Goal: Task Accomplishment & Management: Complete application form

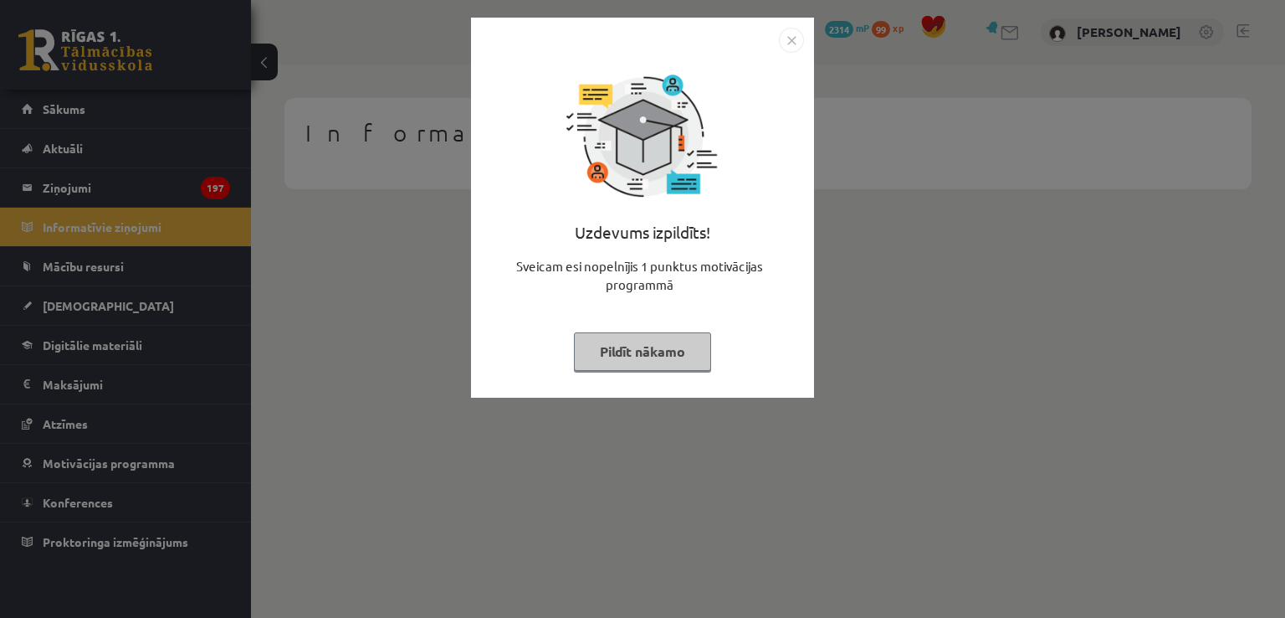
click at [623, 358] on button "Pildīt nākamo" at bounding box center [642, 351] width 137 height 38
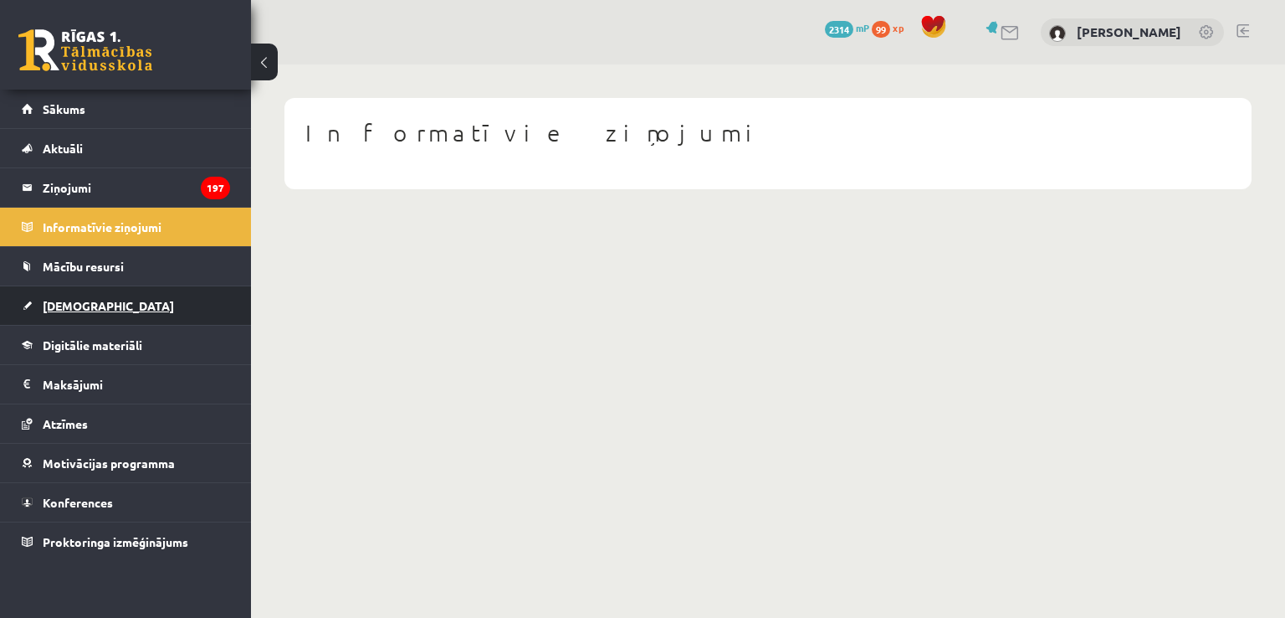
click at [104, 305] on link "[DEMOGRAPHIC_DATA]" at bounding box center [126, 305] width 208 height 38
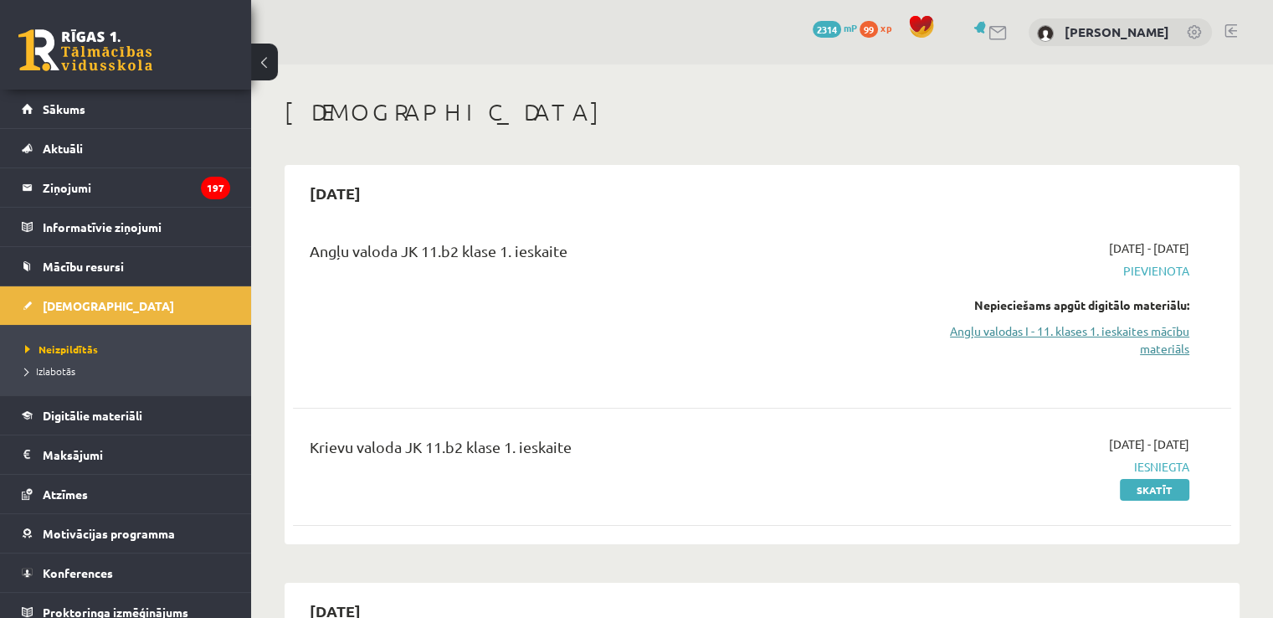
click at [1135, 327] on link "Angļu valodas I - 11. klases 1. ieskaites mācību materiāls" at bounding box center [1051, 339] width 276 height 35
click at [1114, 340] on link "Angļu valodas I - 11. klases 1. ieskaites mācību materiāls" at bounding box center [1051, 339] width 276 height 35
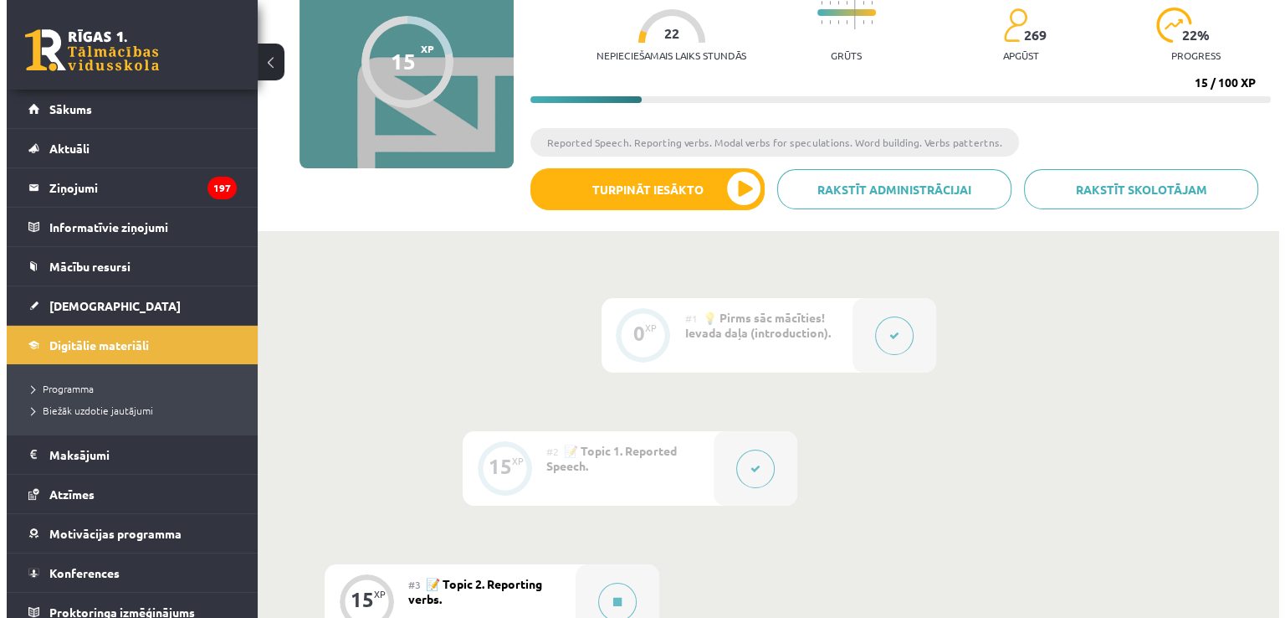
scroll to position [335, 0]
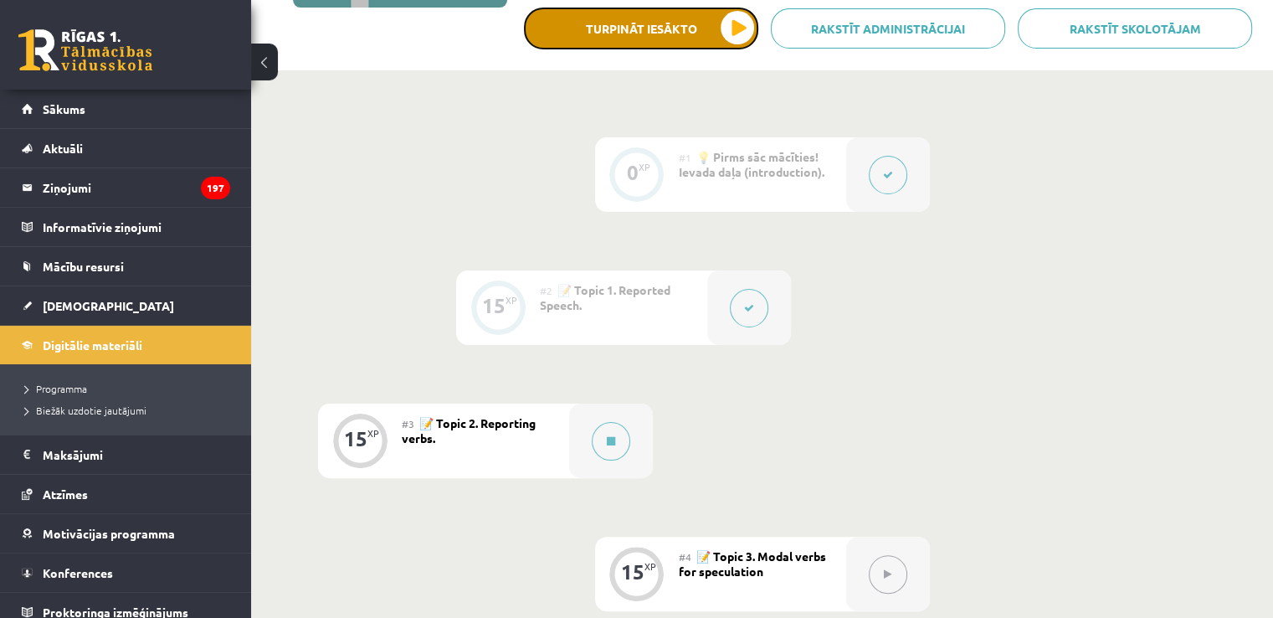
click at [735, 30] on button "Turpināt iesākto" at bounding box center [641, 29] width 234 height 42
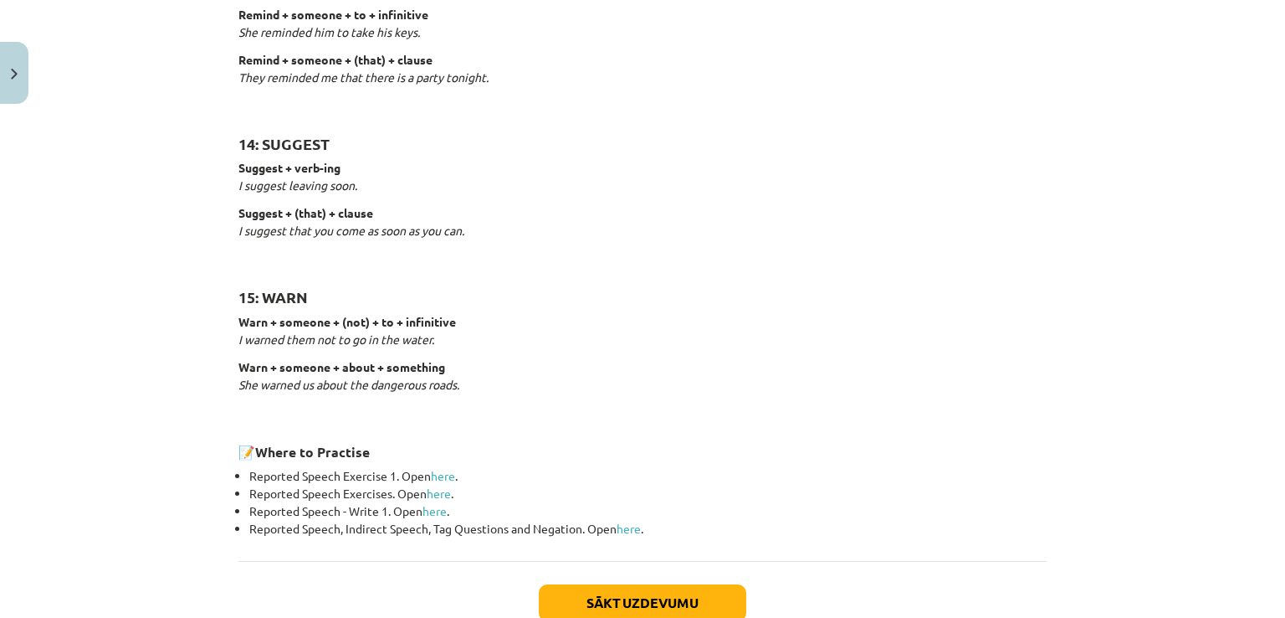
scroll to position [2612, 0]
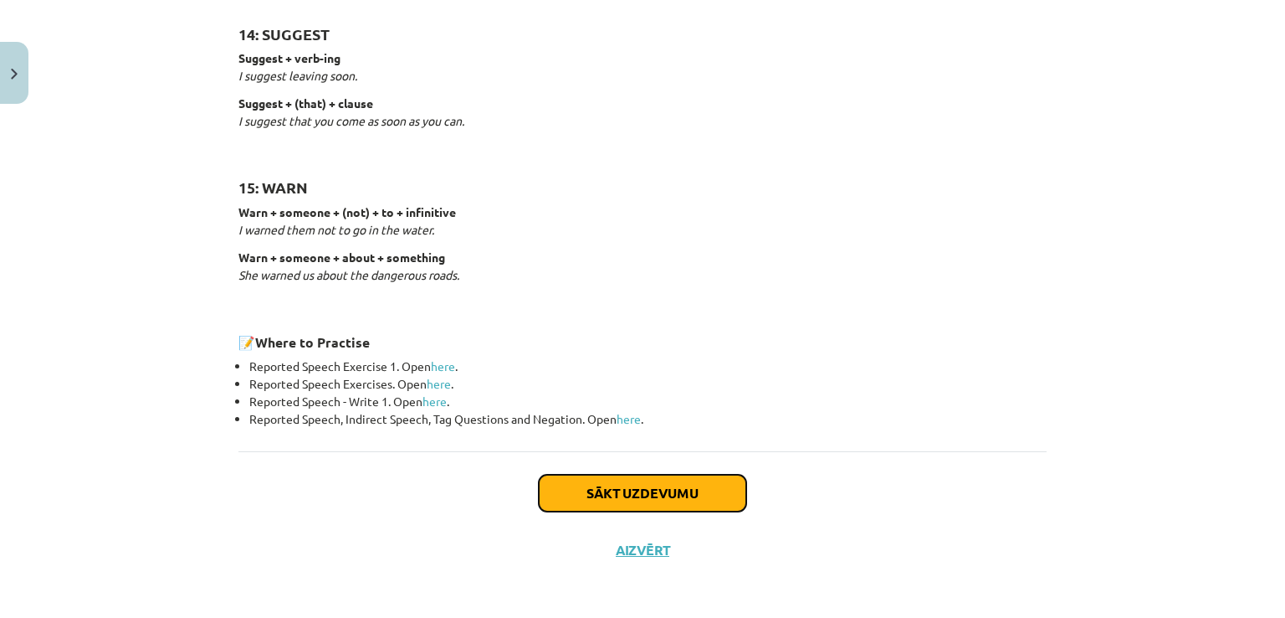
click at [571, 495] on button "Sākt uzdevumu" at bounding box center [643, 492] width 208 height 37
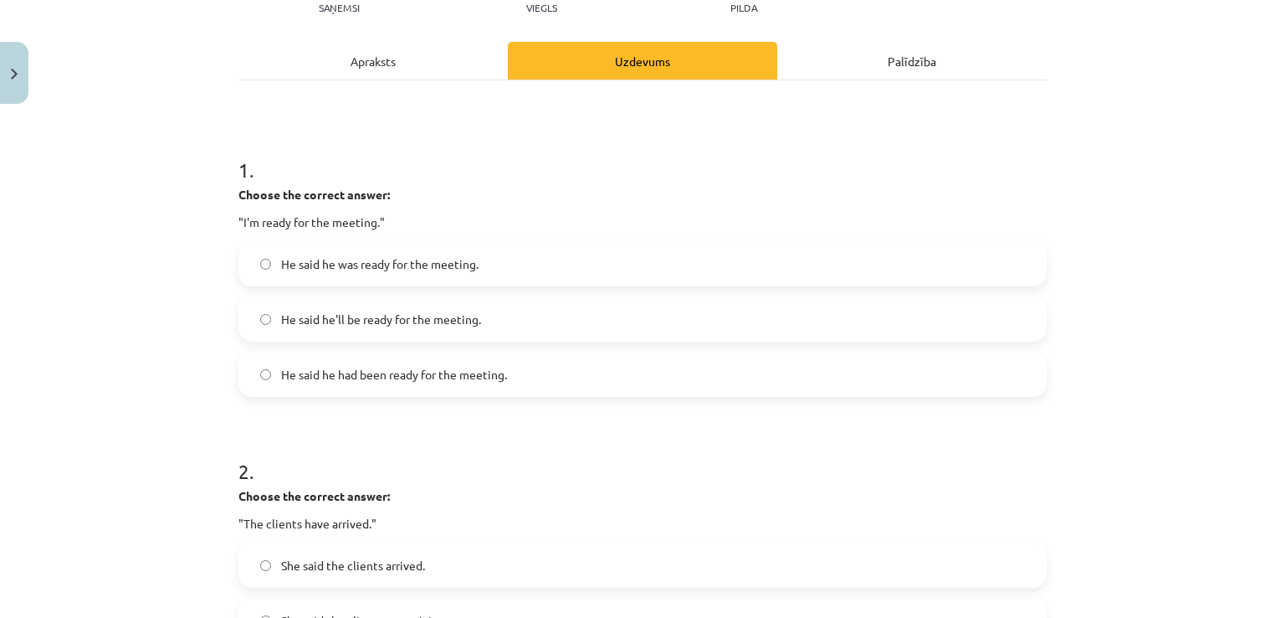
scroll to position [209, 0]
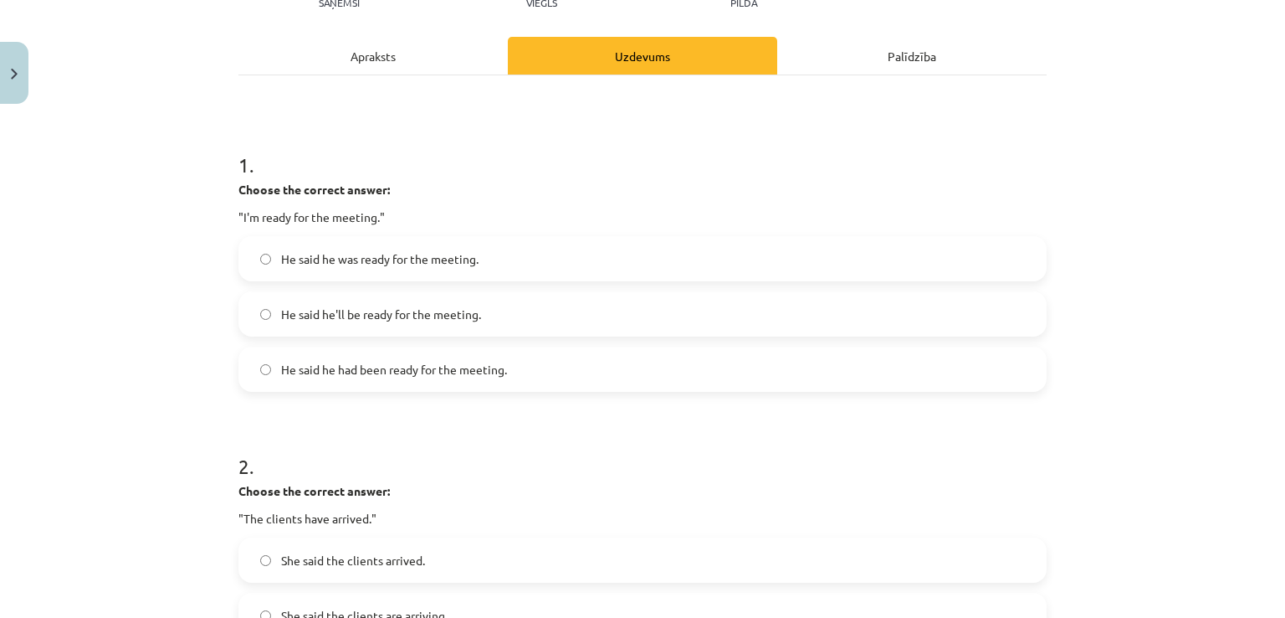
click at [532, 258] on label "He said he was ready for the meeting." at bounding box center [642, 259] width 805 height 42
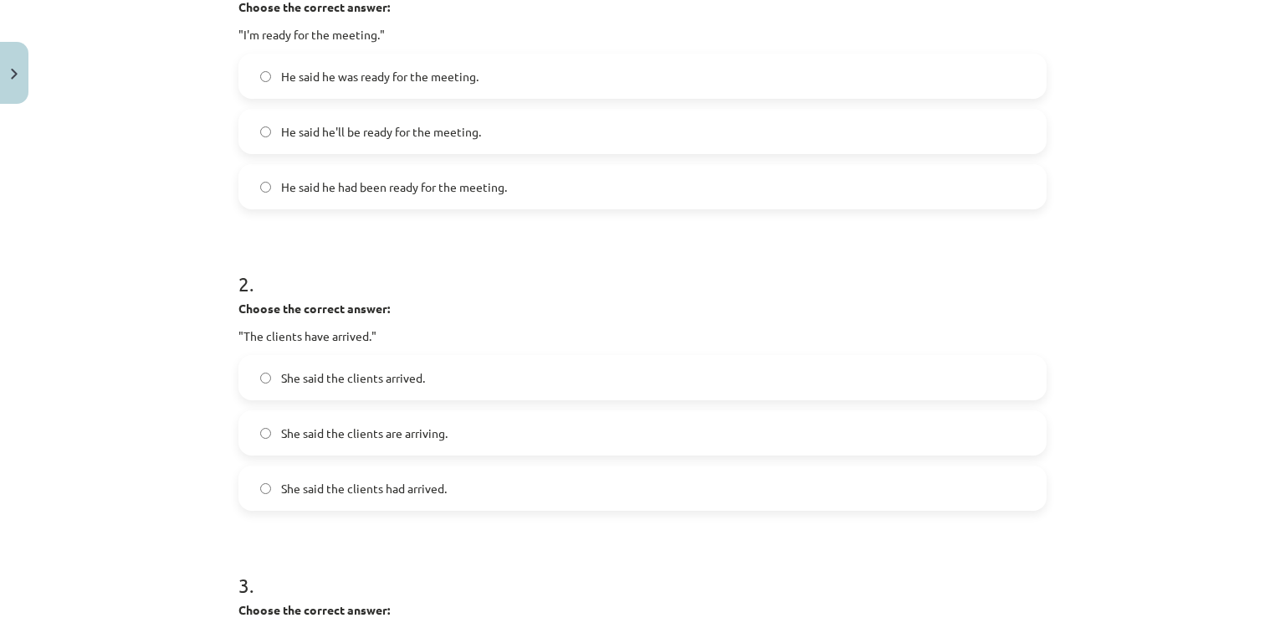
scroll to position [460, 0]
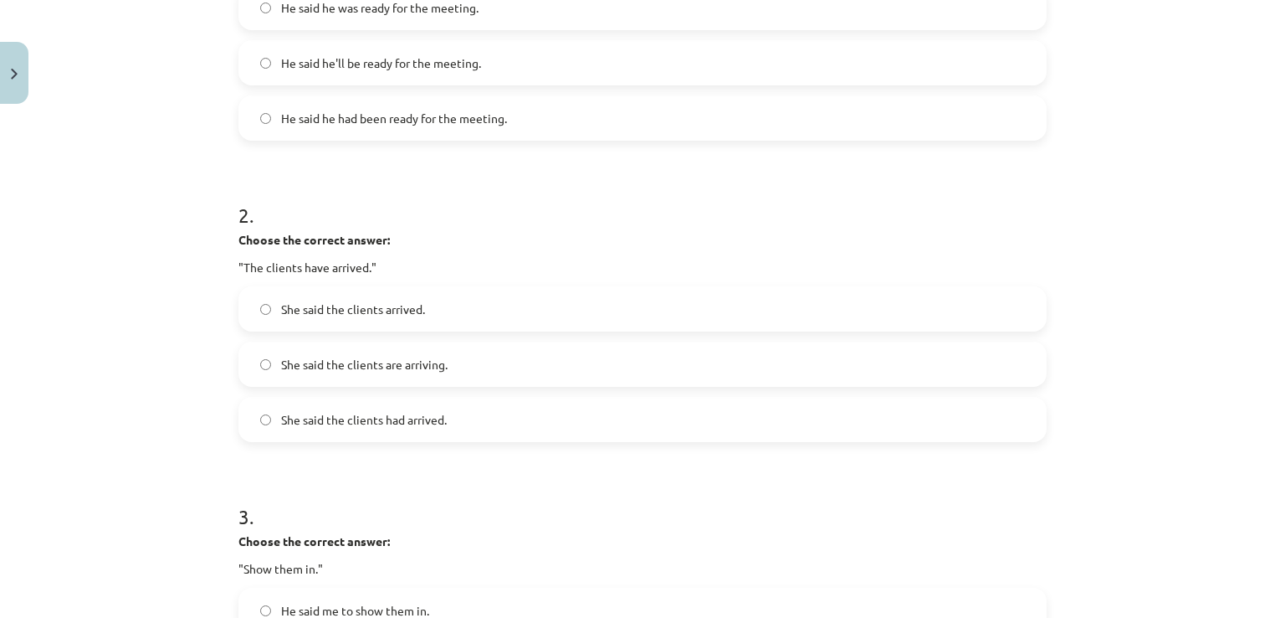
click at [747, 434] on label "She said the clients had arrived." at bounding box center [642, 419] width 805 height 42
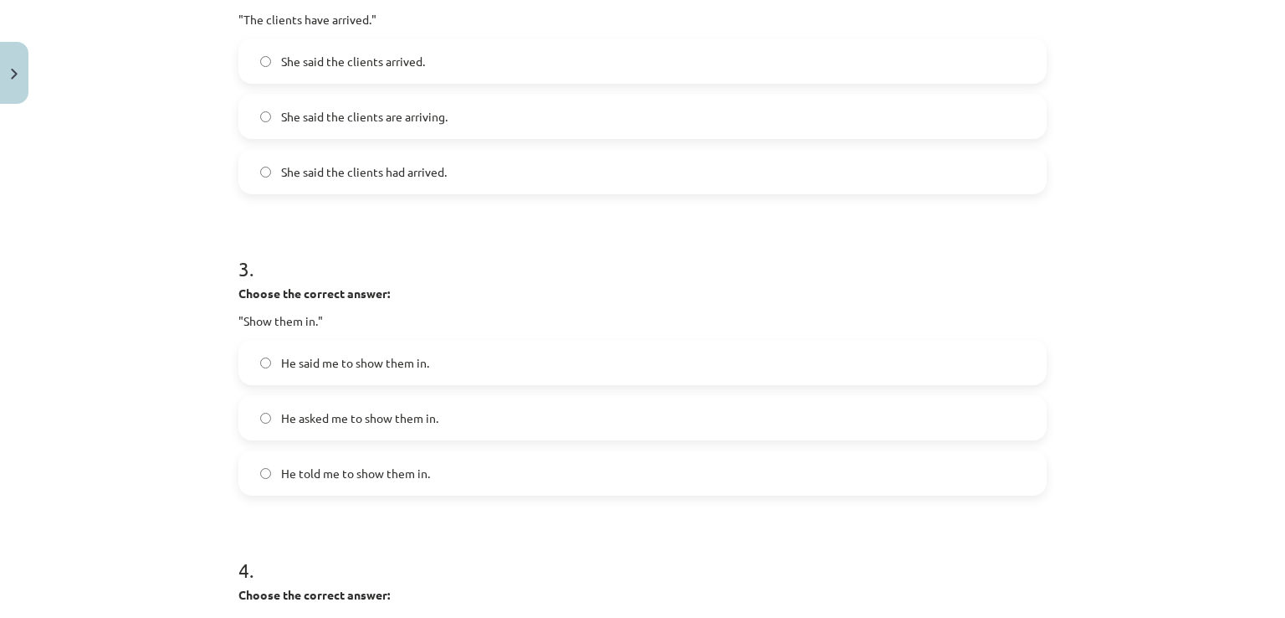
scroll to position [711, 0]
click at [604, 413] on label "He asked me to show them in." at bounding box center [642, 414] width 805 height 42
click at [775, 465] on label "He told me to show them in." at bounding box center [642, 470] width 805 height 42
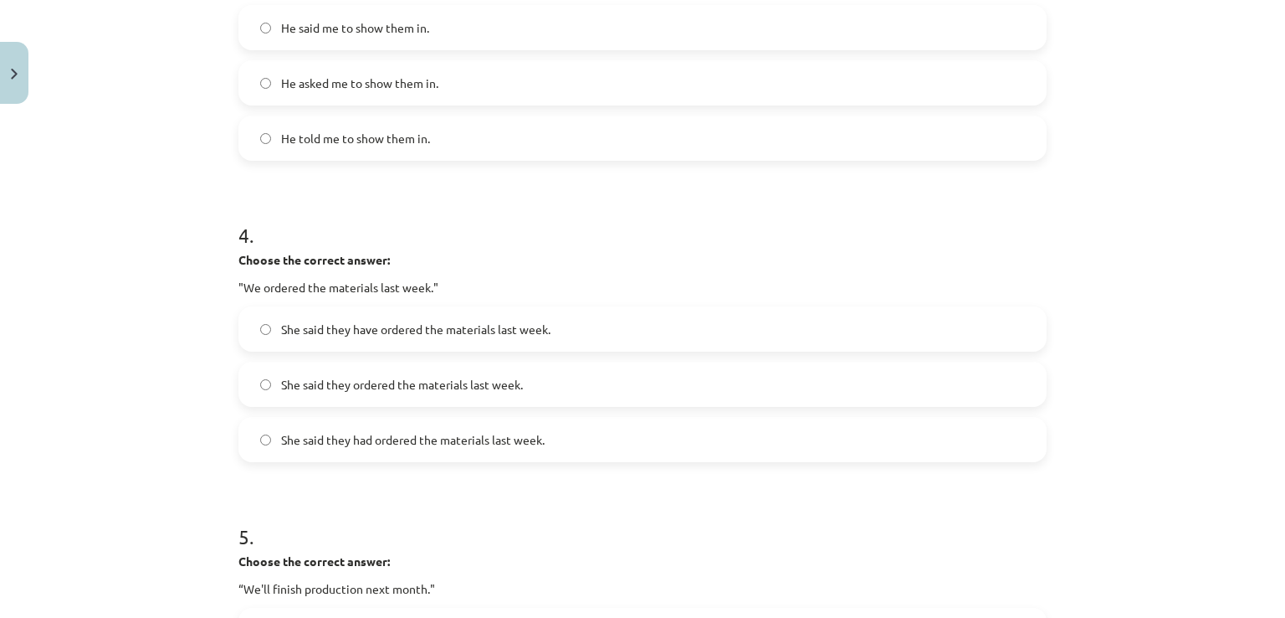
scroll to position [1046, 0]
click at [514, 358] on div "She said they ordered the materials last week." at bounding box center [643, 380] width 808 height 45
click at [499, 380] on span "She said they ordered the materials last week." at bounding box center [402, 381] width 242 height 18
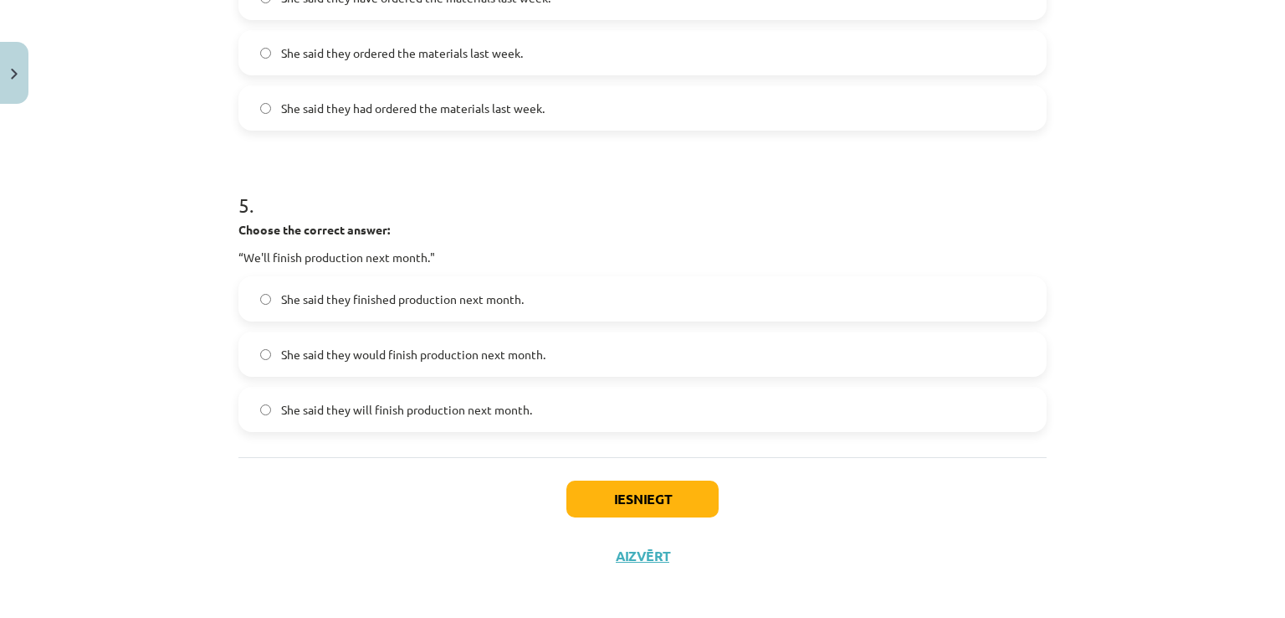
scroll to position [1381, 0]
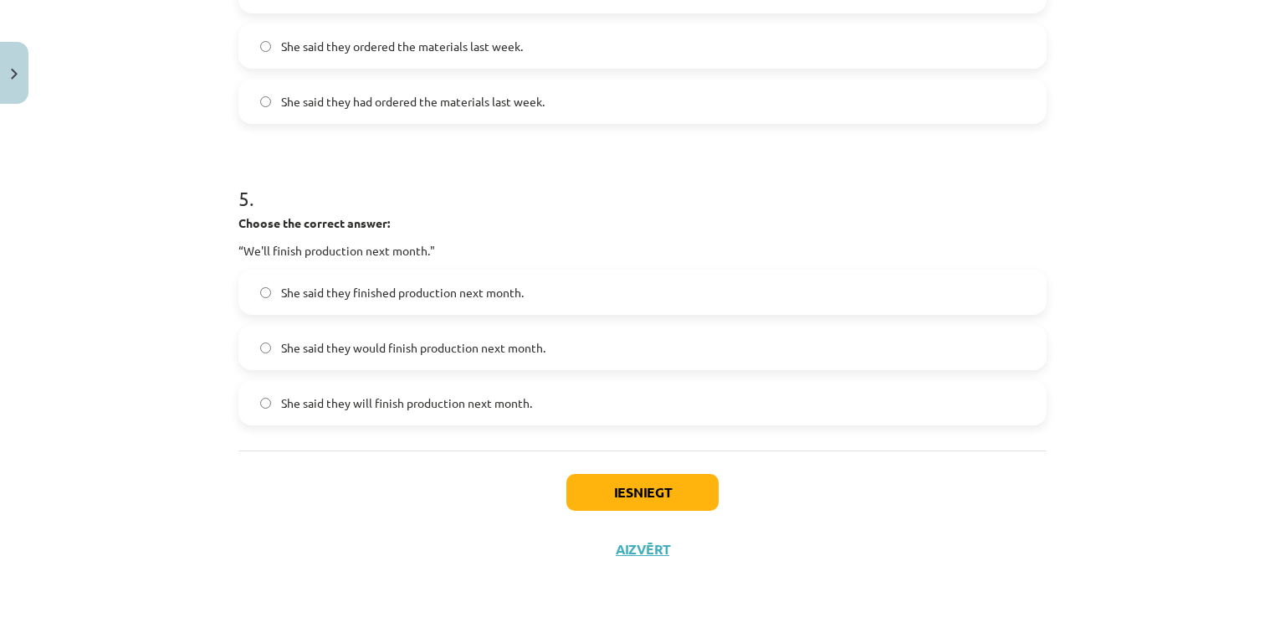
click at [347, 399] on span "She said they will finish production next month." at bounding box center [406, 403] width 251 height 18
click at [633, 503] on button "Iesniegt" at bounding box center [643, 492] width 152 height 37
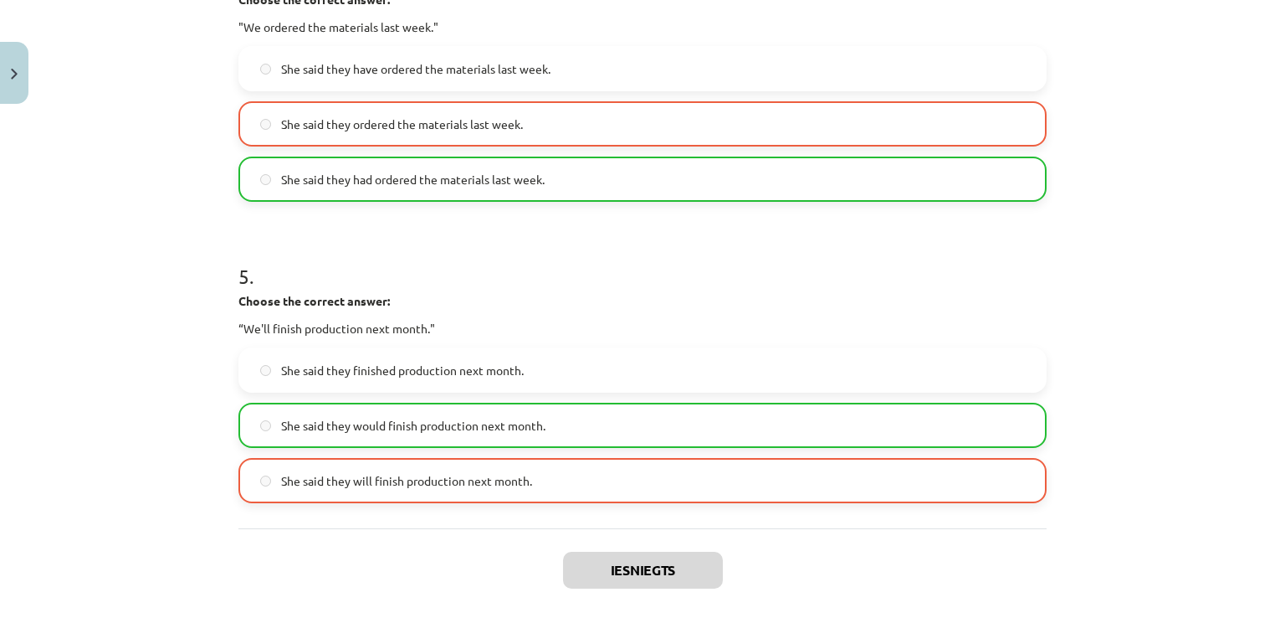
scroll to position [1423, 0]
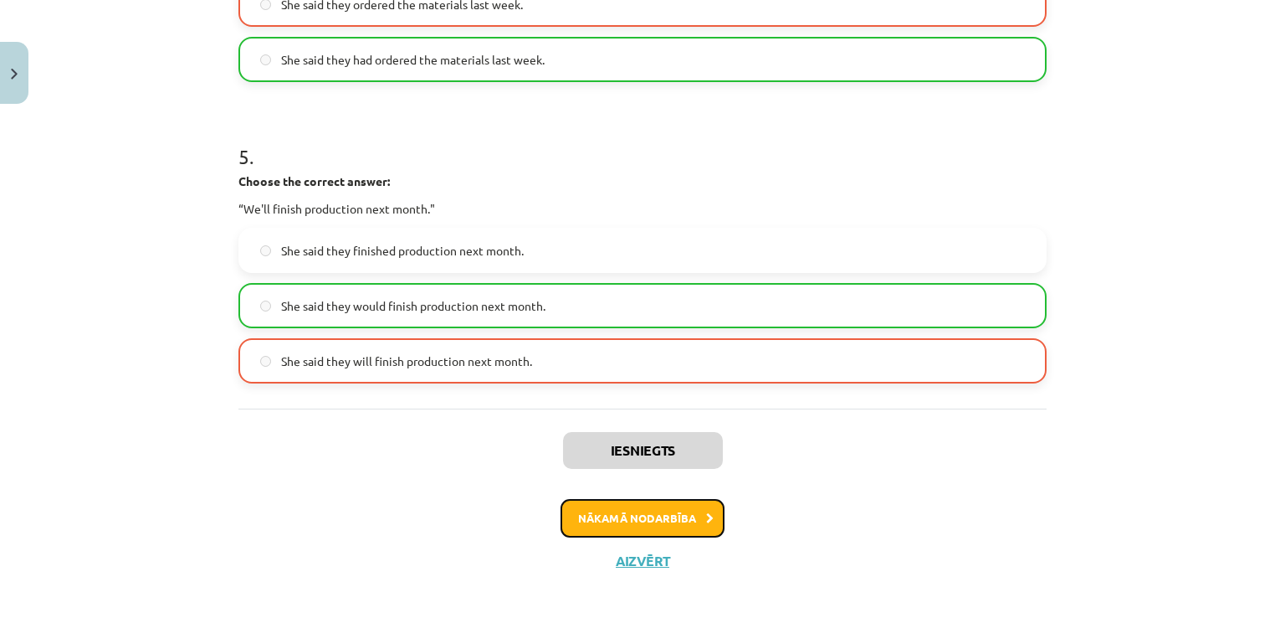
click at [609, 520] on button "Nākamā nodarbība" at bounding box center [643, 518] width 164 height 38
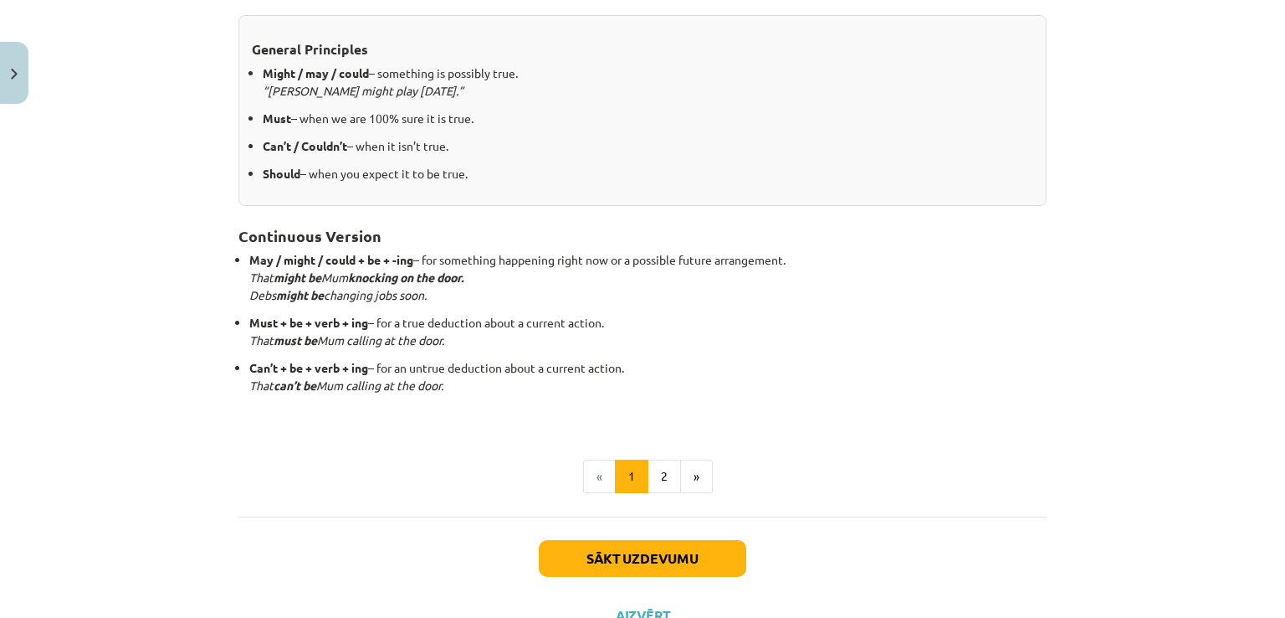
scroll to position [377, 0]
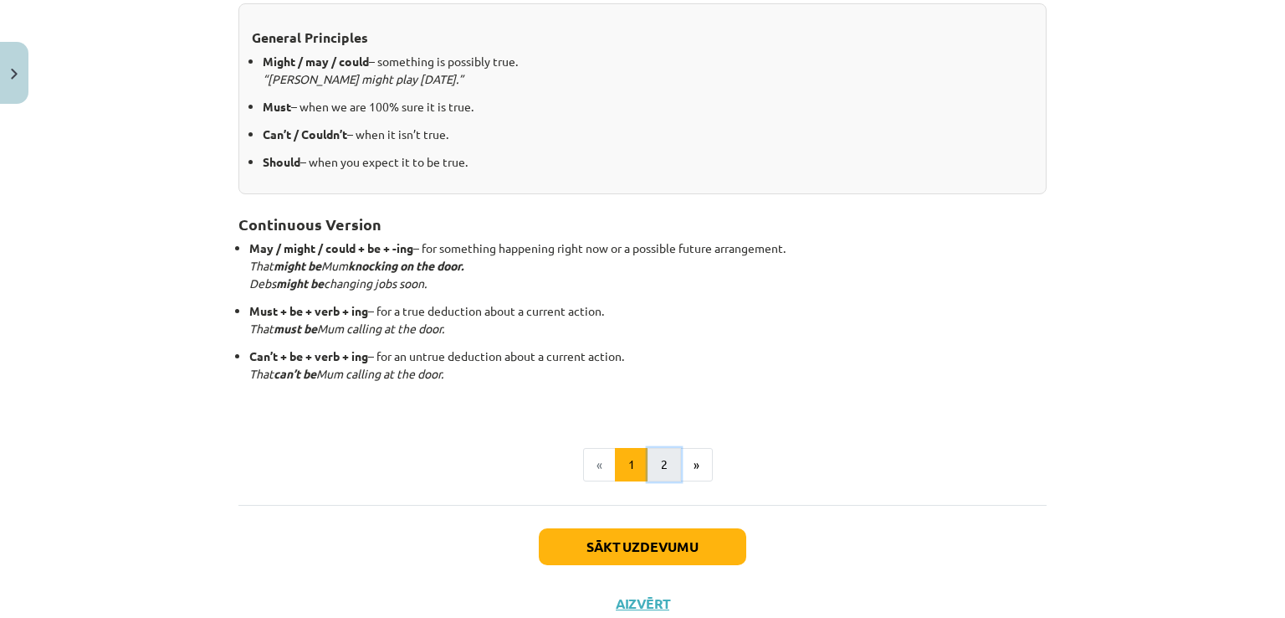
click at [658, 472] on button "2" at bounding box center [664, 464] width 33 height 33
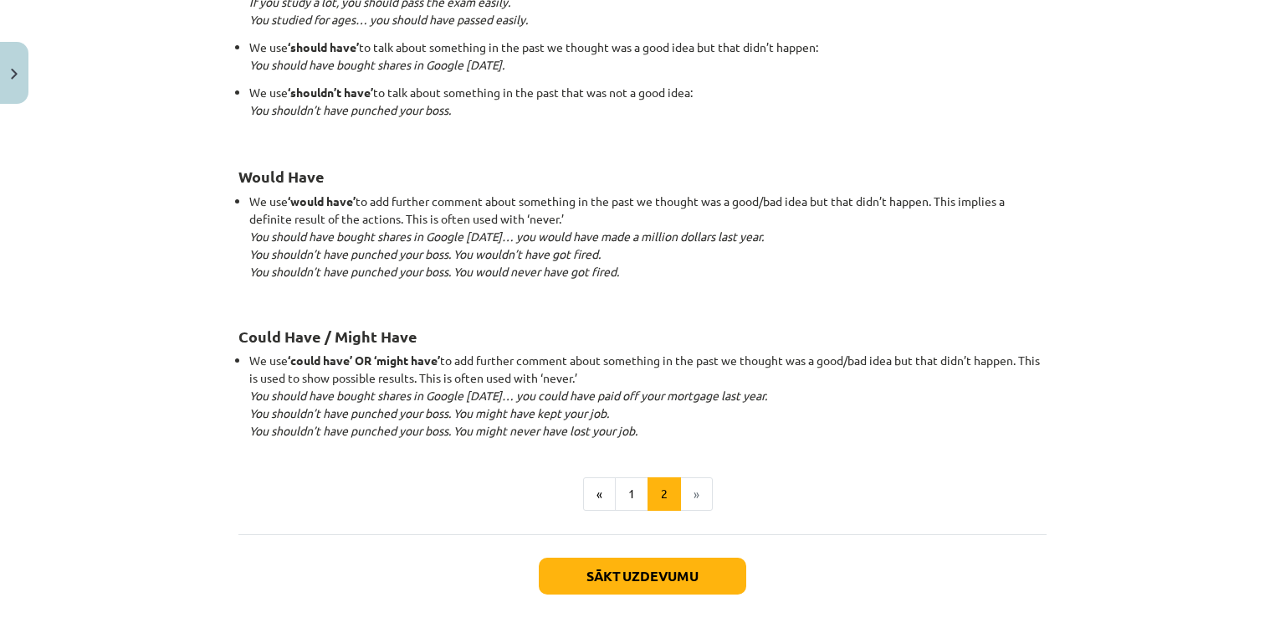
scroll to position [1554, 0]
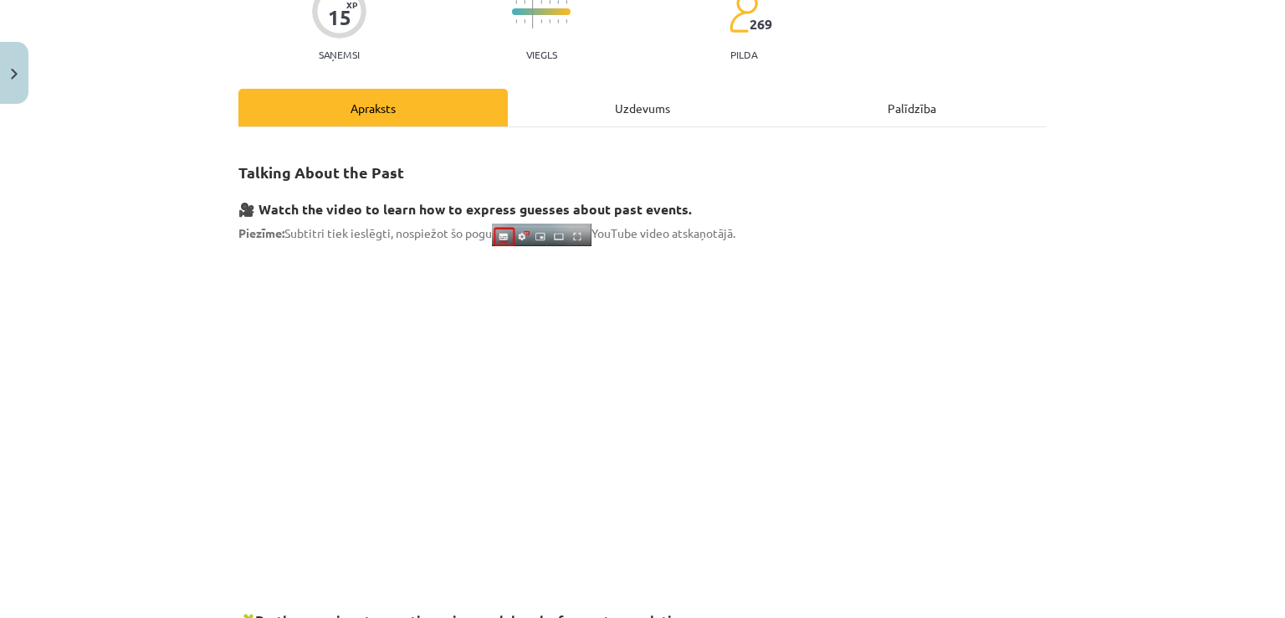
scroll to position [131, 0]
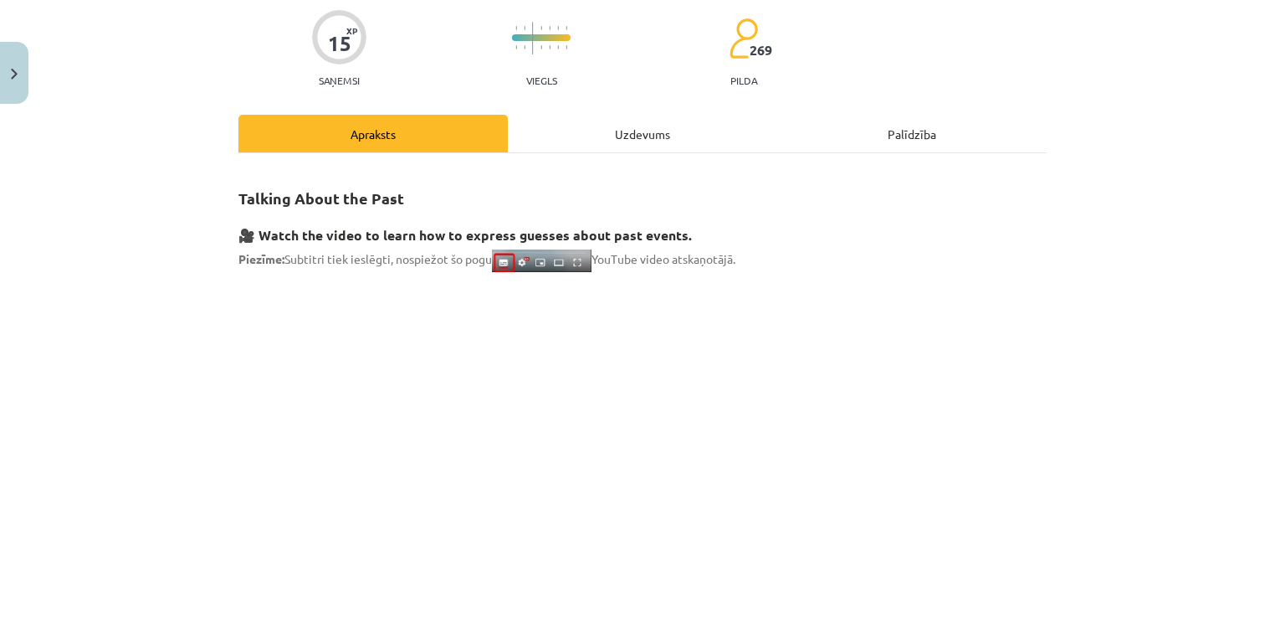
click at [889, 221] on h3 "🎥 Watch the video to learn how to express guesses about past events." at bounding box center [643, 229] width 808 height 31
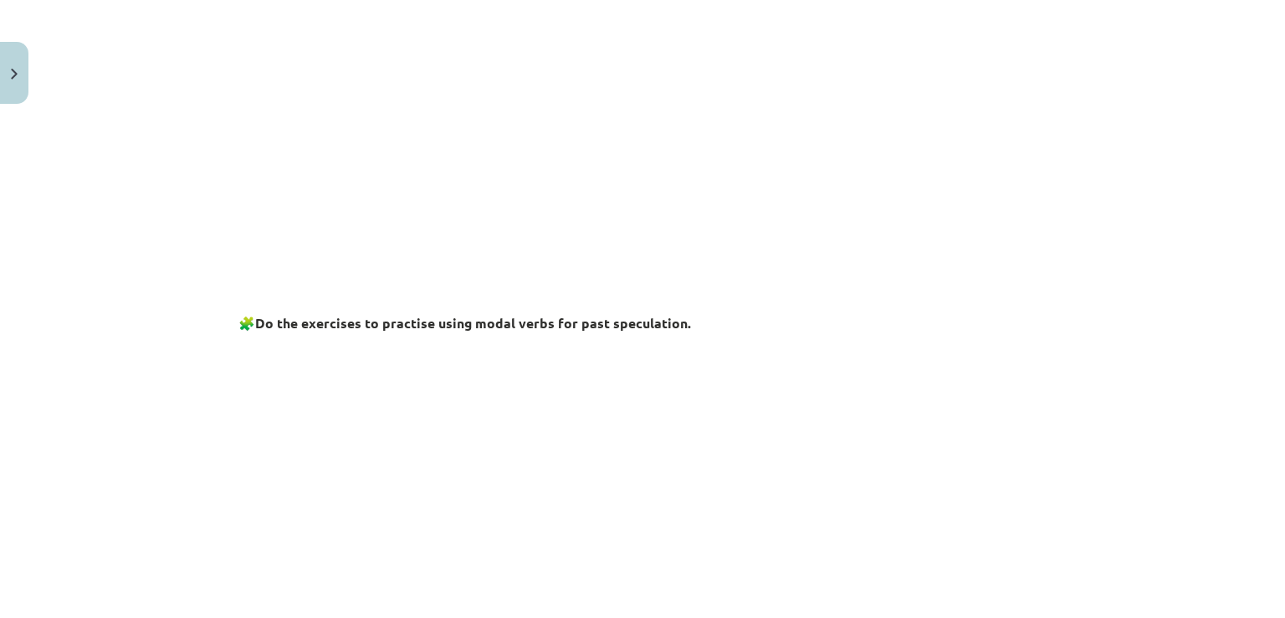
scroll to position [299, 0]
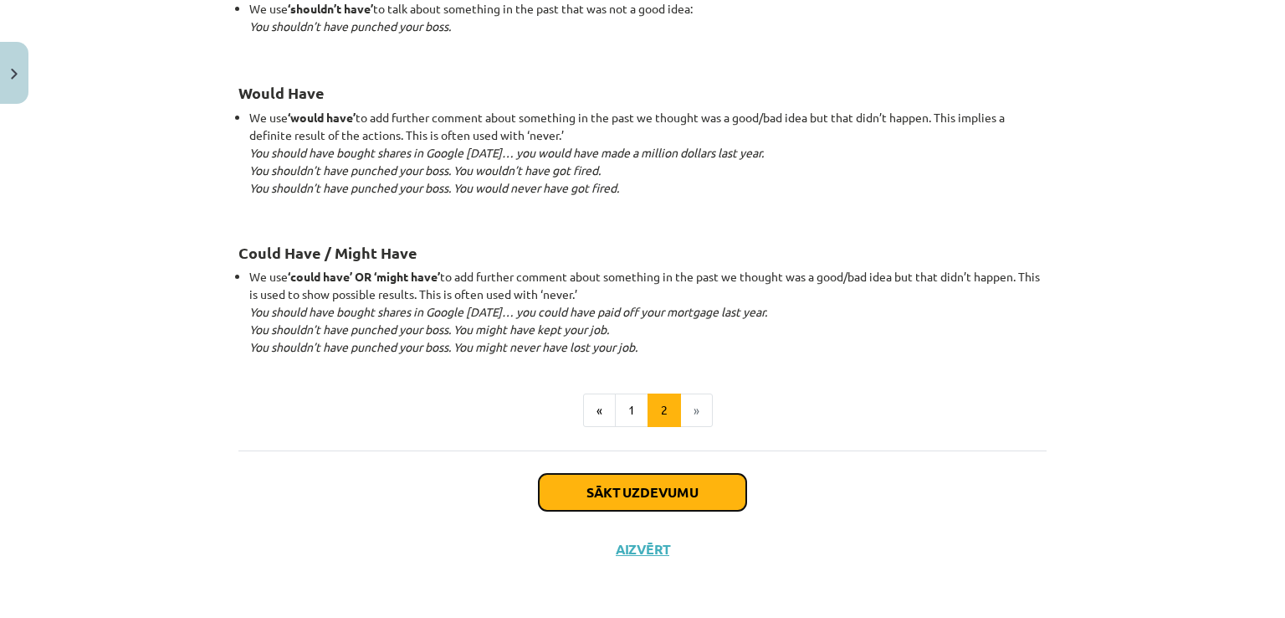
click at [701, 480] on button "Sākt uzdevumu" at bounding box center [643, 492] width 208 height 37
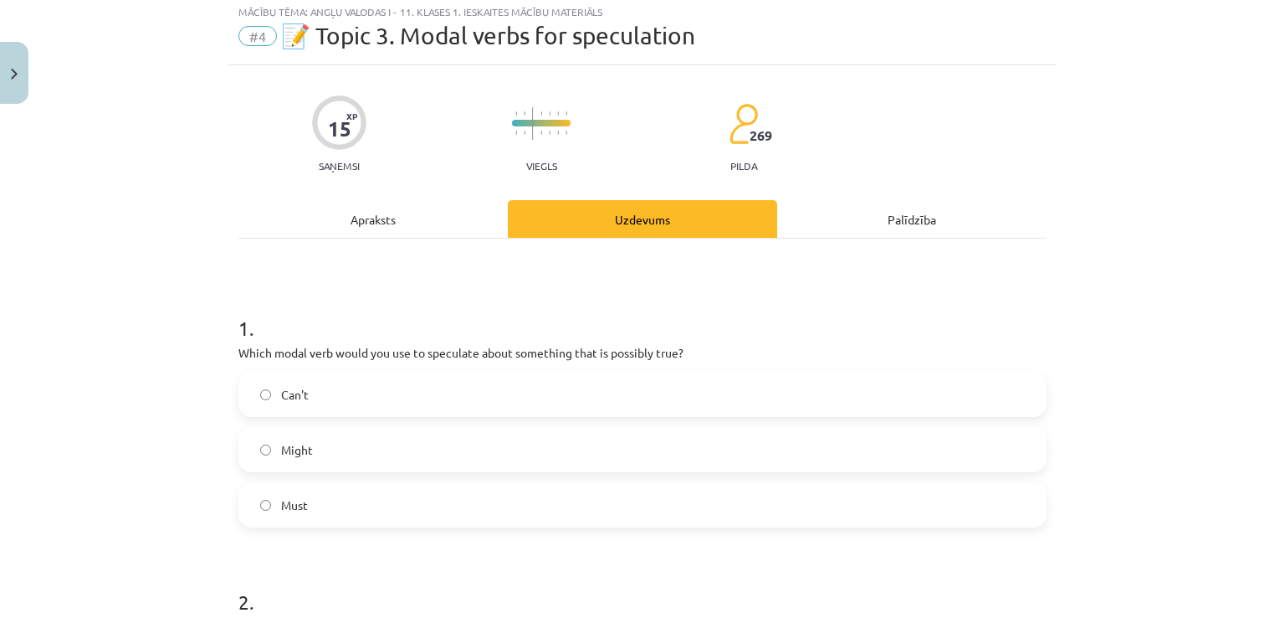
scroll to position [42, 0]
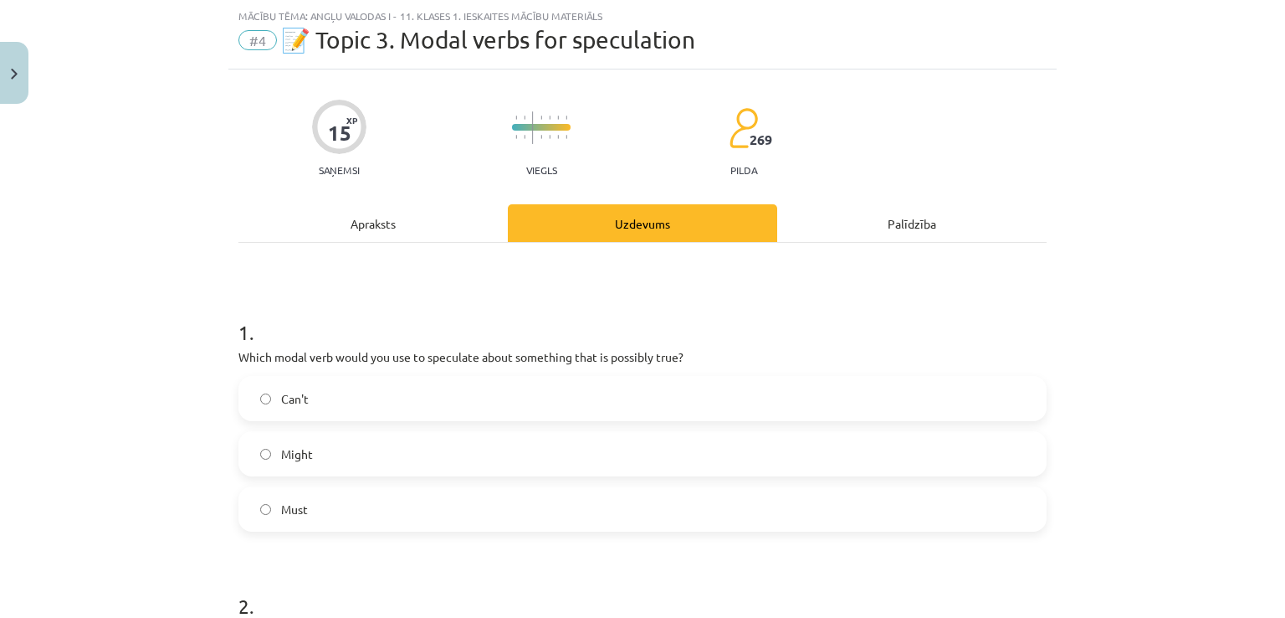
click at [671, 467] on label "Might" at bounding box center [642, 454] width 805 height 42
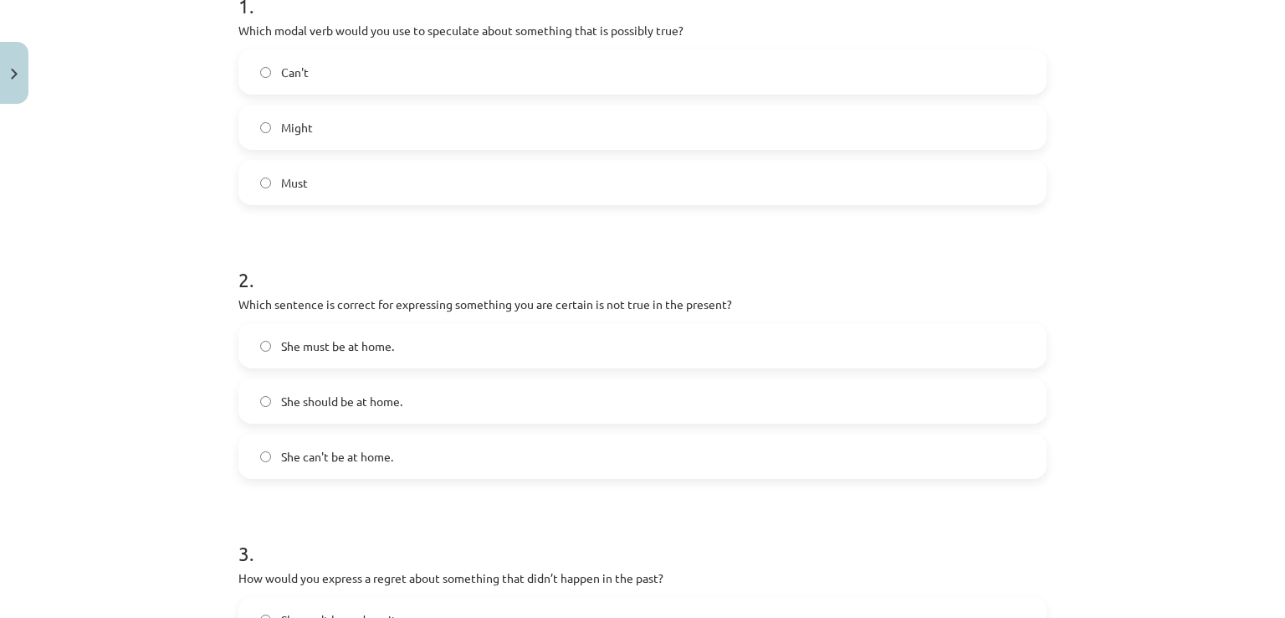
scroll to position [377, 0]
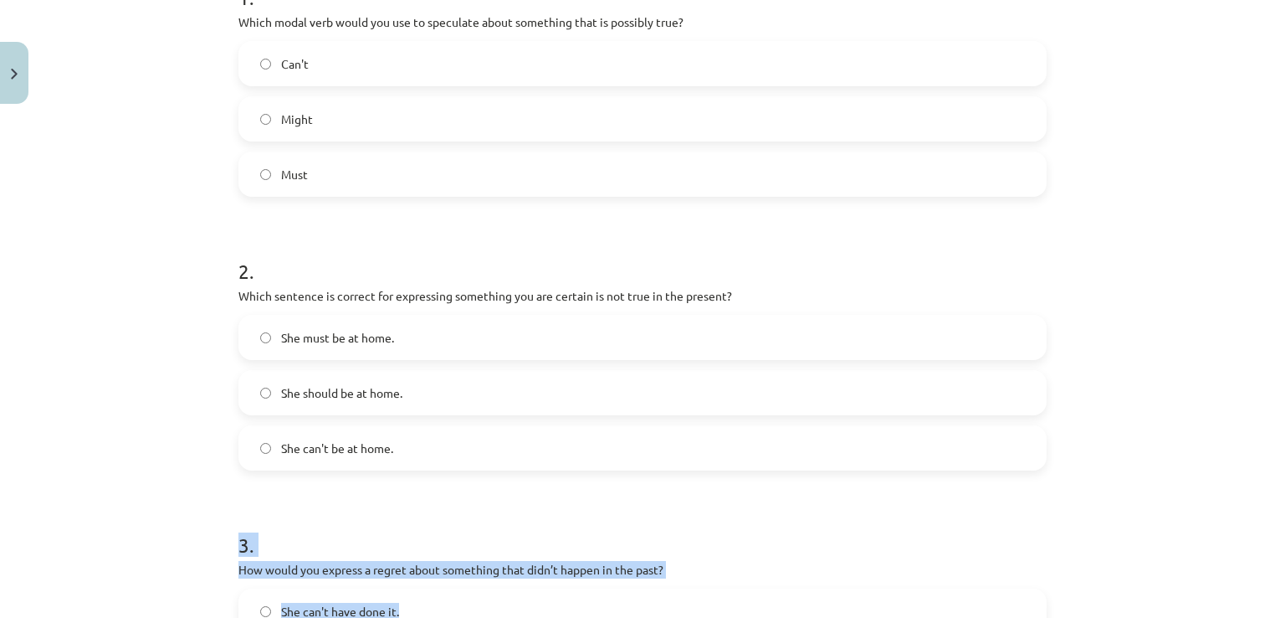
drag, startPoint x: 642, startPoint y: 418, endPoint x: 880, endPoint y: 589, distance: 293.8
click at [880, 589] on form "1 . Which modal verb would you use to speculate about something that is possibl…" at bounding box center [643, 623] width 808 height 1335
click at [1168, 493] on div "Mācību tēma: Angļu valodas i - 11. klases 1. ieskaites mācību materiāls #4 📝 To…" at bounding box center [642, 309] width 1285 height 618
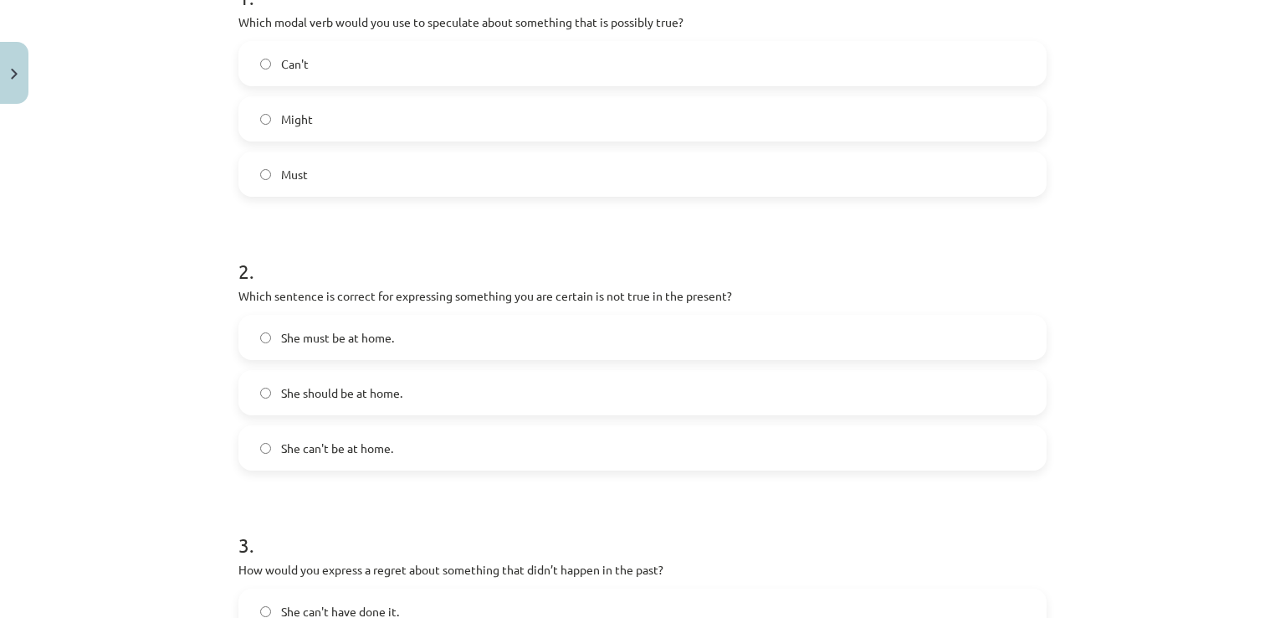
click at [779, 459] on label "She can't be at home." at bounding box center [642, 448] width 805 height 42
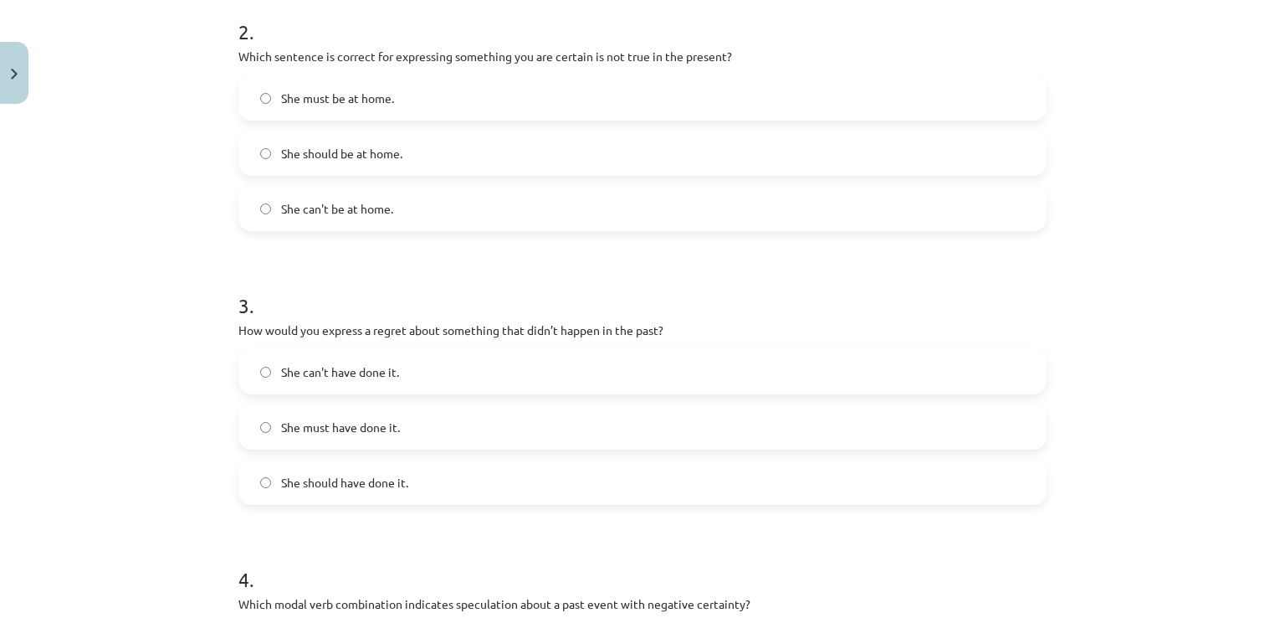
scroll to position [628, 0]
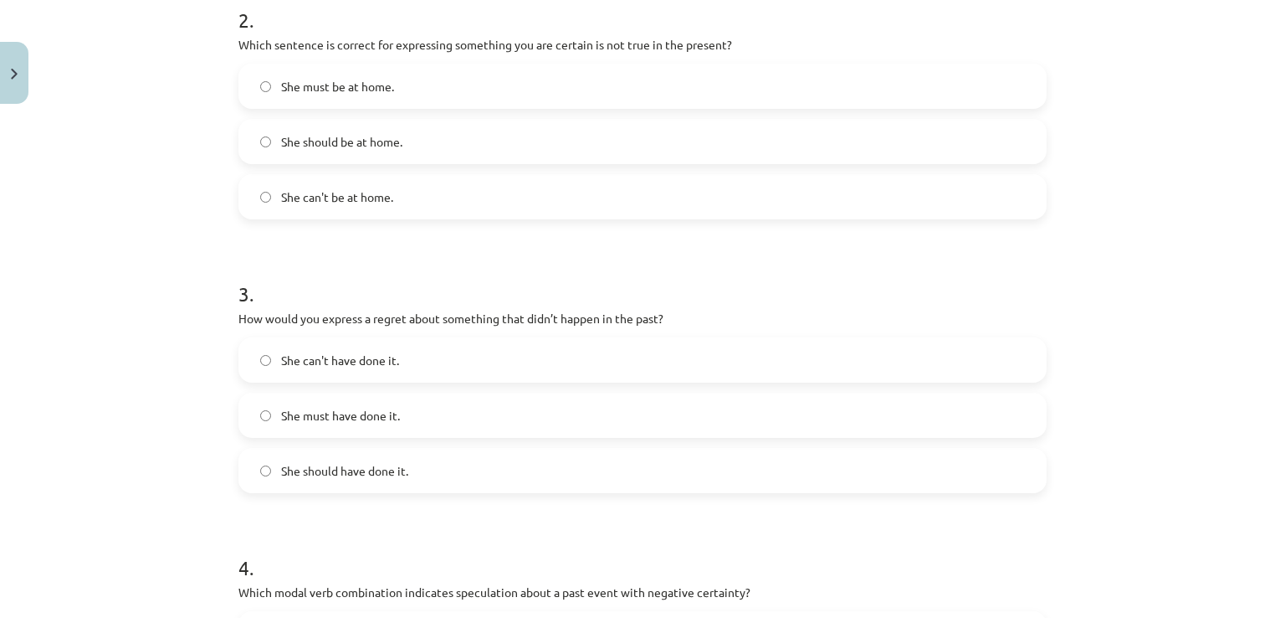
click at [579, 356] on label "She can't have done it." at bounding box center [642, 360] width 805 height 42
click at [423, 398] on label "She must have done it." at bounding box center [642, 415] width 805 height 42
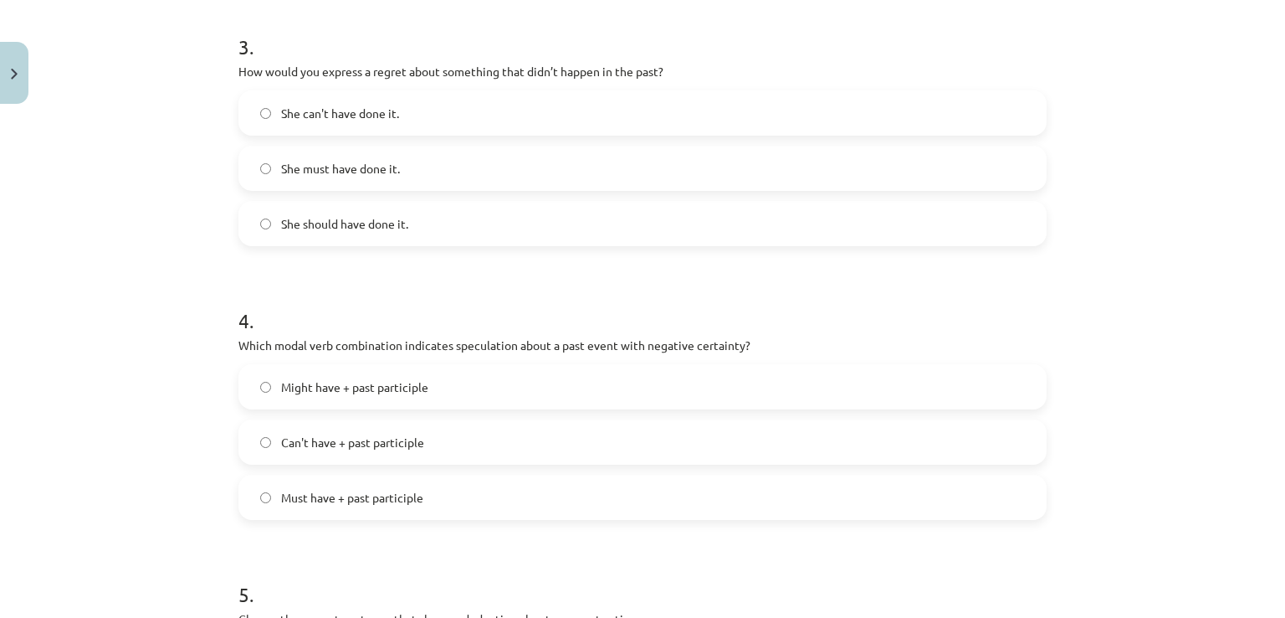
scroll to position [879, 0]
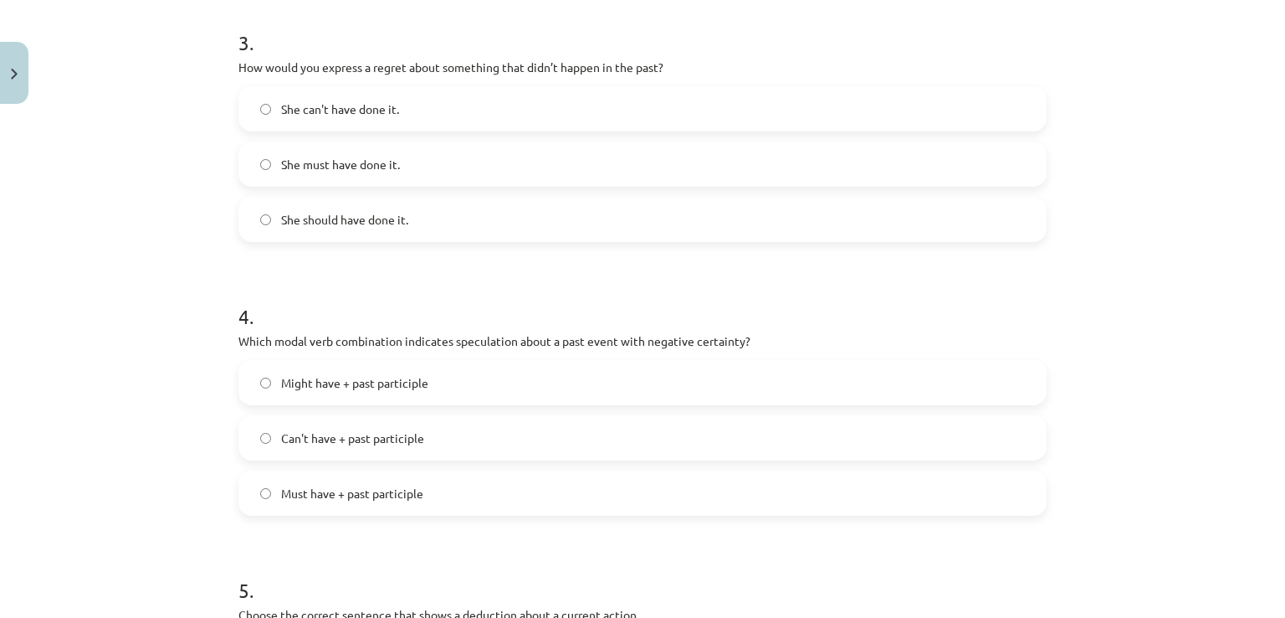
click at [452, 228] on label "She should have done it." at bounding box center [642, 219] width 805 height 42
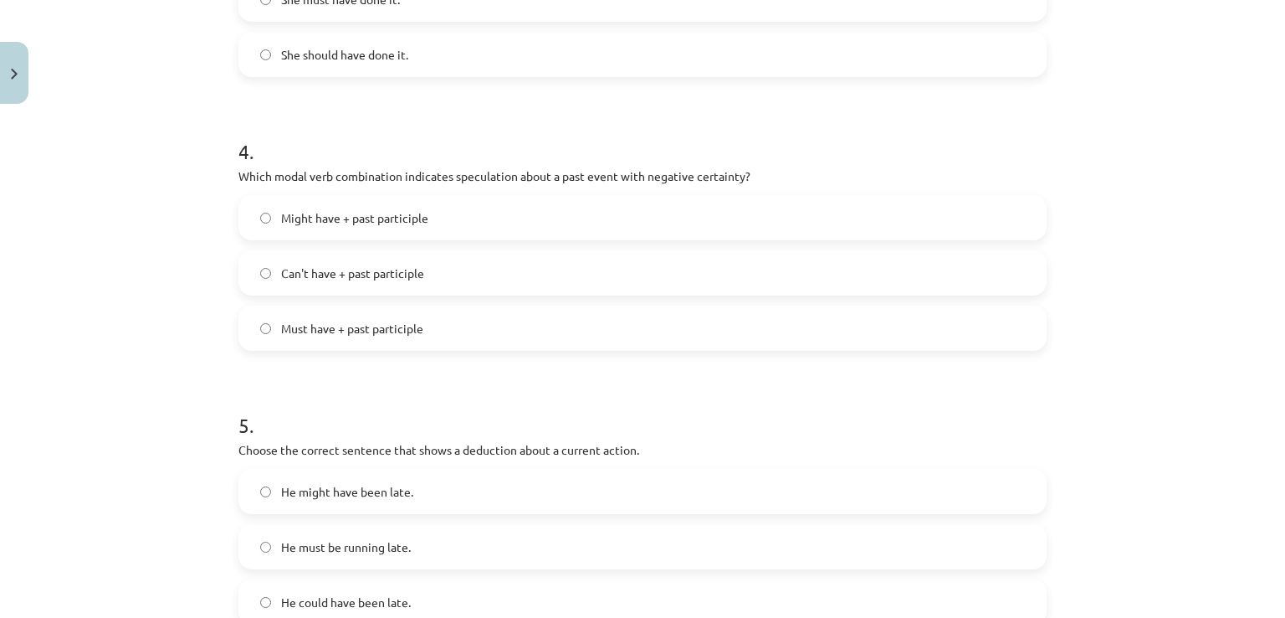
scroll to position [1046, 0]
click at [495, 293] on div "Might have + past participle Can't have + past participle Must have + past part…" at bounding box center [643, 270] width 808 height 156
click at [490, 283] on label "Can't have + past participle" at bounding box center [642, 270] width 805 height 42
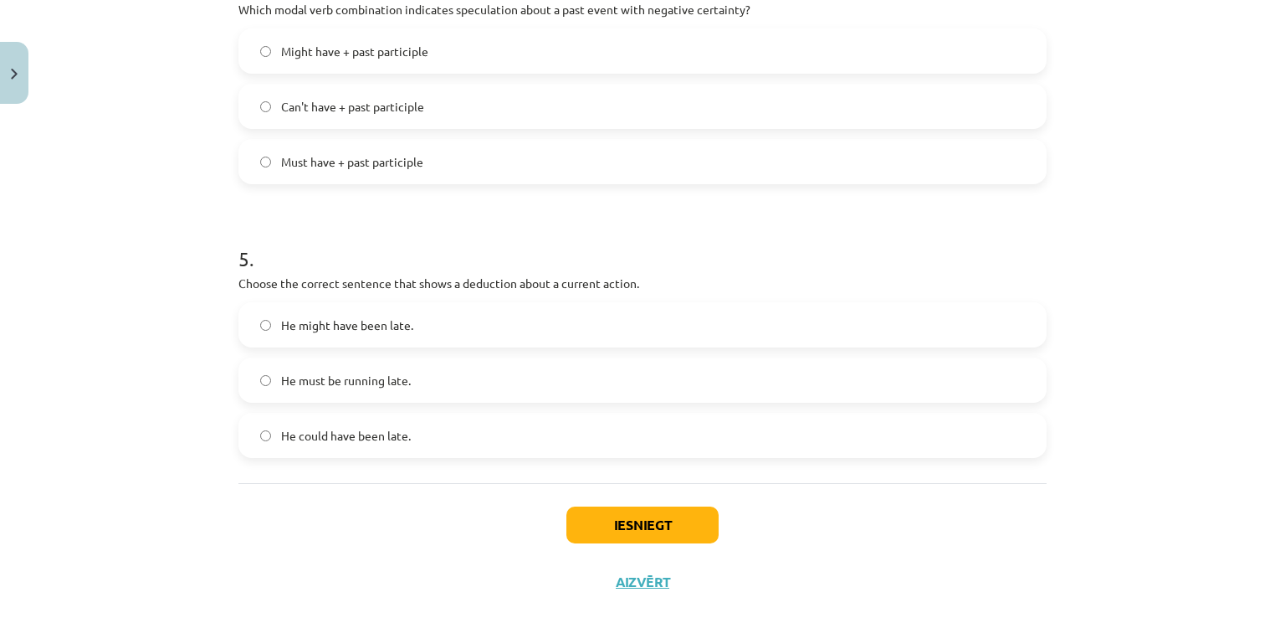
scroll to position [1213, 0]
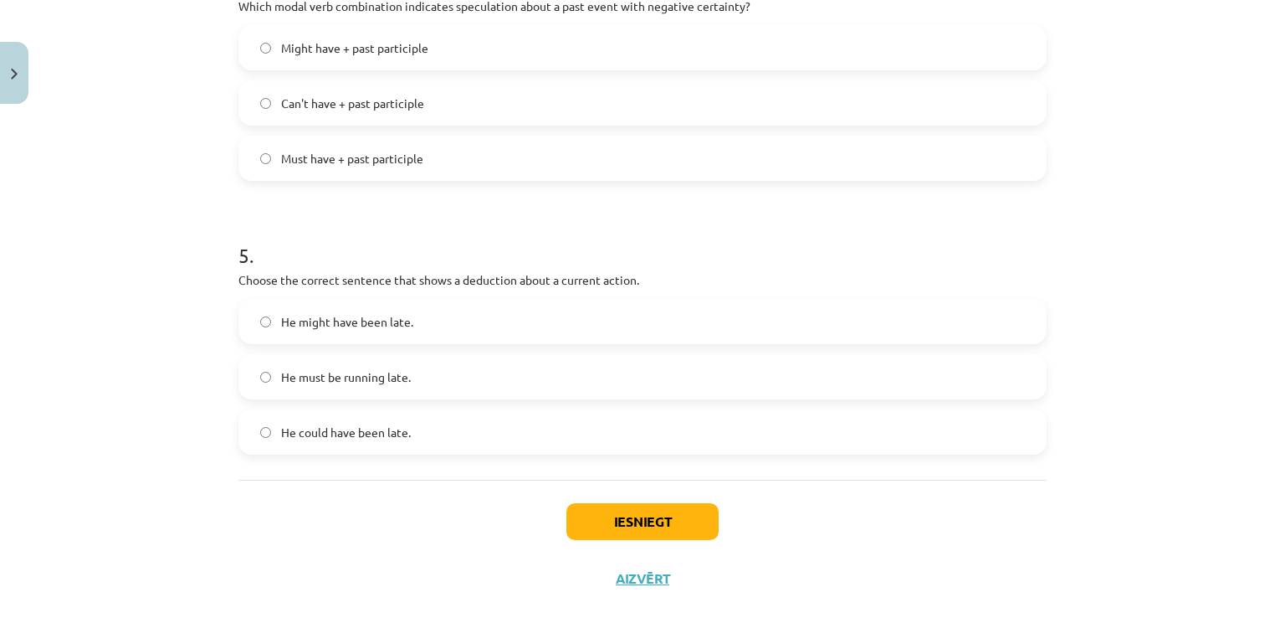
click at [469, 387] on label "He must be running late." at bounding box center [642, 377] width 805 height 42
click at [673, 524] on button "Iesniegt" at bounding box center [643, 521] width 152 height 37
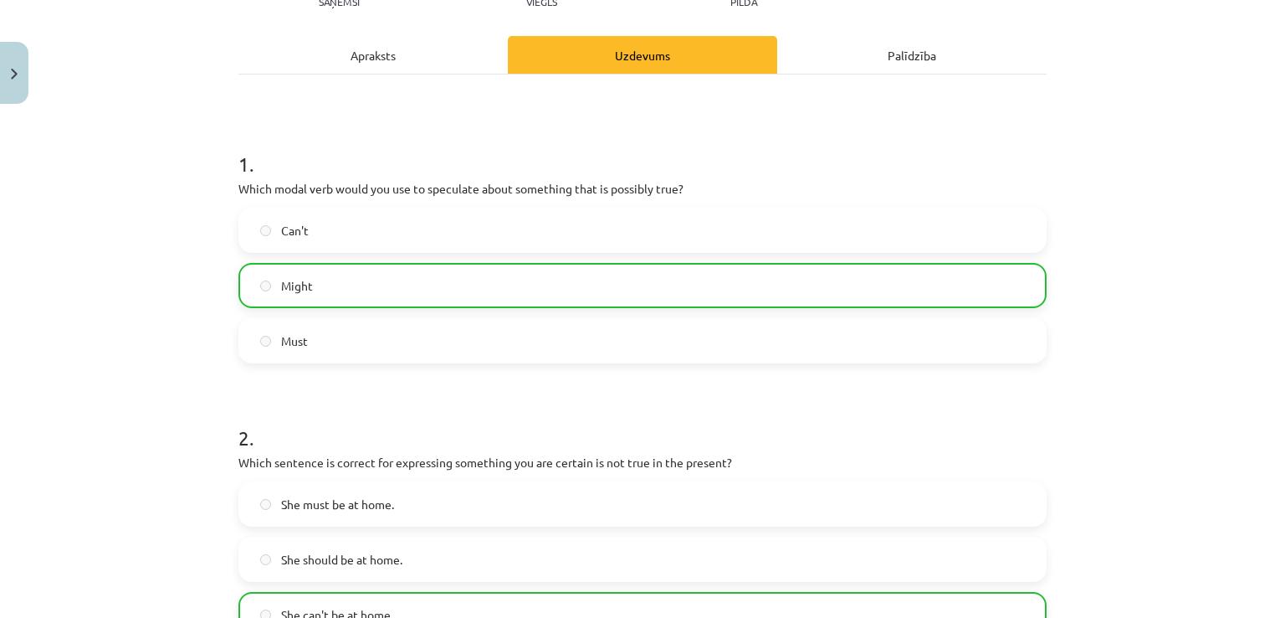
scroll to position [209, 0]
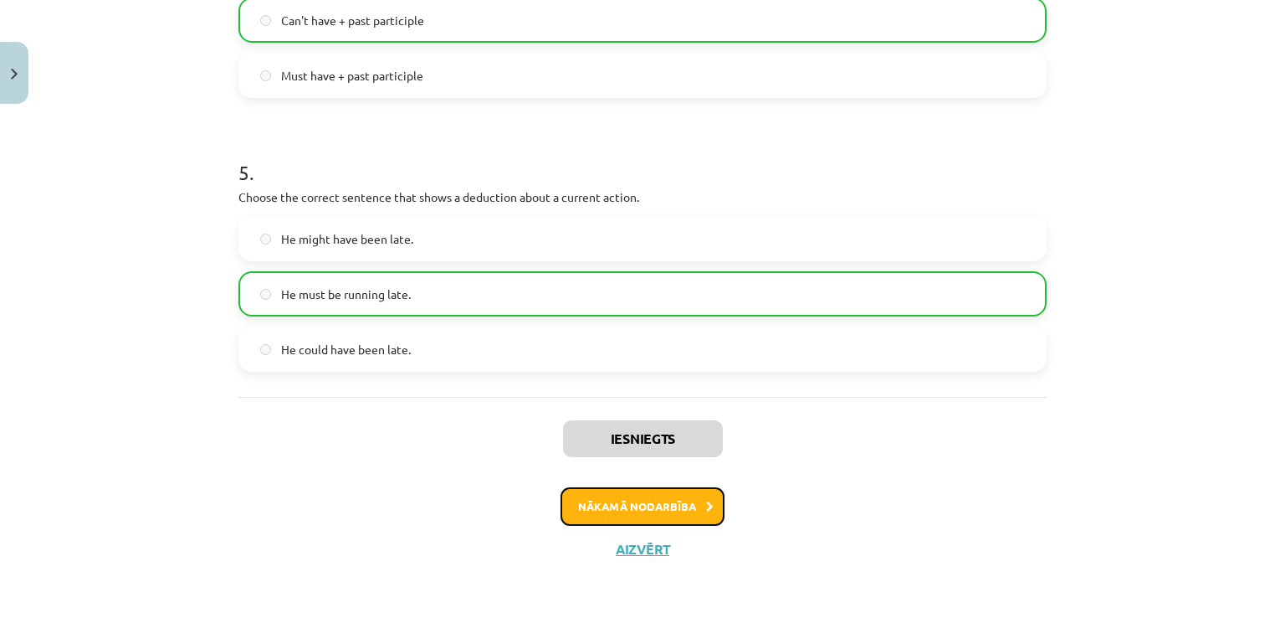
click at [659, 493] on button "Nākamā nodarbība" at bounding box center [643, 506] width 164 height 38
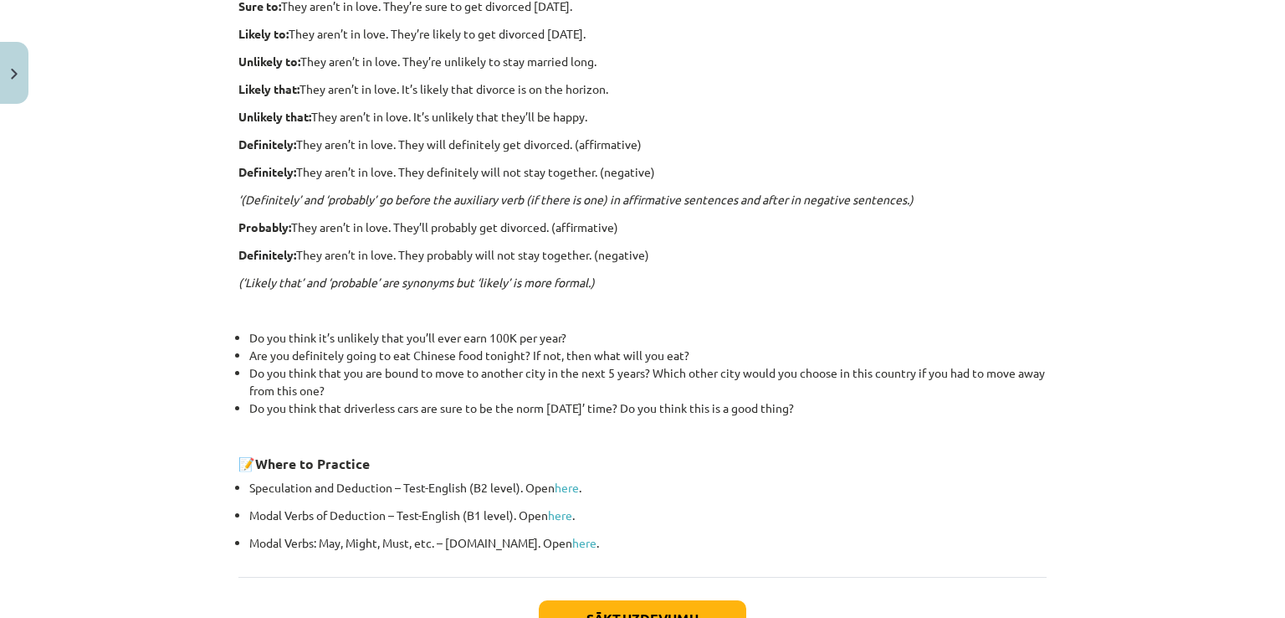
scroll to position [285, 0]
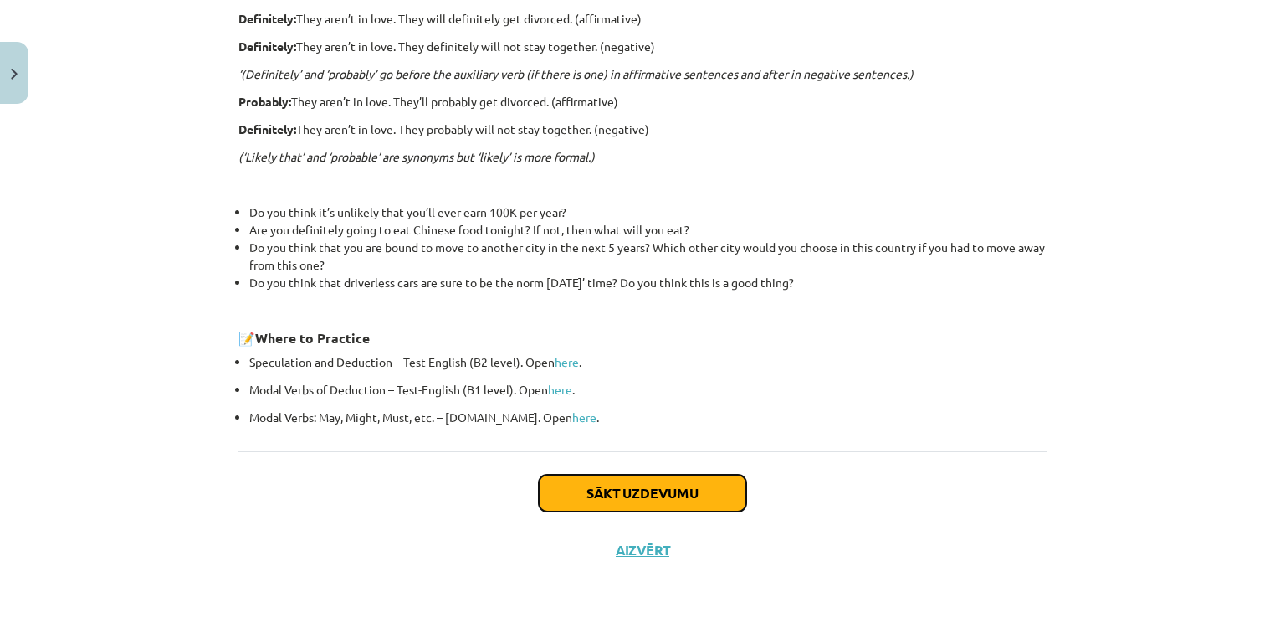
click at [705, 489] on button "Sākt uzdevumu" at bounding box center [643, 492] width 208 height 37
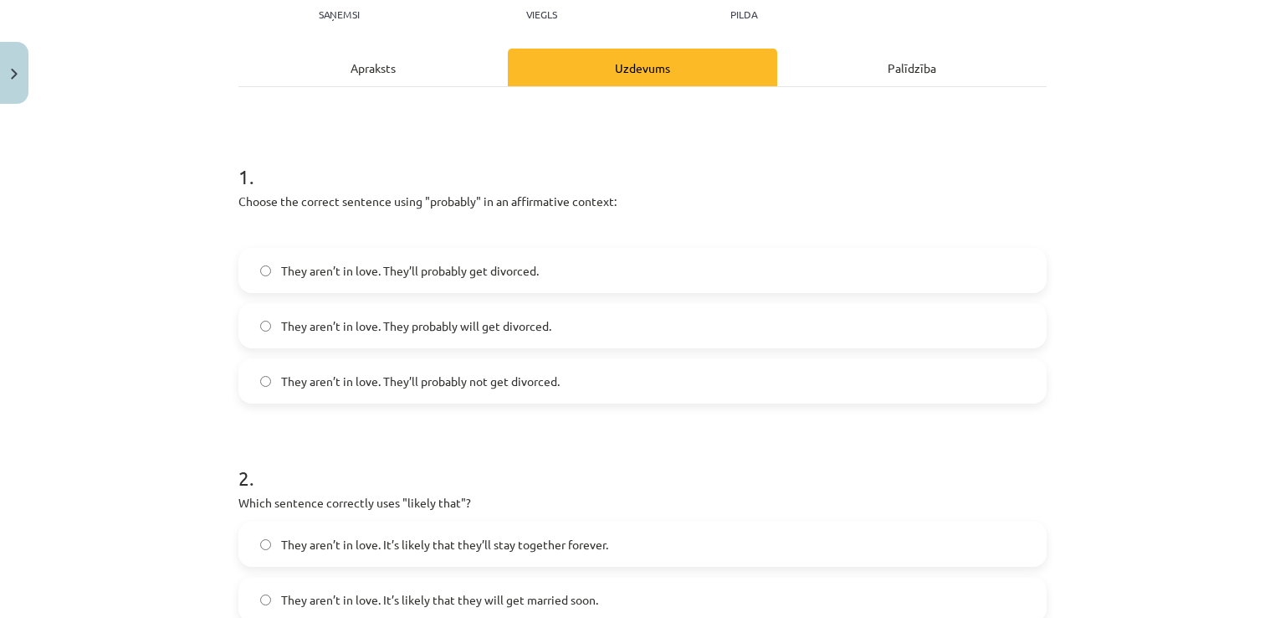
scroll to position [209, 0]
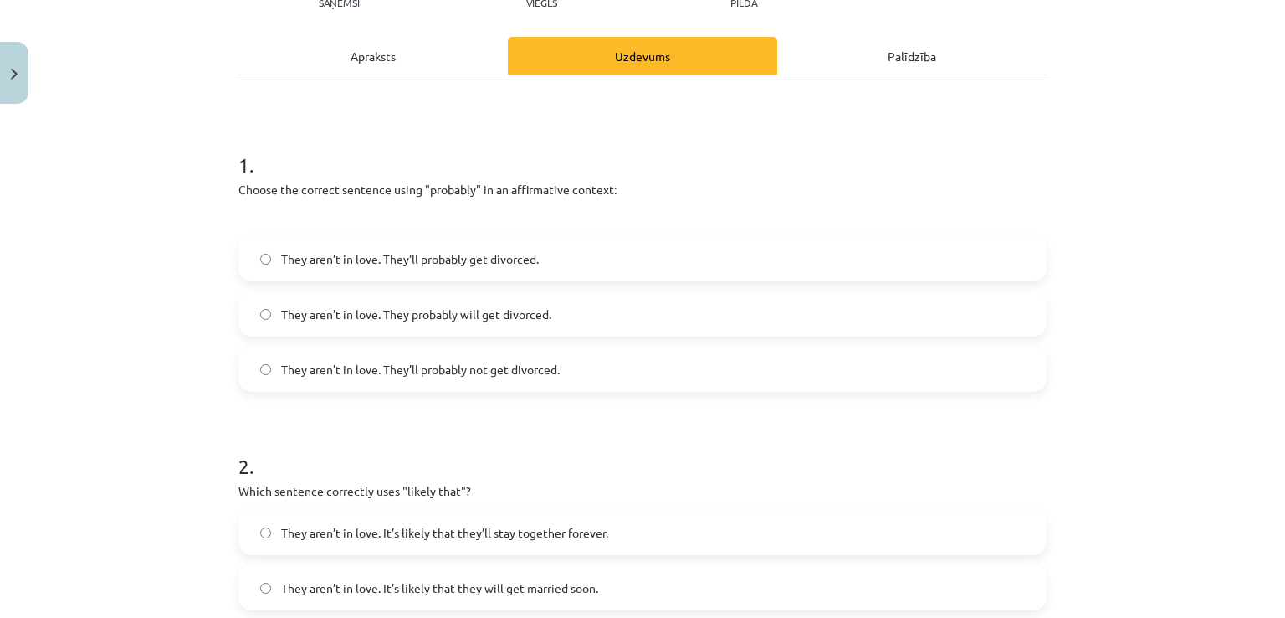
click at [321, 315] on span "They aren’t in love. They probably will get divorced." at bounding box center [416, 314] width 270 height 18
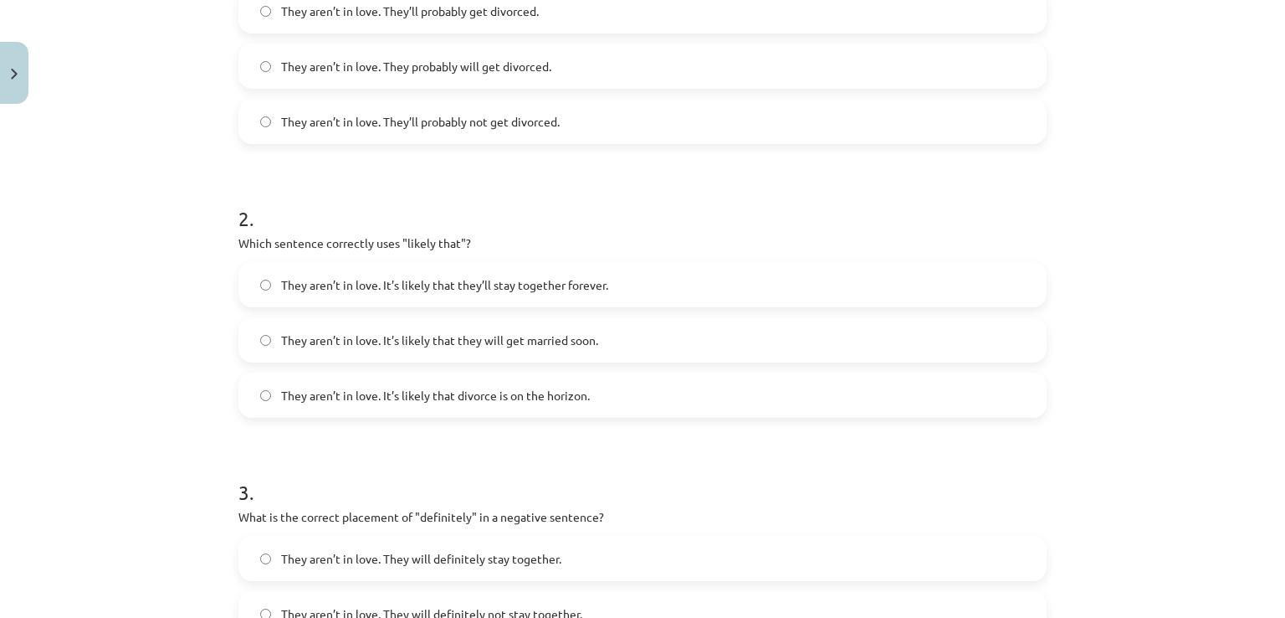
scroll to position [460, 0]
click at [422, 392] on span "They aren’t in love. It’s likely that divorce is on the horizon." at bounding box center [435, 392] width 309 height 18
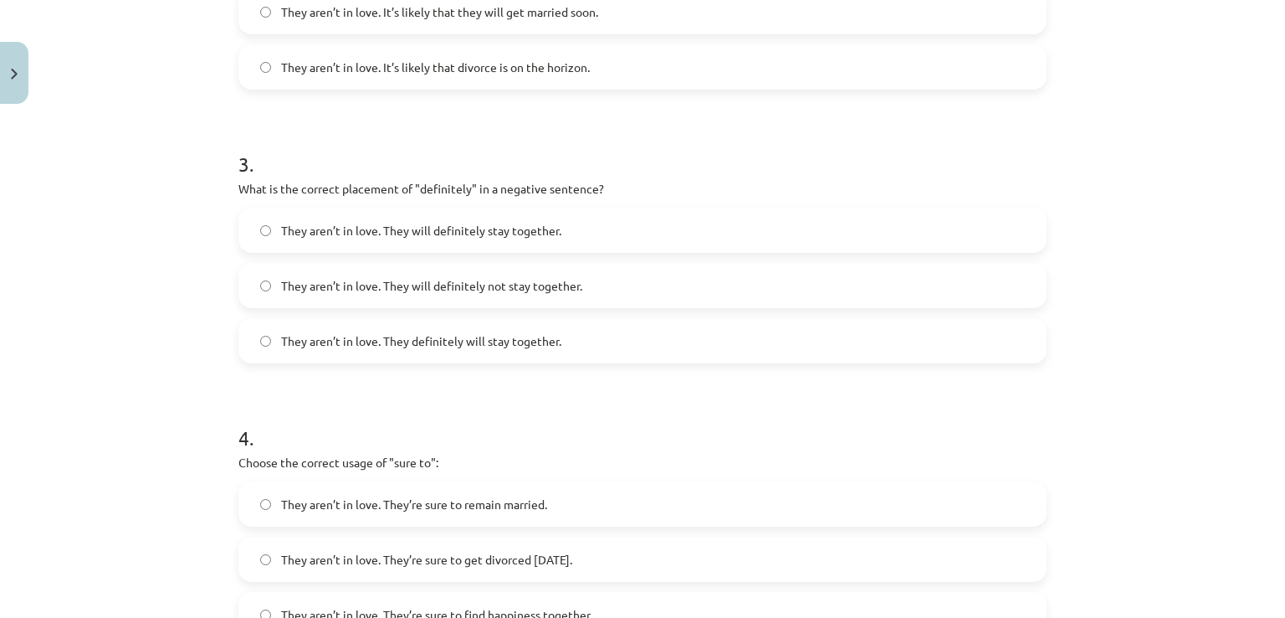
scroll to position [795, 0]
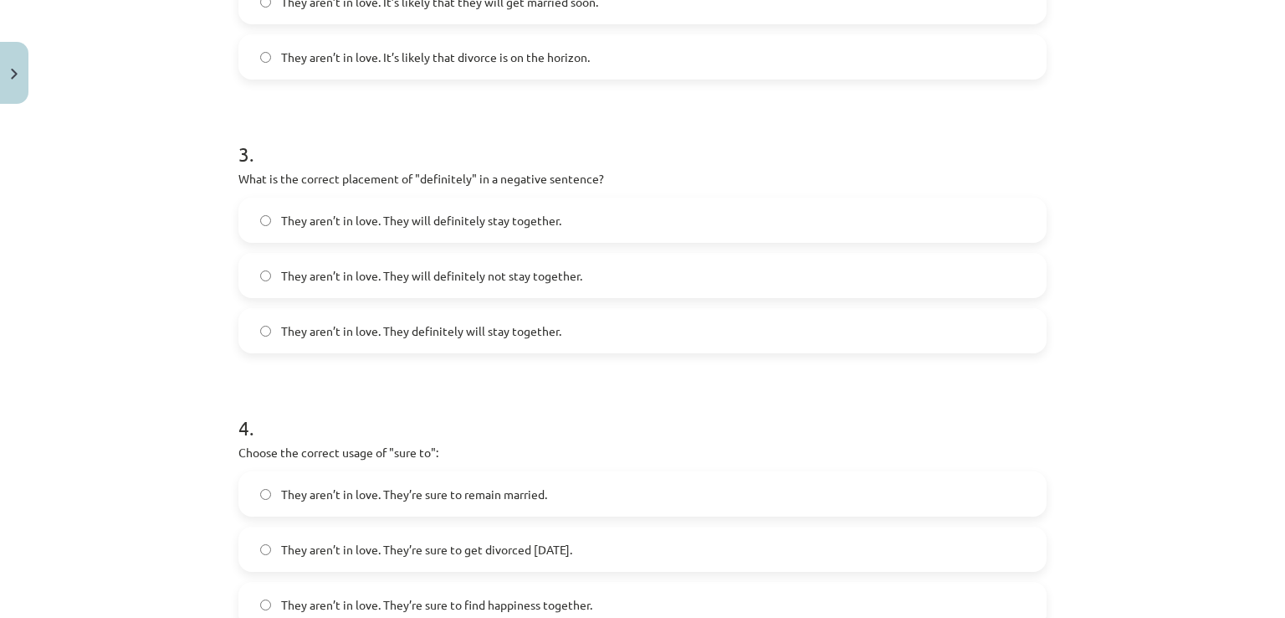
click at [558, 279] on span "They aren’t in love. They will definitely not stay together." at bounding box center [431, 276] width 301 height 18
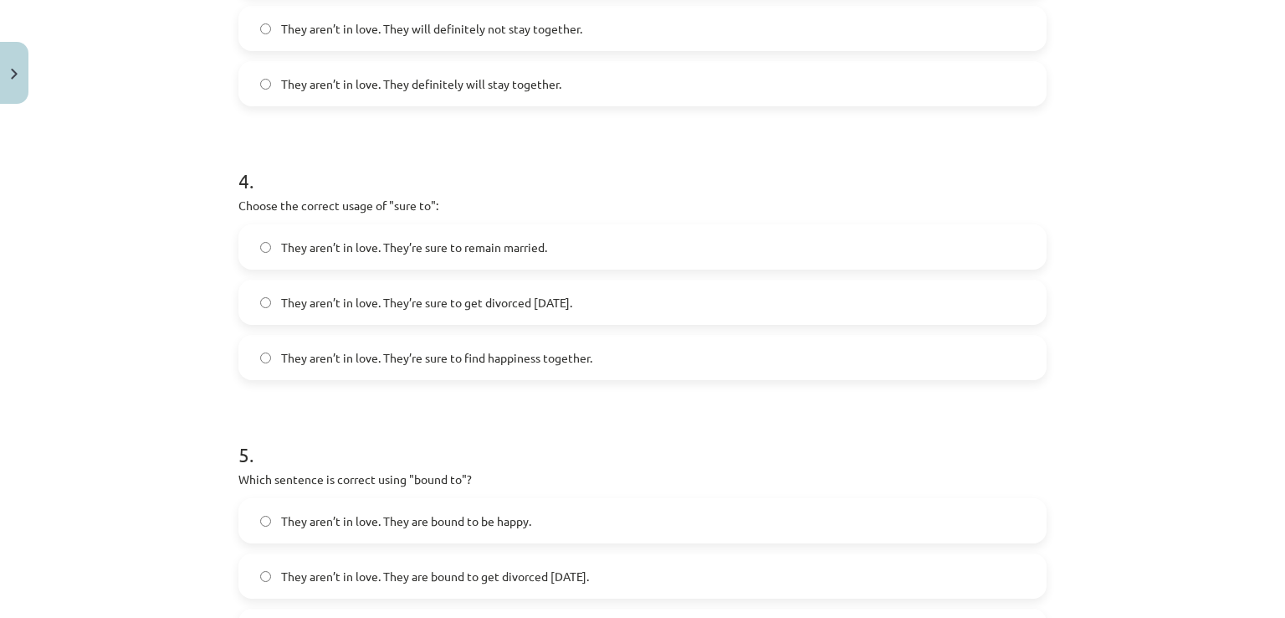
scroll to position [1046, 0]
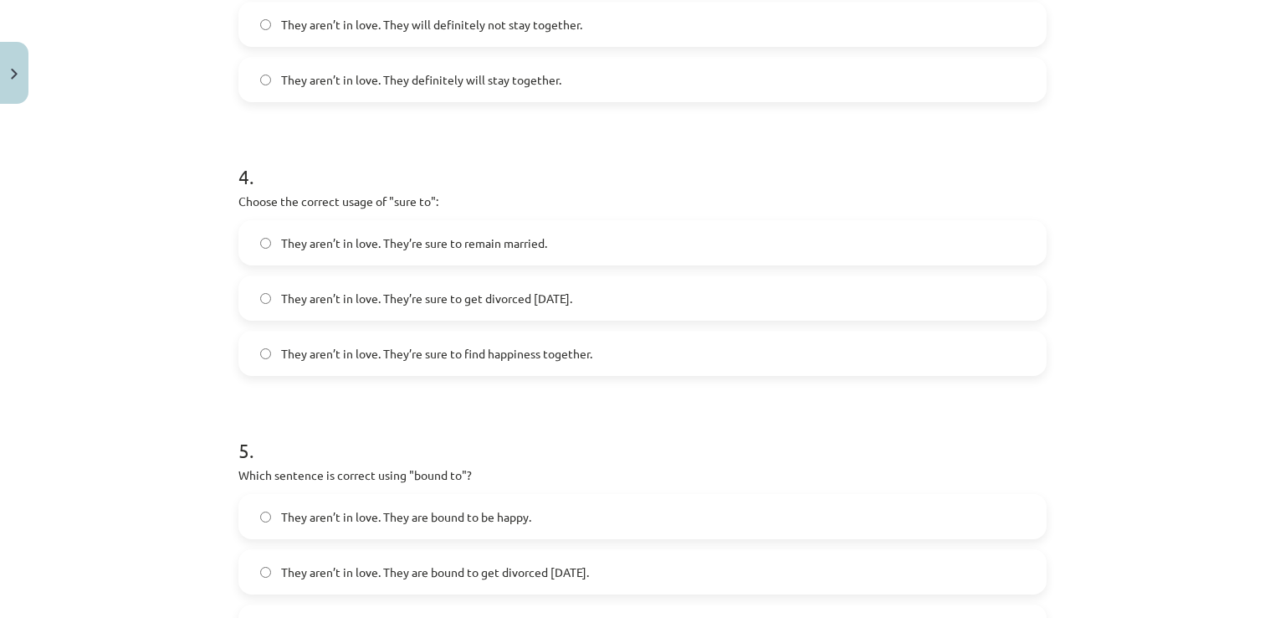
click at [405, 301] on span "They aren’t in love. They’re sure to get divorced within six months." at bounding box center [426, 299] width 291 height 18
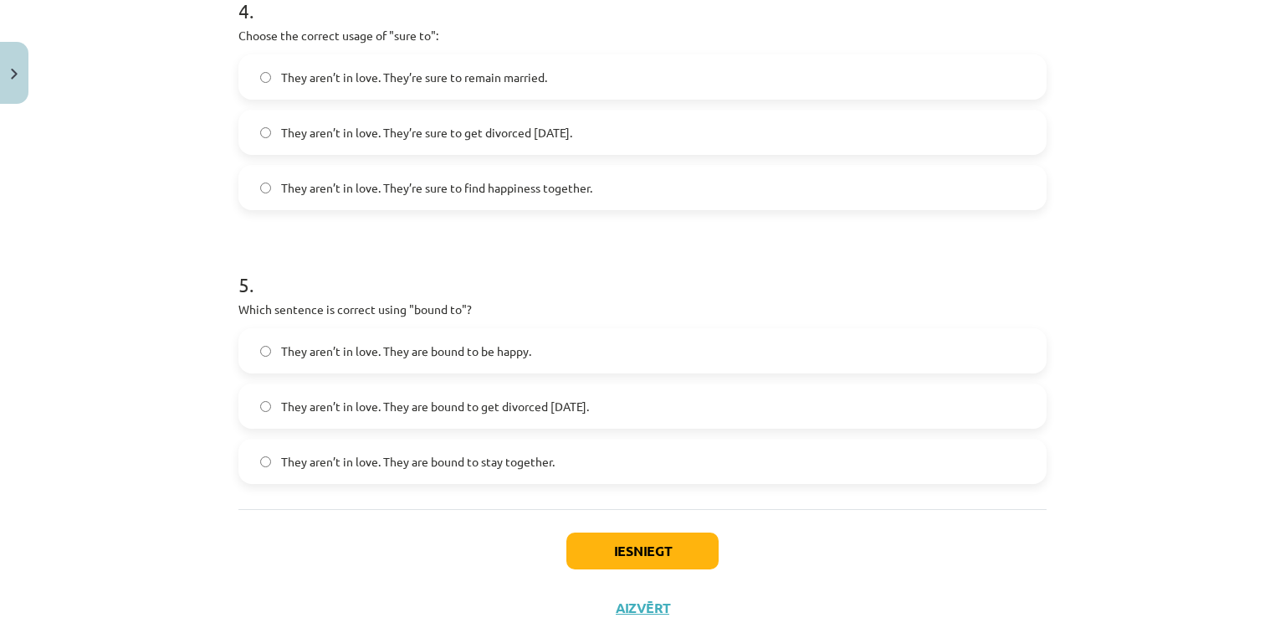
scroll to position [1213, 0]
click at [392, 415] on label "They aren’t in love. They are bound to get divorced within six months." at bounding box center [642, 404] width 805 height 42
click at [650, 547] on button "Iesniegt" at bounding box center [643, 549] width 152 height 37
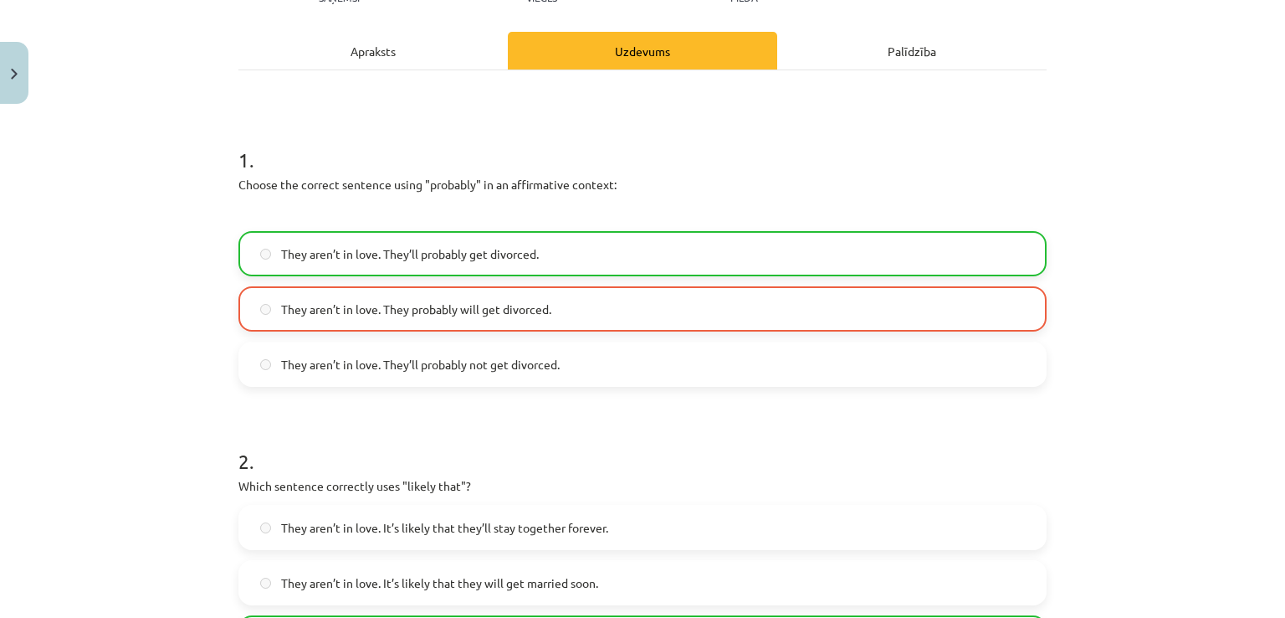
scroll to position [209, 0]
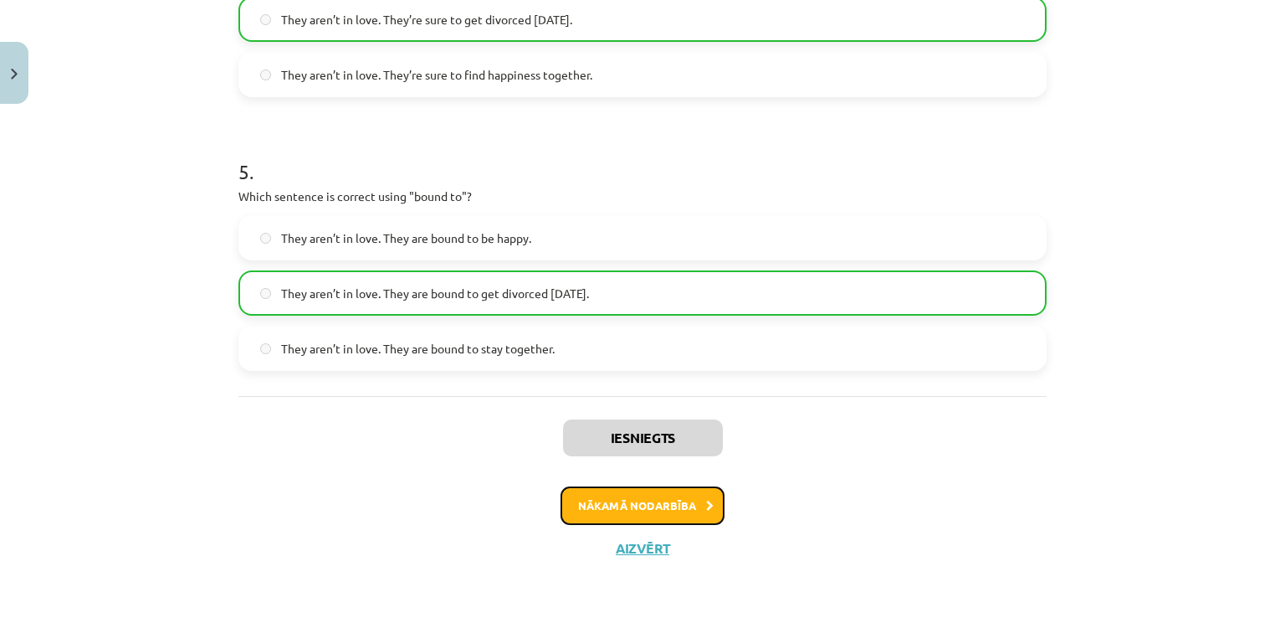
click at [584, 500] on button "Nākamā nodarbība" at bounding box center [643, 505] width 164 height 38
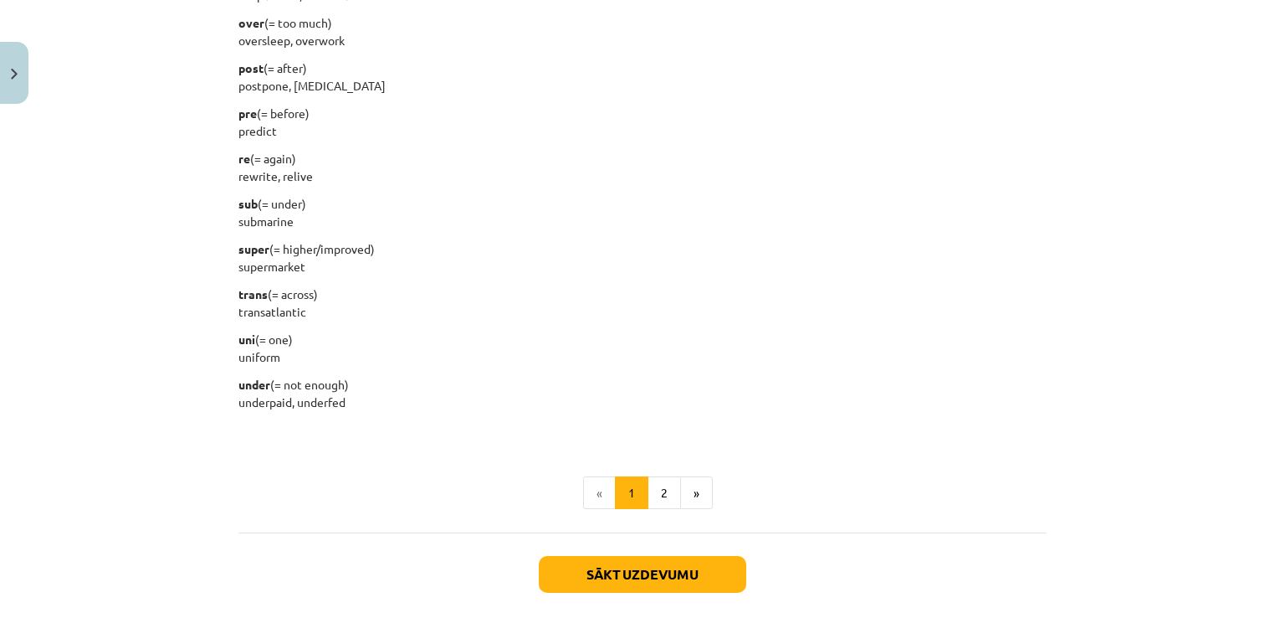
scroll to position [2115, 0]
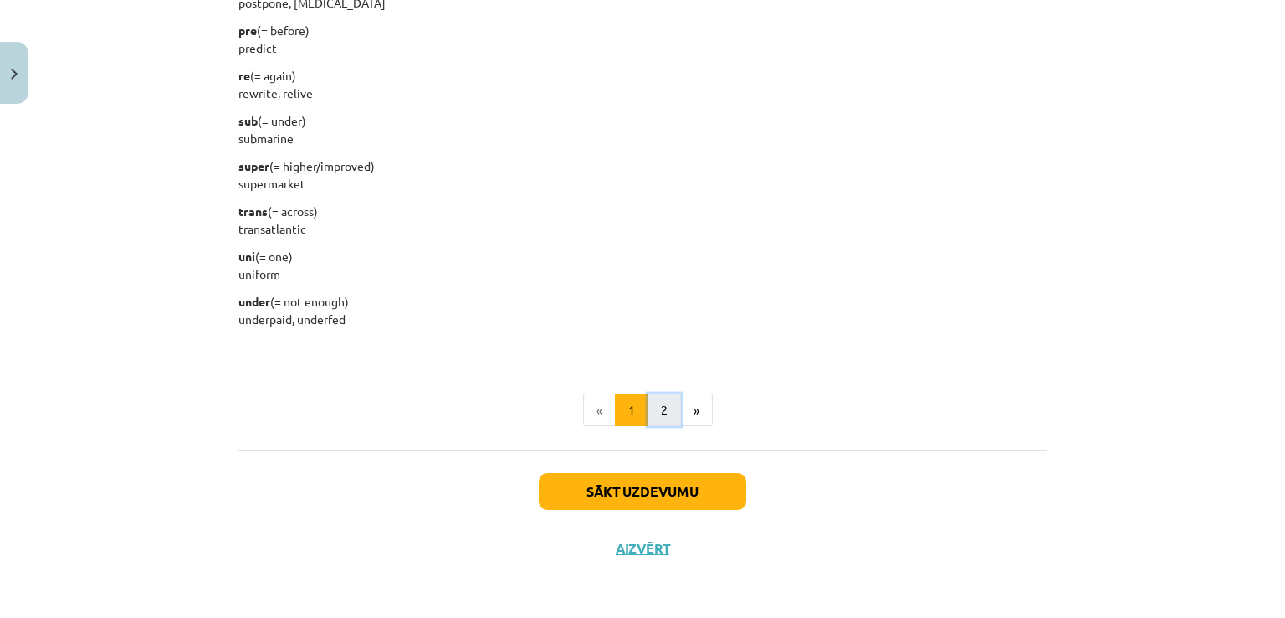
click at [648, 403] on button "2" at bounding box center [664, 409] width 33 height 33
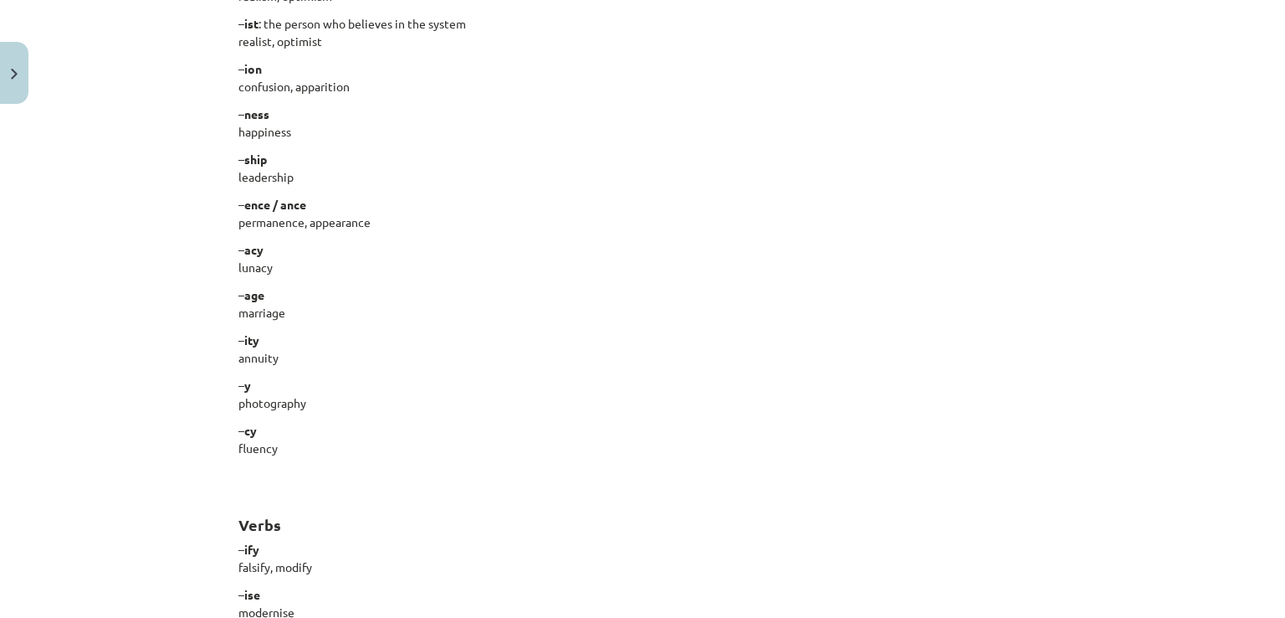
scroll to position [717, 0]
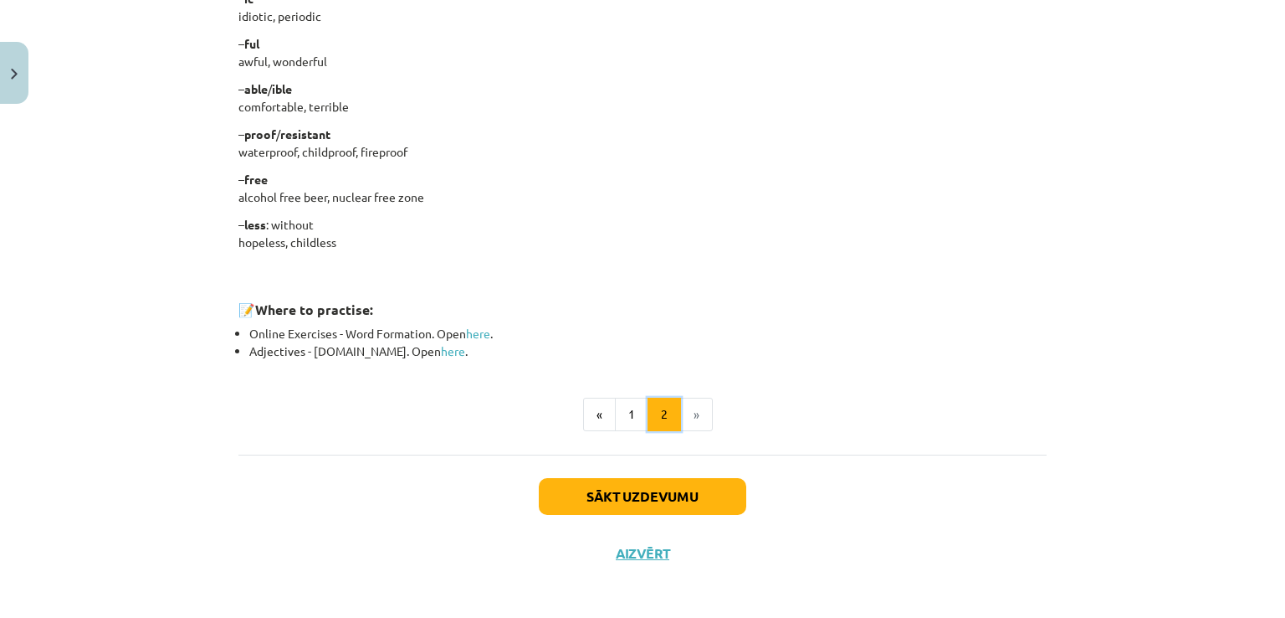
scroll to position [1430, 0]
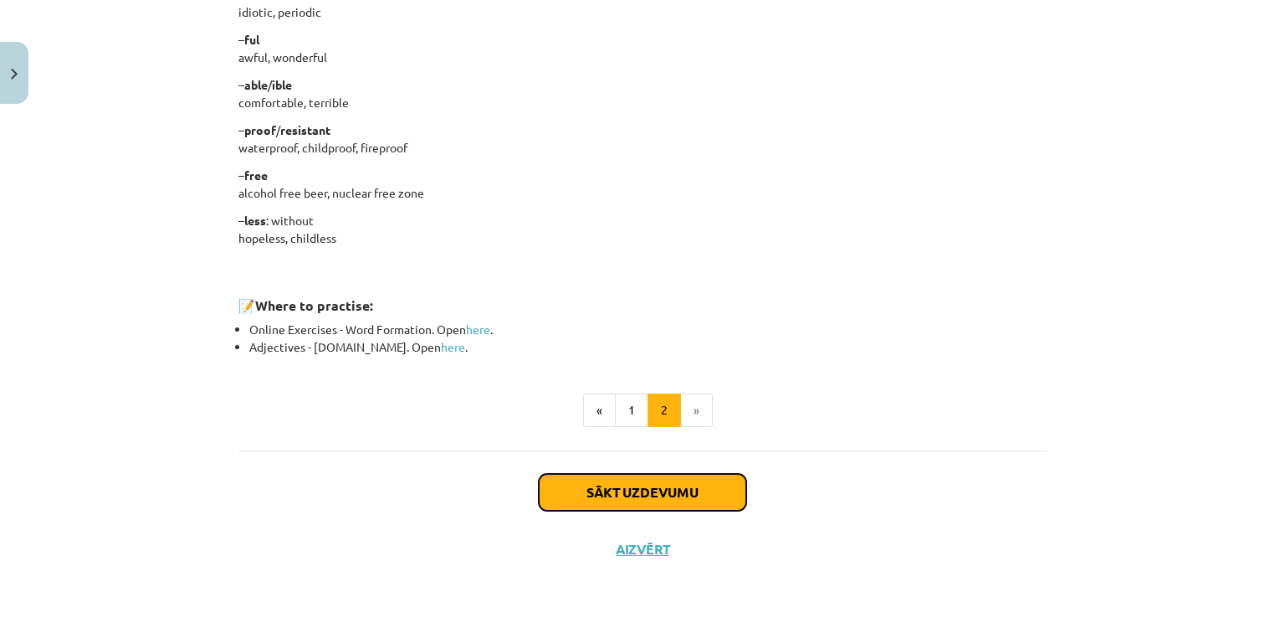
click at [659, 495] on button "Sākt uzdevumu" at bounding box center [643, 492] width 208 height 37
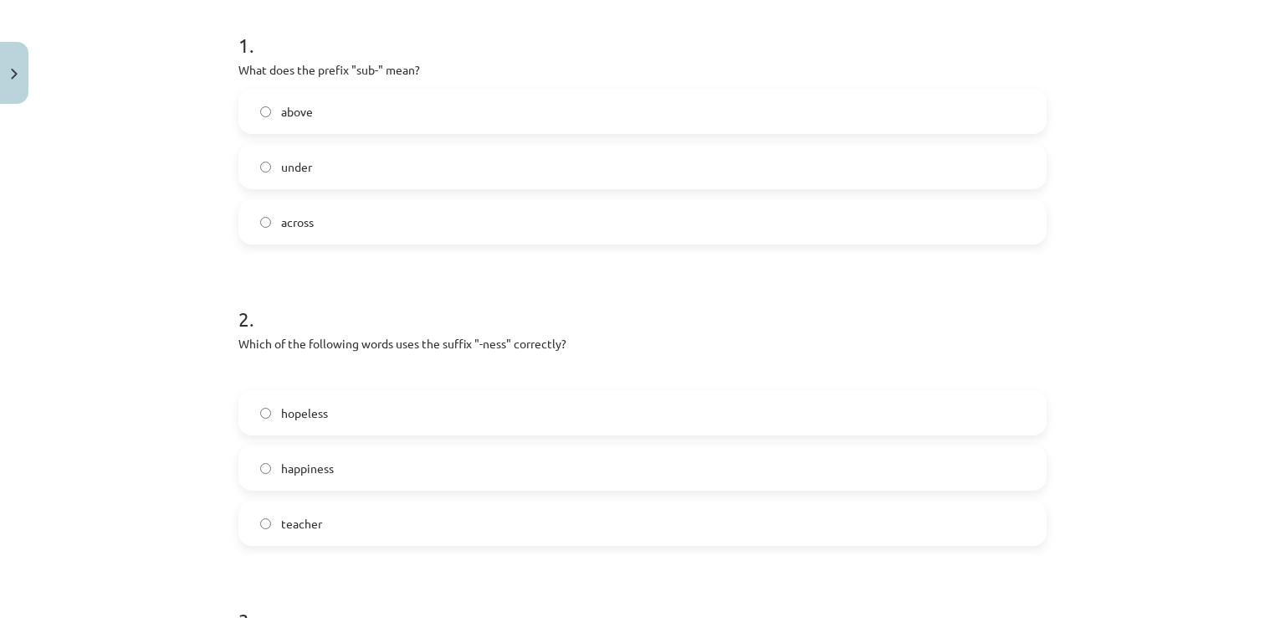
scroll to position [377, 0]
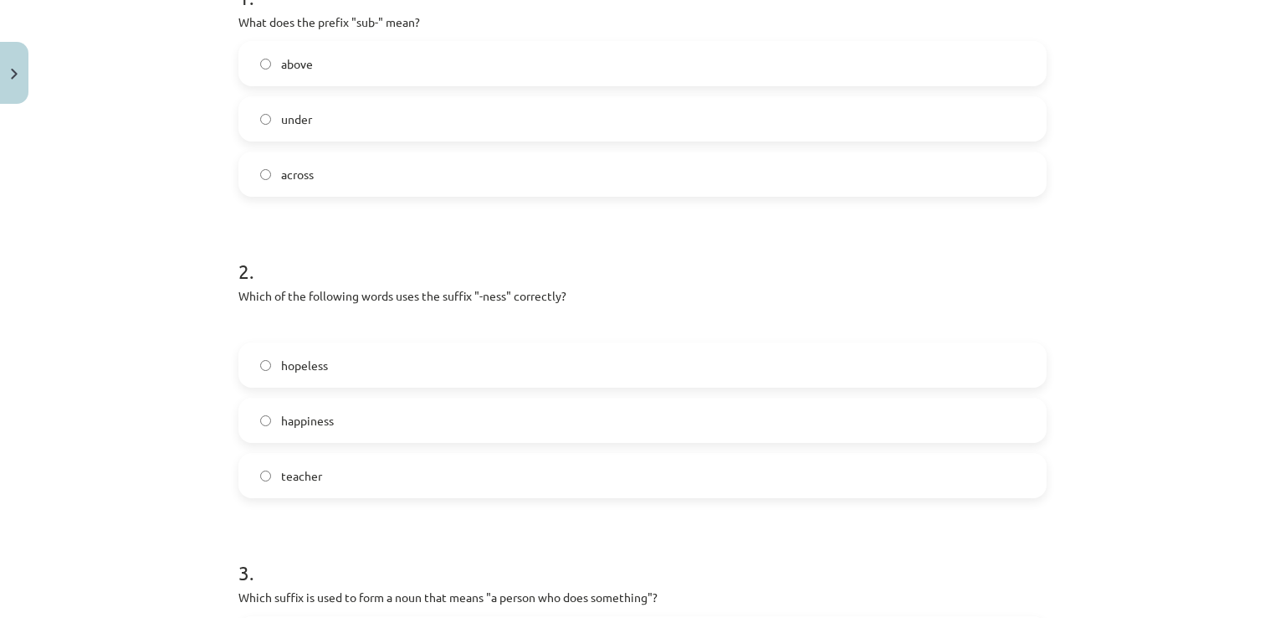
drag, startPoint x: 365, startPoint y: 423, endPoint x: 387, endPoint y: 414, distance: 23.3
click at [368, 422] on label "happiness" at bounding box center [642, 420] width 805 height 42
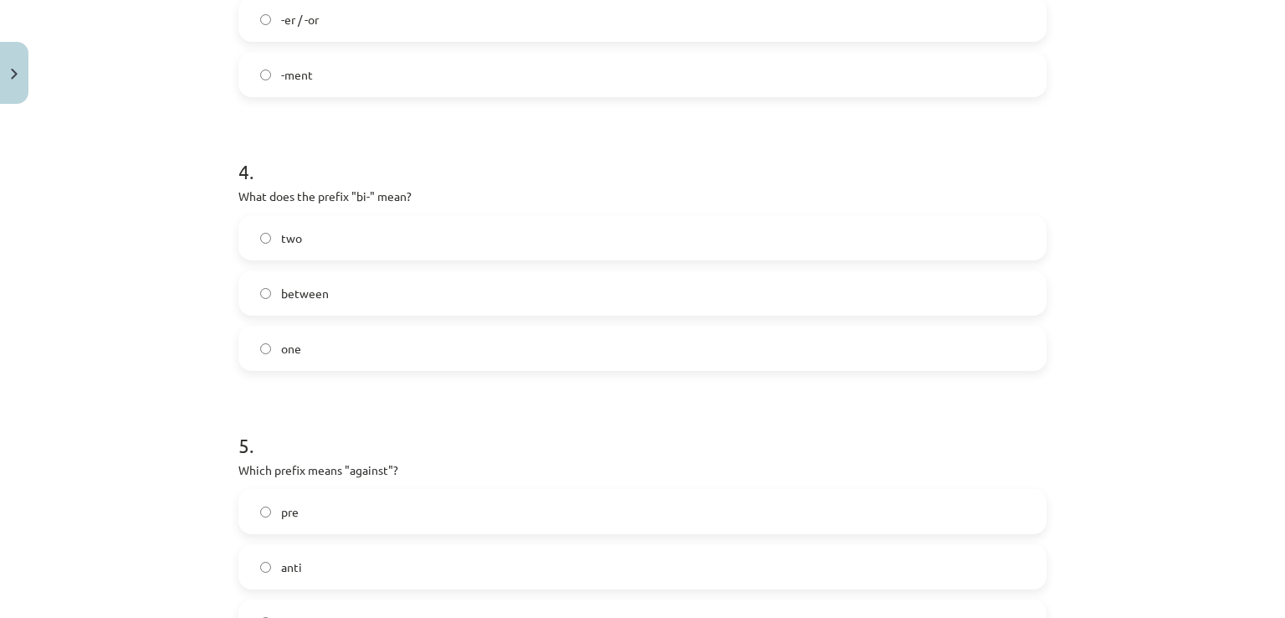
scroll to position [1130, 0]
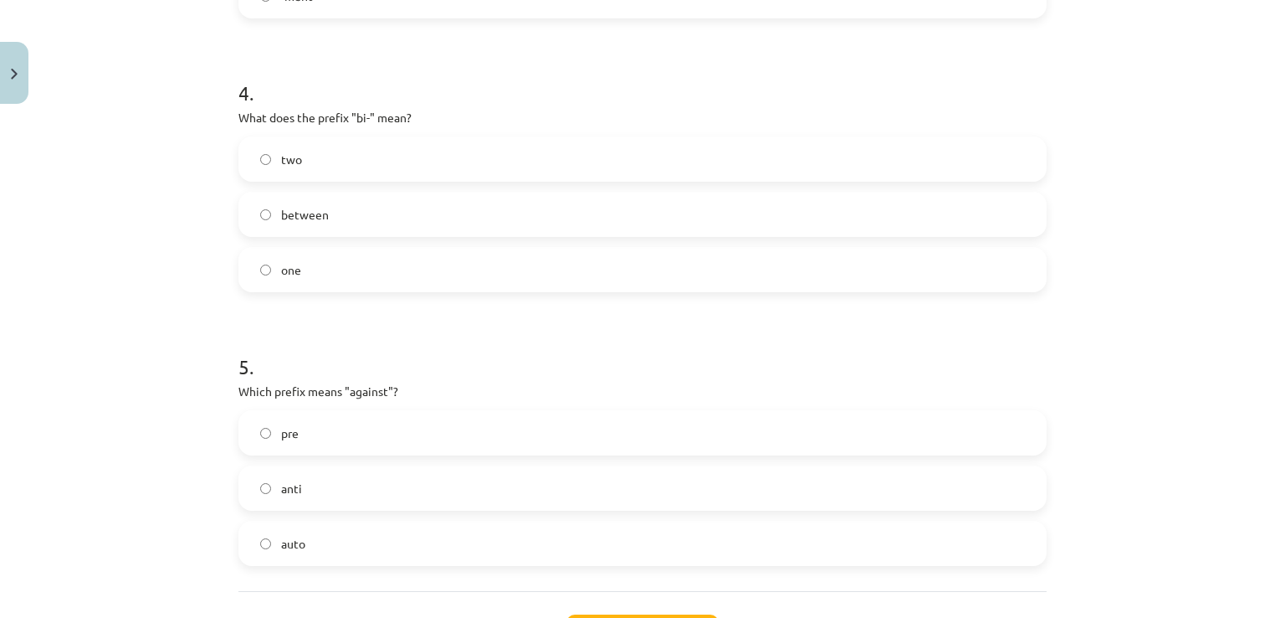
click at [371, 145] on label "two" at bounding box center [642, 159] width 805 height 42
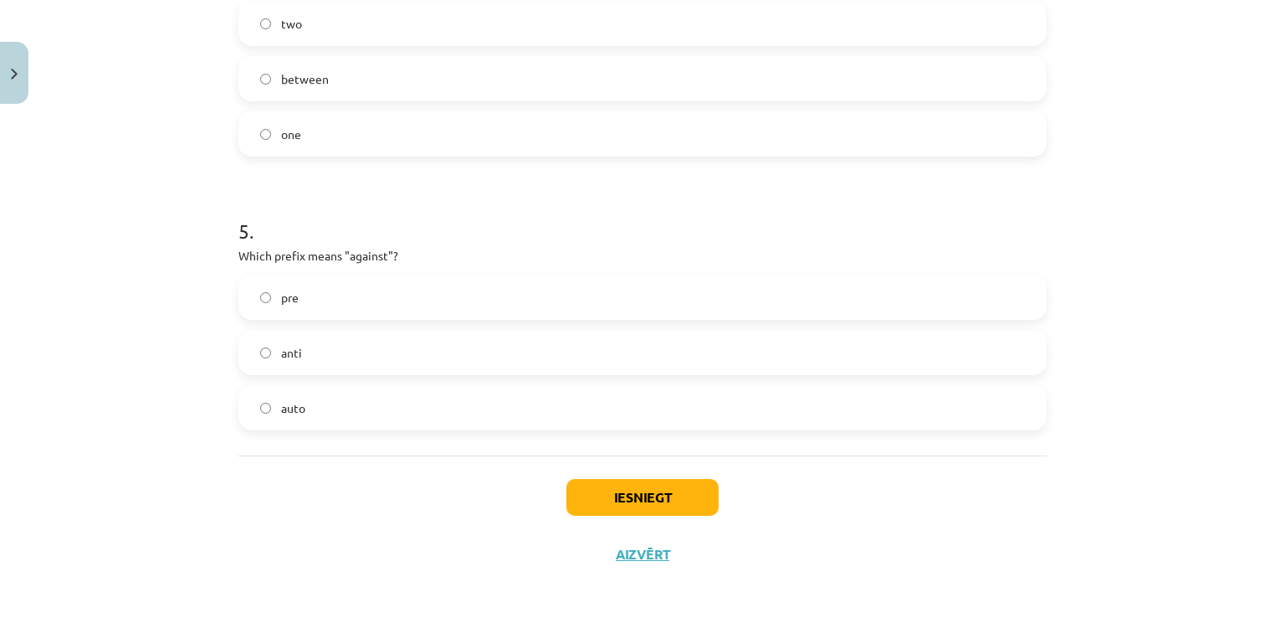
scroll to position [1272, 0]
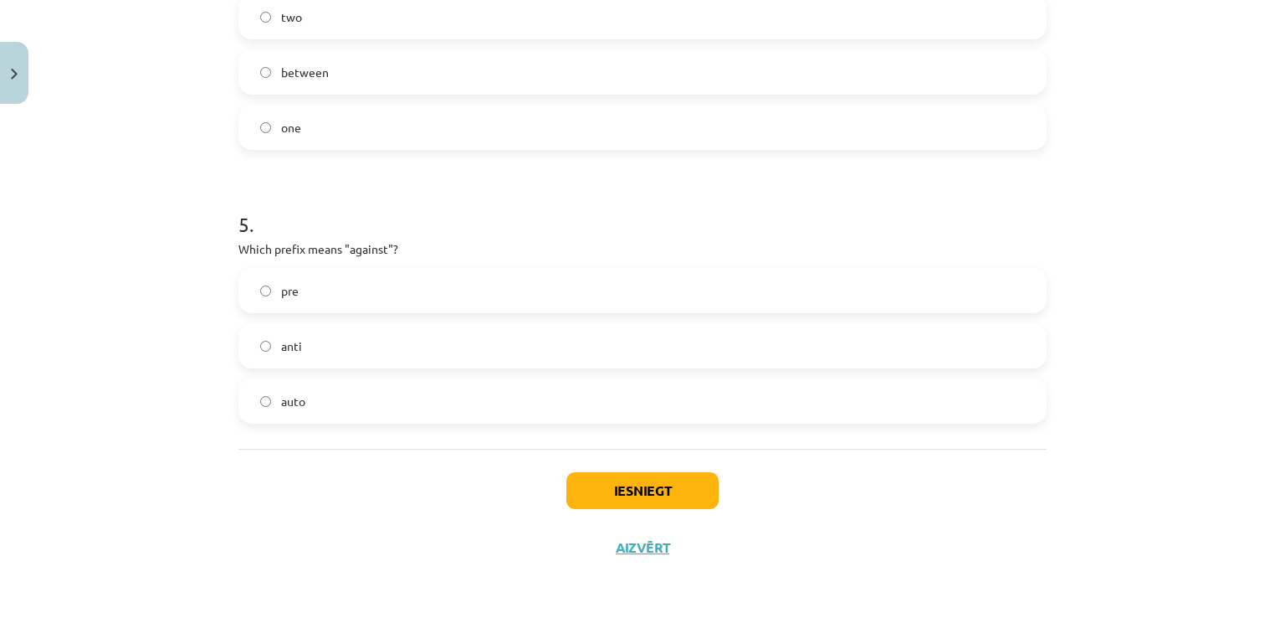
click at [493, 343] on label "anti" at bounding box center [642, 346] width 805 height 42
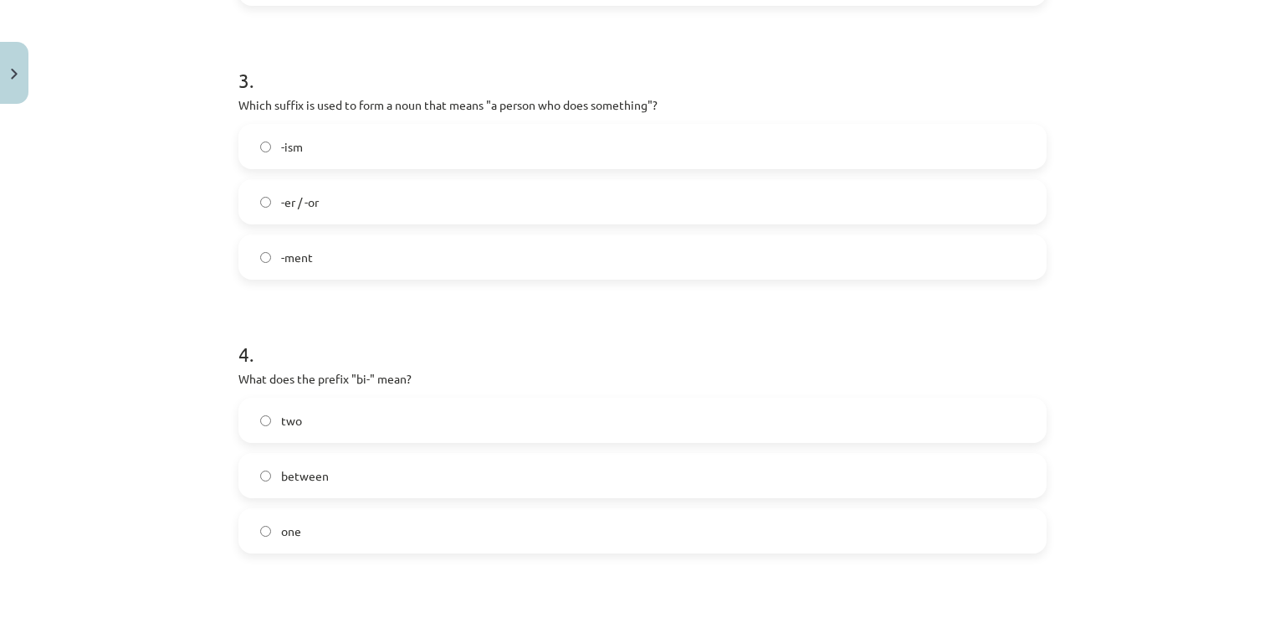
scroll to position [854, 0]
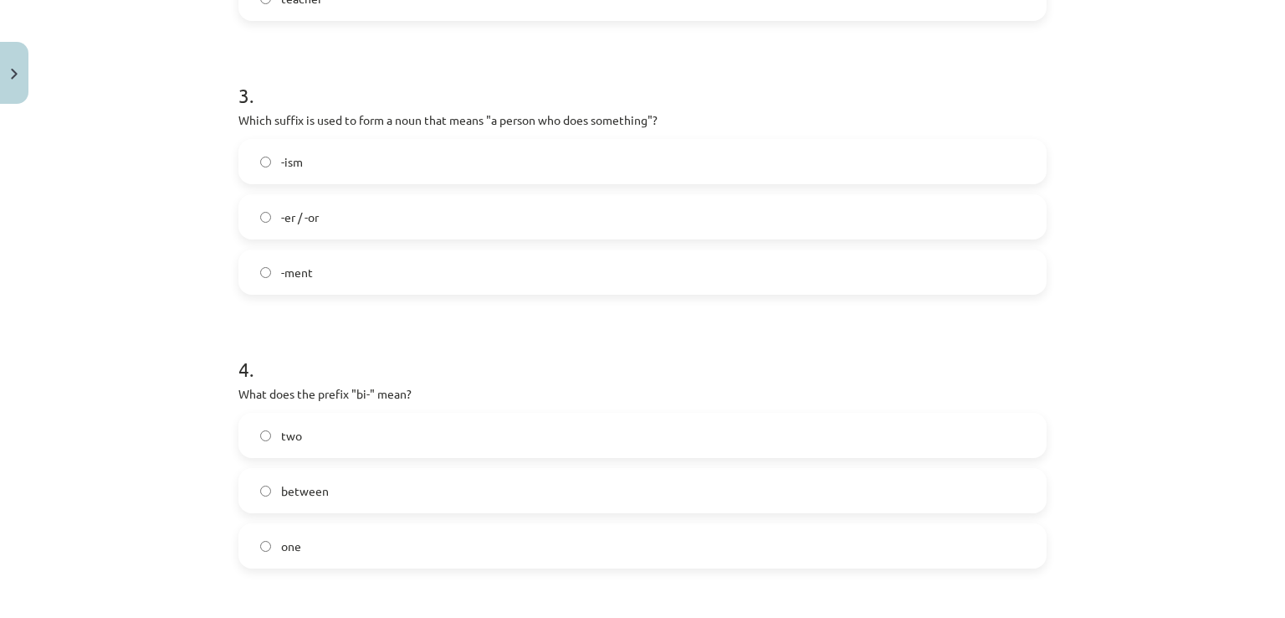
click at [499, 225] on label "-er / -or" at bounding box center [642, 217] width 805 height 42
click at [536, 259] on label "-ment" at bounding box center [642, 272] width 805 height 42
click at [540, 228] on label "-er / -or" at bounding box center [642, 217] width 805 height 42
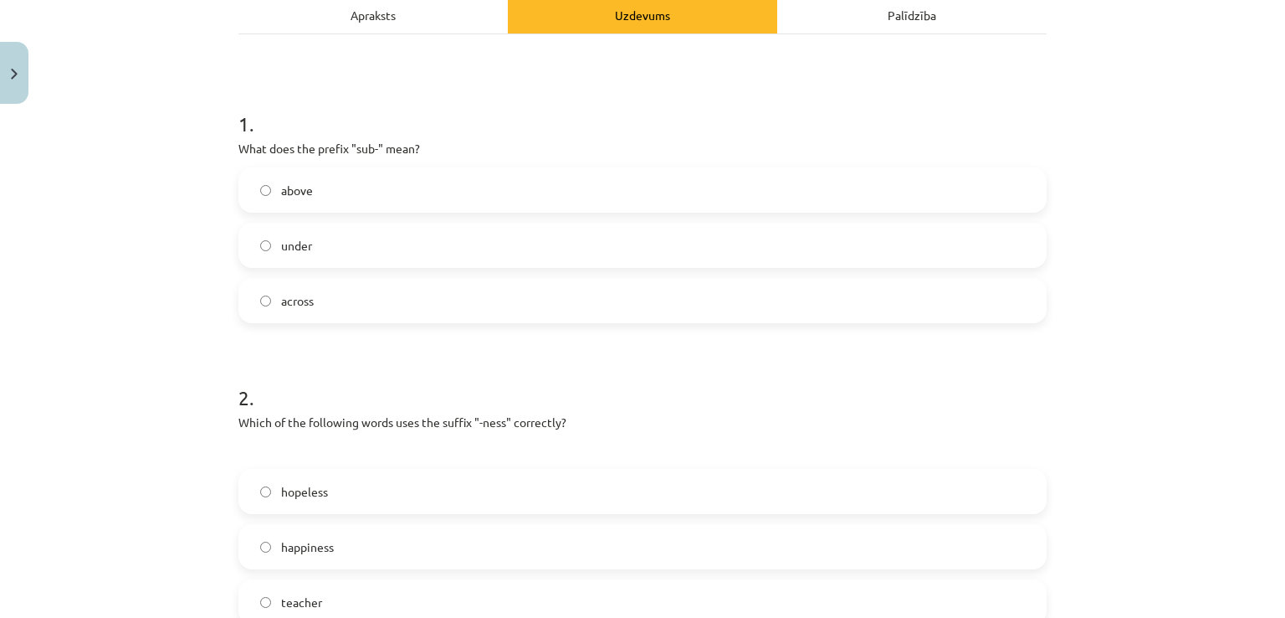
scroll to position [184, 0]
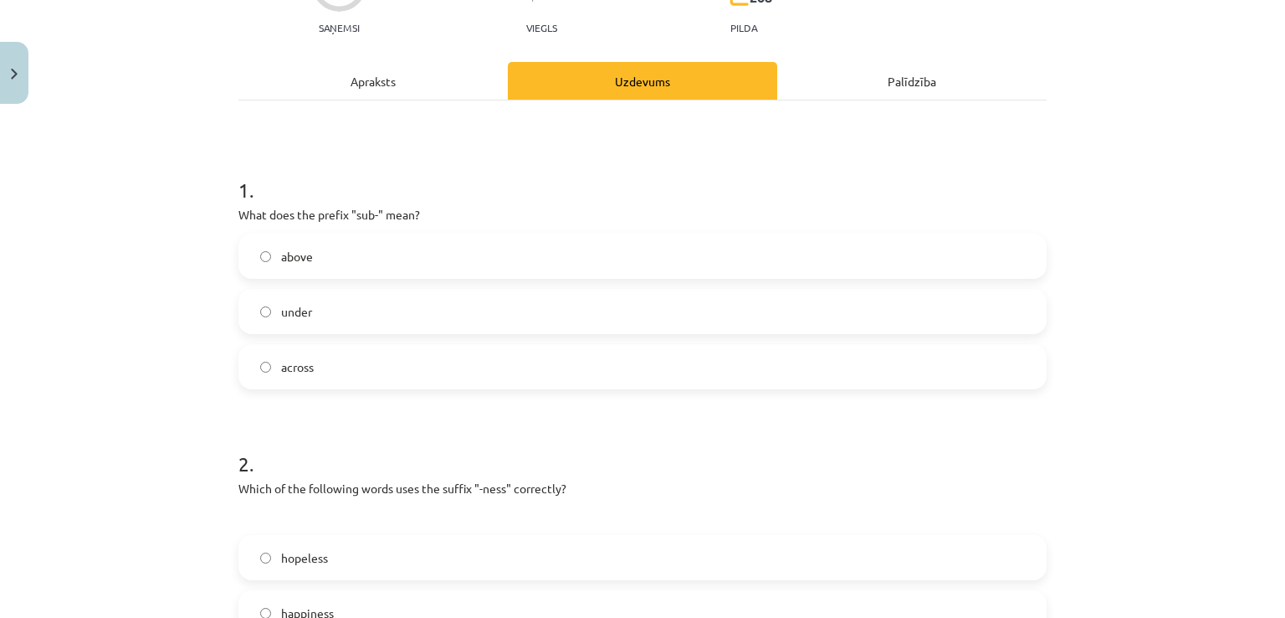
click at [345, 318] on label "under" at bounding box center [642, 311] width 805 height 42
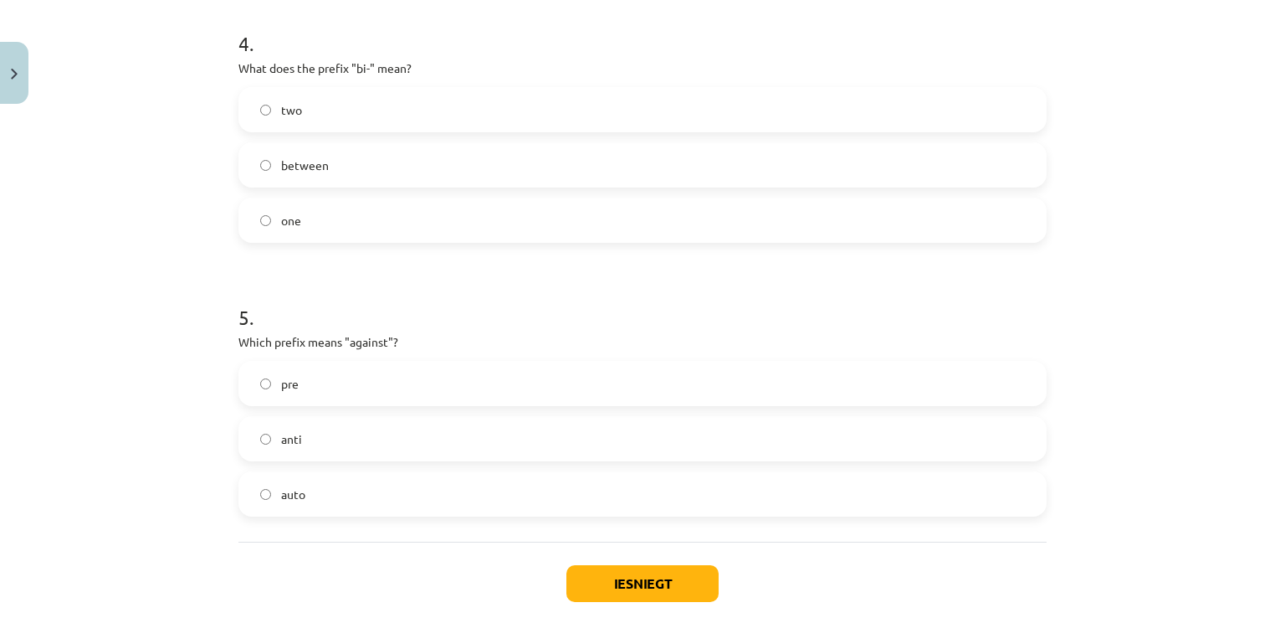
scroll to position [1188, 0]
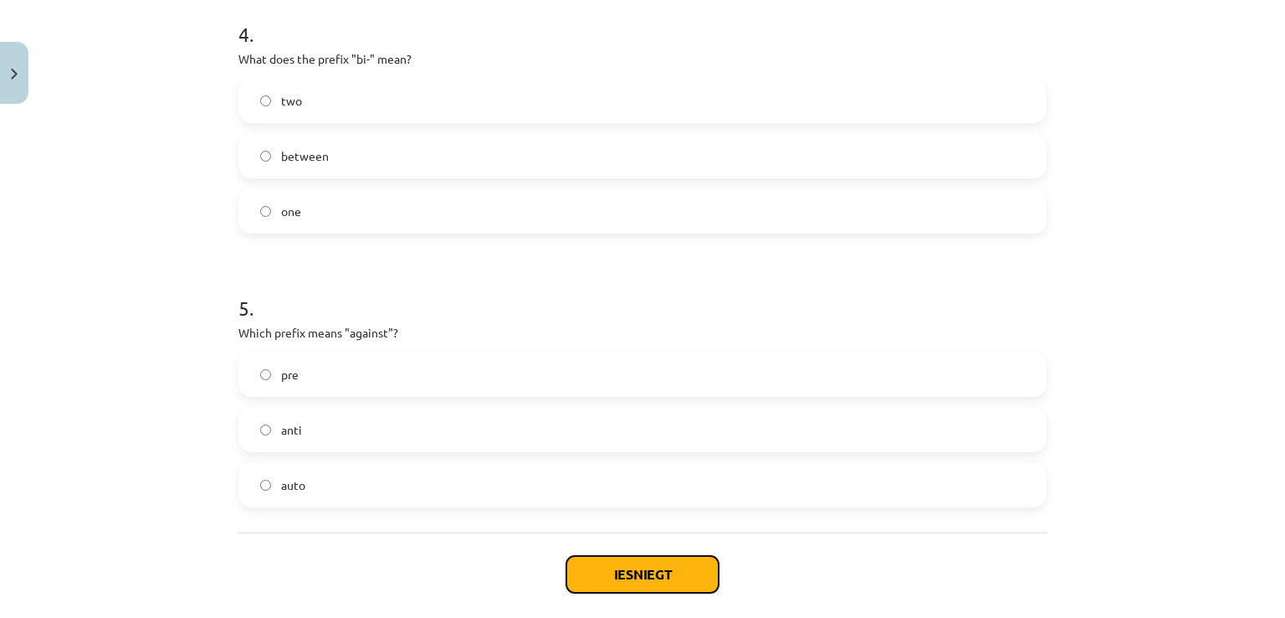
click at [600, 557] on button "Iesniegt" at bounding box center [643, 574] width 152 height 37
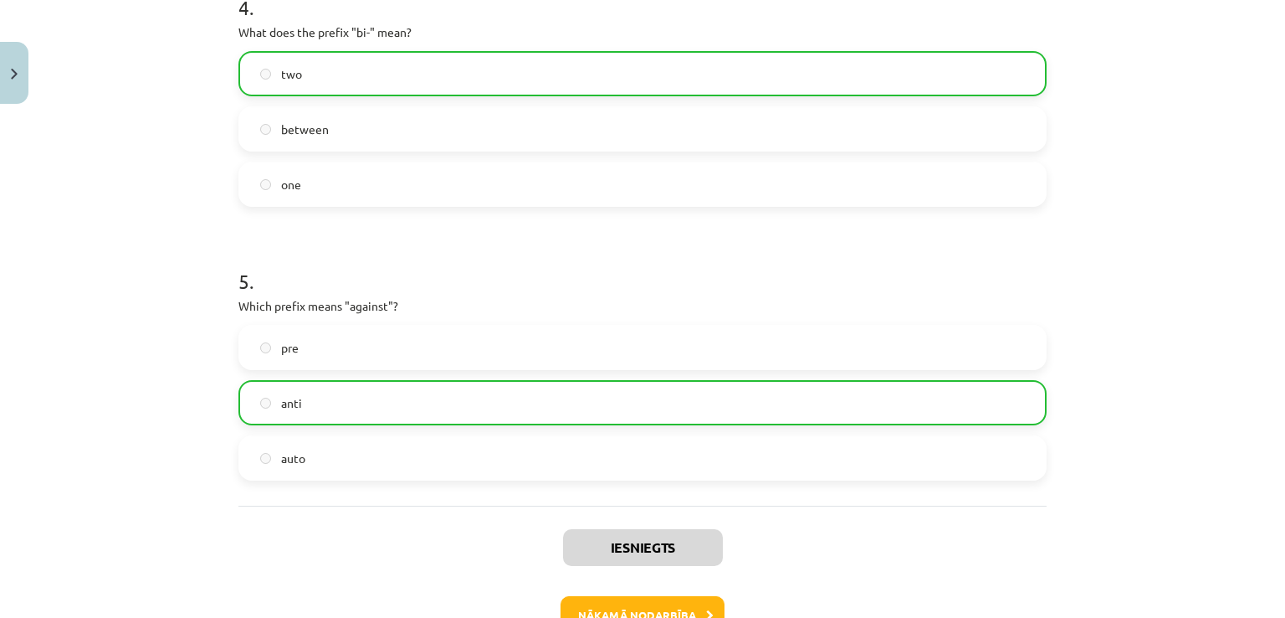
scroll to position [1272, 0]
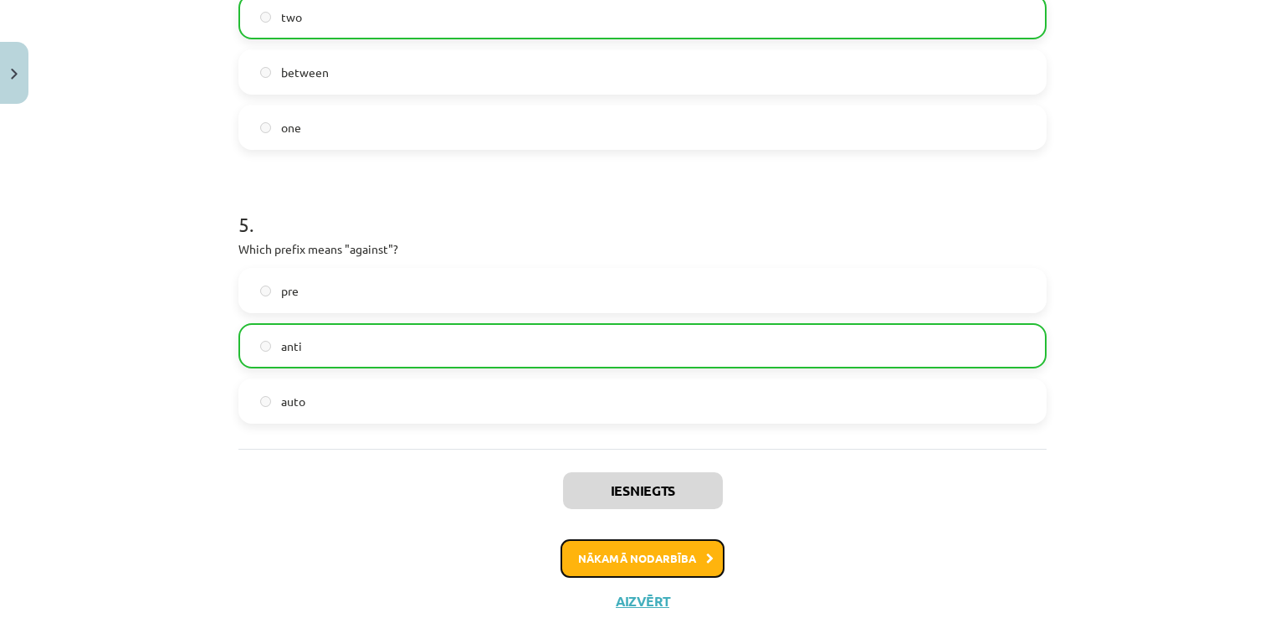
click at [626, 555] on button "Nākamā nodarbība" at bounding box center [643, 558] width 164 height 38
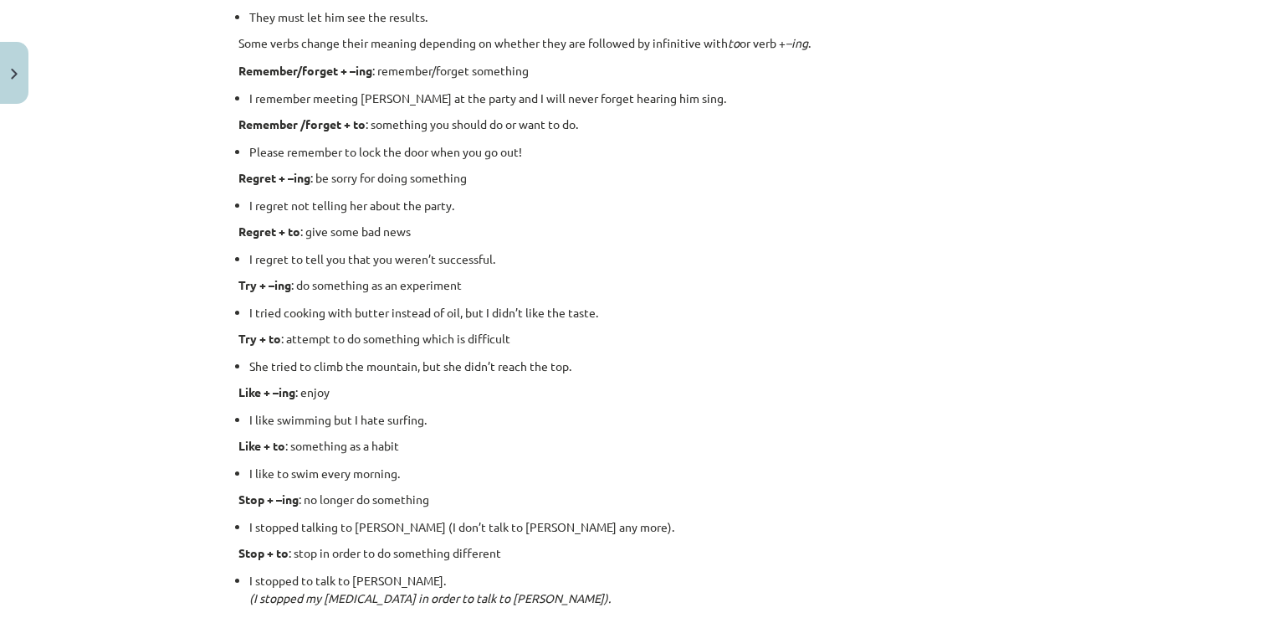
scroll to position [1653, 0]
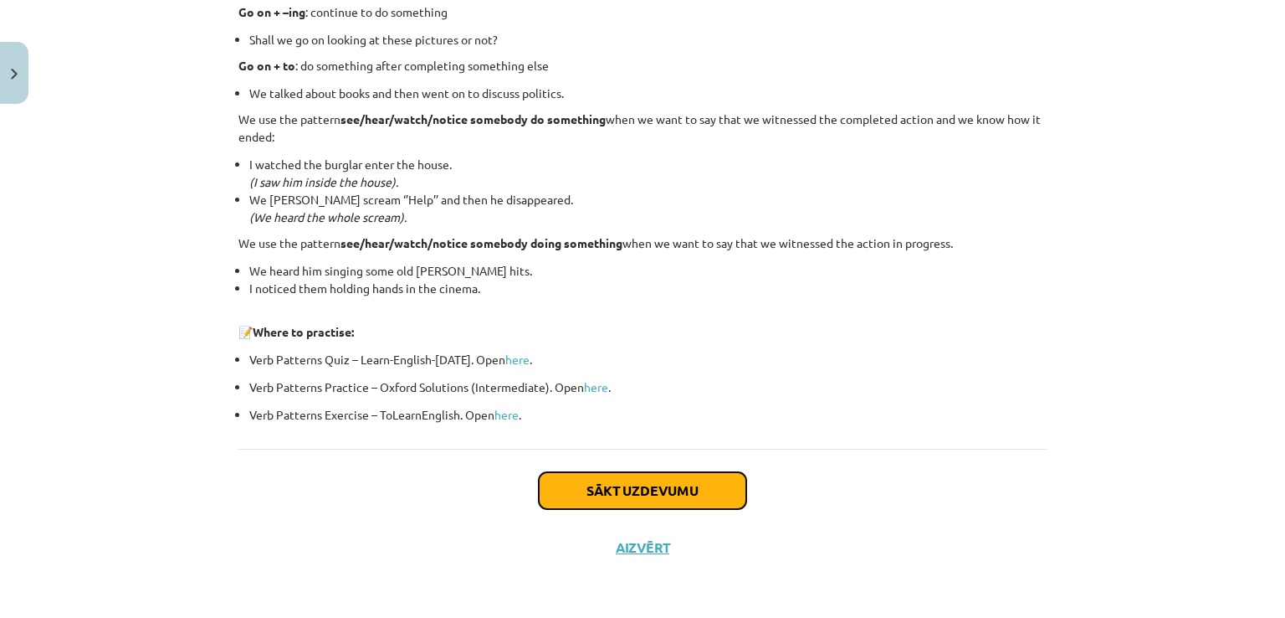
drag, startPoint x: 663, startPoint y: 486, endPoint x: 656, endPoint y: 474, distance: 13.5
click at [663, 483] on button "Sākt uzdevumu" at bounding box center [643, 490] width 208 height 37
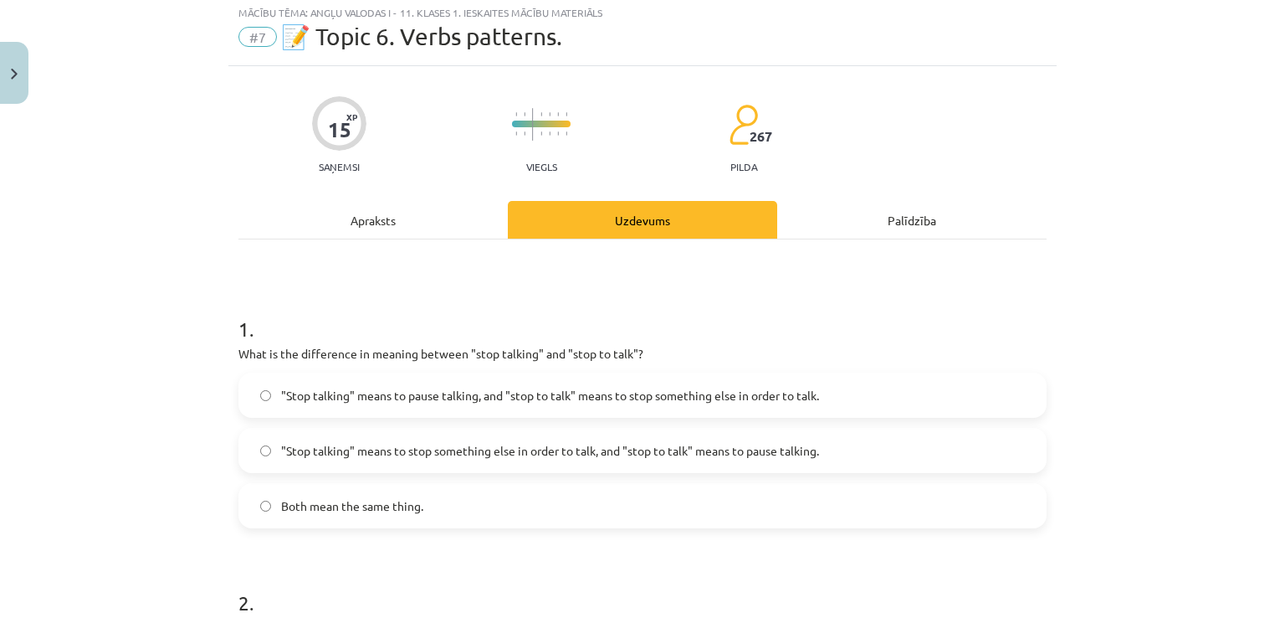
scroll to position [42, 0]
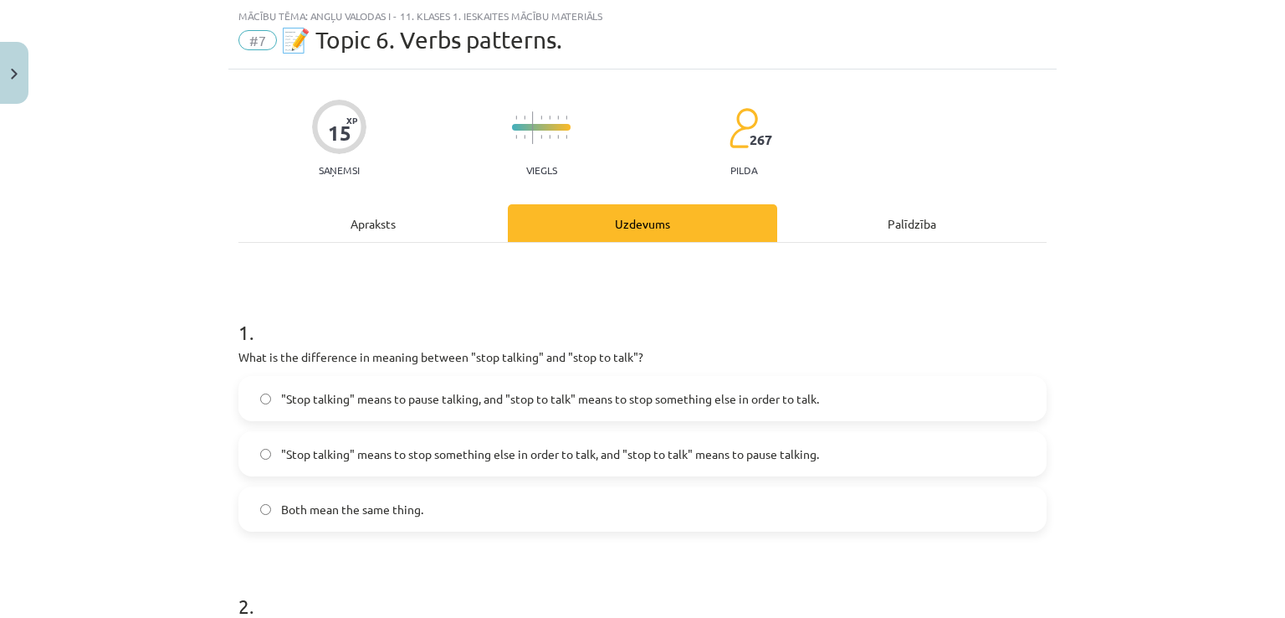
click at [575, 410] on label ""Stop talking" means to pause talking, and "stop to talk" means to stop somethi…" at bounding box center [642, 398] width 805 height 42
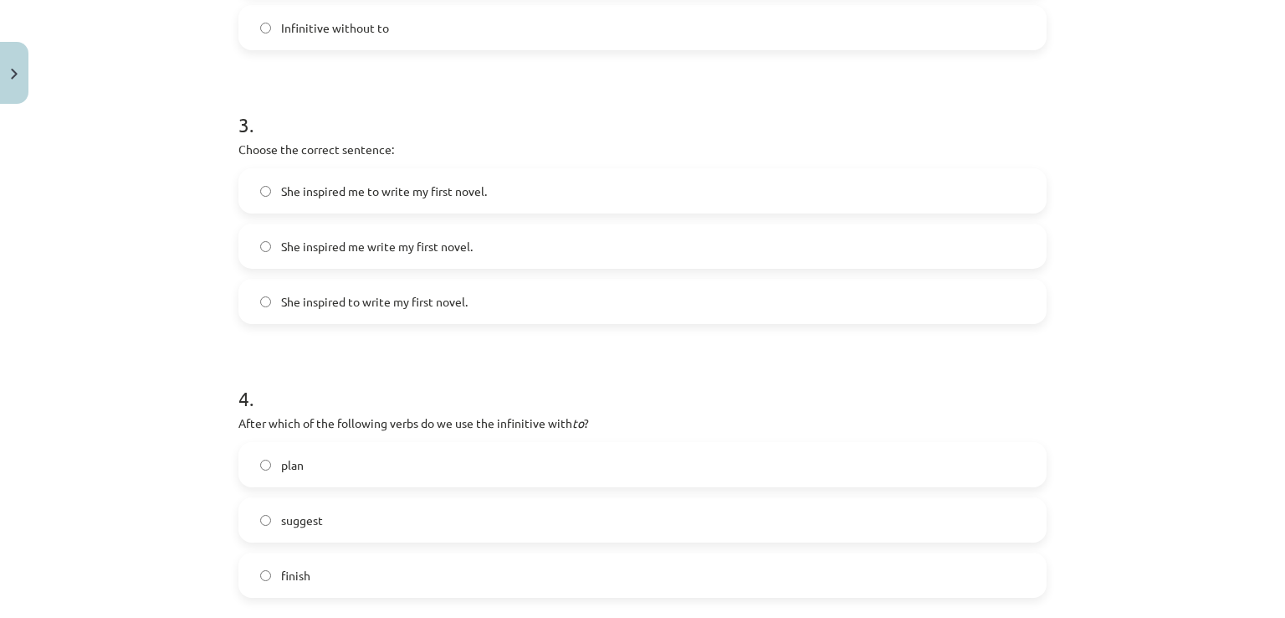
scroll to position [795, 0]
click at [432, 188] on span "She inspired me to write my first novel." at bounding box center [384, 193] width 206 height 18
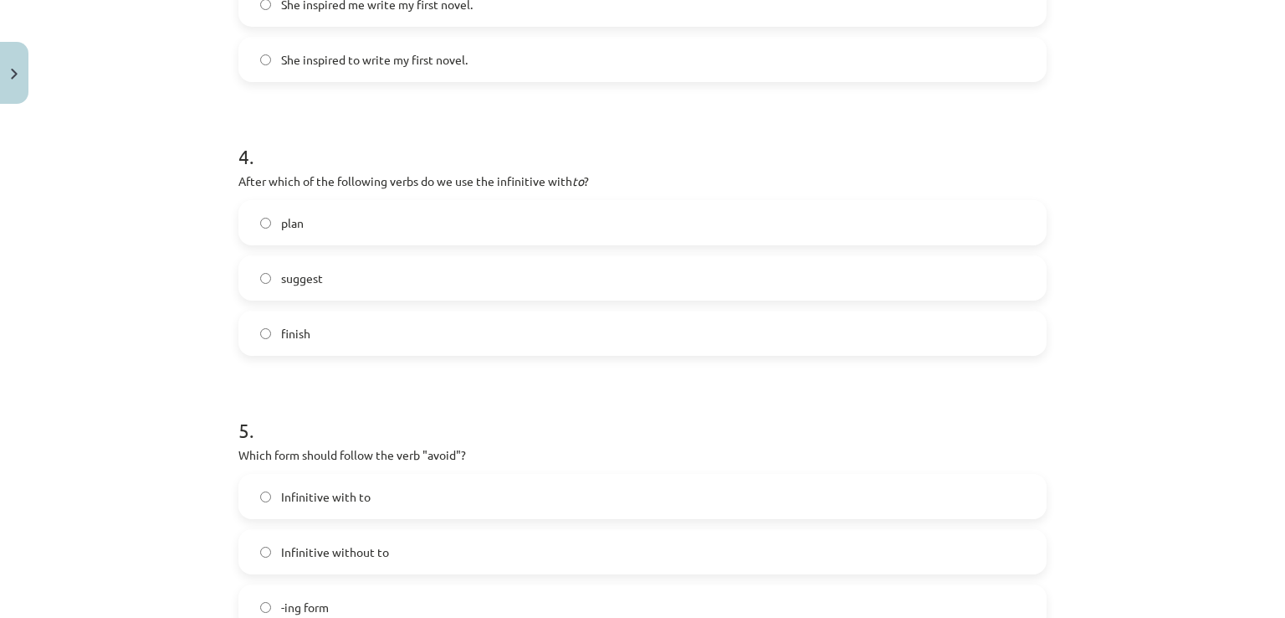
scroll to position [1046, 0]
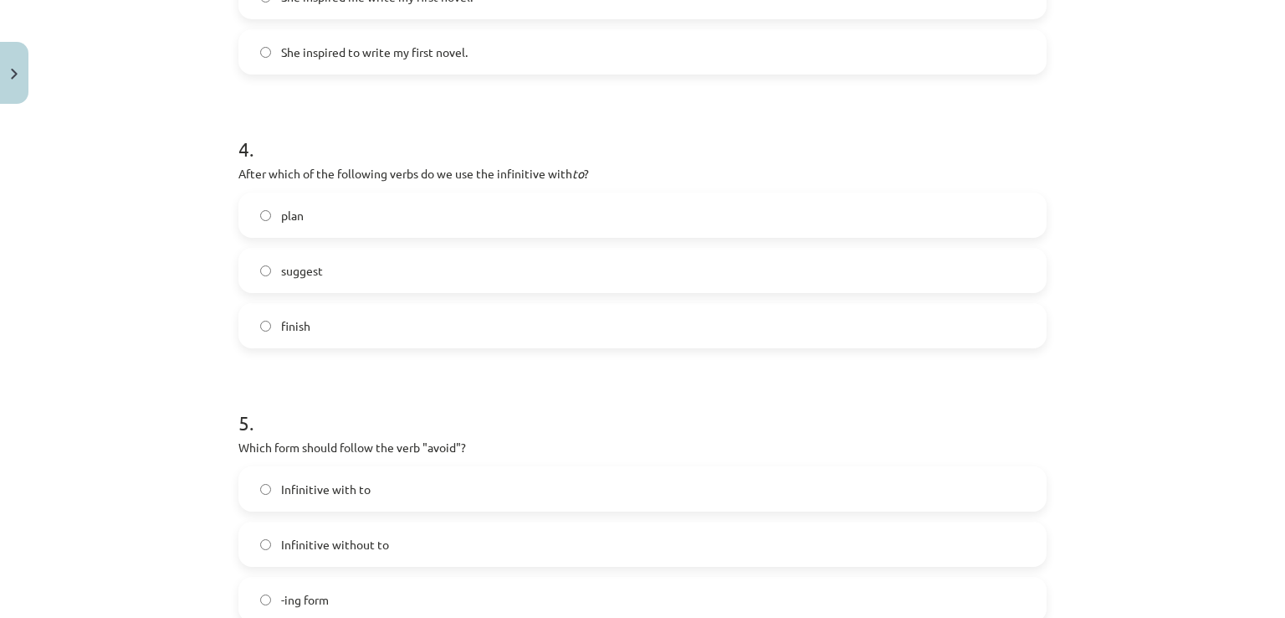
click at [520, 223] on label "plan" at bounding box center [642, 215] width 805 height 42
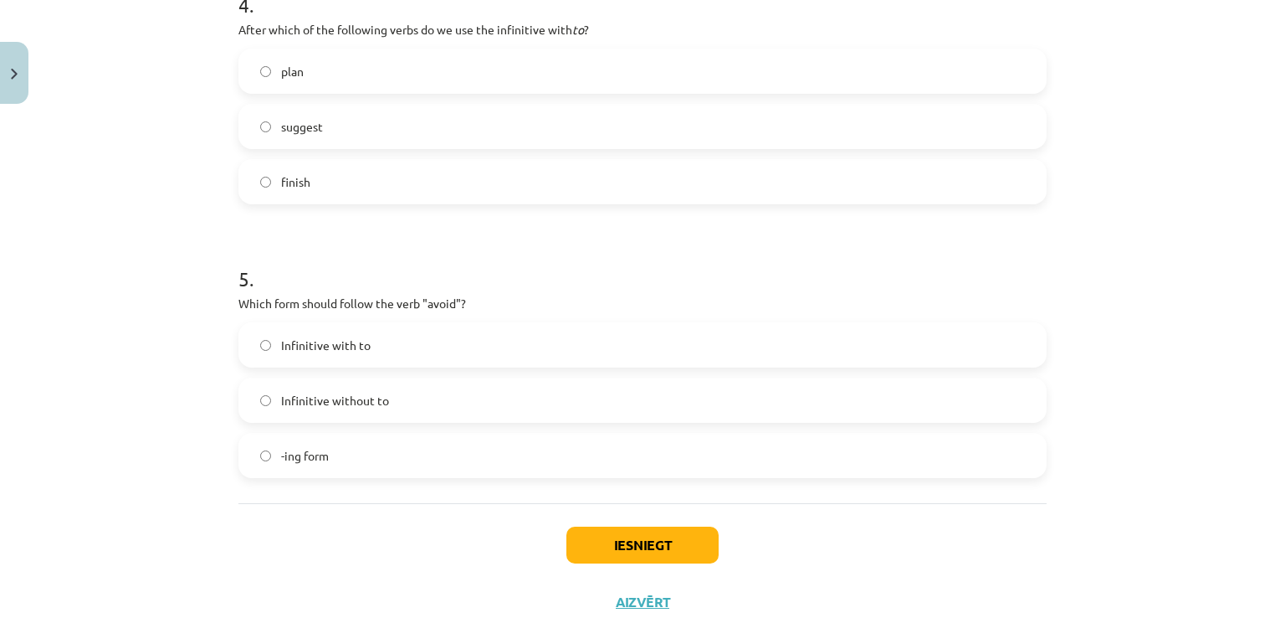
scroll to position [1213, 0]
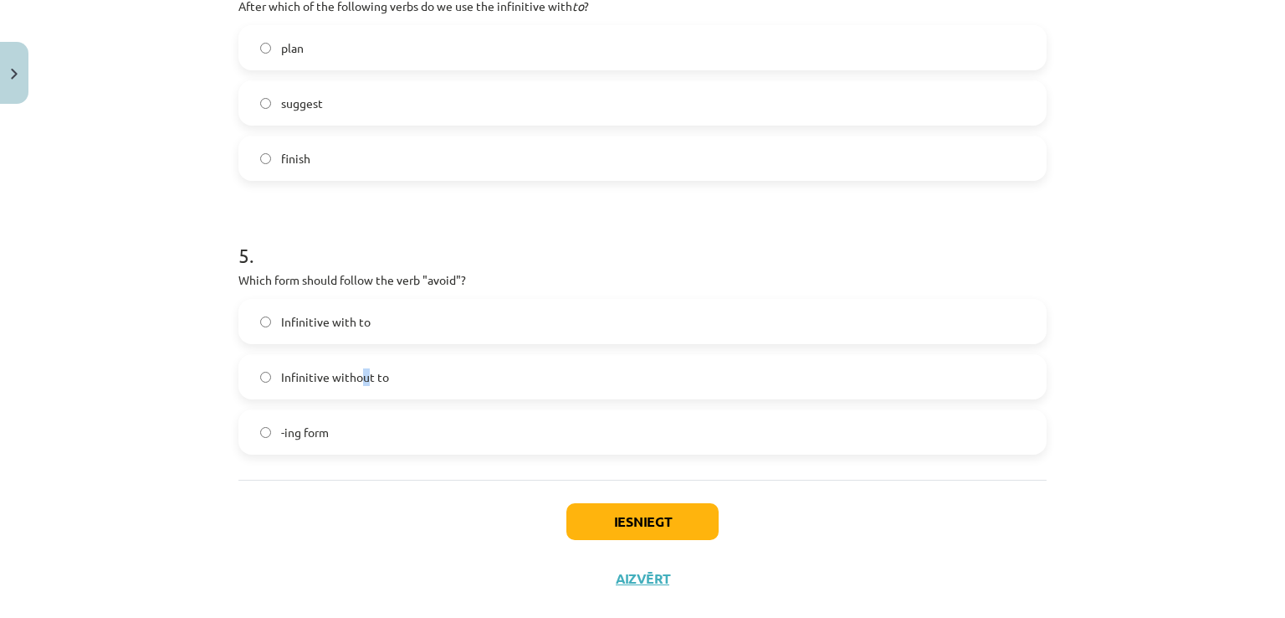
click at [356, 379] on span "Infinitive without to" at bounding box center [335, 377] width 108 height 18
click at [409, 362] on label "Infinitive without to" at bounding box center [642, 377] width 805 height 42
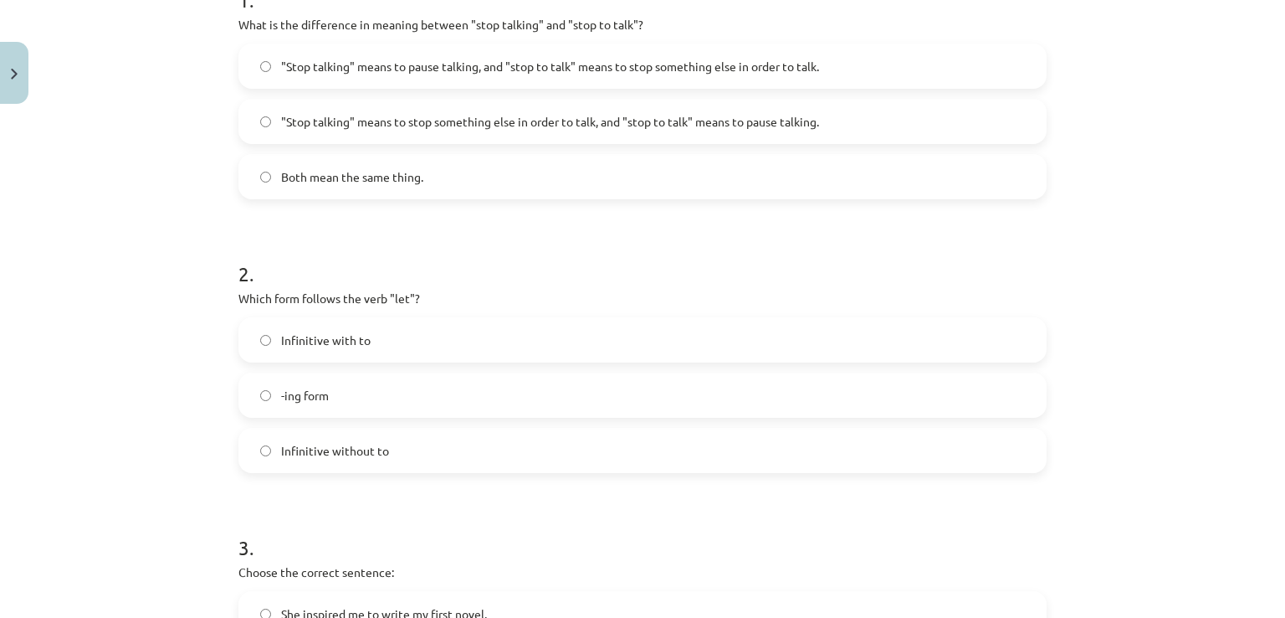
scroll to position [377, 0]
click at [582, 373] on label "-ing form" at bounding box center [642, 393] width 805 height 42
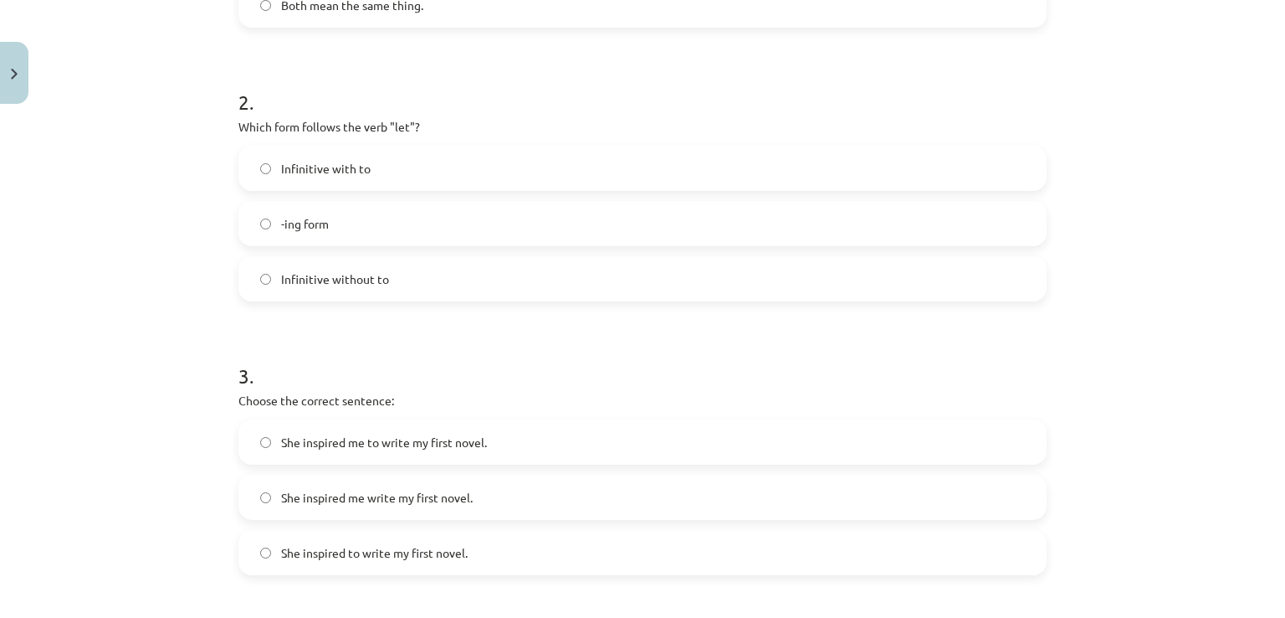
scroll to position [544, 0]
click at [450, 175] on label "Infinitive with to" at bounding box center [642, 170] width 805 height 42
click at [362, 232] on label "-ing form" at bounding box center [642, 225] width 805 height 42
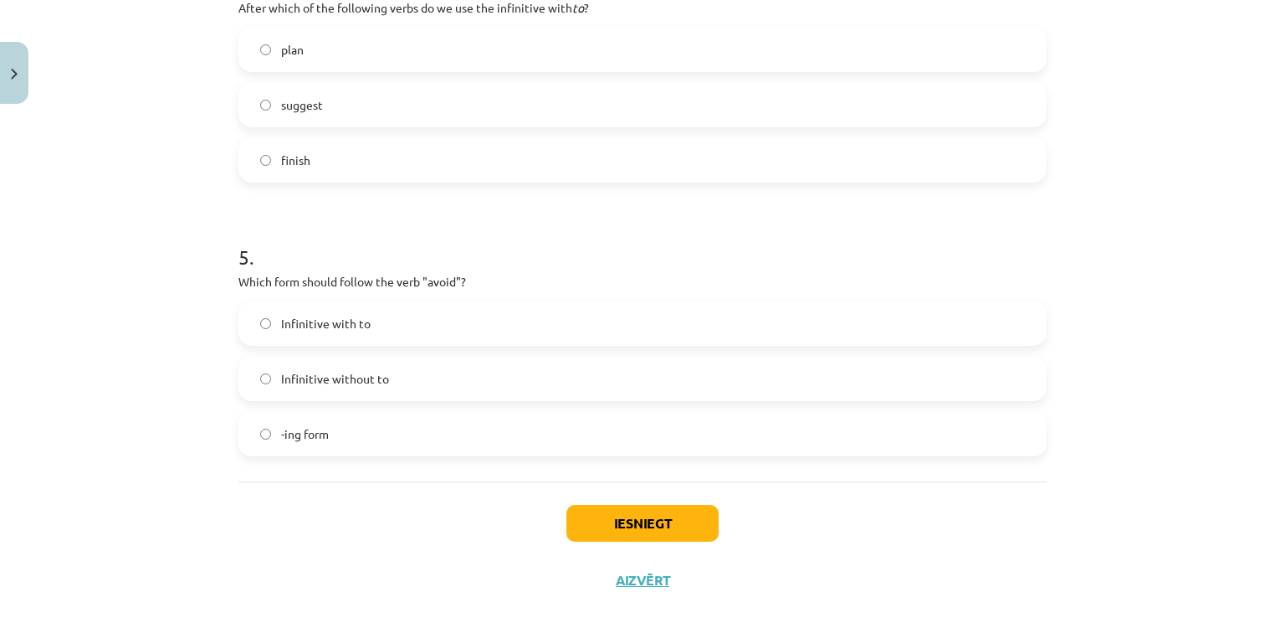
scroll to position [1244, 0]
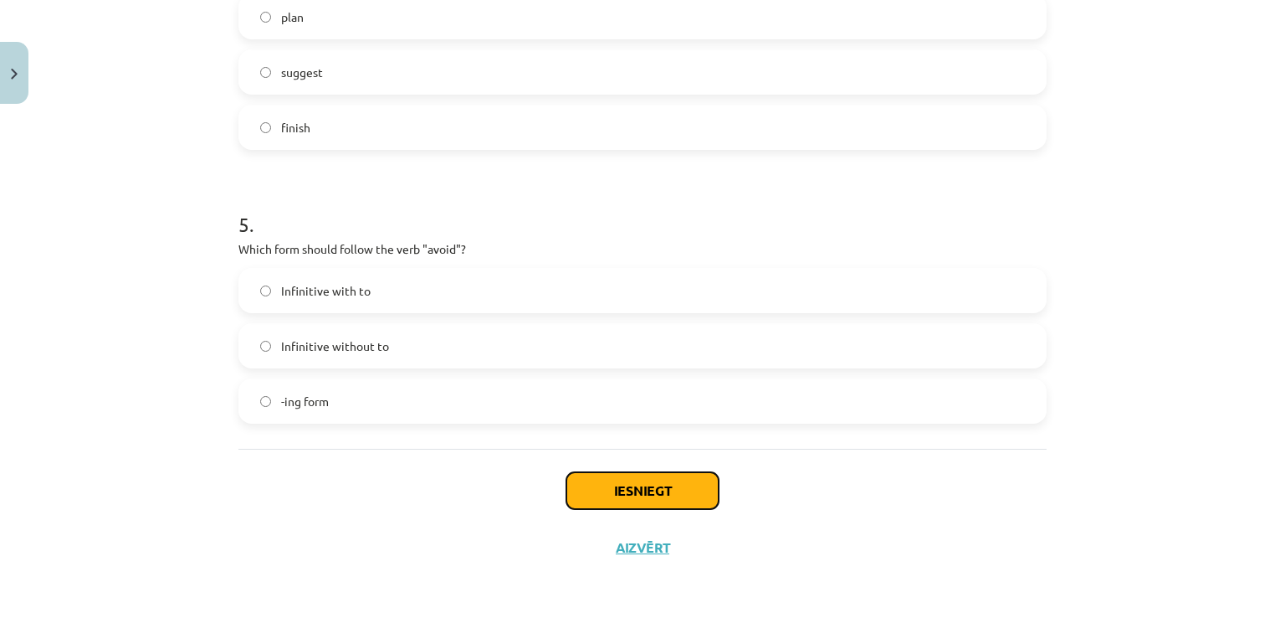
click at [629, 477] on button "Iesniegt" at bounding box center [643, 490] width 152 height 37
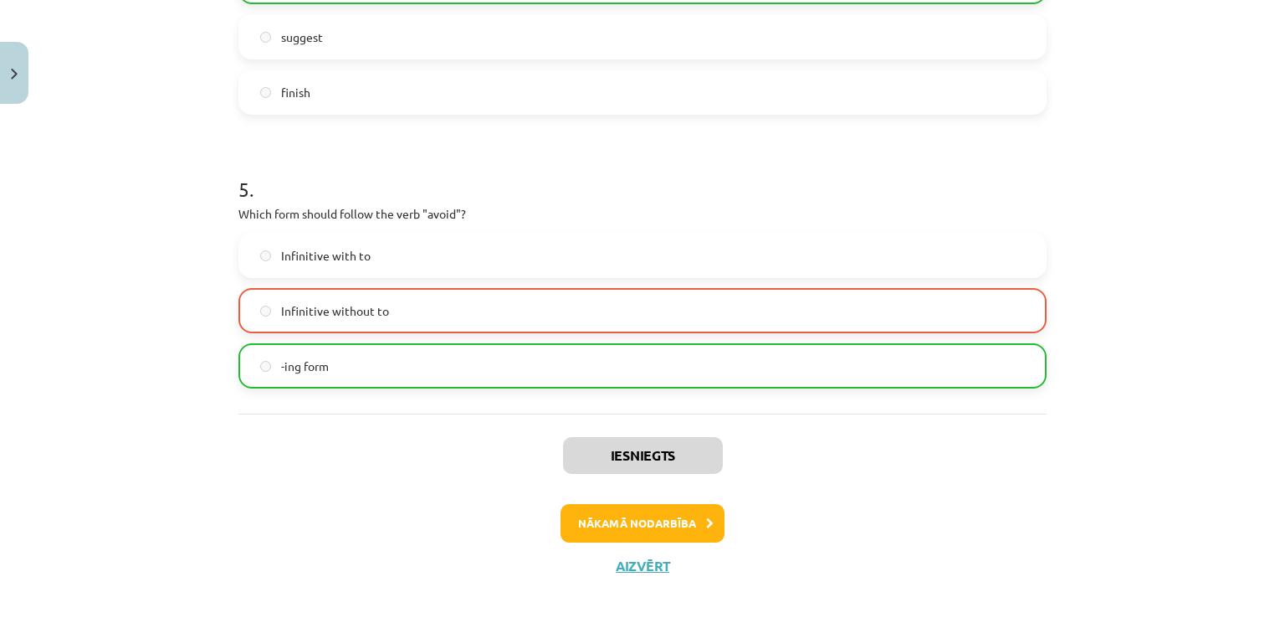
scroll to position [1296, 0]
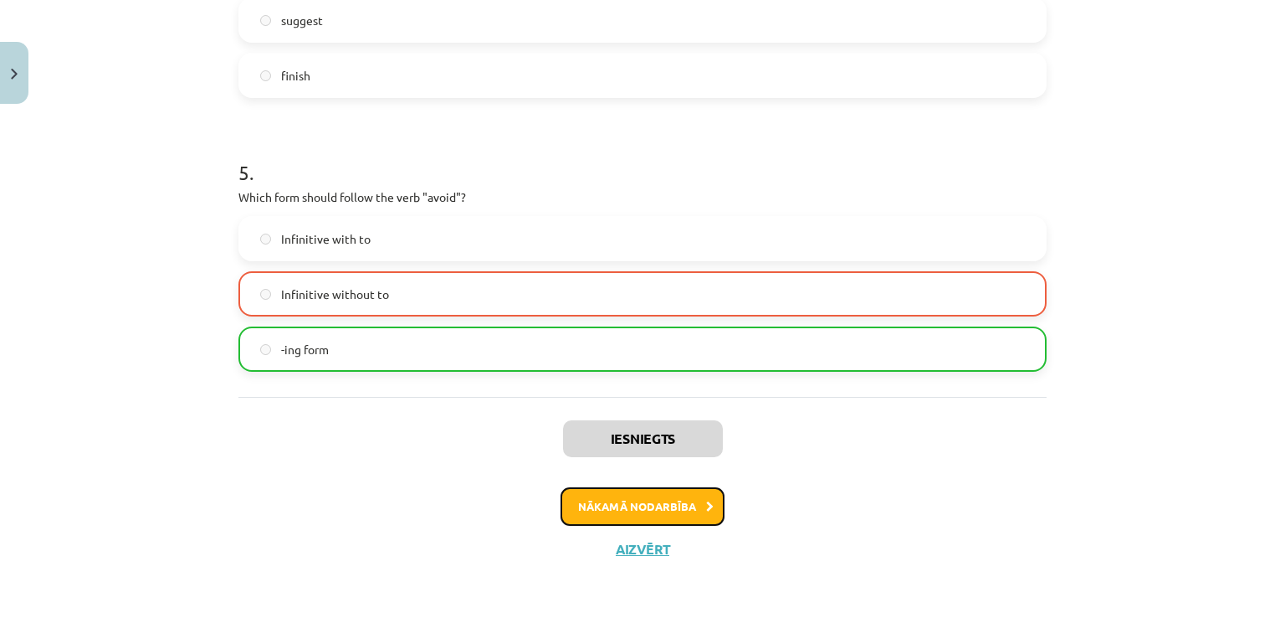
click at [666, 510] on button "Nākamā nodarbība" at bounding box center [643, 506] width 164 height 38
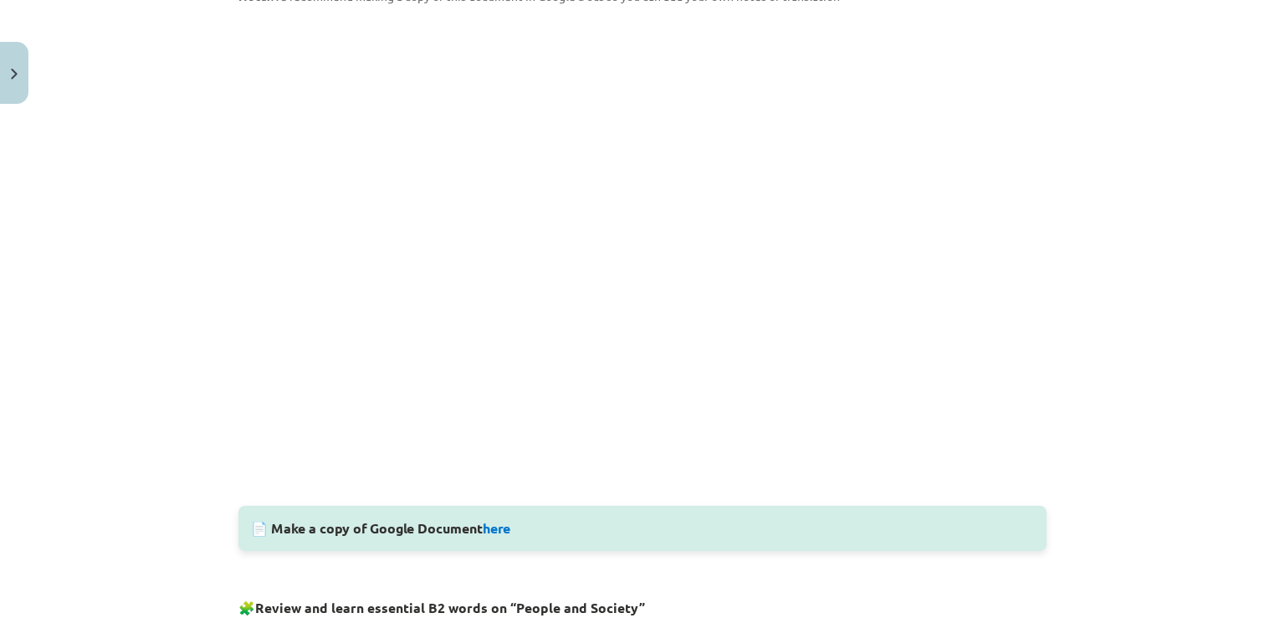
scroll to position [460, 0]
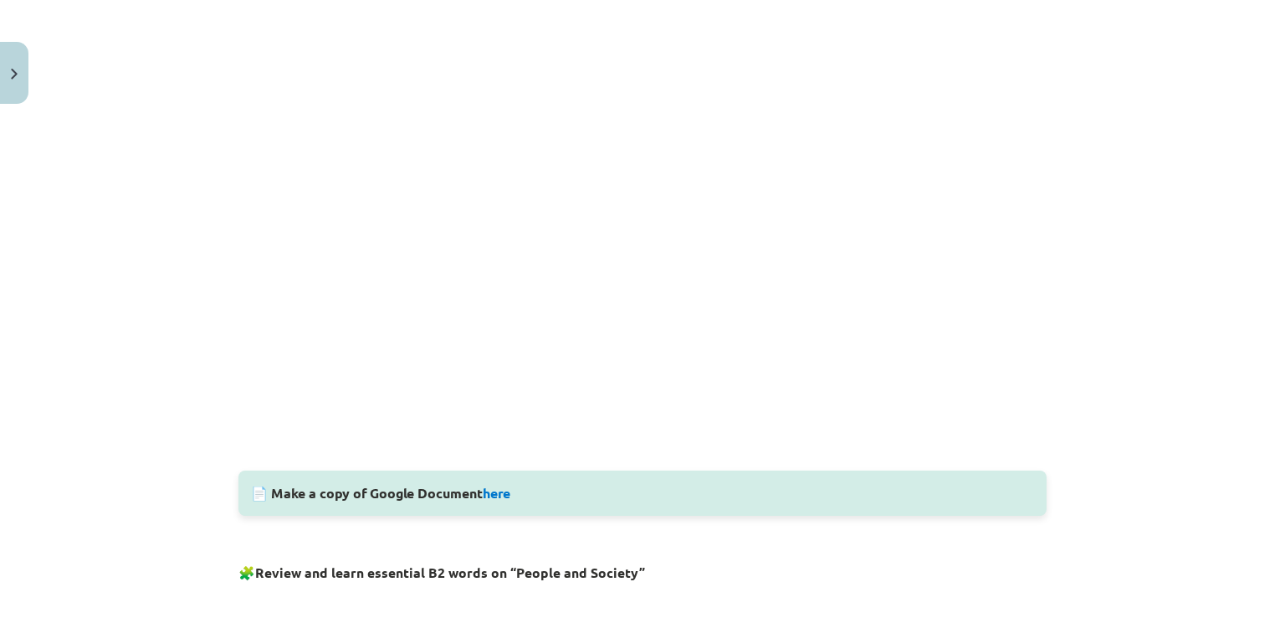
click at [322, 498] on div "📄 Make a copy of Google Document here" at bounding box center [643, 492] width 808 height 45
click at [500, 497] on link "here" at bounding box center [497, 493] width 28 height 18
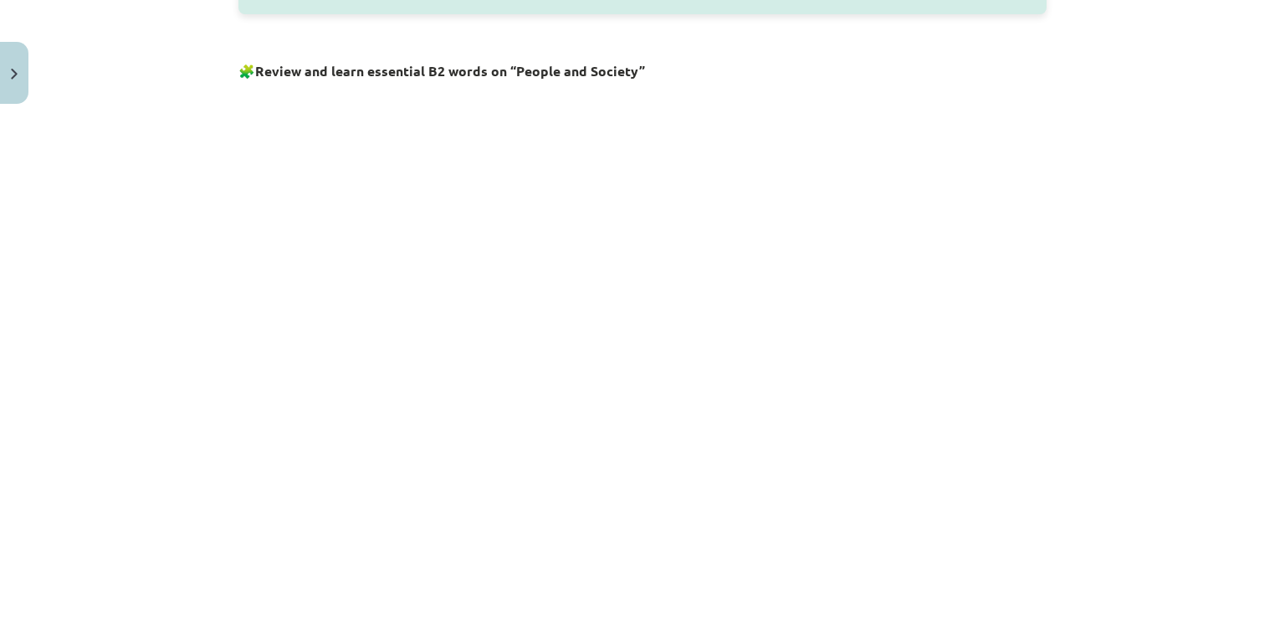
scroll to position [962, 0]
click at [1172, 401] on div "Mācību tēma: Angļu valodas i - 11. klases 1. ieskaites mācību materiāls #8 🔤 To…" at bounding box center [642, 309] width 1285 height 618
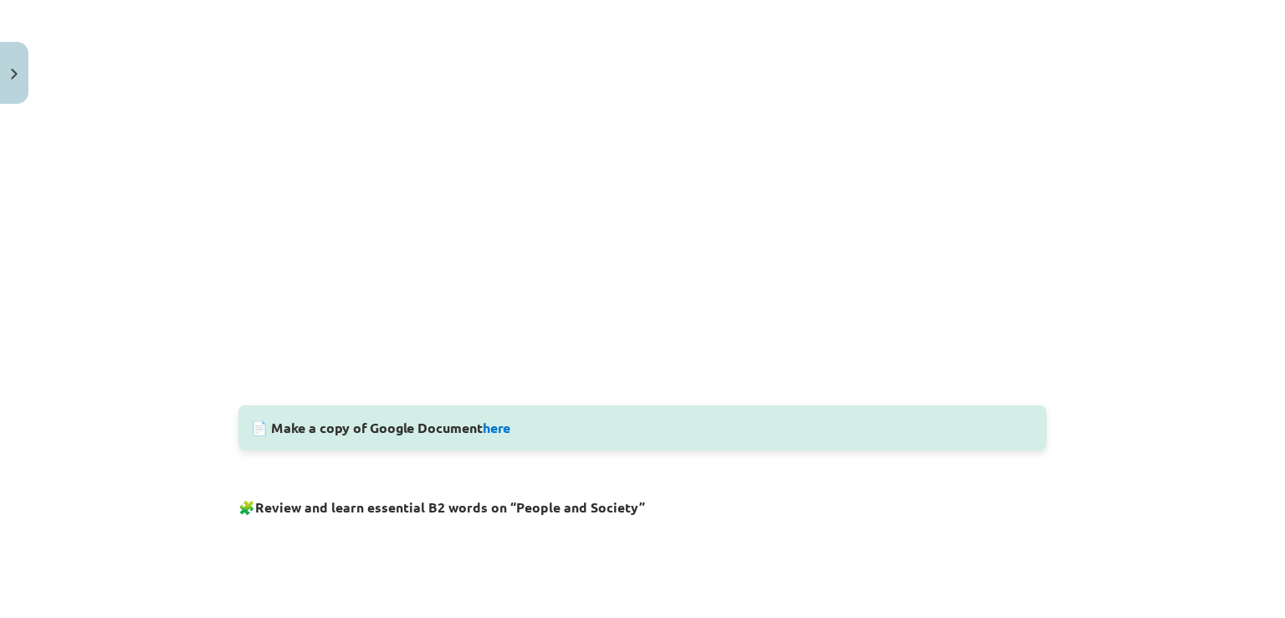
scroll to position [520, 0]
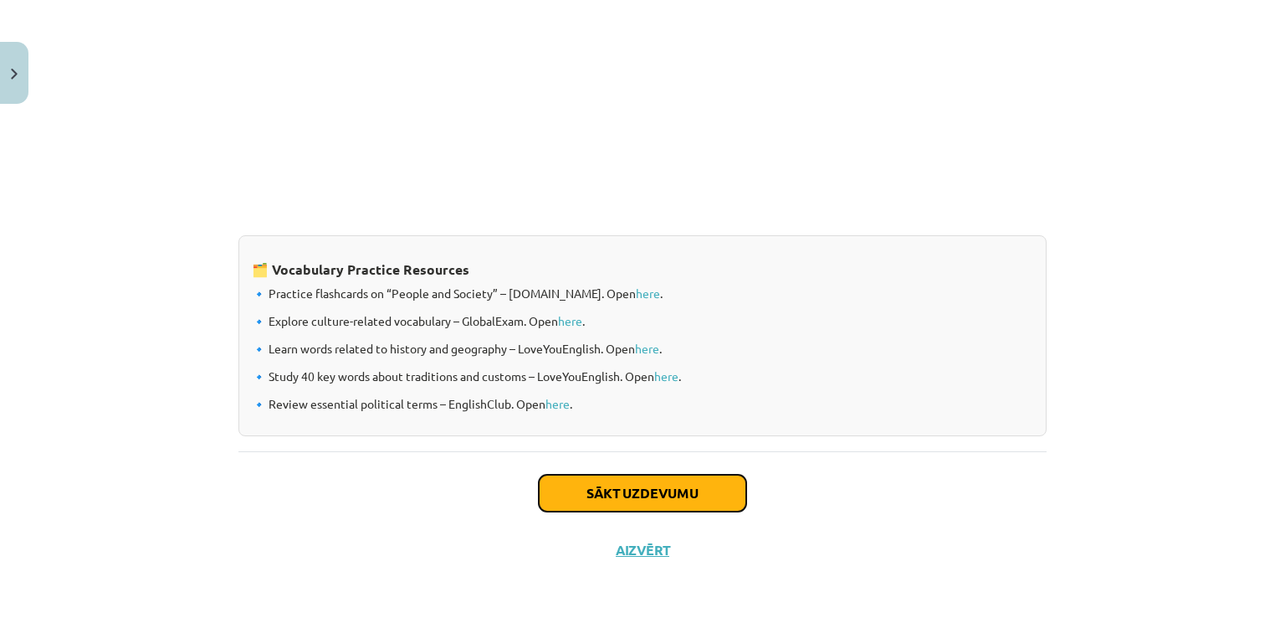
click at [633, 494] on button "Sākt uzdevumu" at bounding box center [643, 492] width 208 height 37
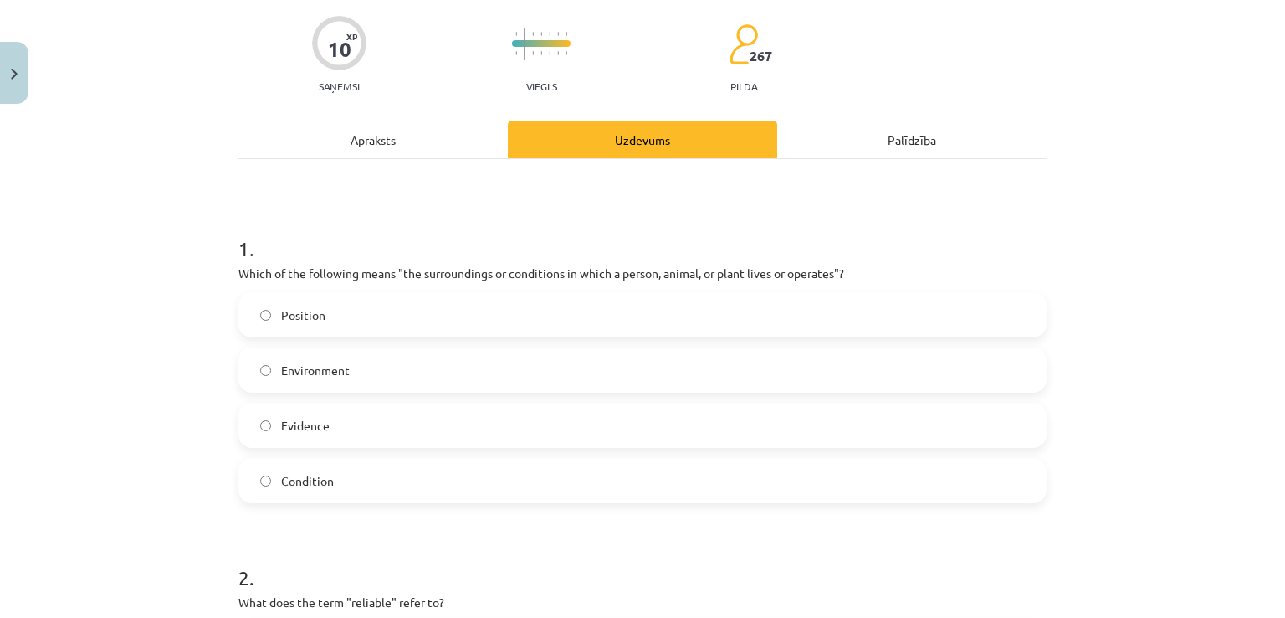
scroll to position [0, 0]
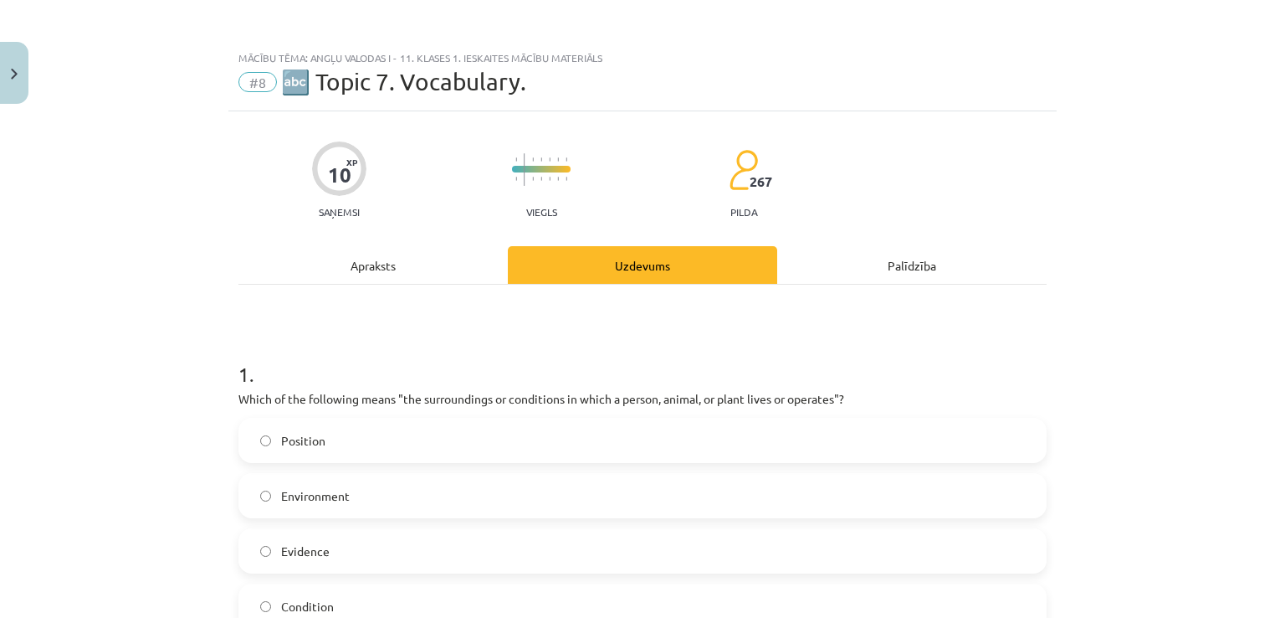
click at [511, 488] on label "Environment" at bounding box center [642, 495] width 805 height 42
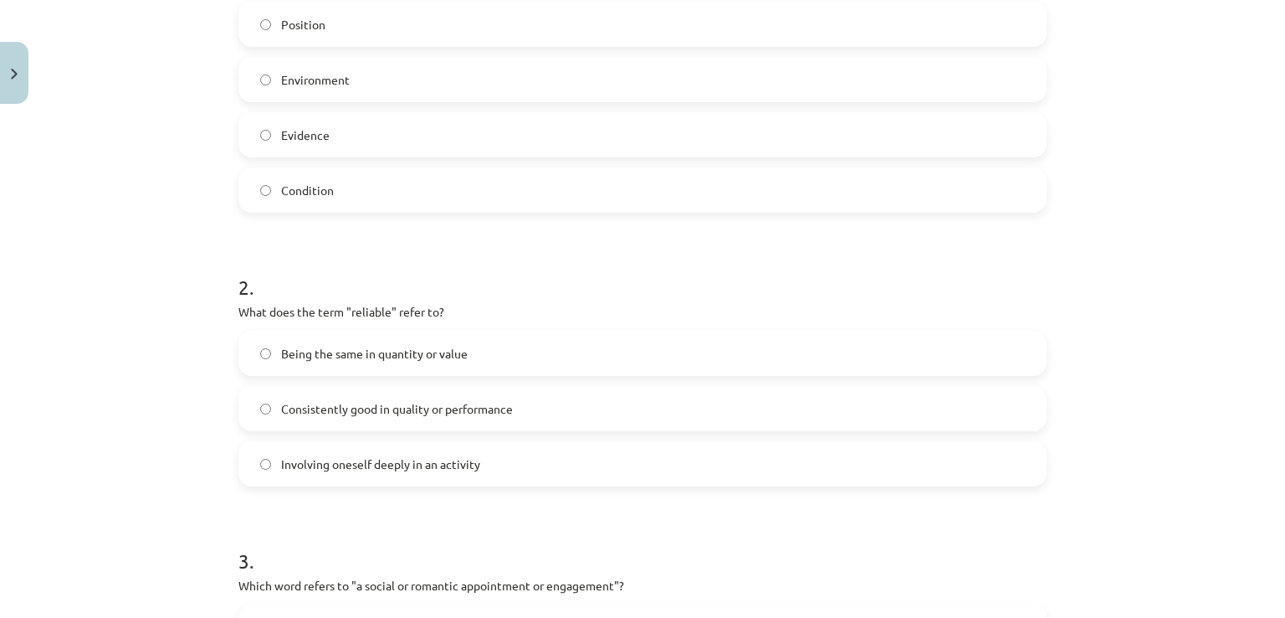
scroll to position [418, 0]
click at [535, 477] on label "Involving oneself deeply in an activity" at bounding box center [642, 461] width 805 height 42
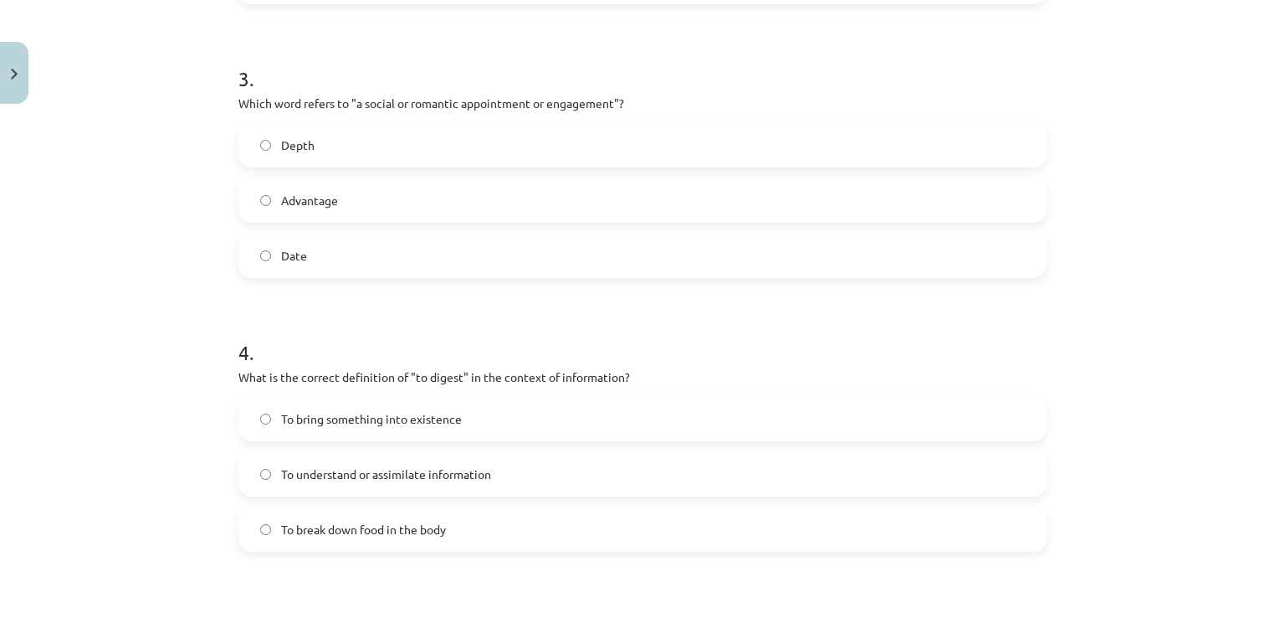
scroll to position [837, 0]
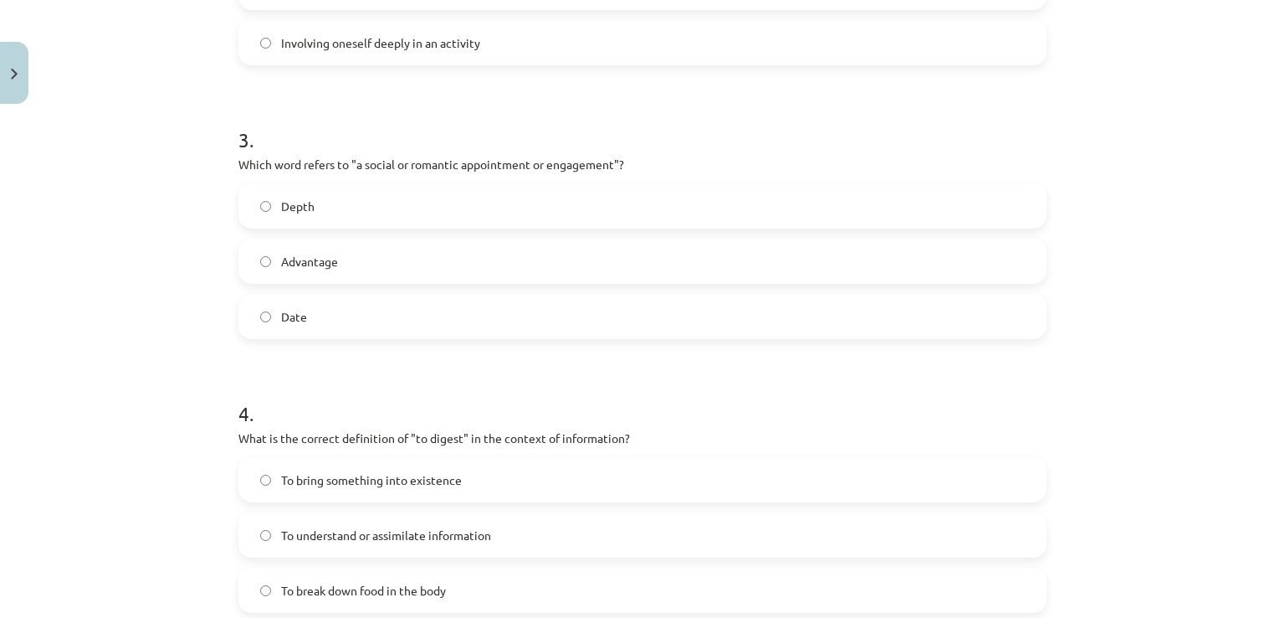
click at [415, 346] on form "1 . Which of the following means "the surroundings or conditions in which a per…" at bounding box center [643, 191] width 808 height 1390
click at [402, 316] on label "Date" at bounding box center [642, 316] width 805 height 42
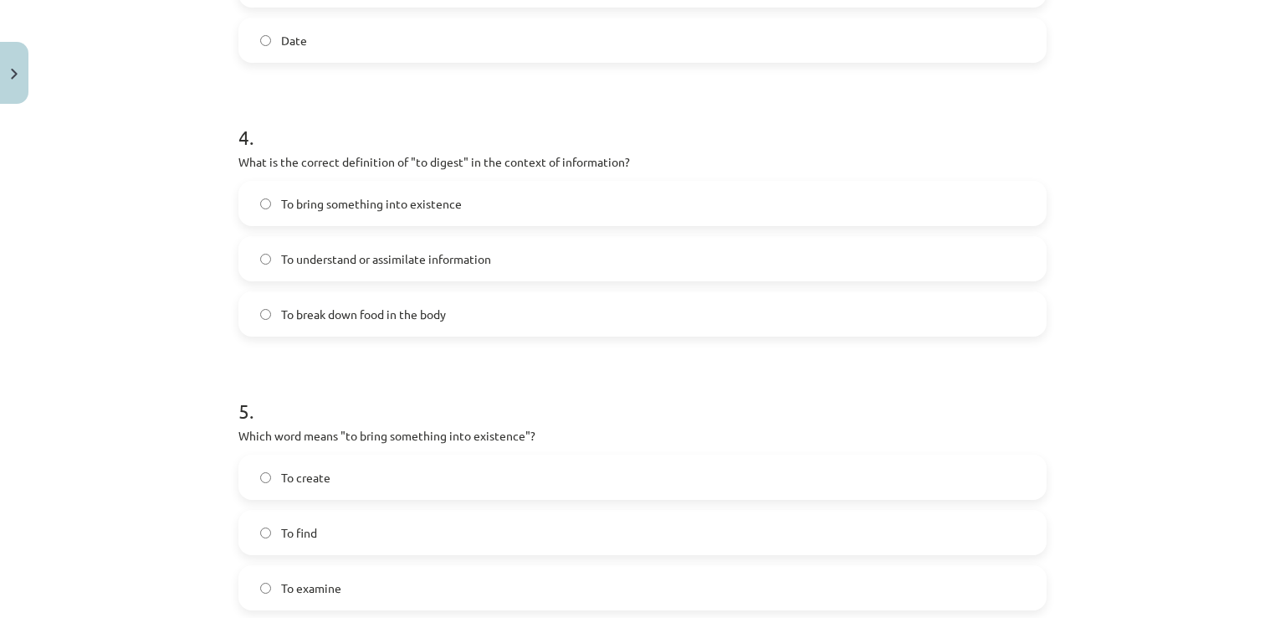
scroll to position [1088, 0]
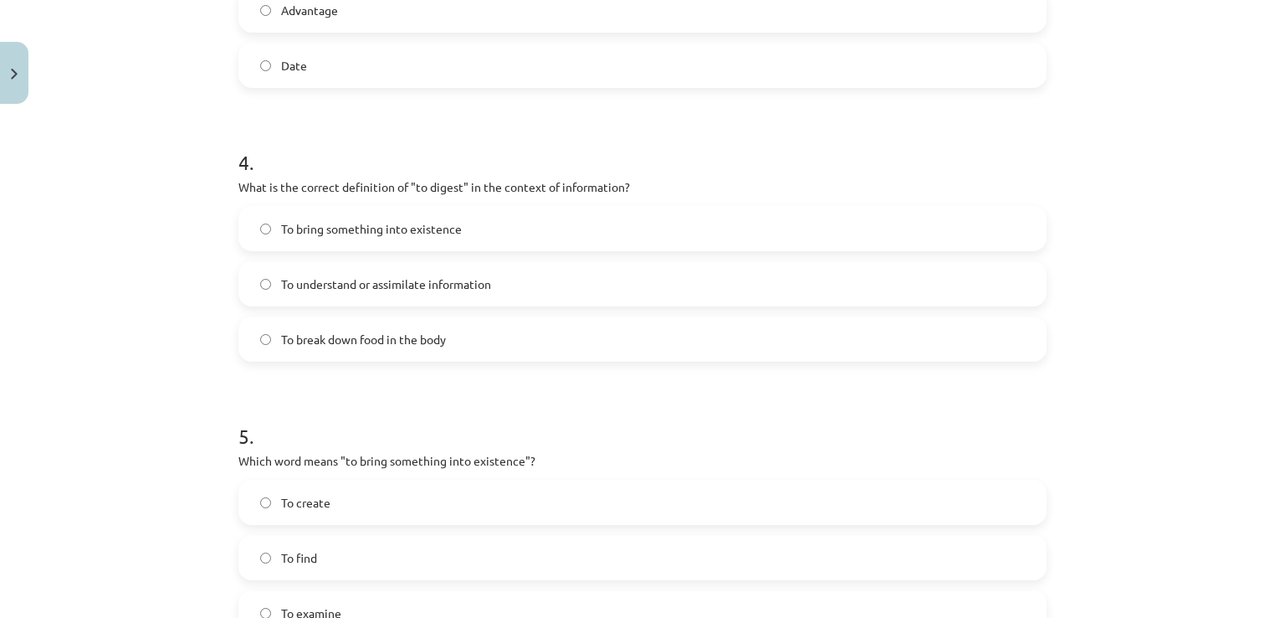
click at [378, 290] on span "To understand or assimilate information" at bounding box center [386, 284] width 210 height 18
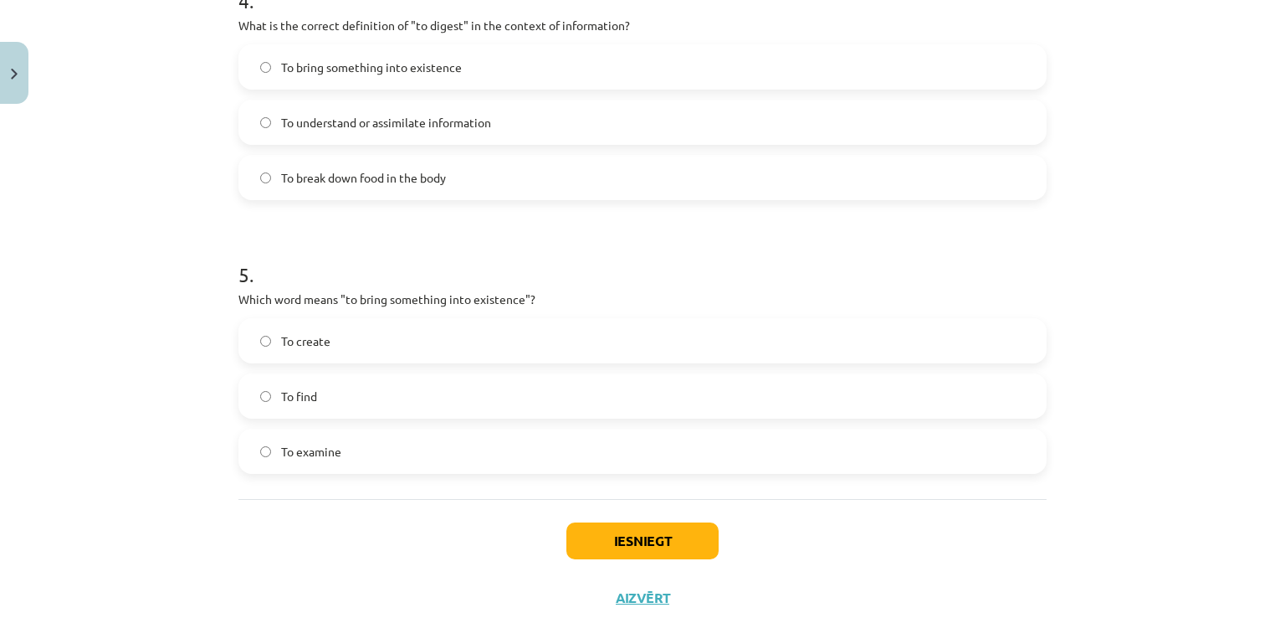
scroll to position [1255, 0]
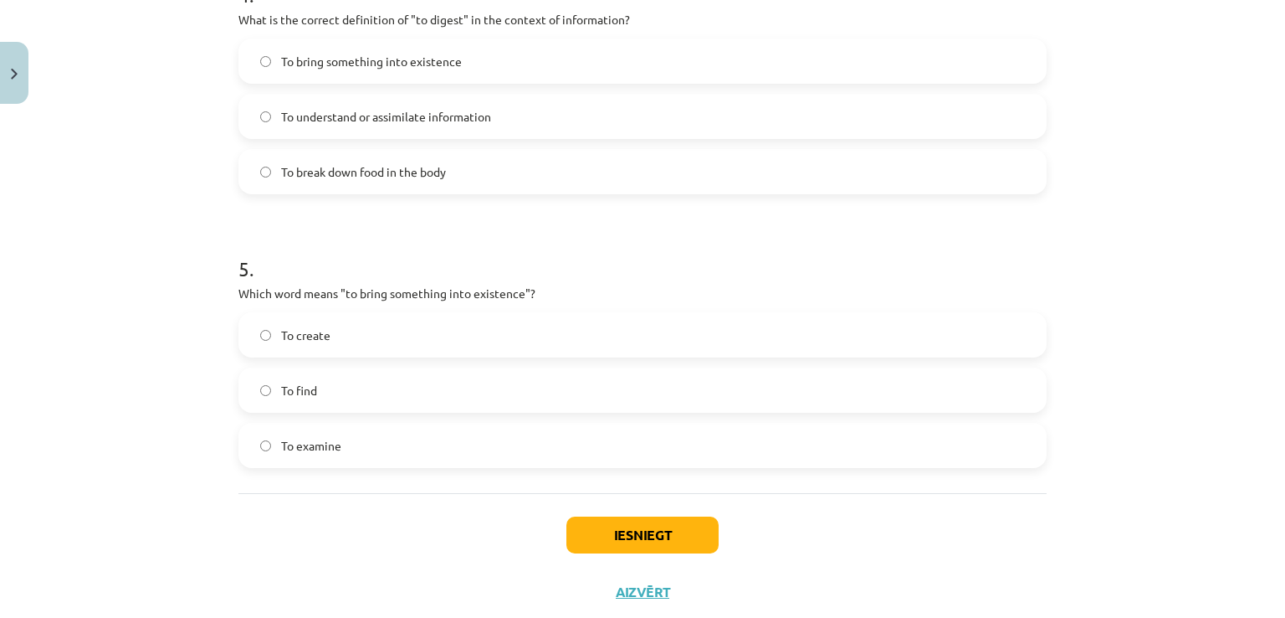
click at [372, 336] on label "To create" at bounding box center [642, 335] width 805 height 42
click at [693, 532] on button "Iesniegt" at bounding box center [643, 534] width 152 height 37
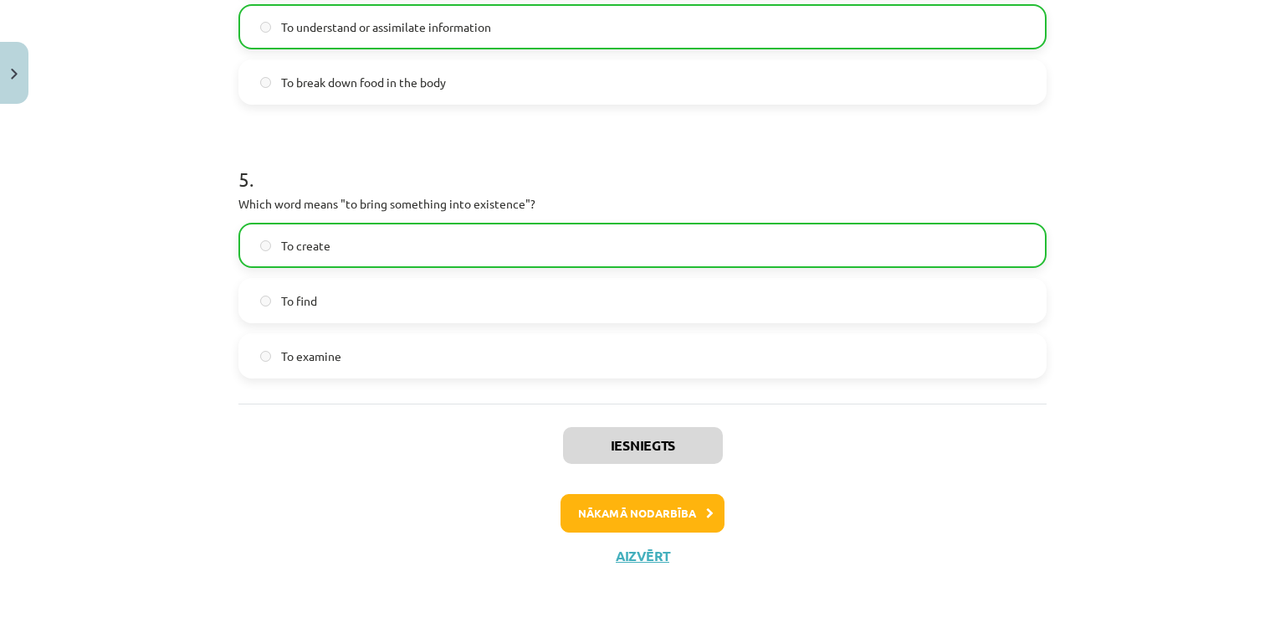
scroll to position [1352, 0]
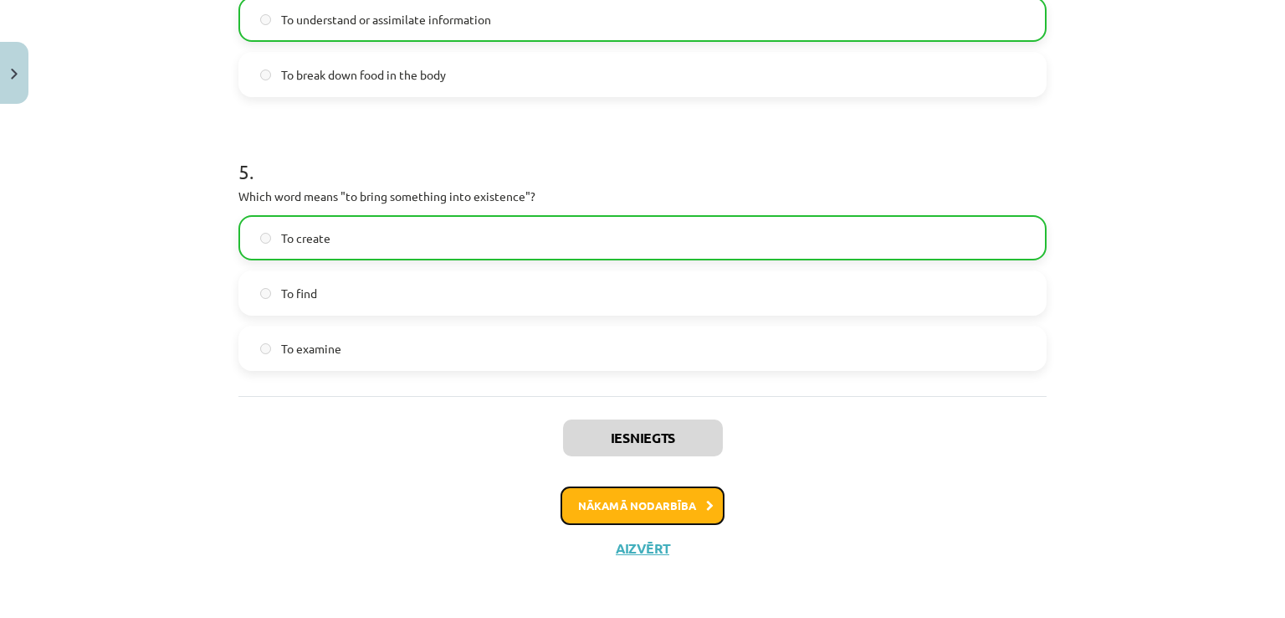
click at [611, 510] on button "Nākamā nodarbība" at bounding box center [643, 505] width 164 height 38
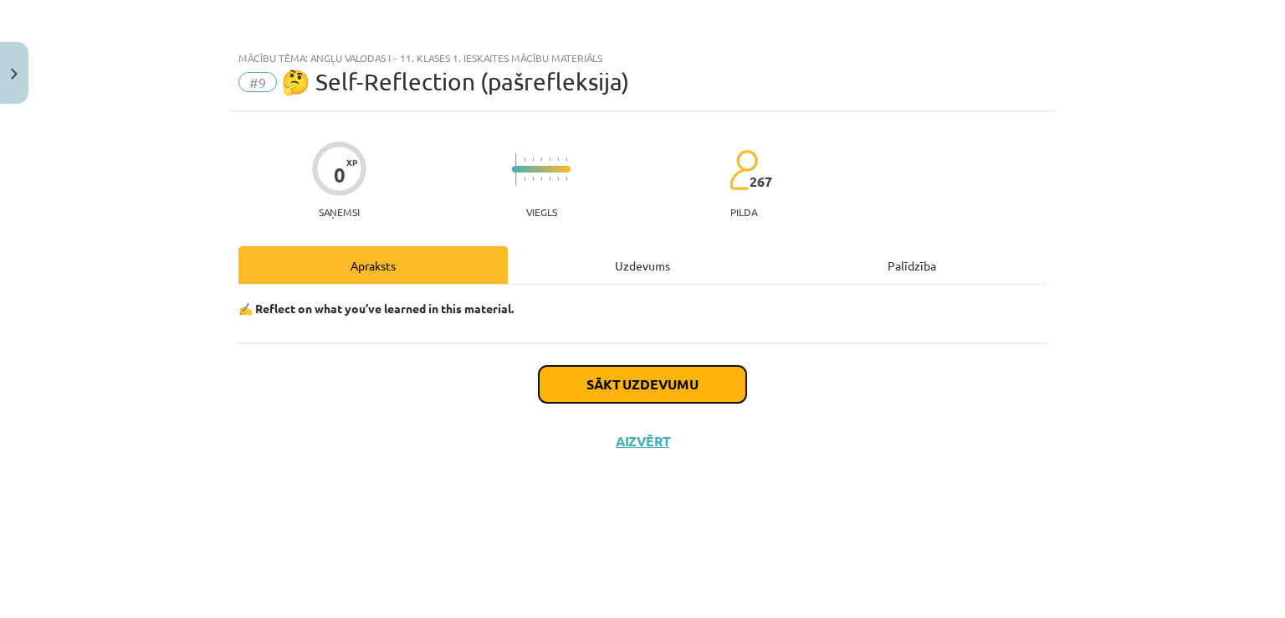
click at [650, 377] on button "Sākt uzdevumu" at bounding box center [643, 384] width 208 height 37
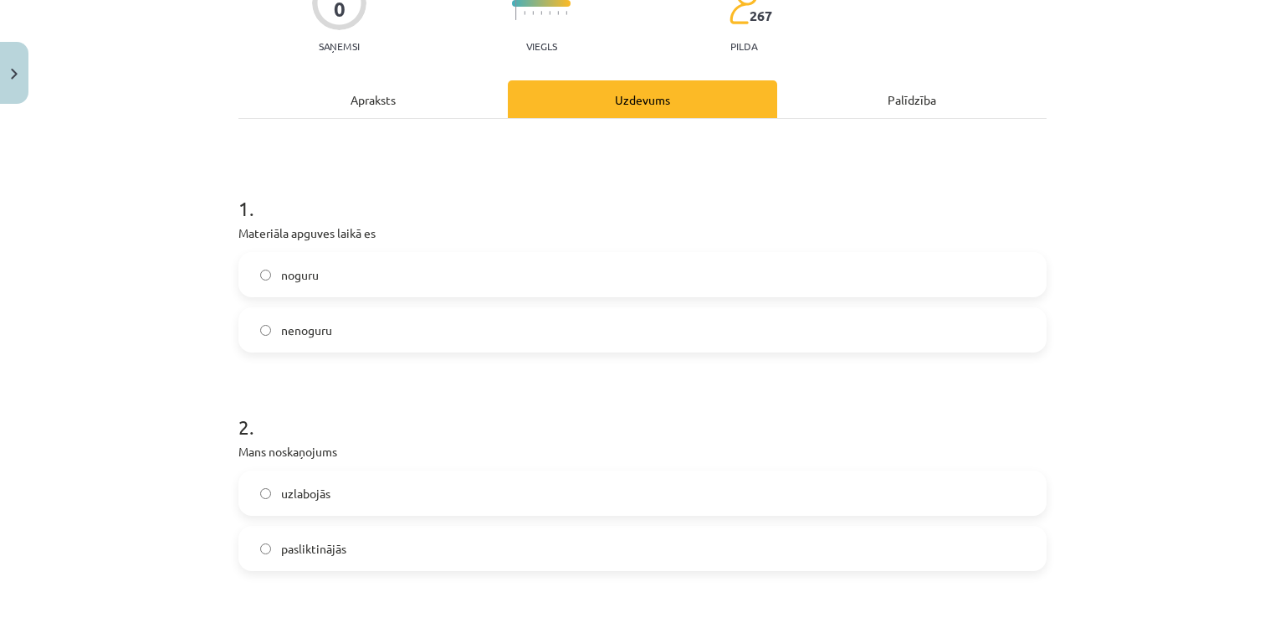
scroll to position [167, 0]
click at [357, 342] on label "nenoguru" at bounding box center [642, 328] width 805 height 42
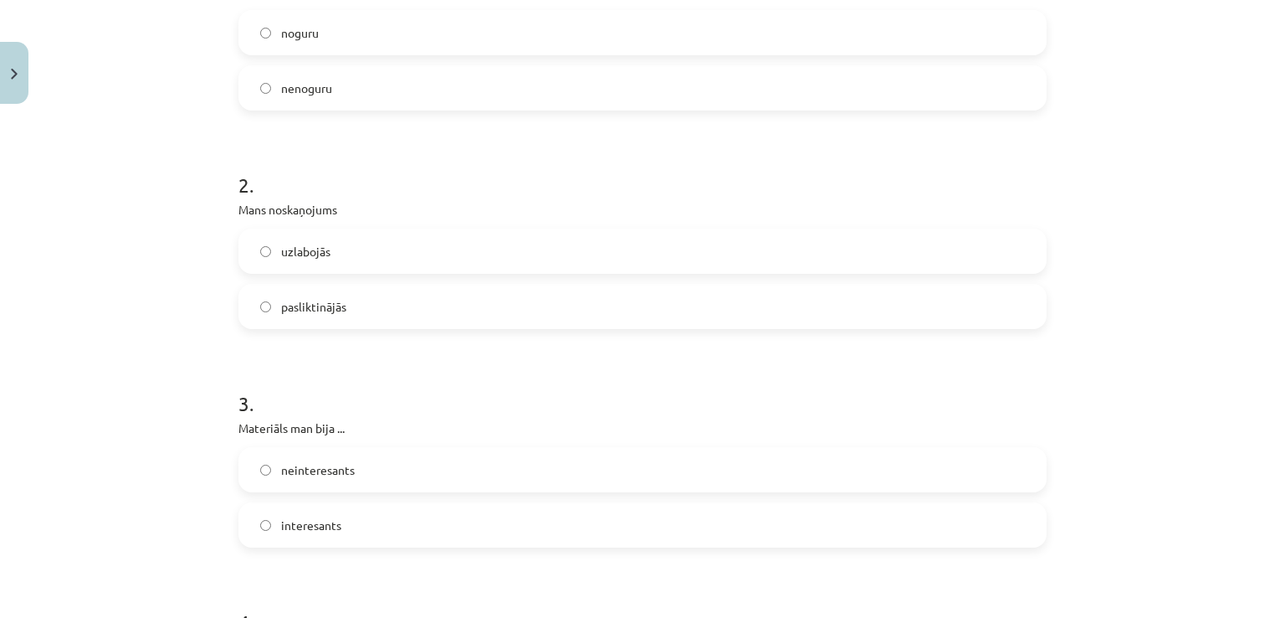
scroll to position [418, 0]
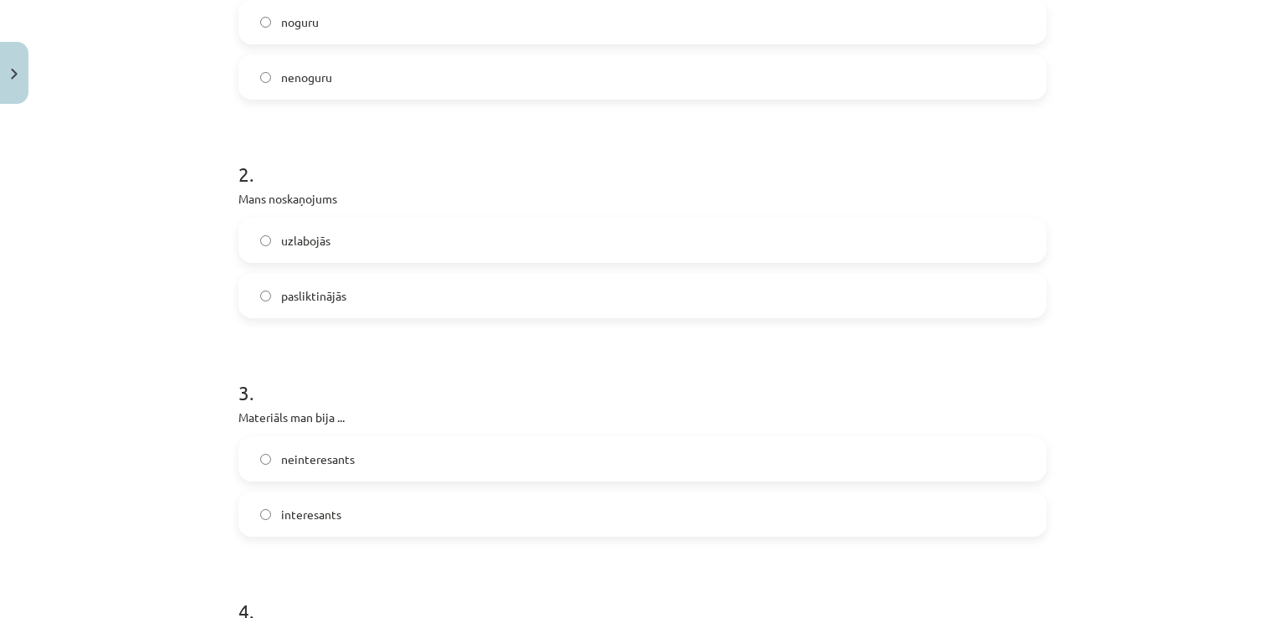
click at [383, 249] on label "uzlabojās" at bounding box center [642, 240] width 805 height 42
click at [404, 503] on label "interesants" at bounding box center [642, 514] width 805 height 42
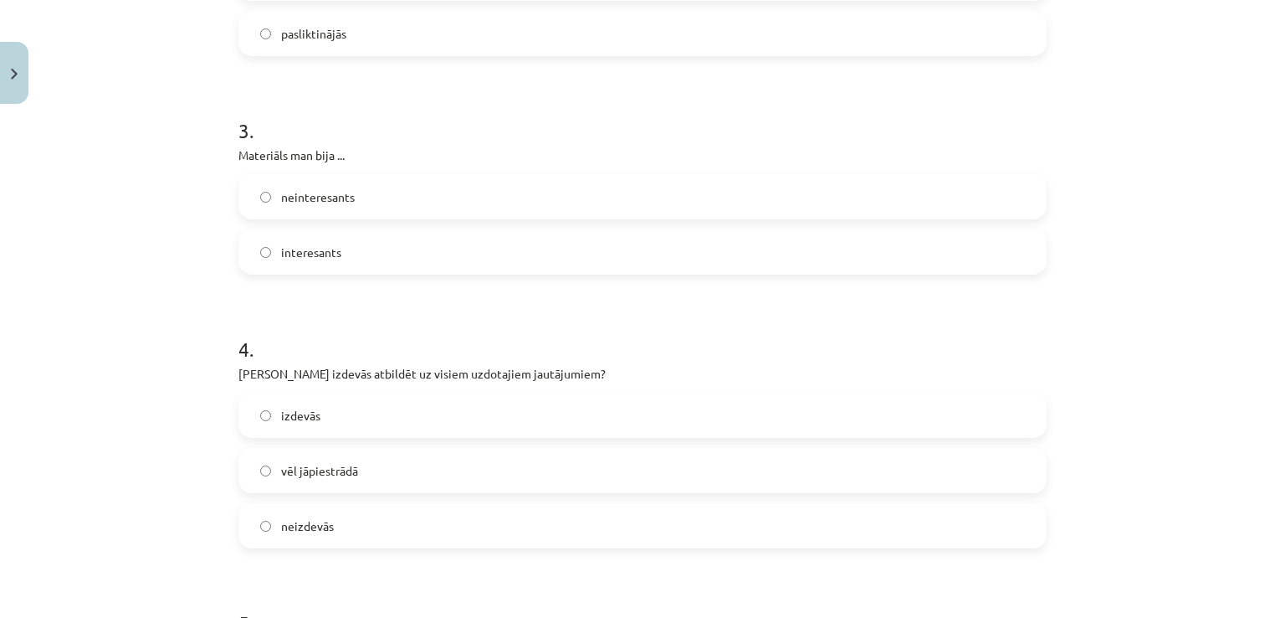
scroll to position [753, 0]
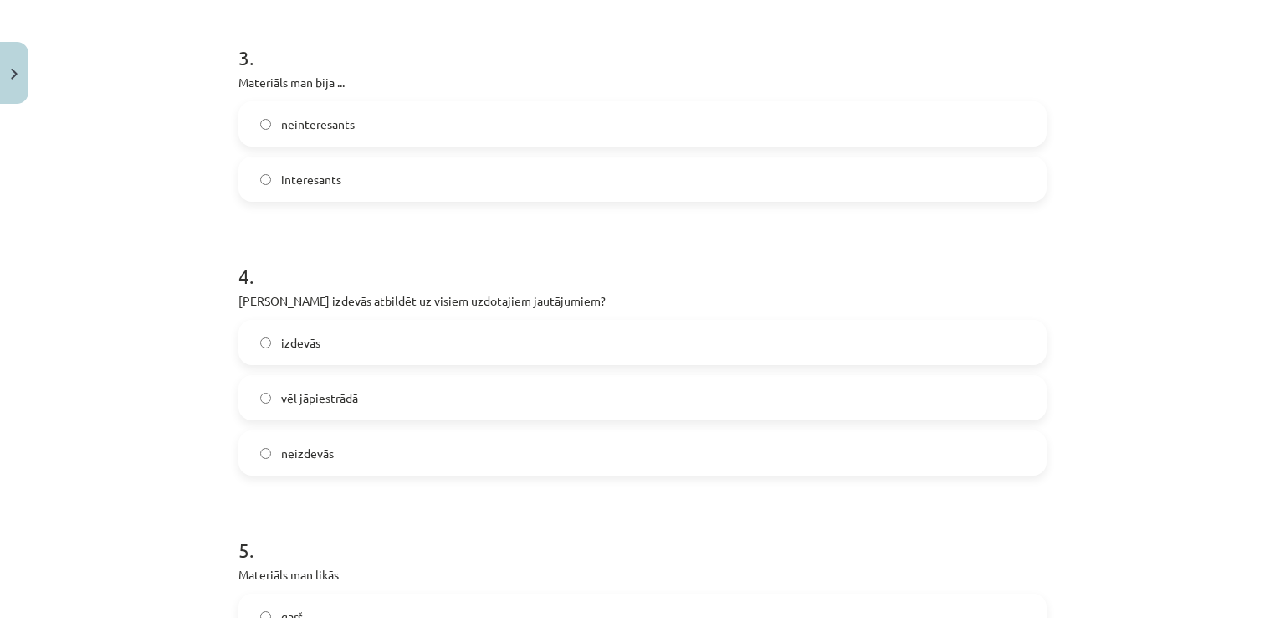
click at [387, 347] on label "izdevās" at bounding box center [642, 342] width 805 height 42
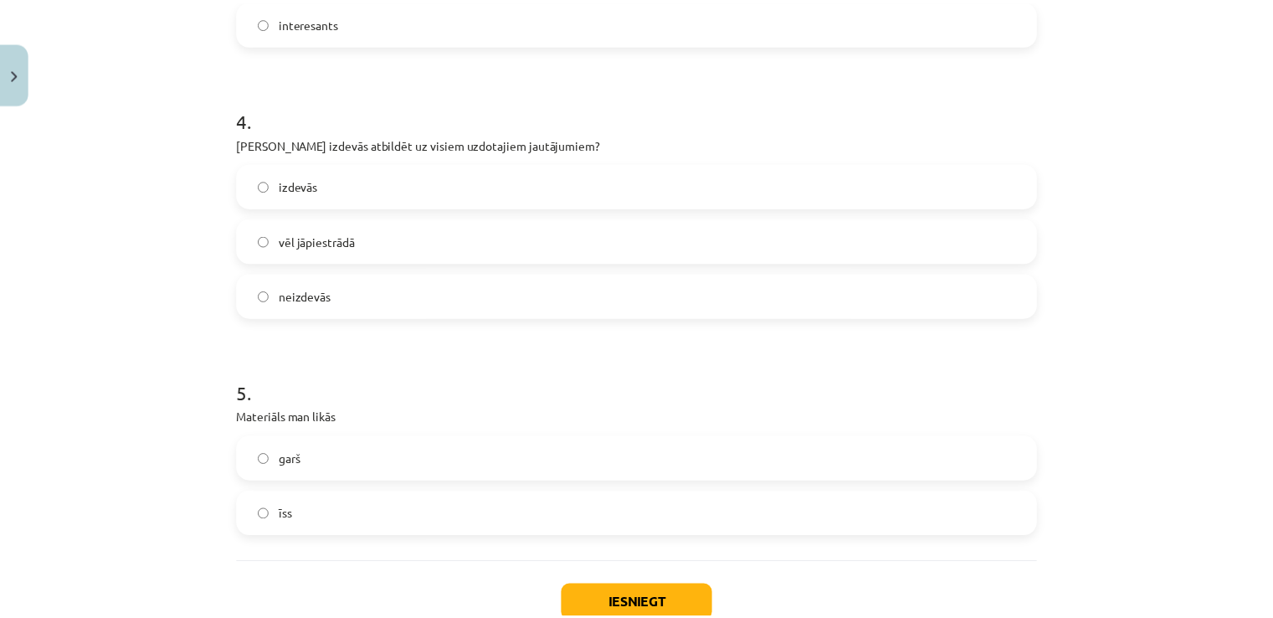
scroll to position [1023, 0]
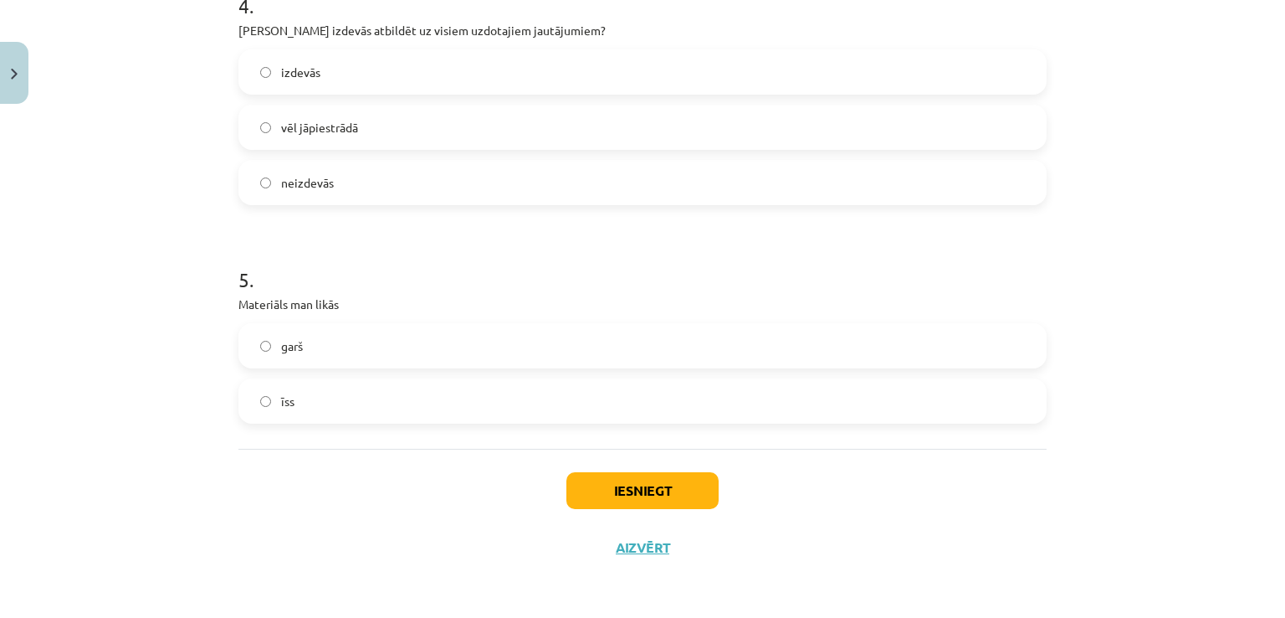
click at [358, 396] on label "īss" at bounding box center [642, 401] width 805 height 42
click at [673, 508] on div "Iesniegt Aizvērt" at bounding box center [643, 507] width 808 height 117
click at [669, 493] on button "Iesniegt" at bounding box center [643, 490] width 152 height 37
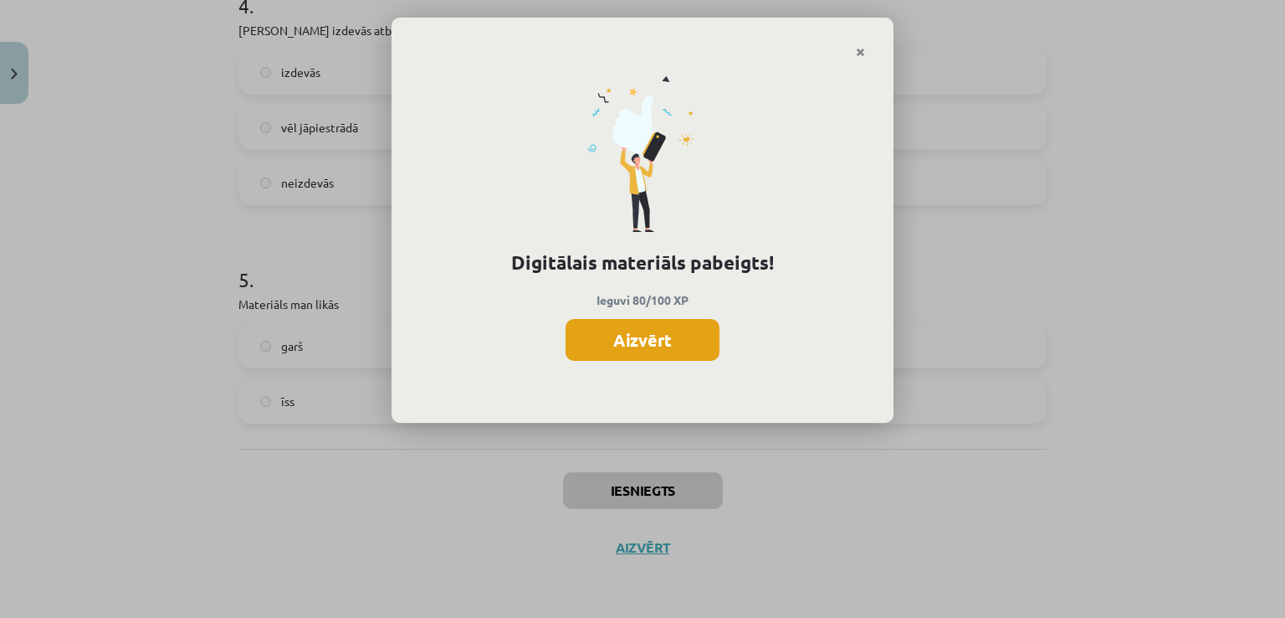
click at [659, 346] on button "Aizvērt" at bounding box center [643, 340] width 154 height 42
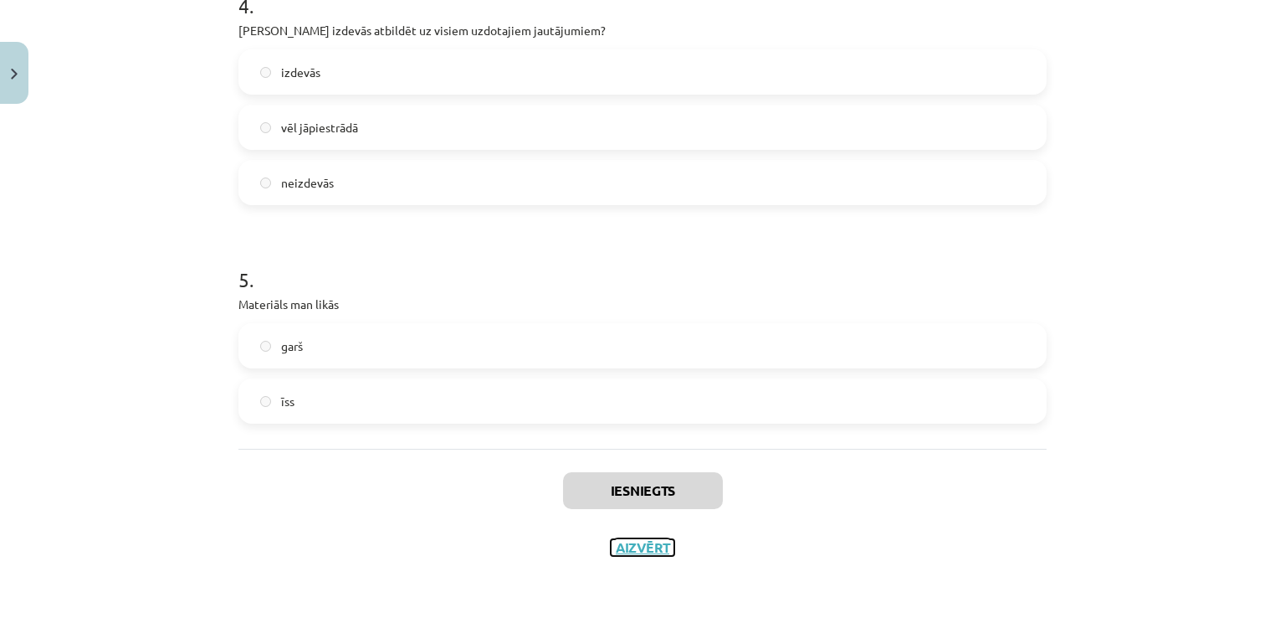
click at [644, 545] on button "Aizvērt" at bounding box center [643, 547] width 64 height 17
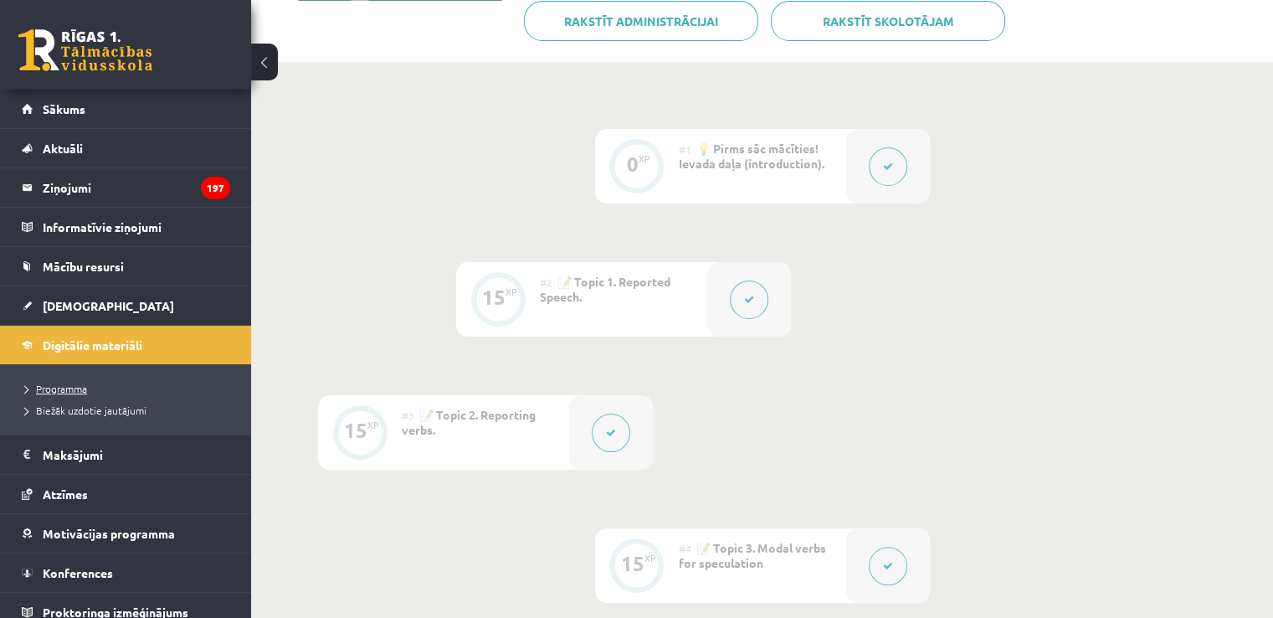
scroll to position [280, 0]
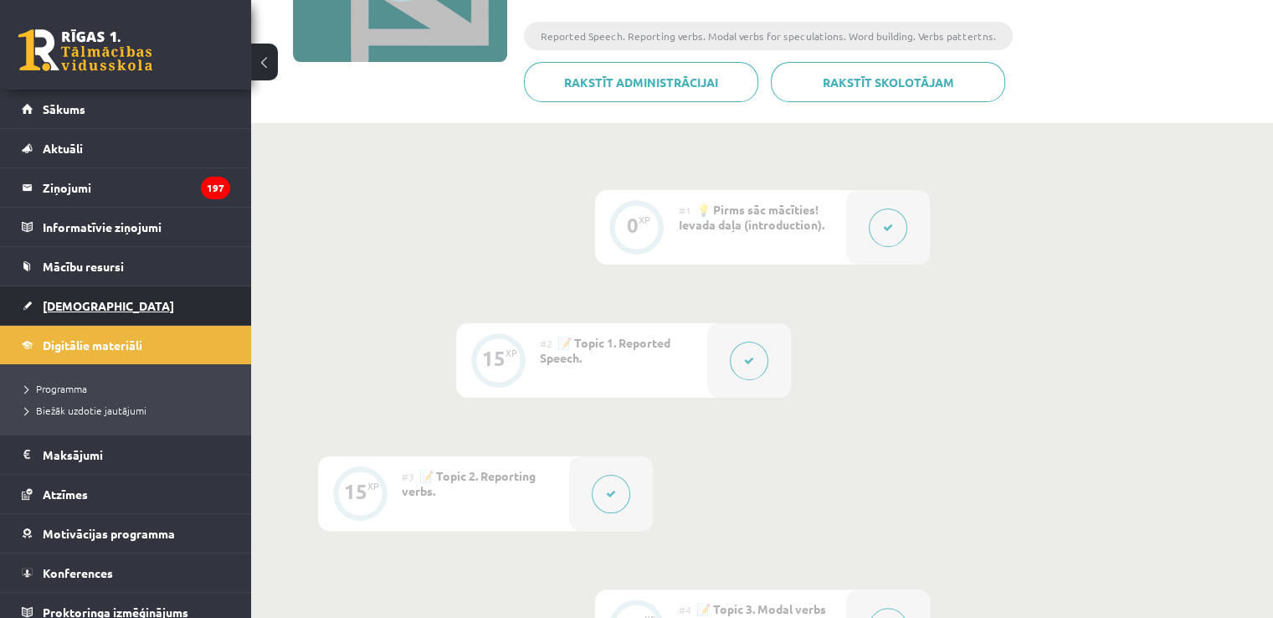
click at [69, 306] on span "[DEMOGRAPHIC_DATA]" at bounding box center [108, 305] width 131 height 15
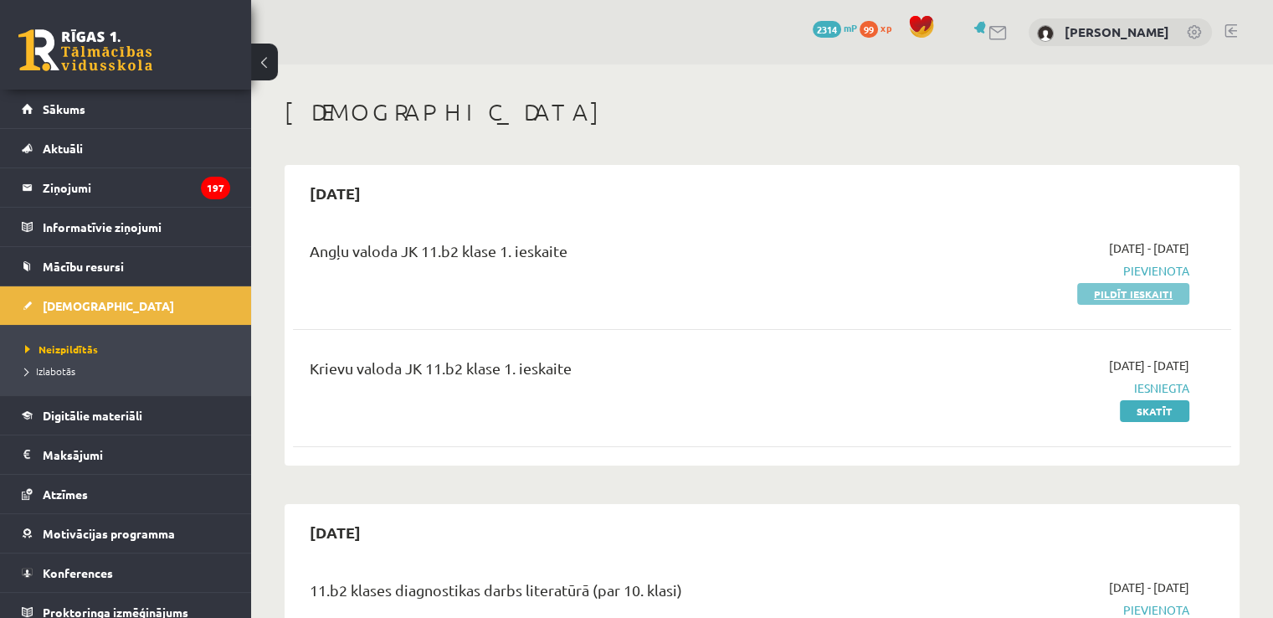
click at [1115, 299] on link "Pildīt ieskaiti" at bounding box center [1133, 294] width 112 height 22
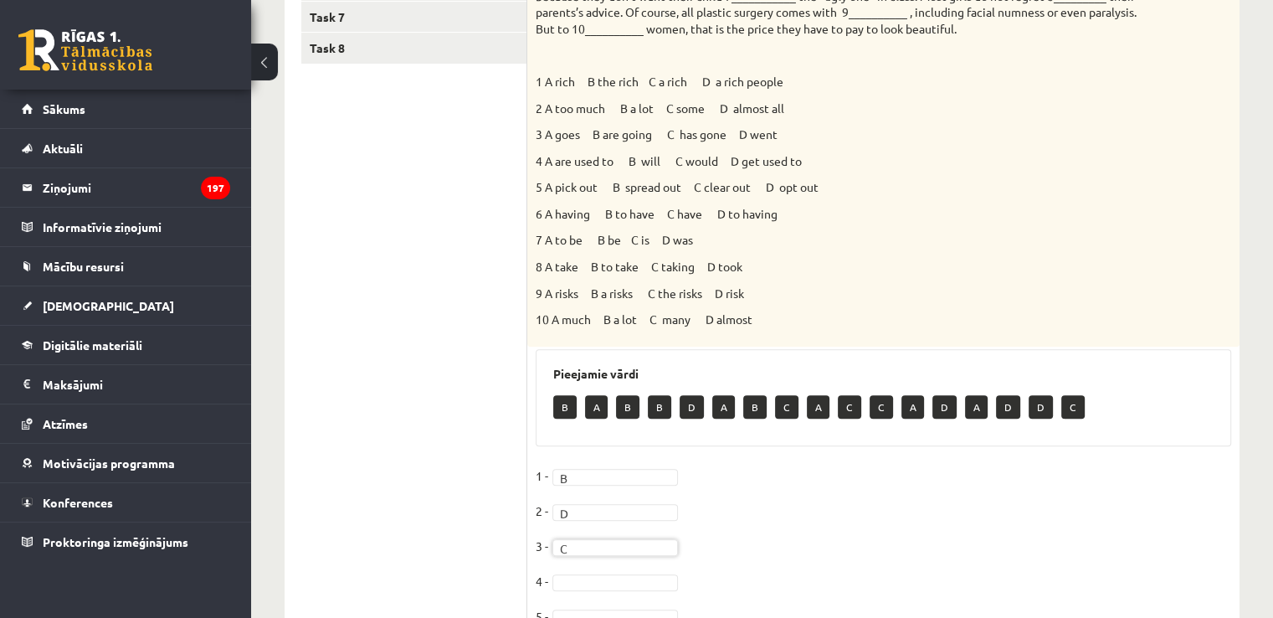
scroll to position [659, 0]
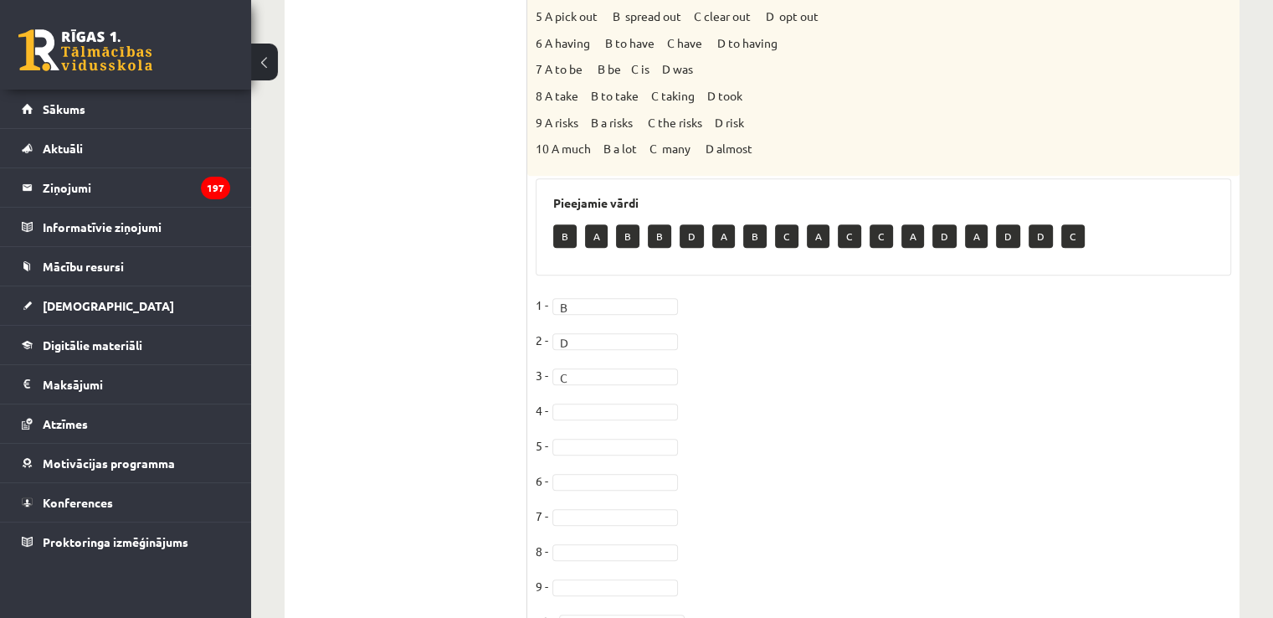
click at [615, 392] on fieldset "1 - B * 2 - D * 3 - C * 4 - 5 - [DATE] - [DATE] -" at bounding box center [883, 467] width 695 height 351
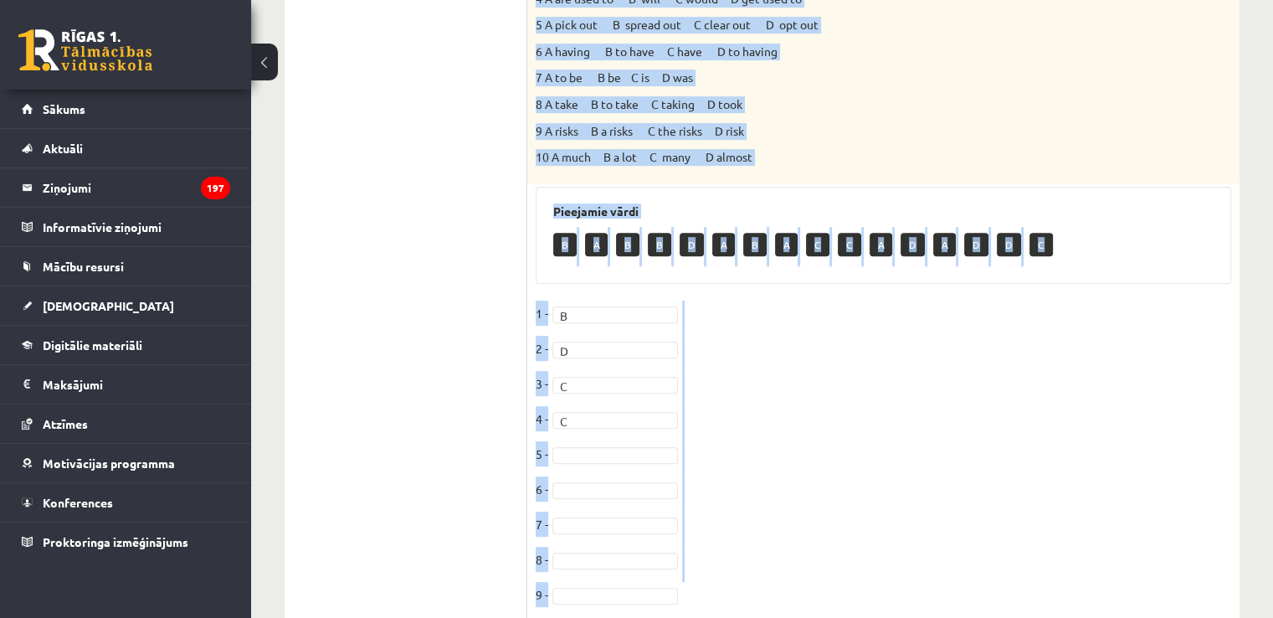
scroll to position [743, 0]
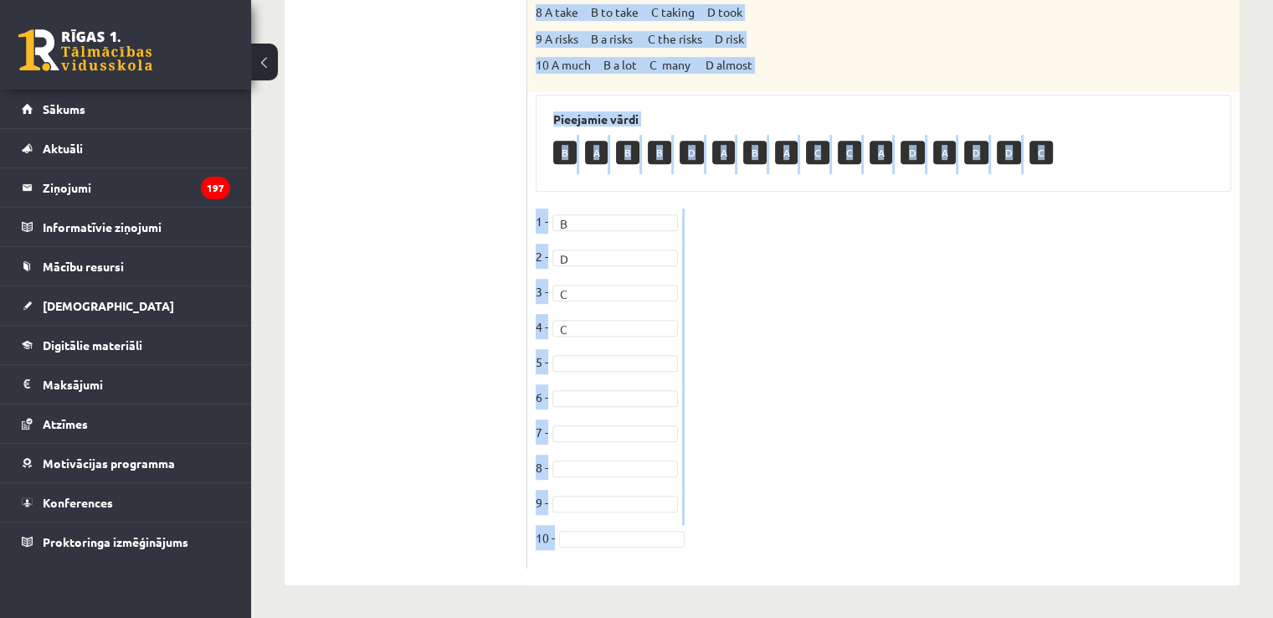
drag, startPoint x: 538, startPoint y: 245, endPoint x: 792, endPoint y: 546, distance: 393.8
click at [792, 546] on div "10p Choose the correct answers. 1 A rich B the rich C a rich D a rich people 2 …" at bounding box center [883, 71] width 712 height 994
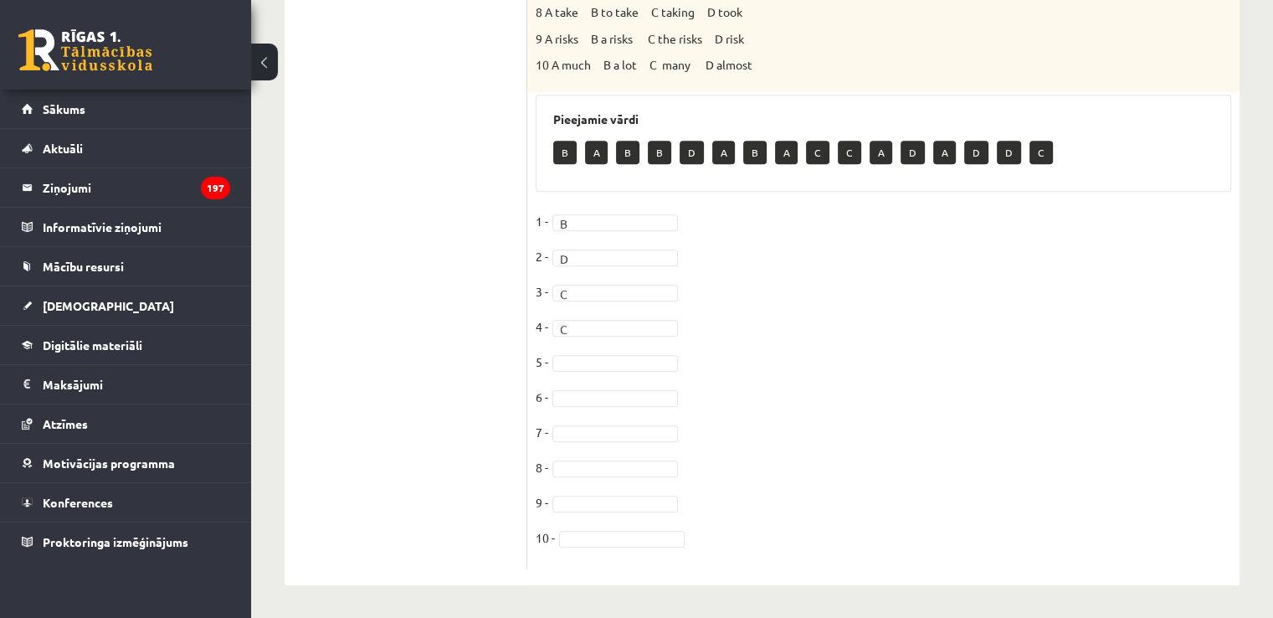
drag, startPoint x: 792, startPoint y: 546, endPoint x: 638, endPoint y: 316, distance: 276.9
click at [638, 316] on fieldset "1 - B * 2 - D * 3 - C * 4 - C * 5 - [DATE] - [DATE] -" at bounding box center [883, 383] width 695 height 351
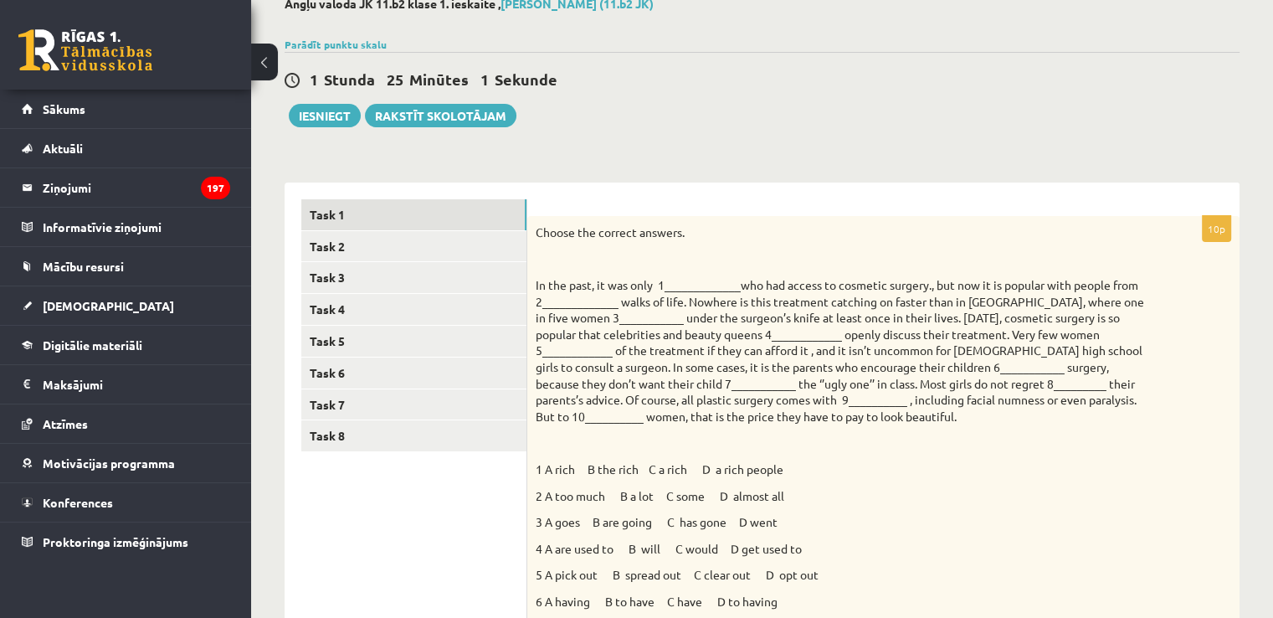
scroll to position [74, 0]
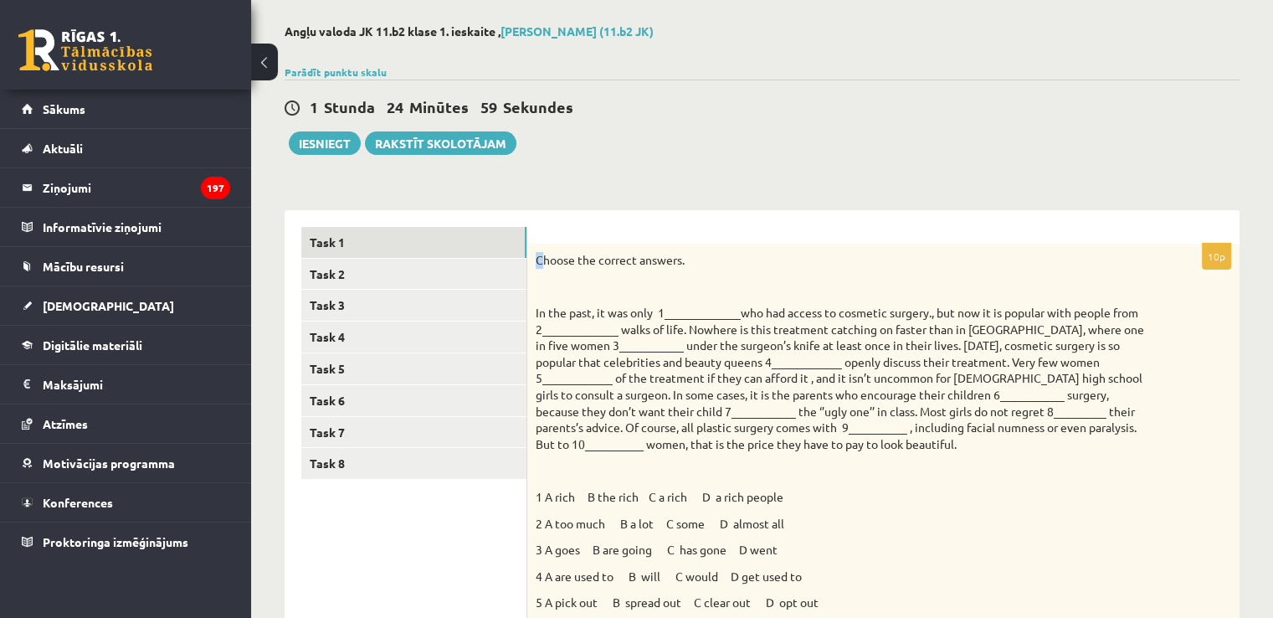
click at [539, 264] on p "Choose the correct answers." at bounding box center [842, 260] width 612 height 17
drag, startPoint x: 1015, startPoint y: 570, endPoint x: 612, endPoint y: 264, distance: 506.5
click at [994, 552] on div "Choose the correct answers. 1 A rich B the rich C a rich D a rich people 2 A to…" at bounding box center [883, 503] width 712 height 518
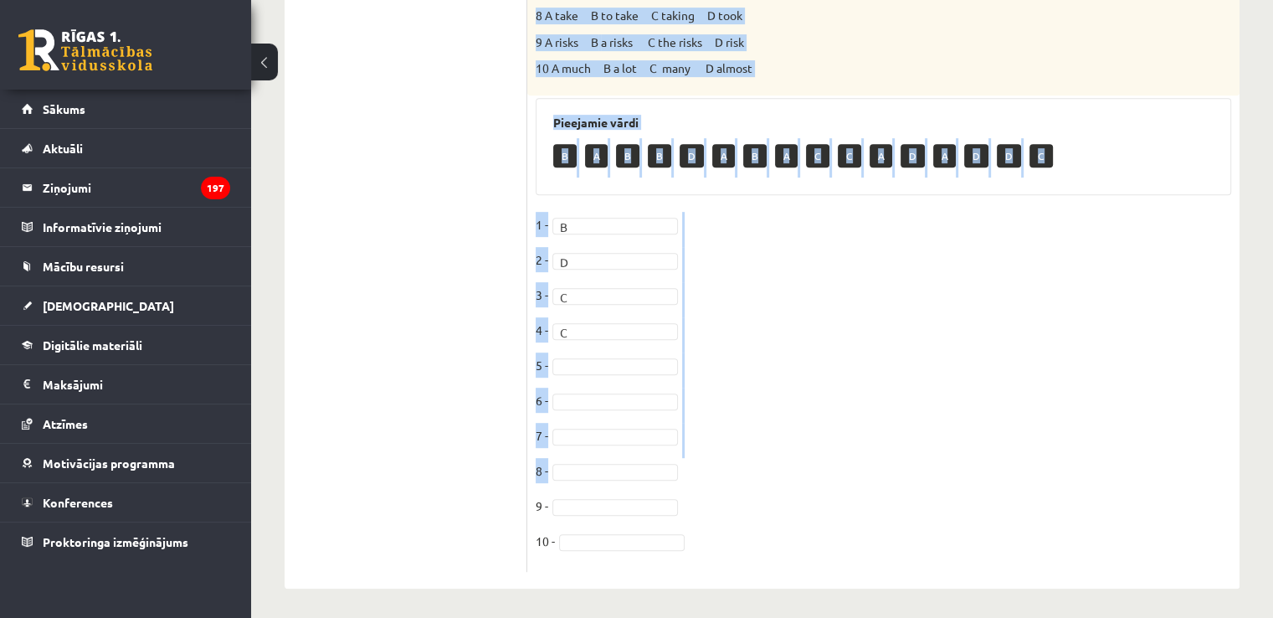
scroll to position [743, 0]
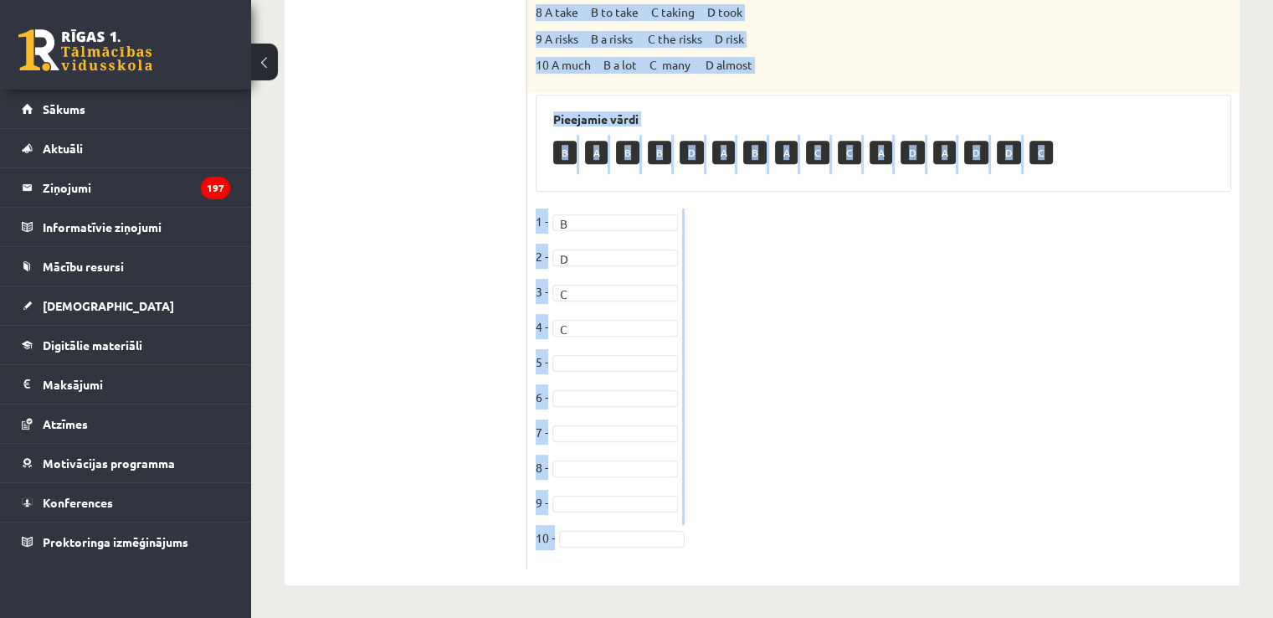
drag, startPoint x: 536, startPoint y: 260, endPoint x: 833, endPoint y: 541, distance: 409.1
click at [833, 541] on div "10p Choose the correct answers. 1 A rich B the rich C a rich D a rich people 2 …" at bounding box center [883, 71] width 712 height 994
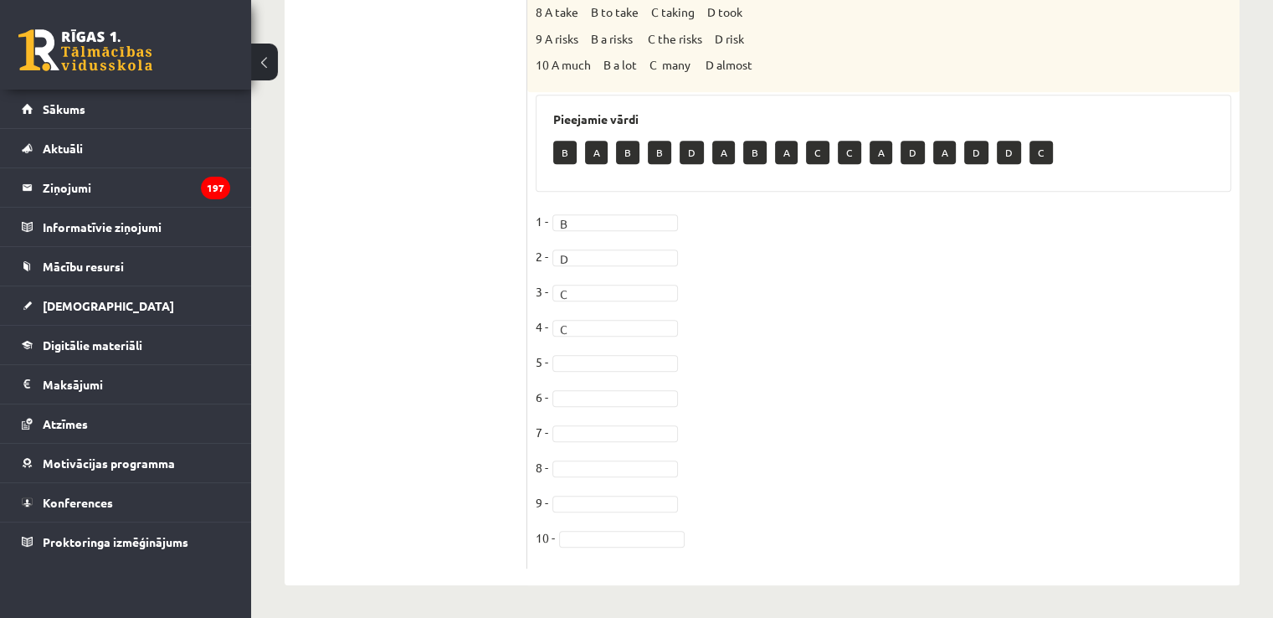
drag, startPoint x: 833, startPoint y: 541, endPoint x: 767, endPoint y: 275, distance: 273.4
click at [767, 275] on fieldset "1 - B * 2 - D * 3 - C * 4 - C * 5 - [DATE] - [DATE] -" at bounding box center [883, 383] width 695 height 351
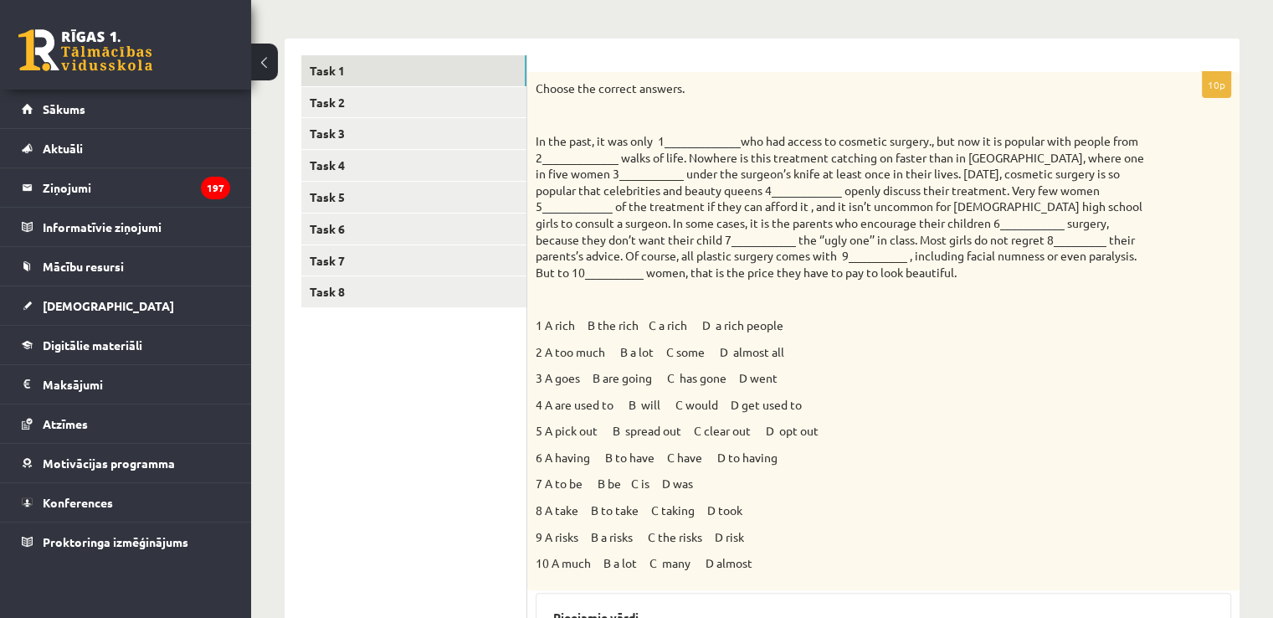
scroll to position [241, 0]
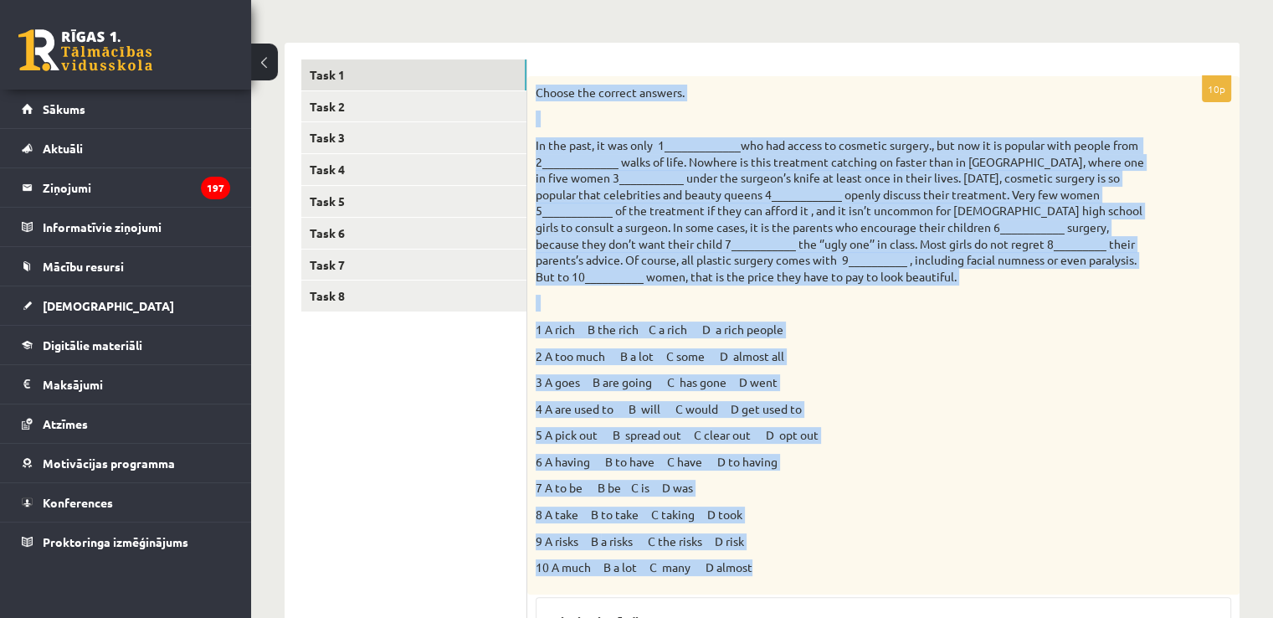
drag, startPoint x: 533, startPoint y: 92, endPoint x: 796, endPoint y: 567, distance: 542.4
click at [796, 567] on div "Choose the correct answers. 1 A rich B the rich C a rich D a rich people 2 A to…" at bounding box center [883, 335] width 712 height 518
copy div "Loremi dol sitamet consect. Ad eli sedd, ei tem inci 6_____________utl etd magn…"
click at [1091, 326] on p "1 A rich B the rich C a rich D a rich people" at bounding box center [842, 329] width 612 height 17
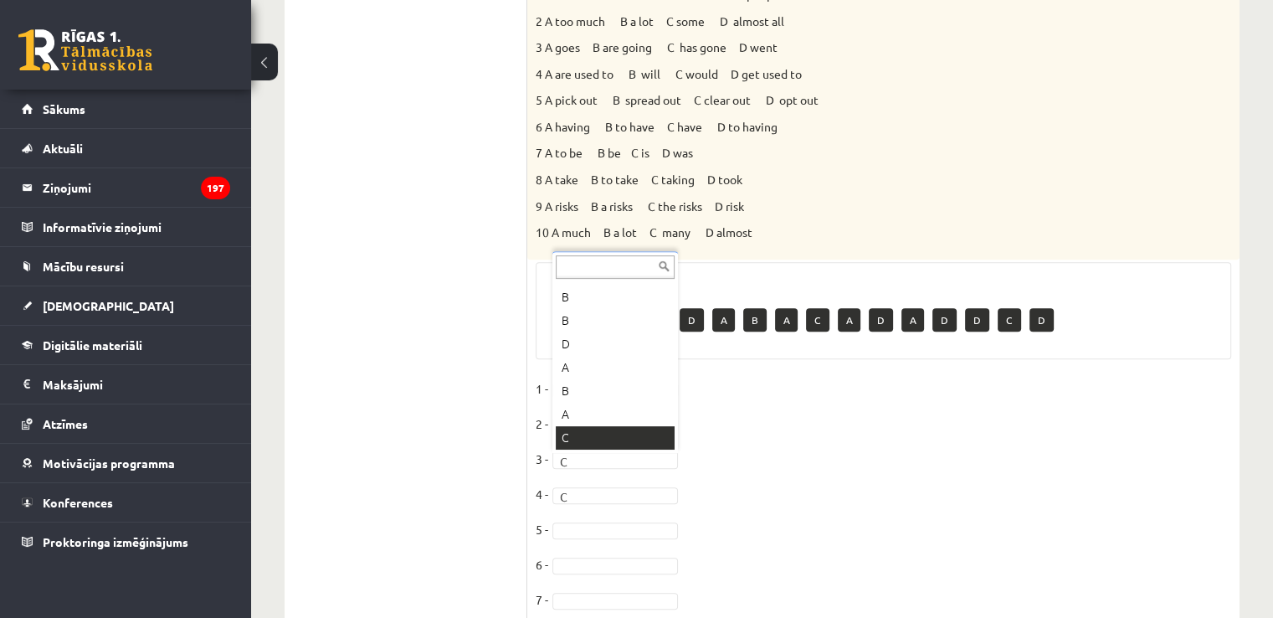
scroll to position [90, 0]
drag, startPoint x: 603, startPoint y: 384, endPoint x: 439, endPoint y: 44, distance: 377.3
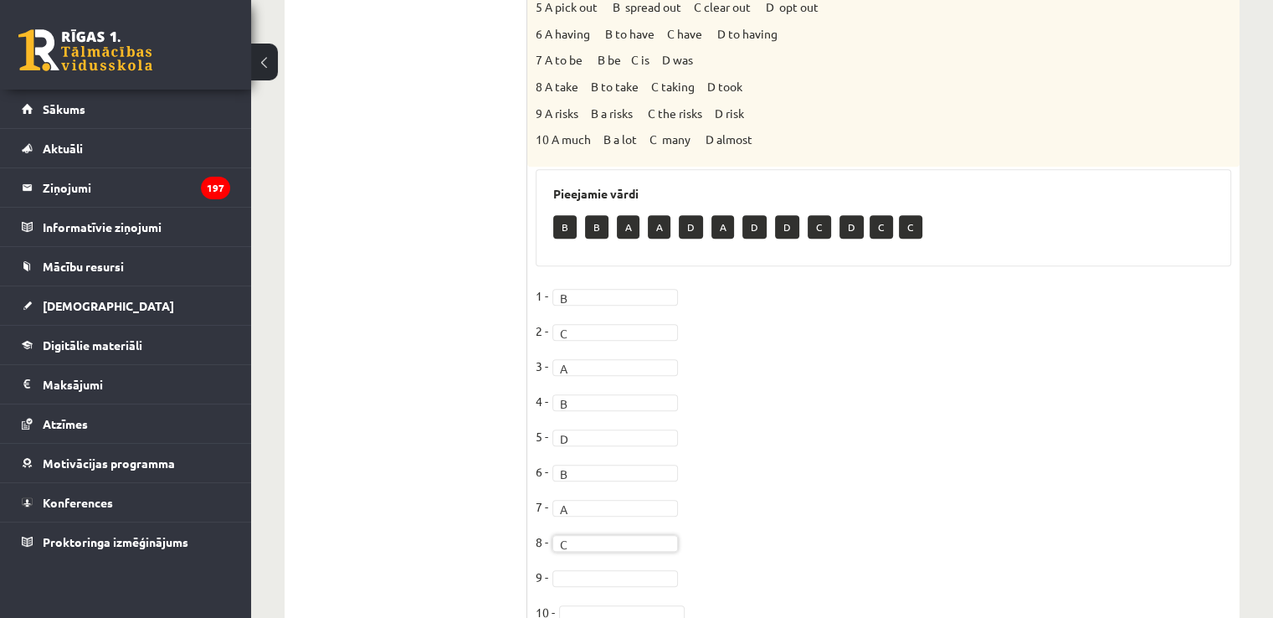
scroll to position [743, 0]
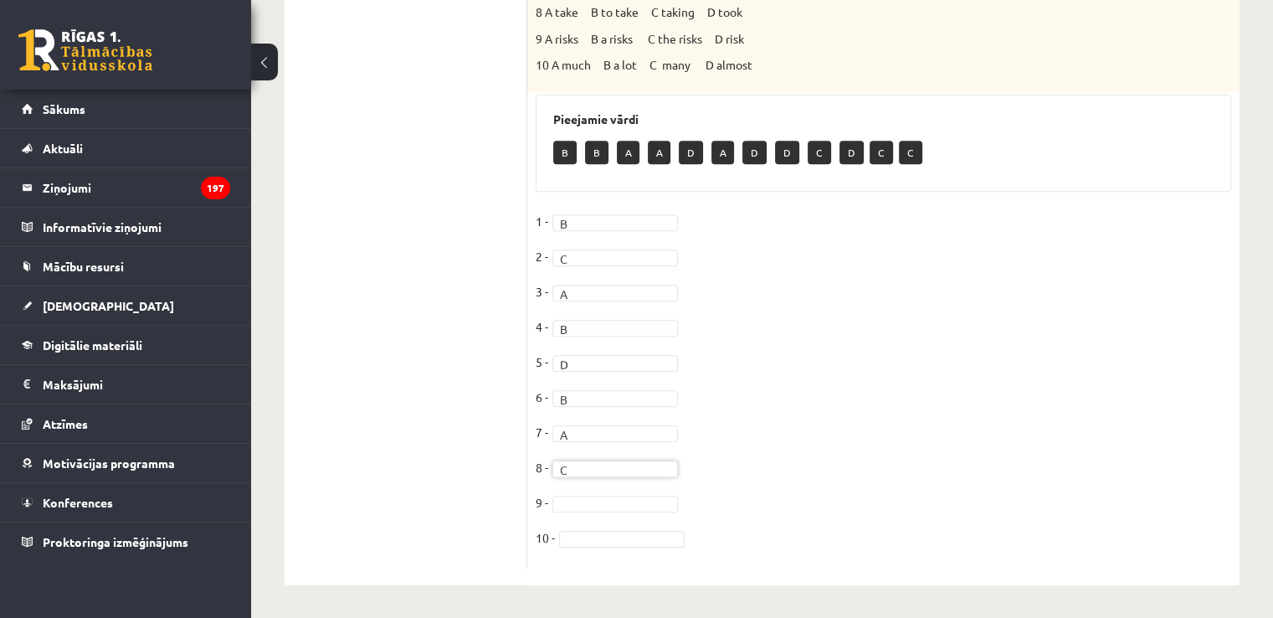
click at [649, 516] on fieldset "1 - B * 2 - C * 3 - A * 4 - B * 5 - D * 6 - B * 7 - A * 8 - C * 9 - 10 -" at bounding box center [883, 383] width 695 height 351
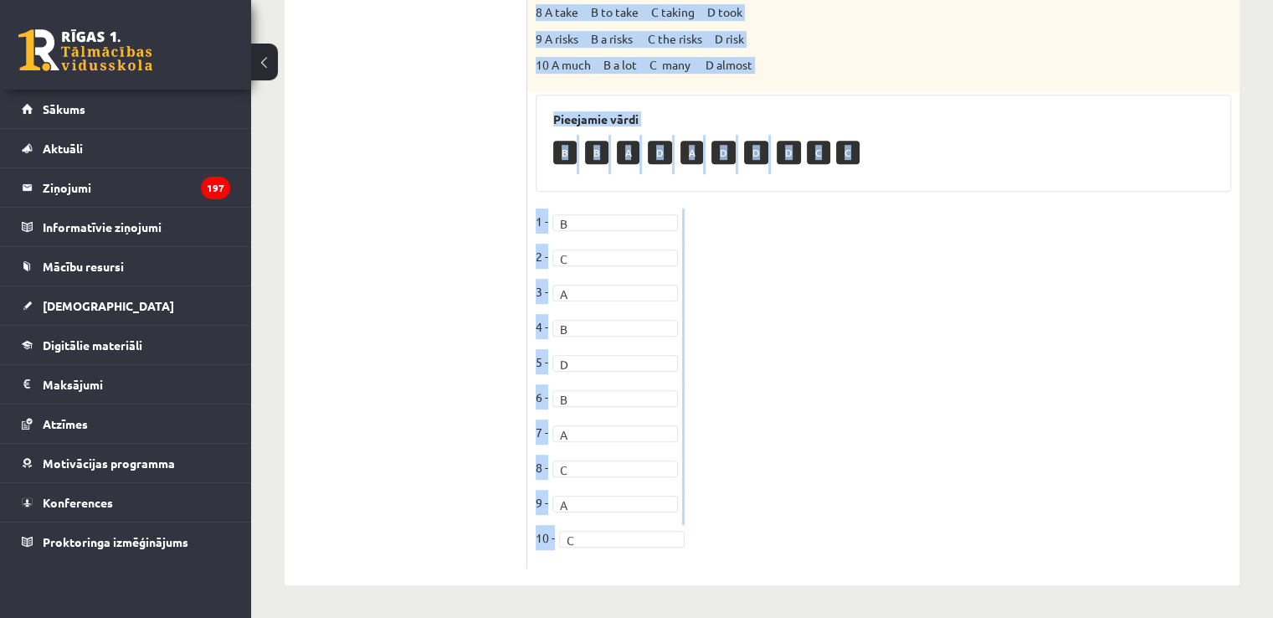
drag, startPoint x: 535, startPoint y: 174, endPoint x: 1076, endPoint y: 585, distance: 679.7
copy div "Loremi dol sitamet consect. Ad eli sedd, ei tem inci 6_____________utl etd magn…"
click at [905, 439] on fieldset "1 - B * 2 - C * 3 - A * 4 - B * 5 - D * 6 - B * 7 - A * 8 - C * 9 - A * 10 - C *" at bounding box center [883, 383] width 695 height 351
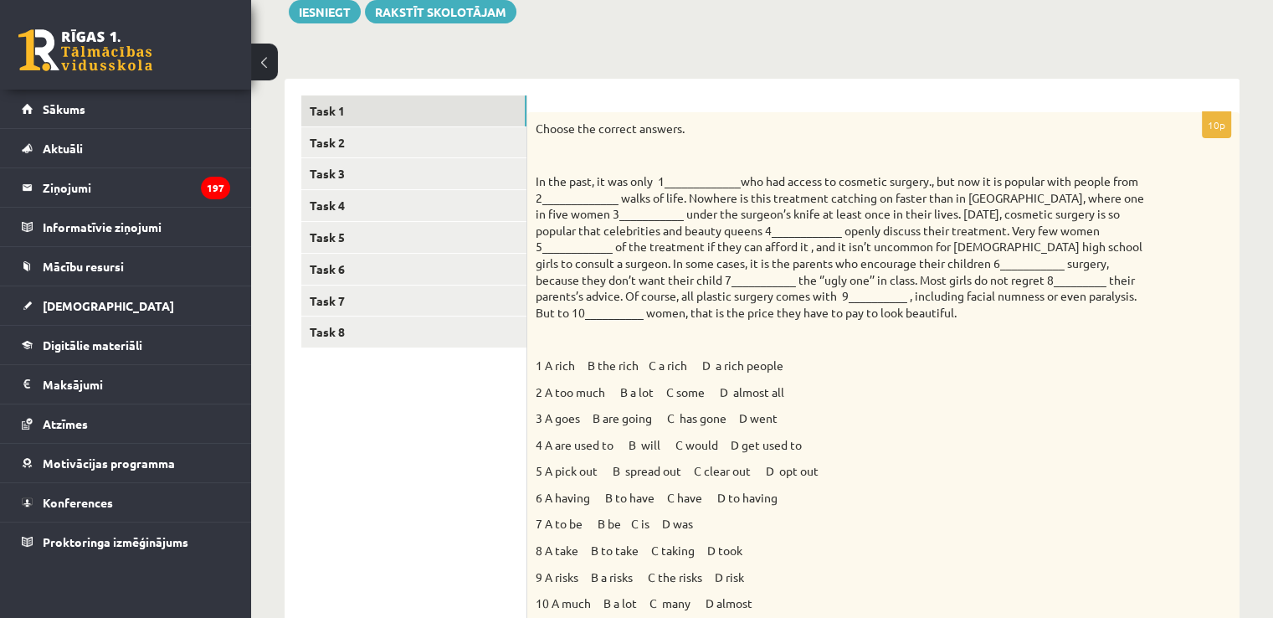
scroll to position [157, 0]
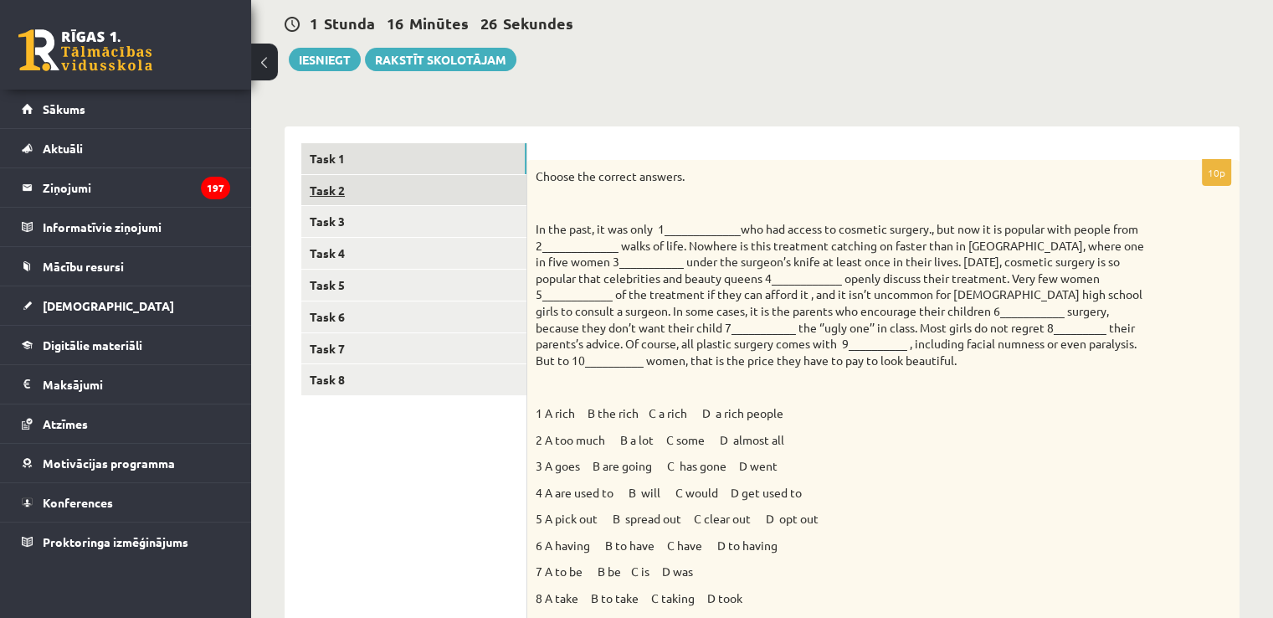
click at [436, 180] on link "Task 2" at bounding box center [413, 190] width 225 height 31
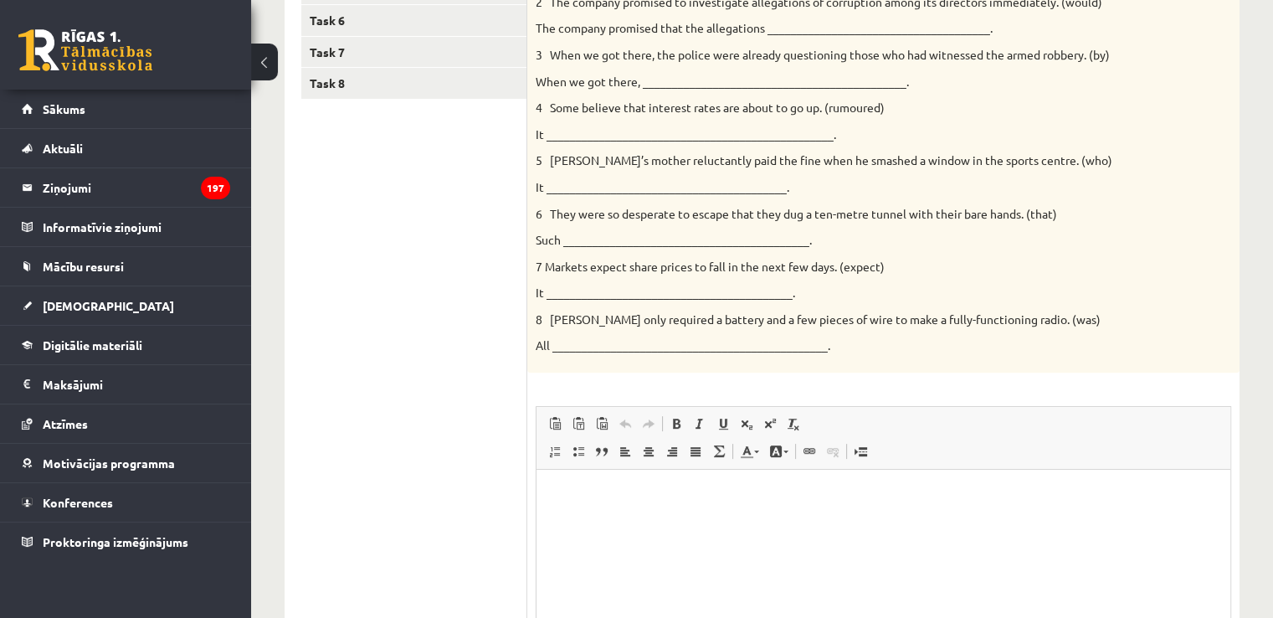
scroll to position [623, 0]
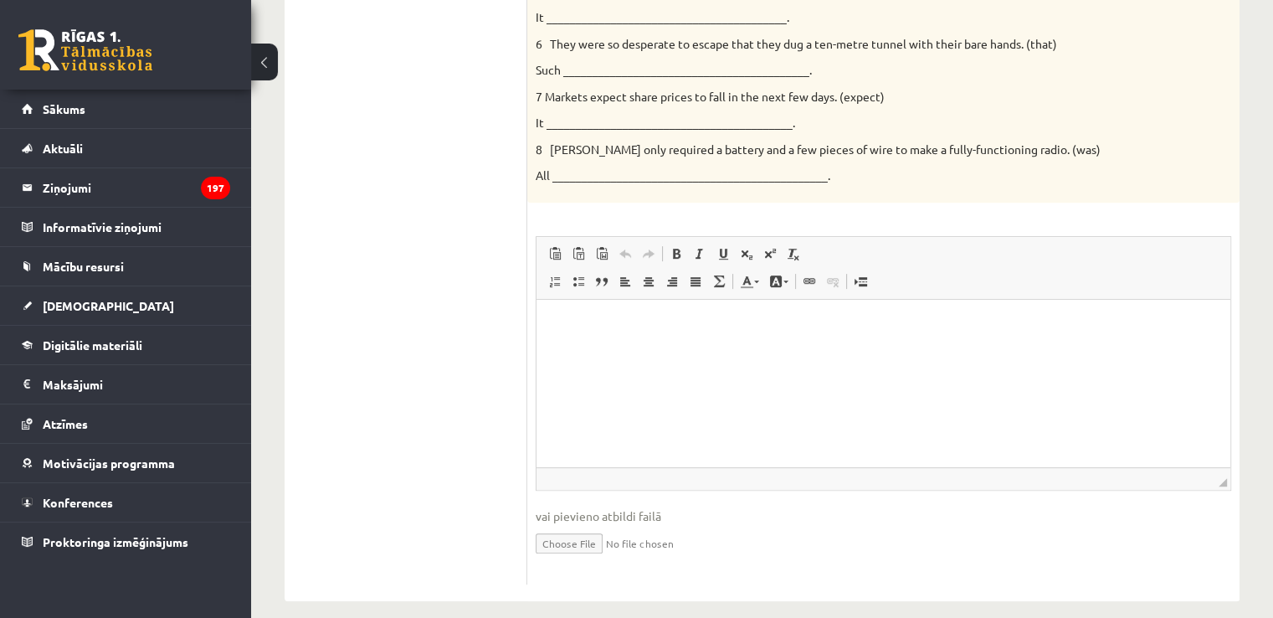
click at [563, 328] on p "Editor, wiswyg-editor-user-answer-47024892738540" at bounding box center [883, 325] width 660 height 18
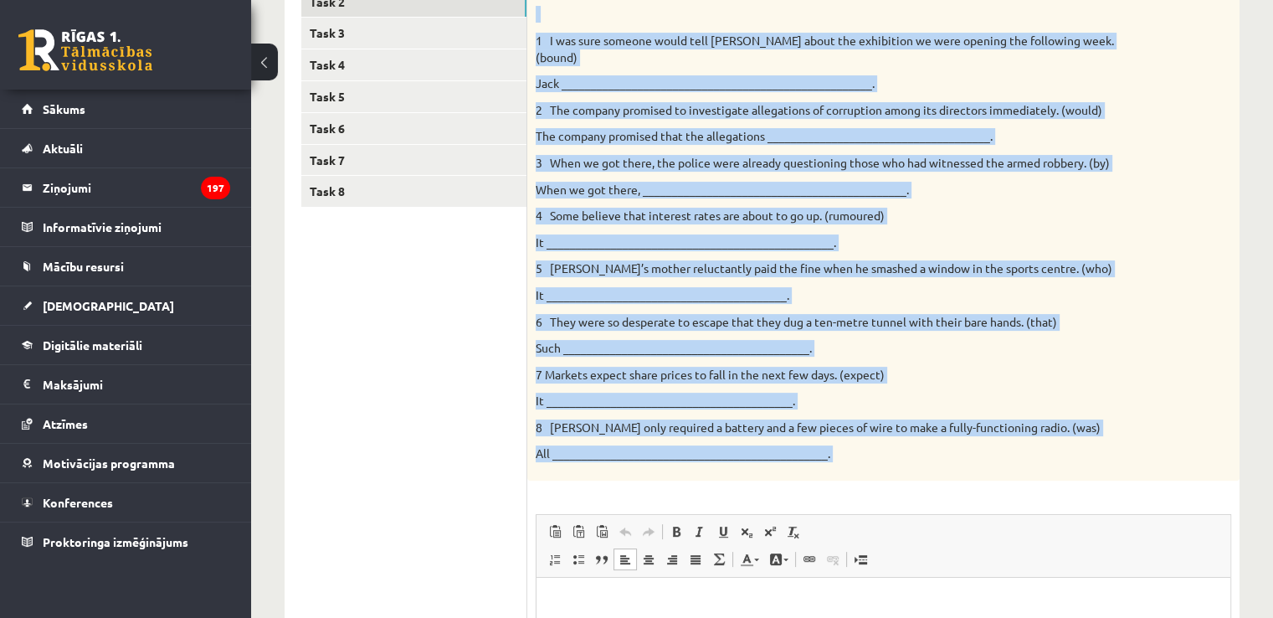
scroll to position [456, 0]
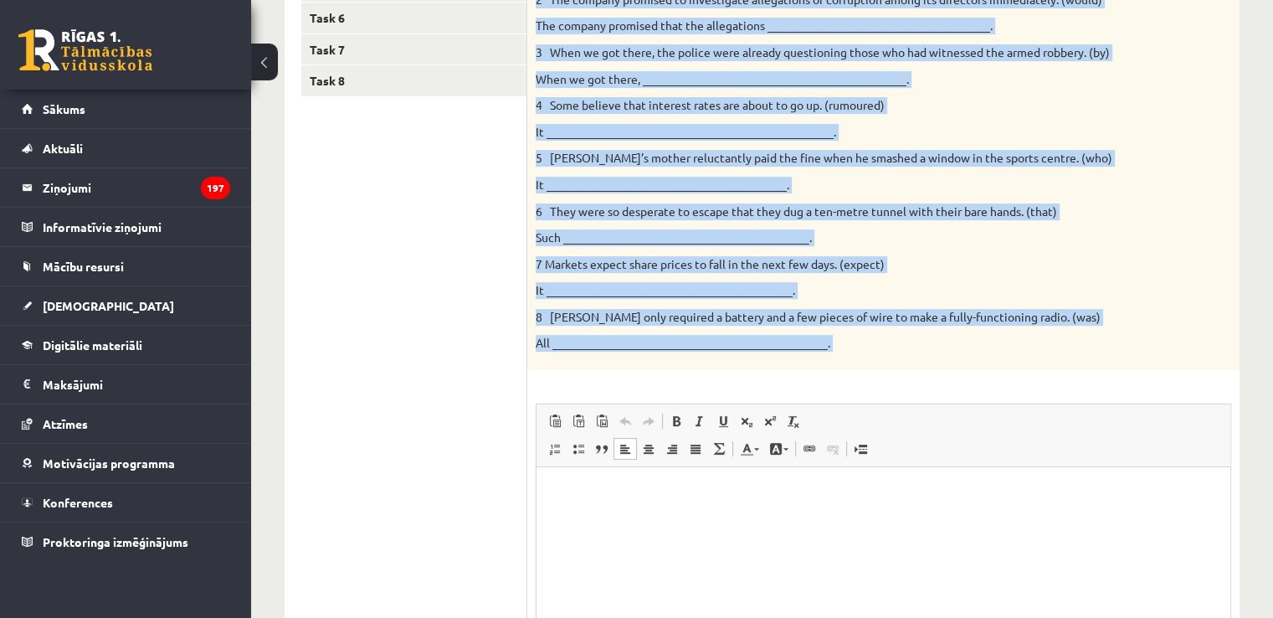
drag, startPoint x: 532, startPoint y: 127, endPoint x: 979, endPoint y: 359, distance: 503.4
click at [979, 359] on div "8p Rewrite the second sentence so that it has a similar meaning to the first se…" at bounding box center [883, 306] width 712 height 890
copy div "Loremip dol sitame consecte ad elit se doe t incidid utlabor et dol magna aliqu…"
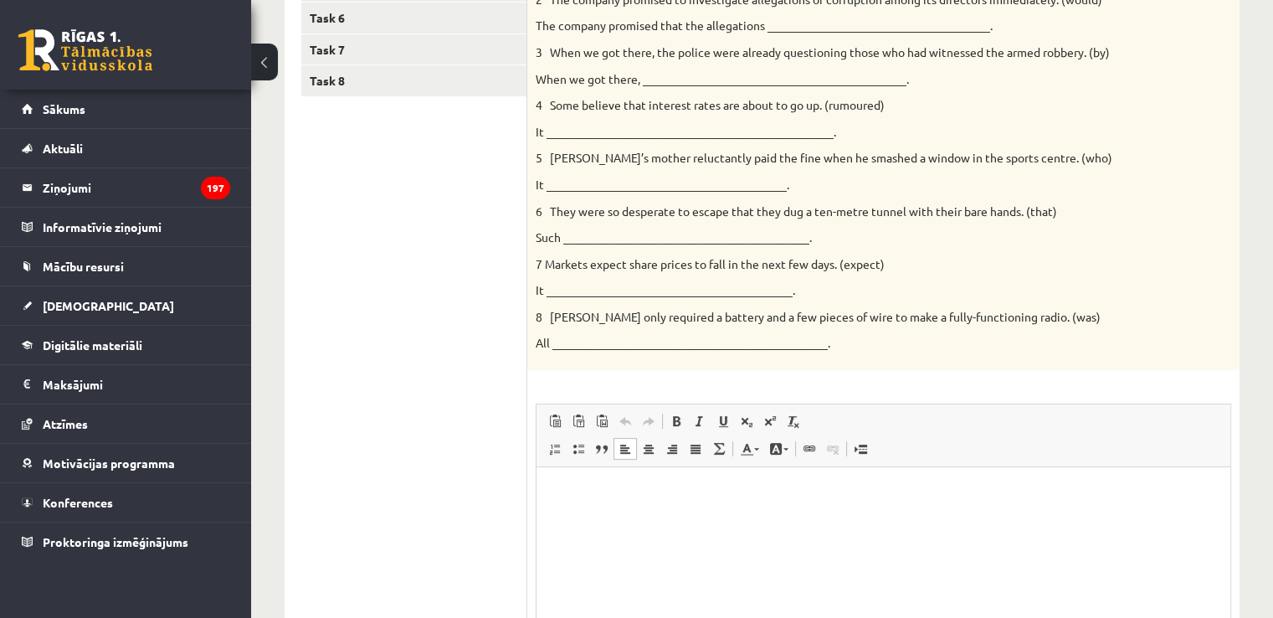
click at [864, 518] on html at bounding box center [883, 492] width 694 height 51
click at [861, 510] on html "*" at bounding box center [883, 492] width 694 height 51
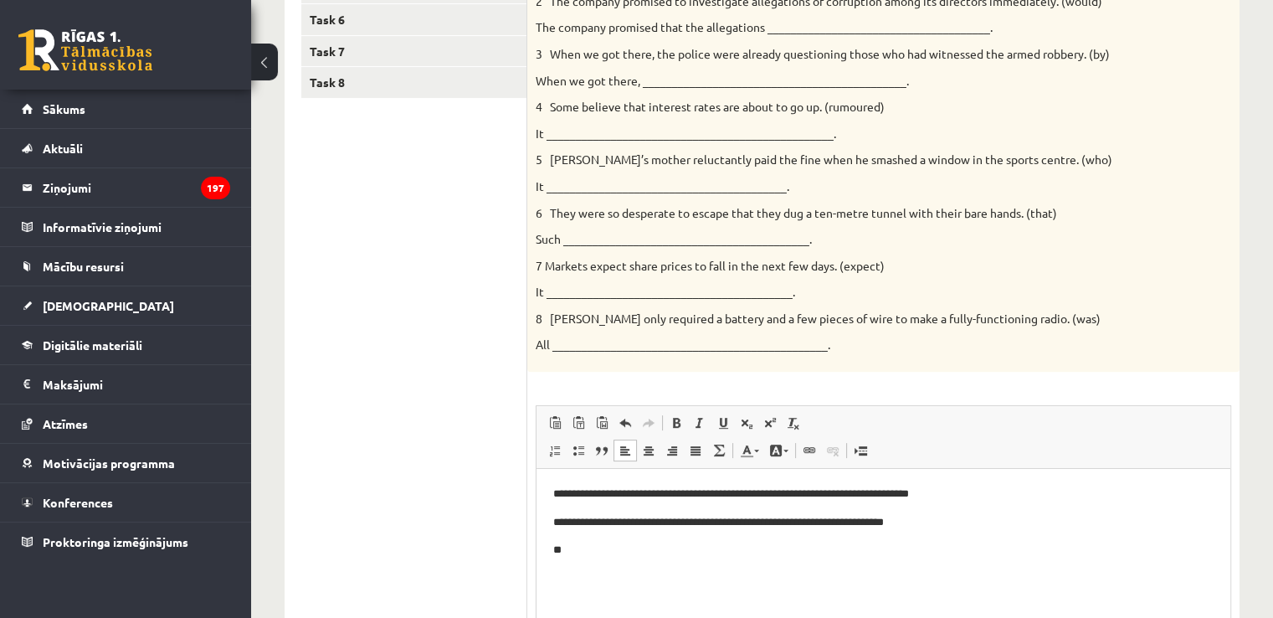
scroll to position [461, 0]
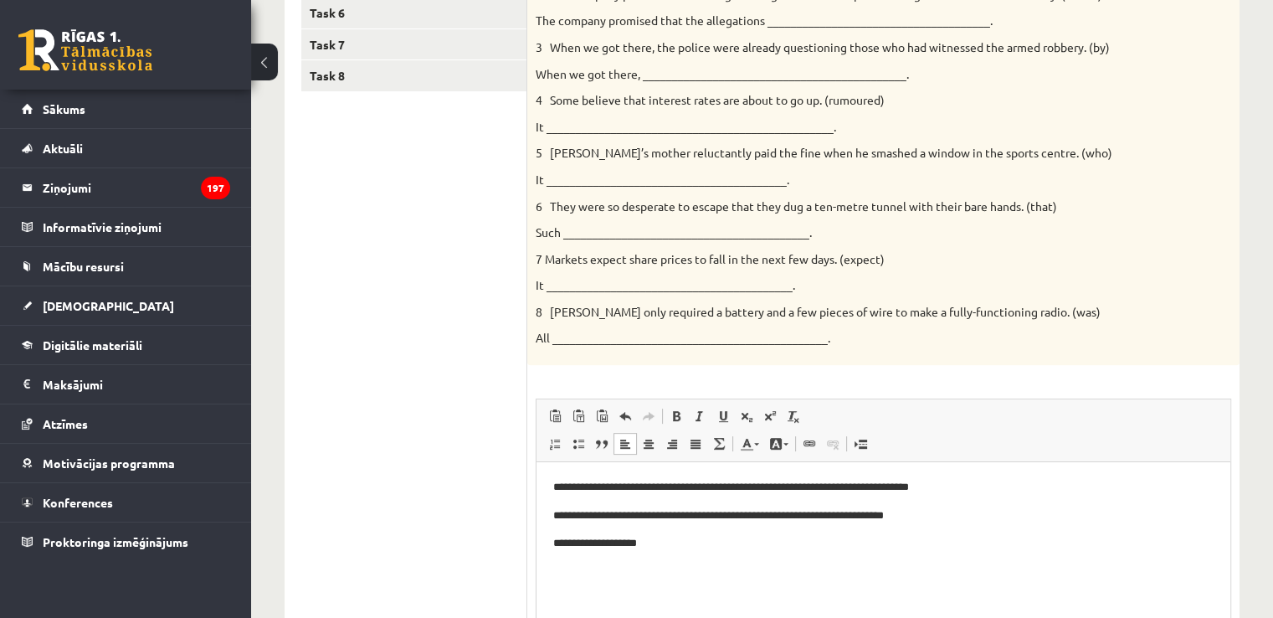
click at [567, 520] on p "**********" at bounding box center [883, 516] width 661 height 18
click at [670, 553] on html "**********" at bounding box center [883, 515] width 694 height 107
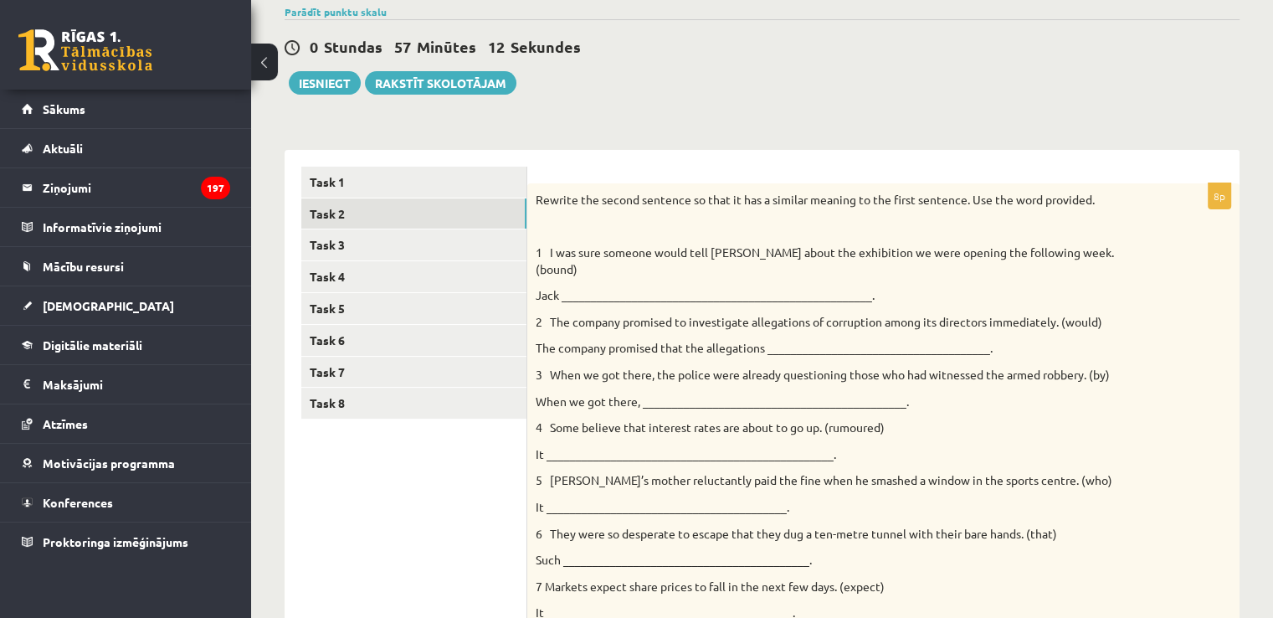
scroll to position [121, 0]
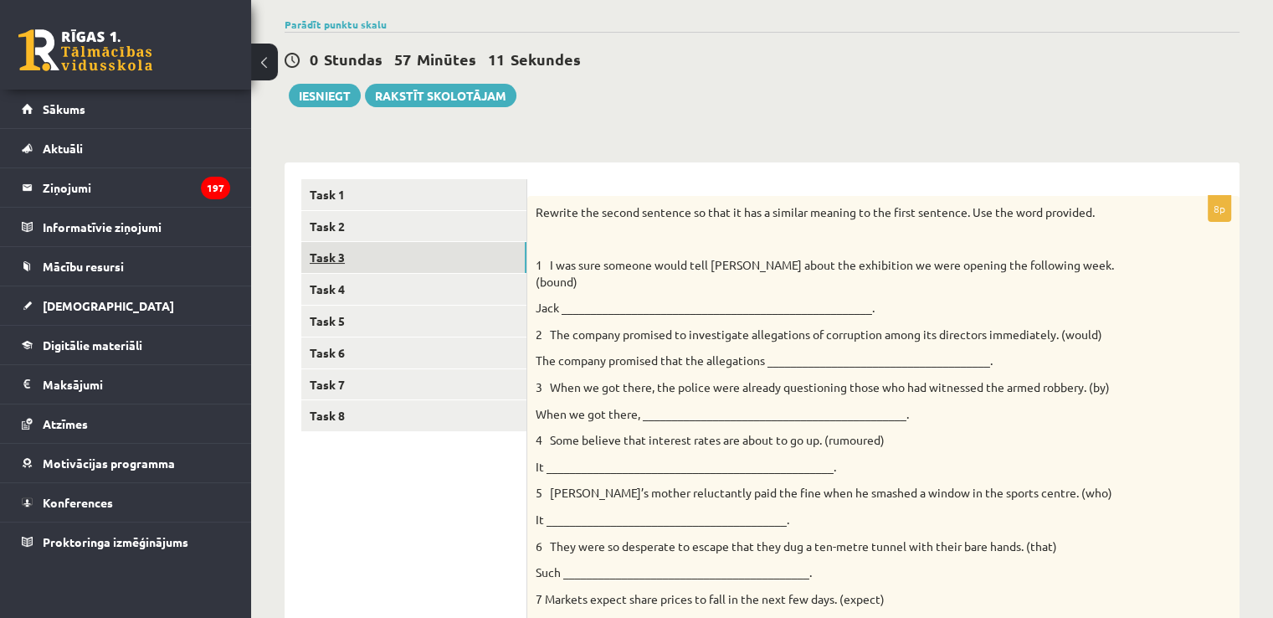
click at [353, 255] on link "Task 3" at bounding box center [413, 257] width 225 height 31
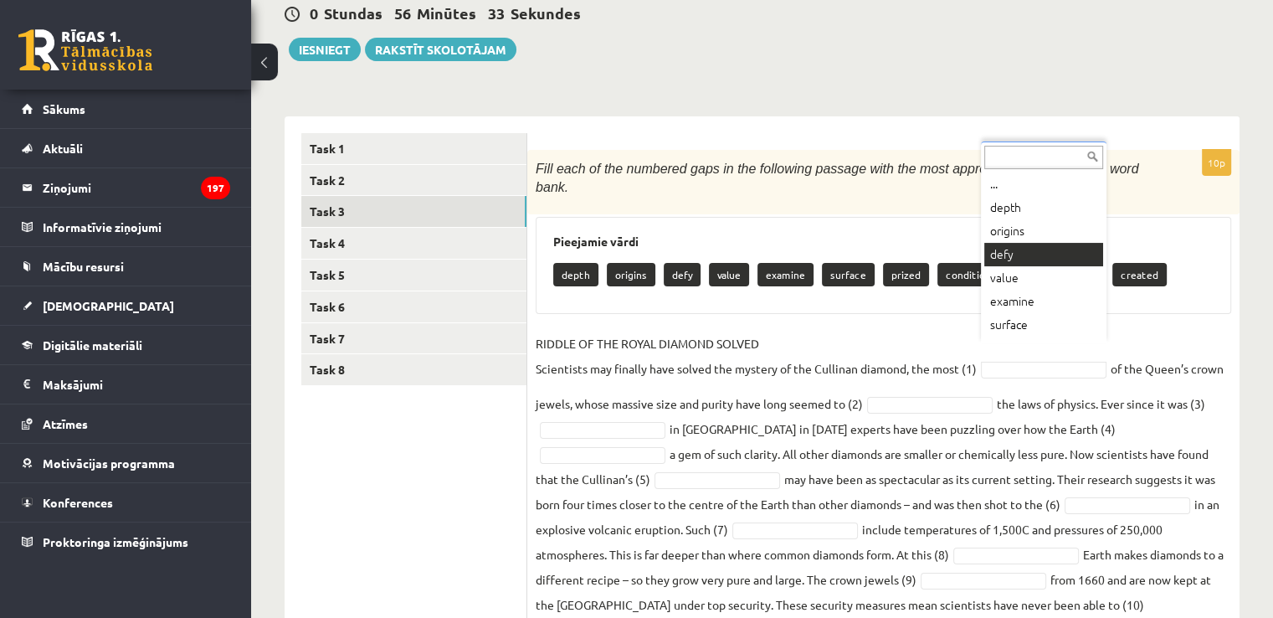
scroll to position [20, 0]
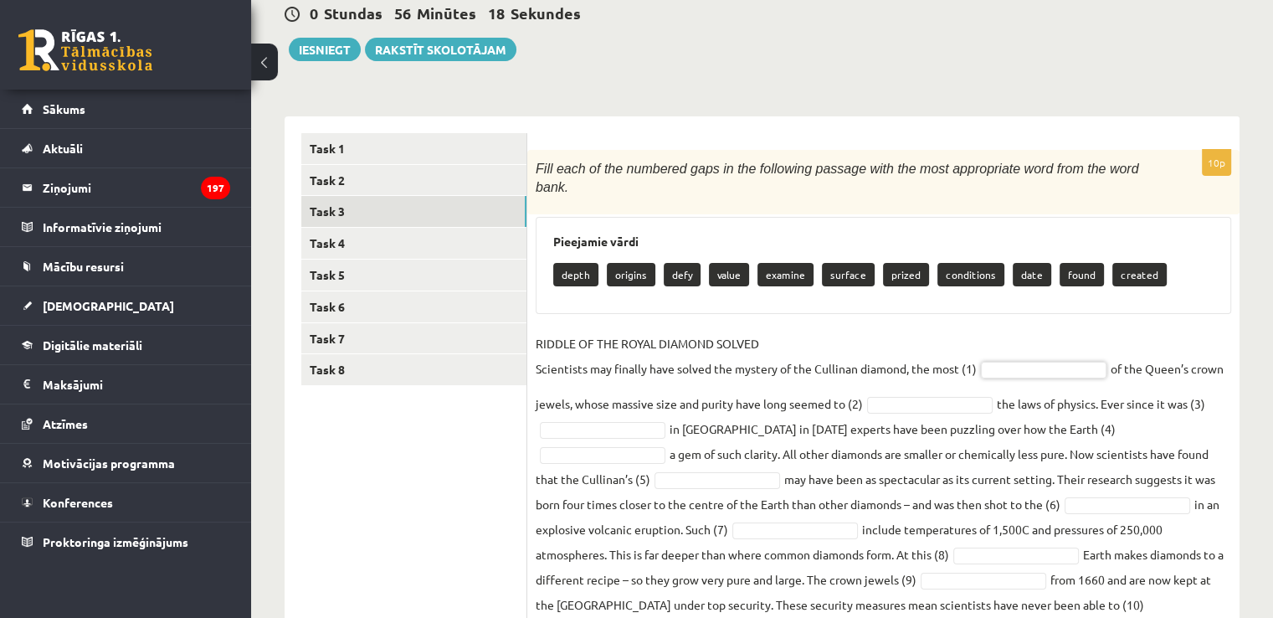
click at [1028, 358] on fieldset "[PERSON_NAME] OF THE ROYAL DIAMOND SOLVED Scientists may finally have solved th…" at bounding box center [883, 486] width 695 height 311
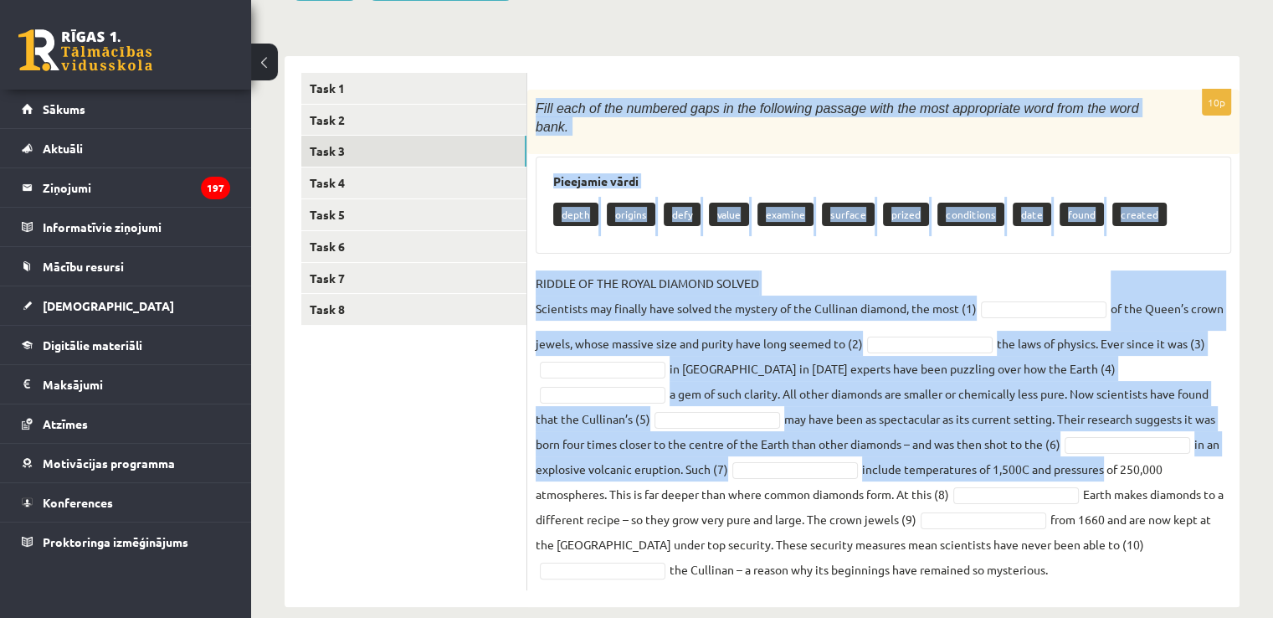
scroll to position [232, 0]
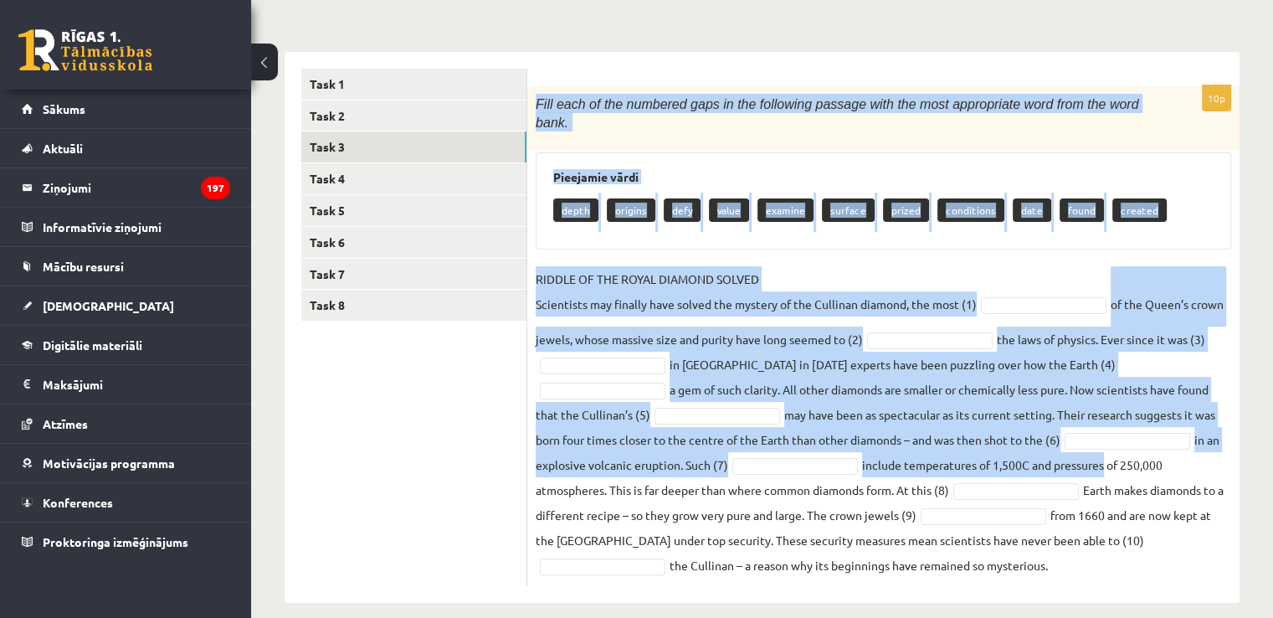
drag, startPoint x: 532, startPoint y: 162, endPoint x: 1056, endPoint y: 553, distance: 654.1
click at [1056, 553] on div "10p Fill each of the numbered gaps in the following passage with the most appro…" at bounding box center [883, 335] width 712 height 500
copy div "Lore ipsu do sit ametcons adip el sed doeiusmod tempori utla etd magn aliquaeni…"
click at [1154, 202] on div "depth origins defy value examine surface prized conditions date found created" at bounding box center [883, 211] width 660 height 39
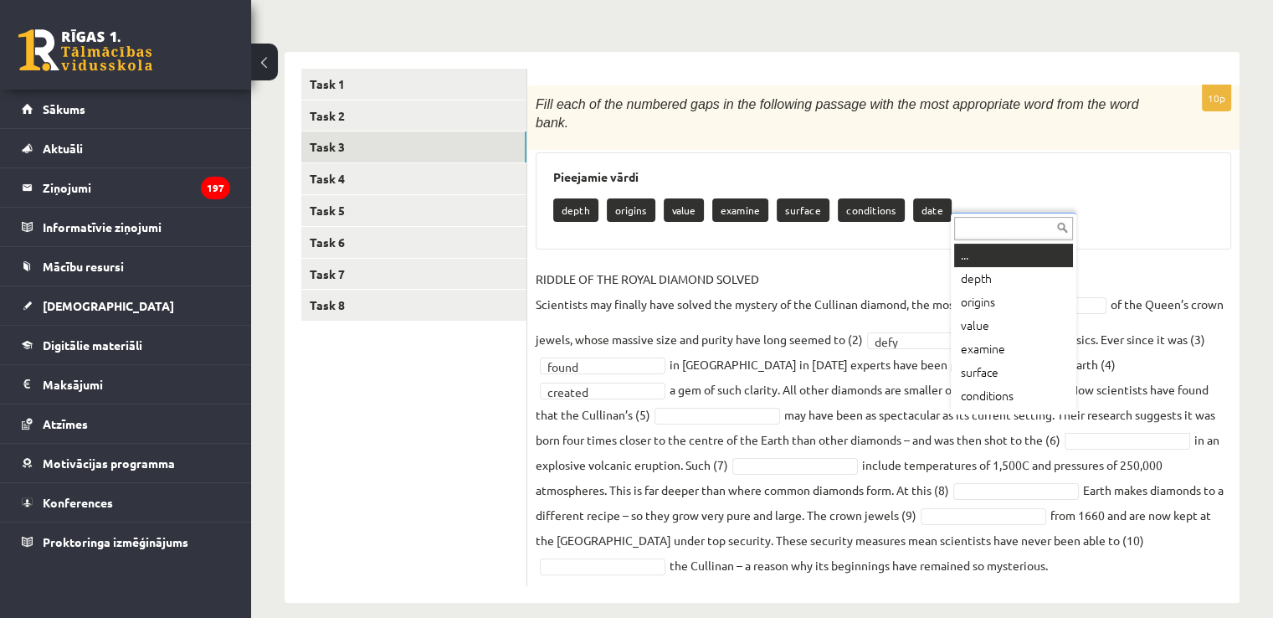
scroll to position [20, 0]
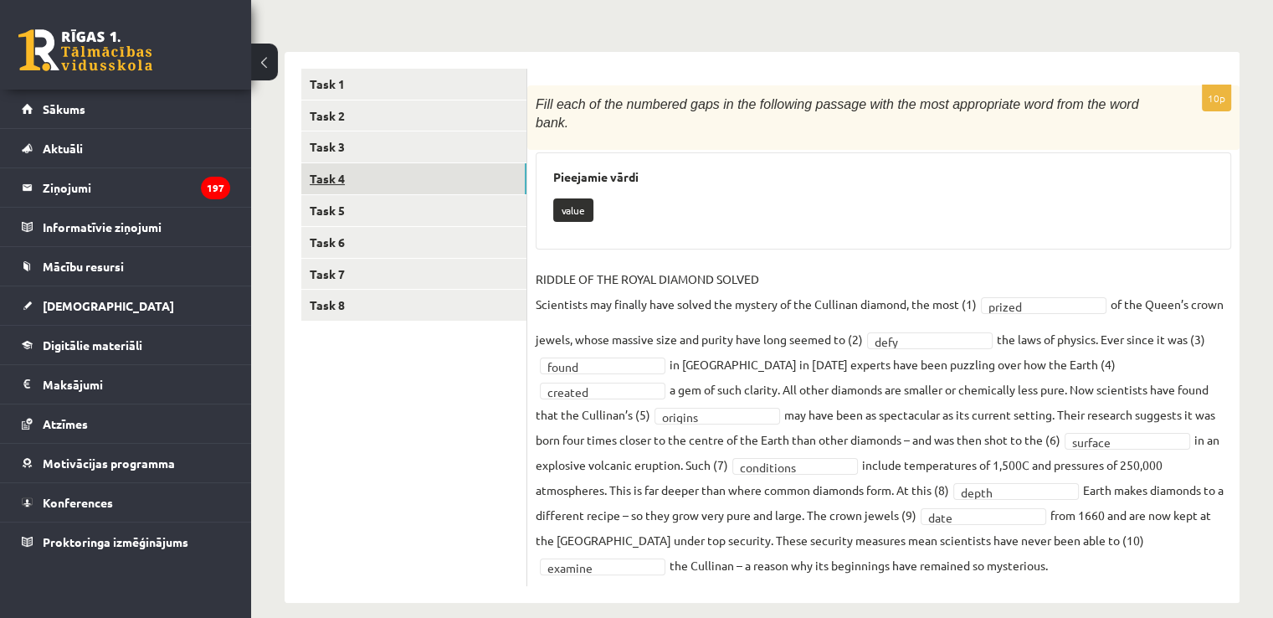
click at [405, 187] on link "Task 4" at bounding box center [413, 178] width 225 height 31
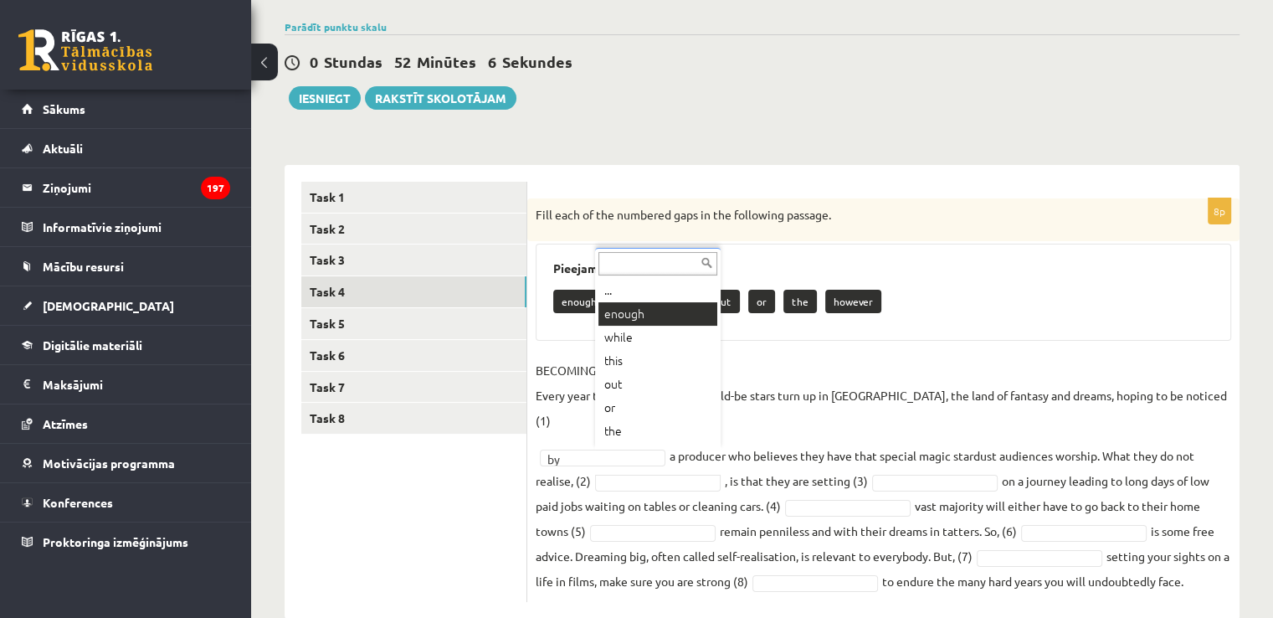
scroll to position [129, 0]
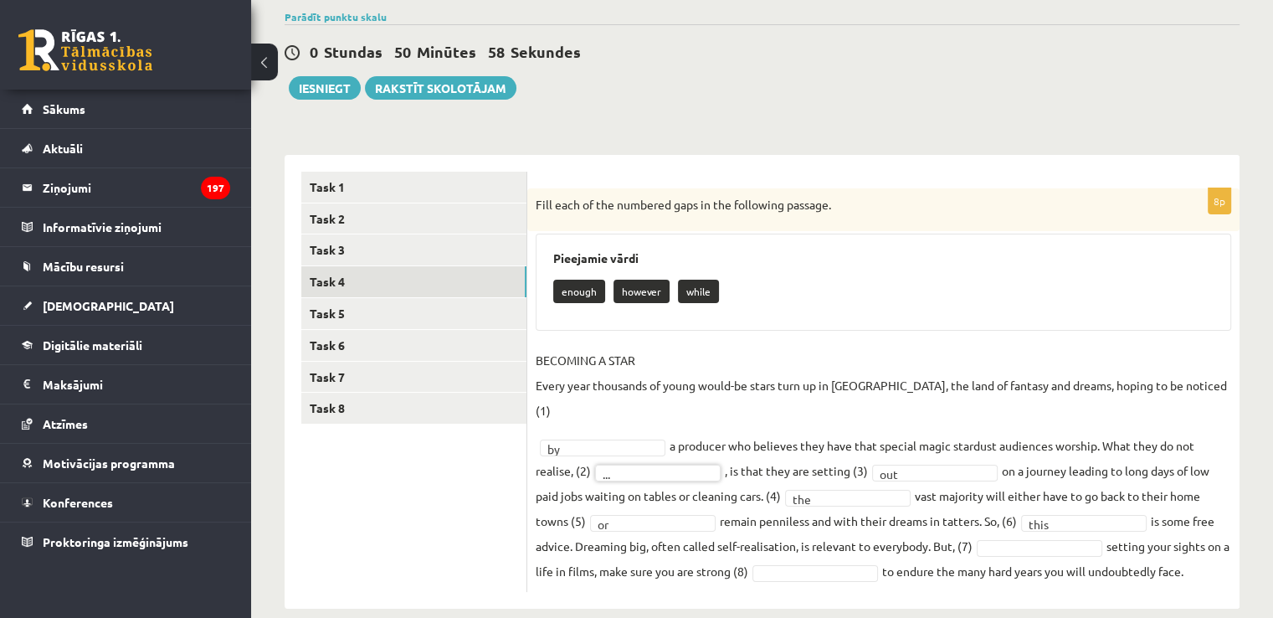
click at [1048, 531] on fieldset "BECOMING A STAR Every year thousands of young would-be stars turn up in [GEOGRA…" at bounding box center [883, 465] width 695 height 236
drag, startPoint x: 1037, startPoint y: 500, endPoint x: 1055, endPoint y: 507, distance: 19.6
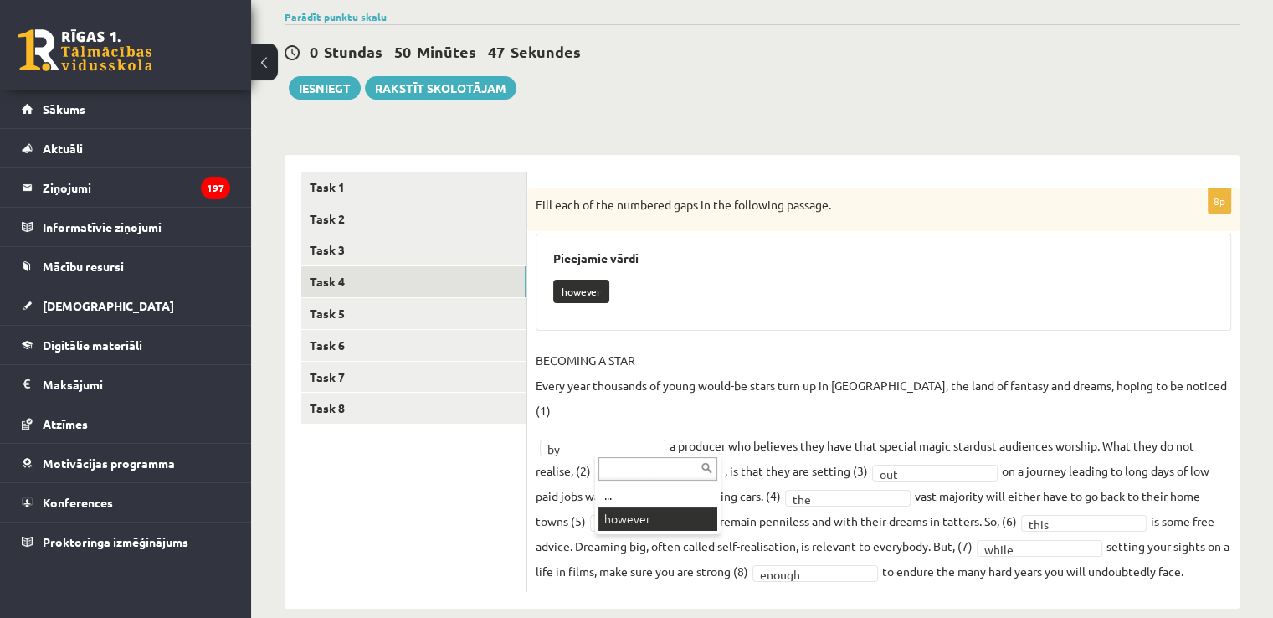
scroll to position [90, 0]
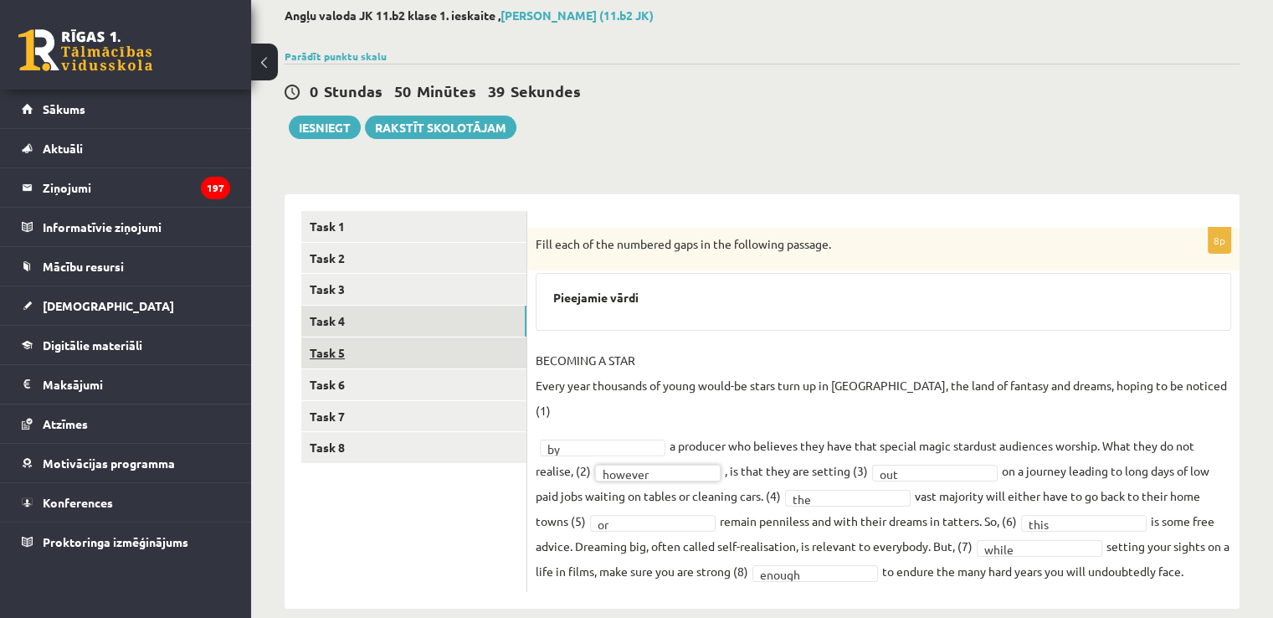
click at [374, 357] on link "Task 5" at bounding box center [413, 352] width 225 height 31
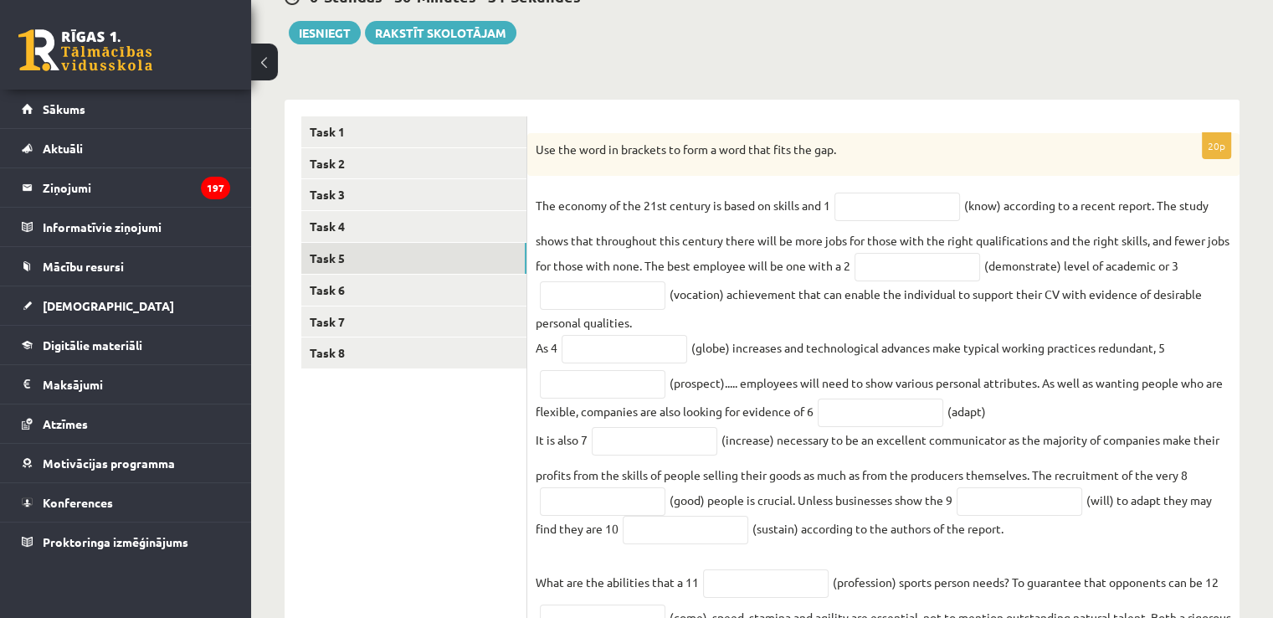
scroll to position [181, 0]
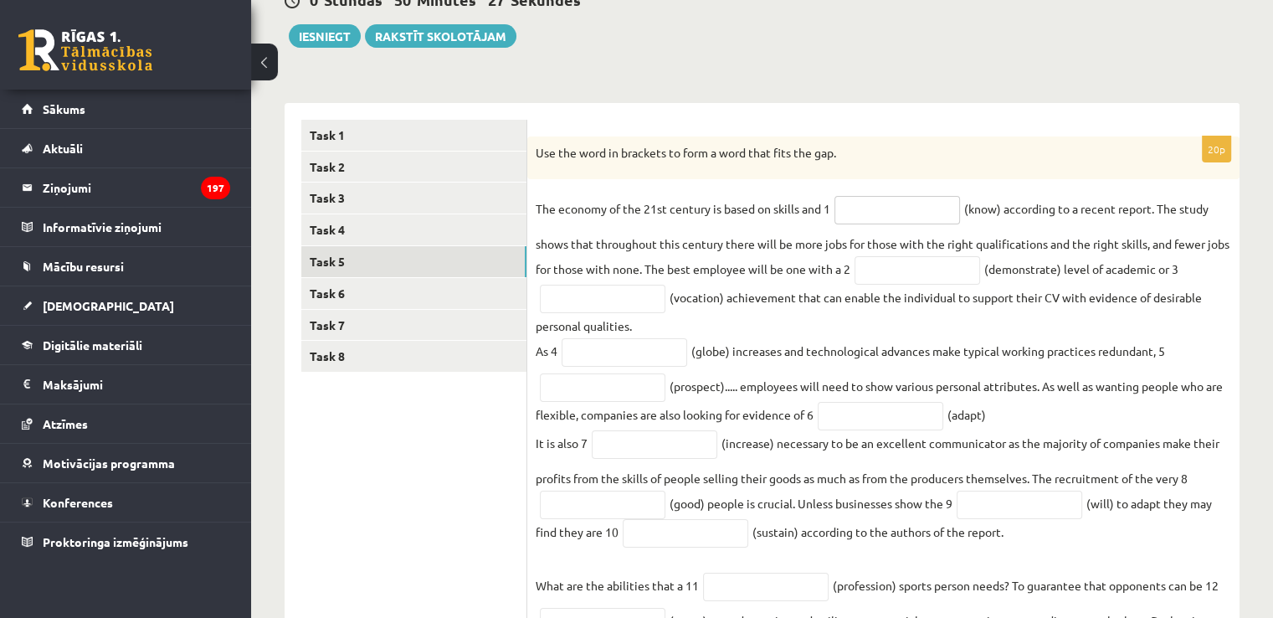
click at [905, 220] on input "text" at bounding box center [897, 210] width 126 height 28
type input "*********"
click at [946, 280] on input "text" at bounding box center [917, 270] width 126 height 28
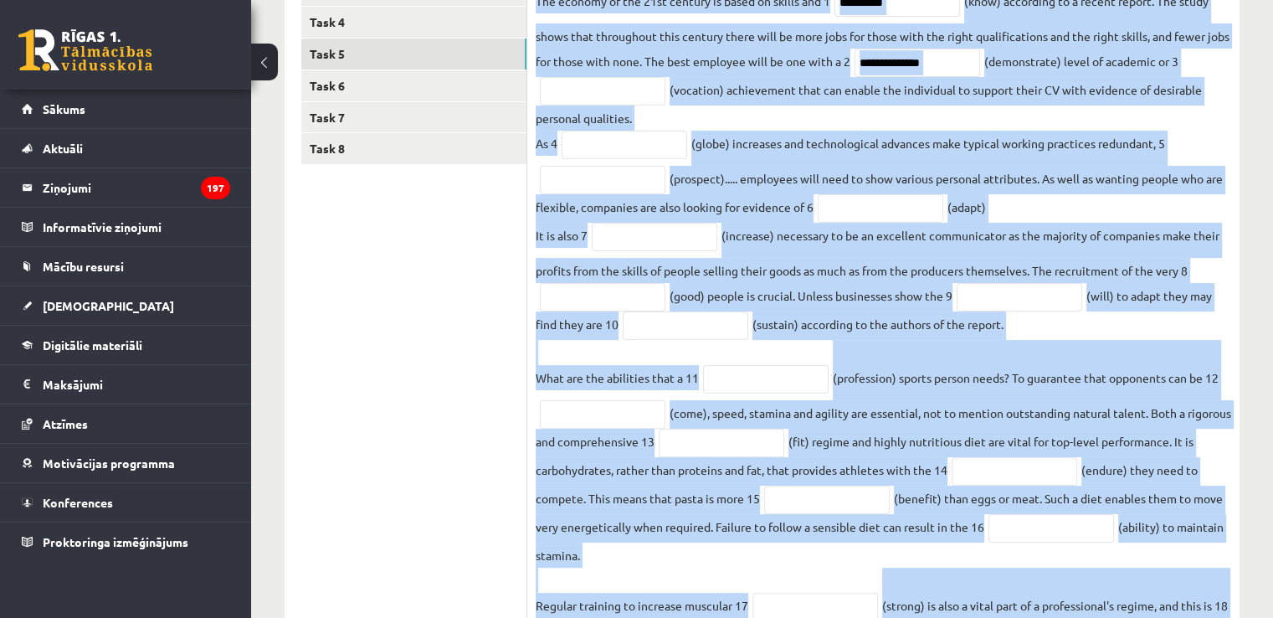
scroll to position [515, 0]
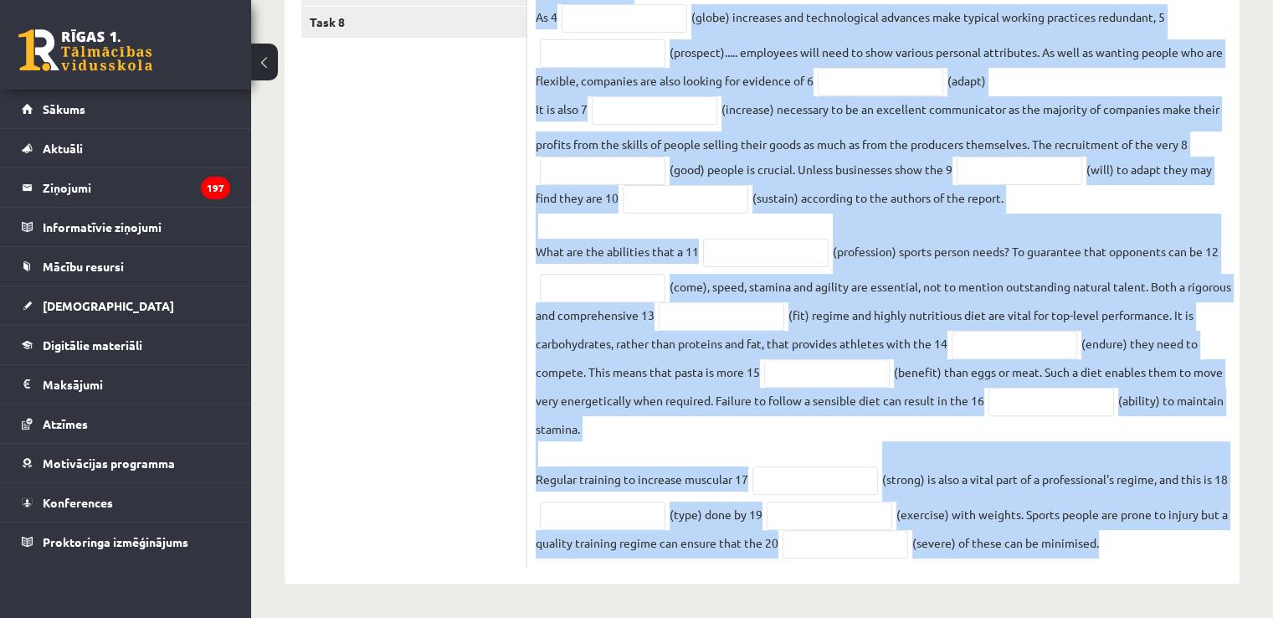
drag, startPoint x: 539, startPoint y: 241, endPoint x: 1182, endPoint y: 587, distance: 730.1
click at [1182, 587] on div "Angļu valoda JK 11.b2 [PERSON_NAME] 1. ieskaite , [PERSON_NAME] (11.b2 JK) Parā…" at bounding box center [762, 83] width 1022 height 1067
copy div "Use the word in brackets to form a word that fits the gap. The economy of the 2…"
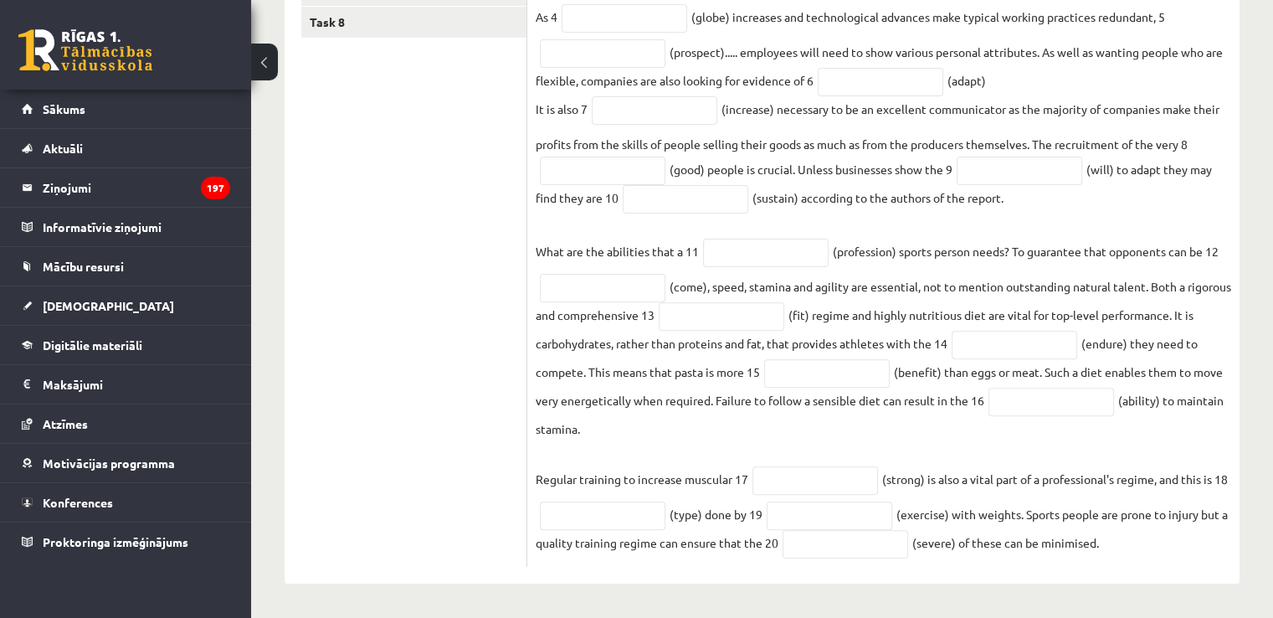
click at [426, 220] on ul "Task 1 Task 2 Task 3 Task 4 Task 5 Task 6 Task 7 Task 8" at bounding box center [414, 177] width 226 height 782
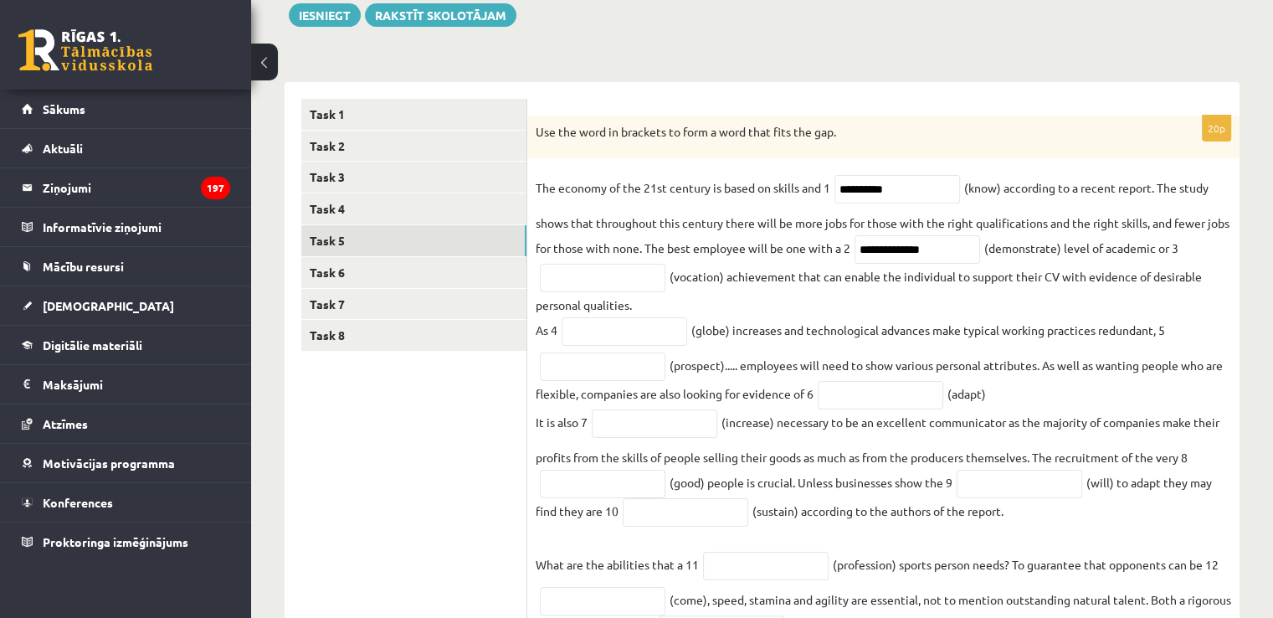
scroll to position [181, 0]
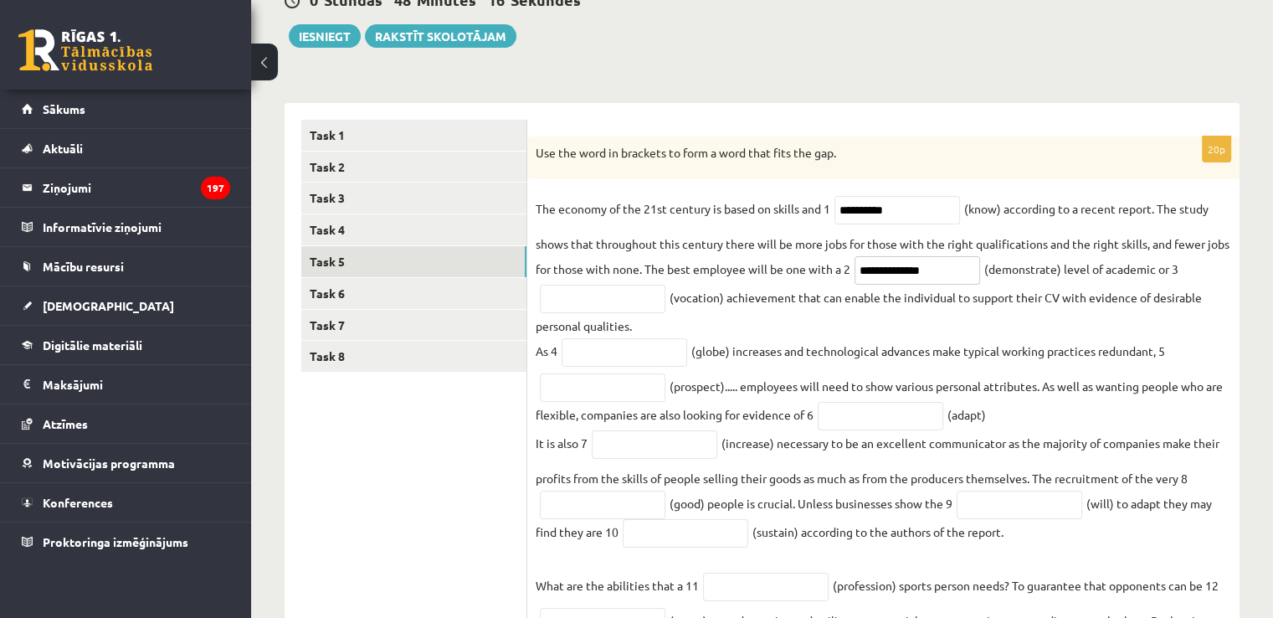
click at [971, 280] on input "**********" at bounding box center [917, 270] width 126 height 28
type input "**********"
click at [590, 299] on input "text" at bounding box center [603, 299] width 126 height 28
type input "**********"
drag, startPoint x: 594, startPoint y: 332, endPoint x: 618, endPoint y: 375, distance: 48.7
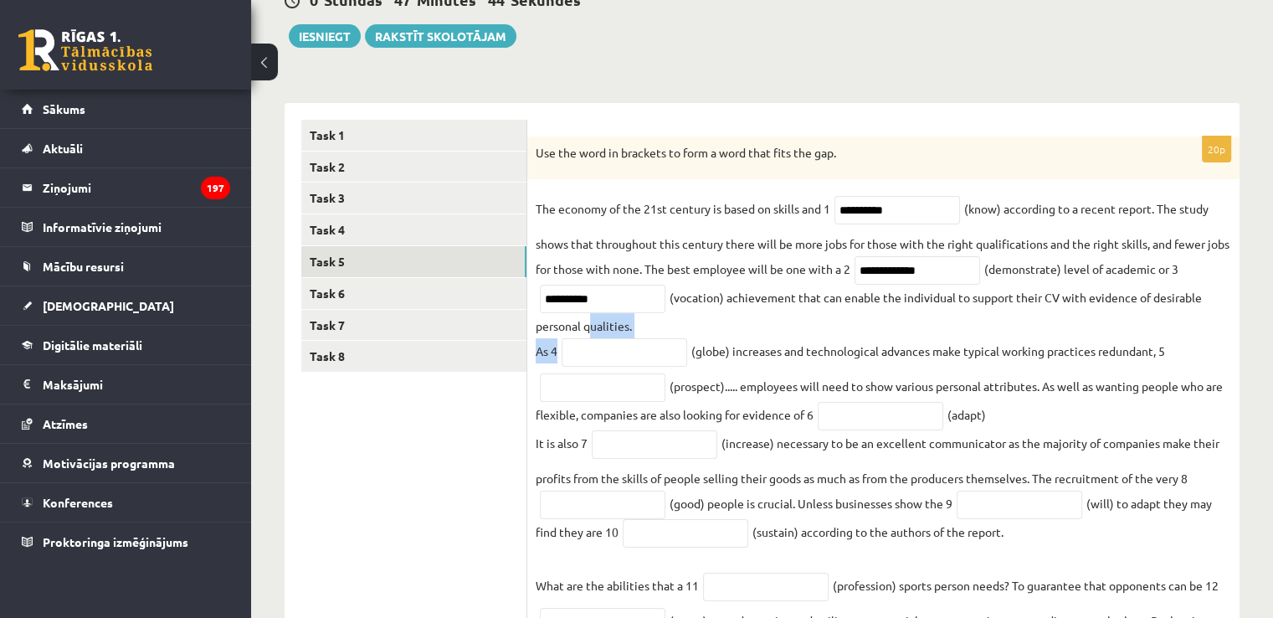
click at [618, 375] on fieldset "**********" at bounding box center [883, 544] width 695 height 696
click at [603, 363] on input "text" at bounding box center [625, 352] width 126 height 28
type input "**********"
click at [639, 392] on input "text" at bounding box center [603, 387] width 126 height 28
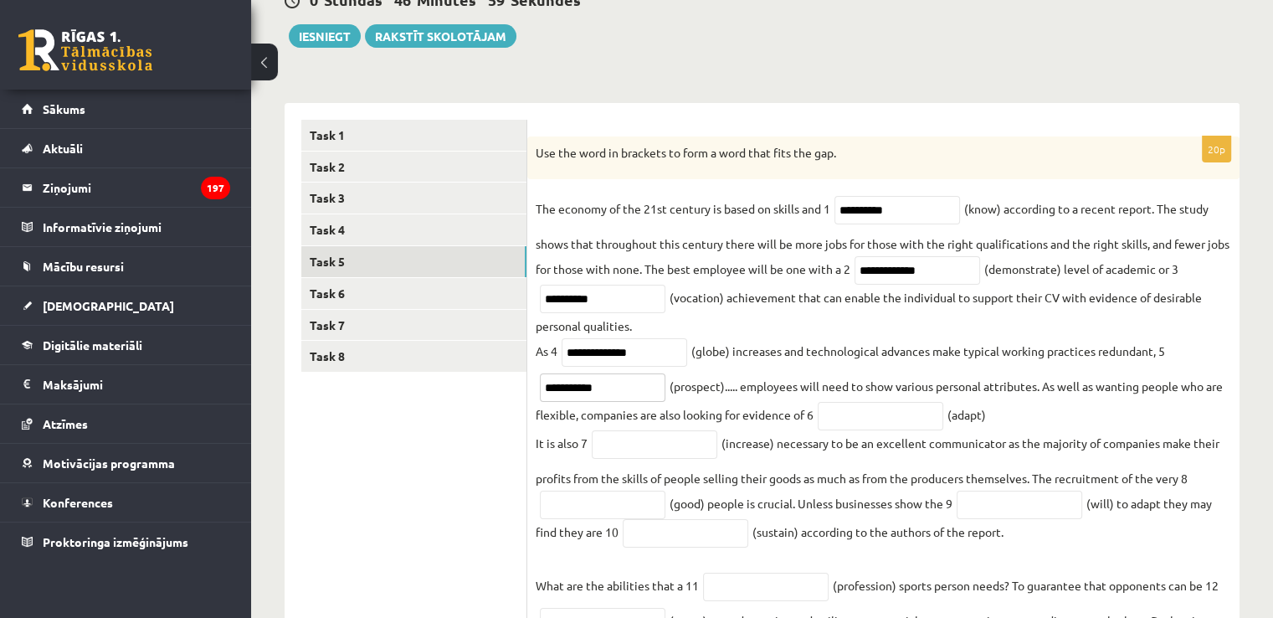
type input "**********"
click at [834, 413] on input "text" at bounding box center [881, 416] width 126 height 28
click at [700, 449] on input "text" at bounding box center [655, 444] width 126 height 28
click at [918, 429] on input "**********" at bounding box center [881, 416] width 126 height 28
click at [881, 416] on input "**********" at bounding box center [881, 416] width 126 height 28
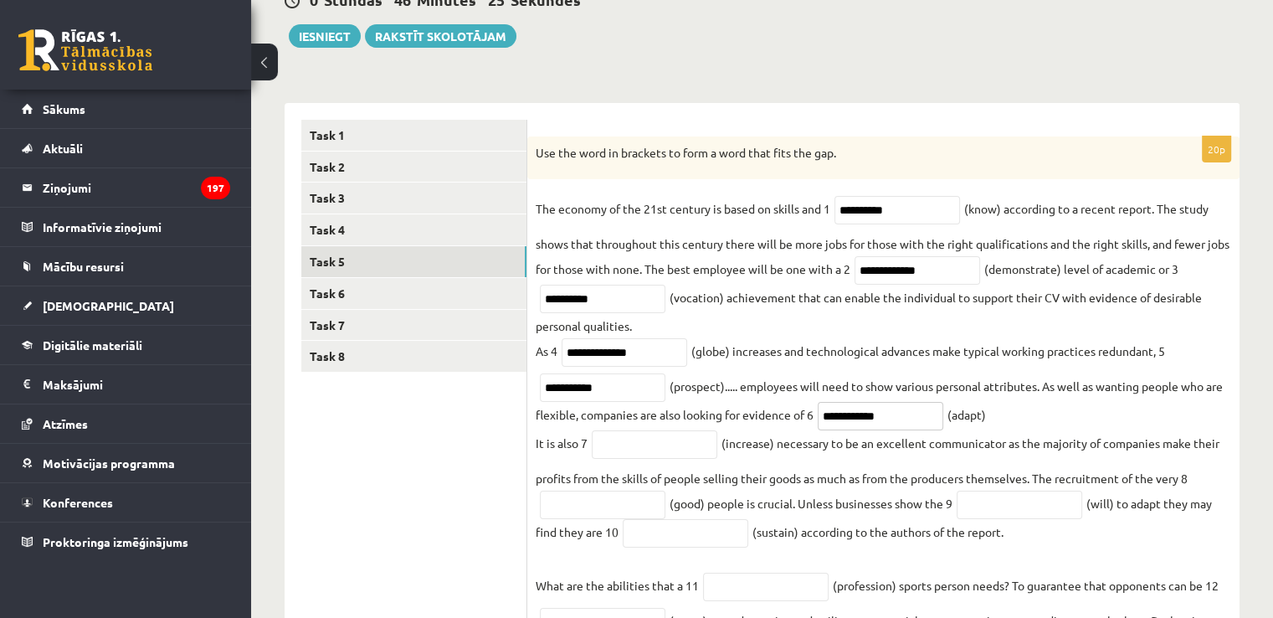
click at [938, 429] on input "**********" at bounding box center [881, 416] width 126 height 28
type input "**********"
click at [675, 447] on input "text" at bounding box center [655, 444] width 126 height 28
click at [643, 487] on fieldset "**********" at bounding box center [883, 544] width 695 height 696
click at [654, 508] on input "text" at bounding box center [603, 504] width 126 height 28
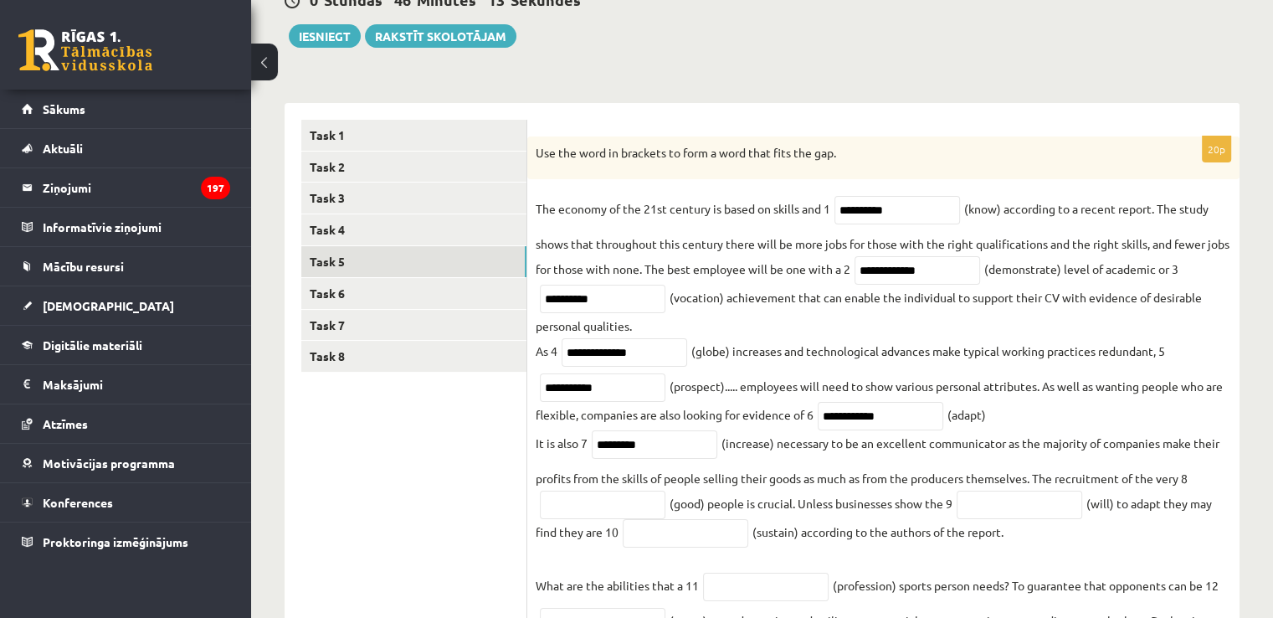
click at [921, 546] on fieldset "**********" at bounding box center [883, 544] width 695 height 696
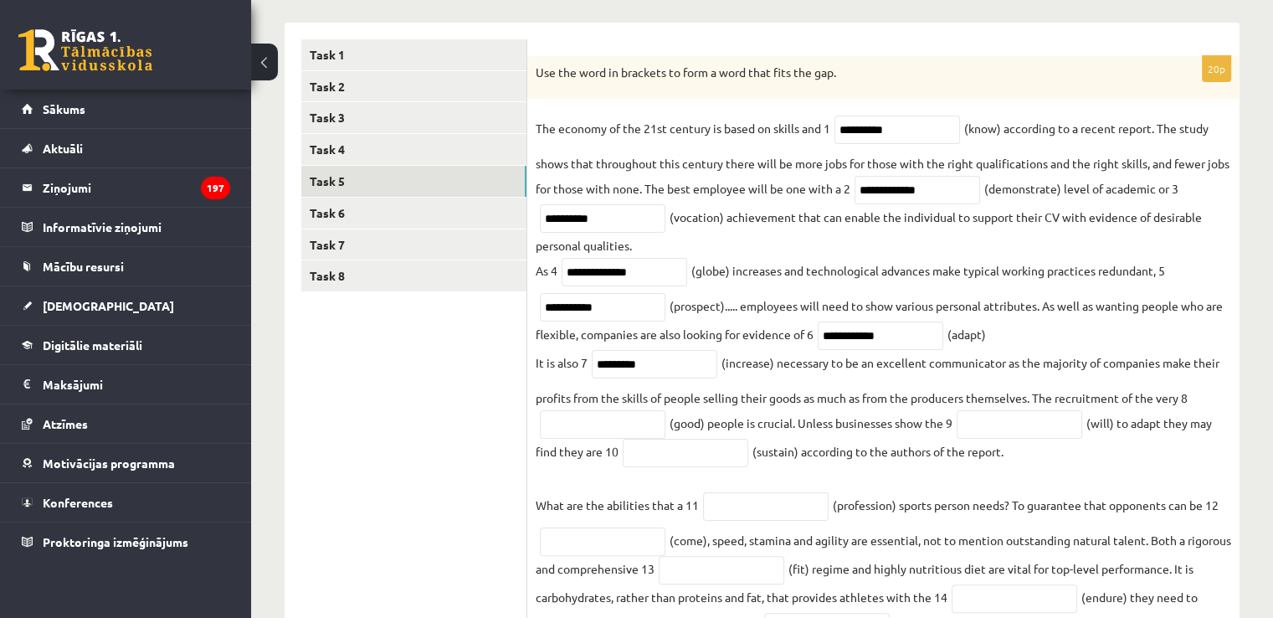
scroll to position [264, 0]
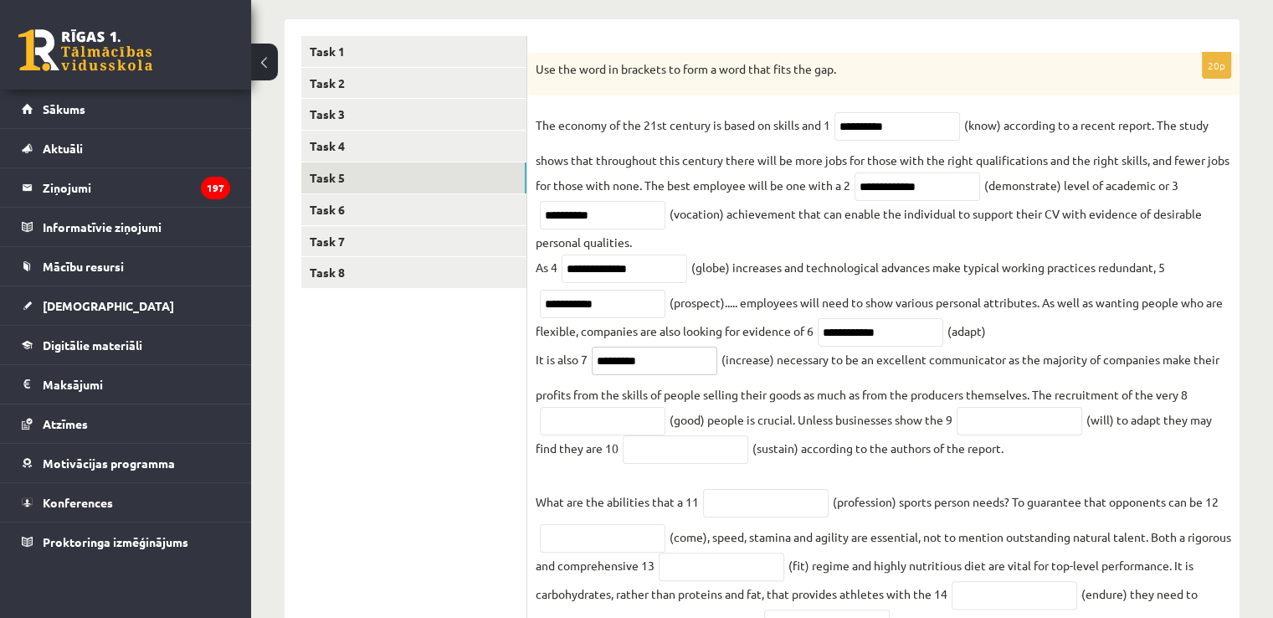
click at [644, 367] on input "*********" at bounding box center [655, 360] width 126 height 28
click at [654, 366] on input "*********" at bounding box center [655, 360] width 126 height 28
type input "**********"
click at [603, 418] on input "text" at bounding box center [603, 421] width 126 height 28
type input "****"
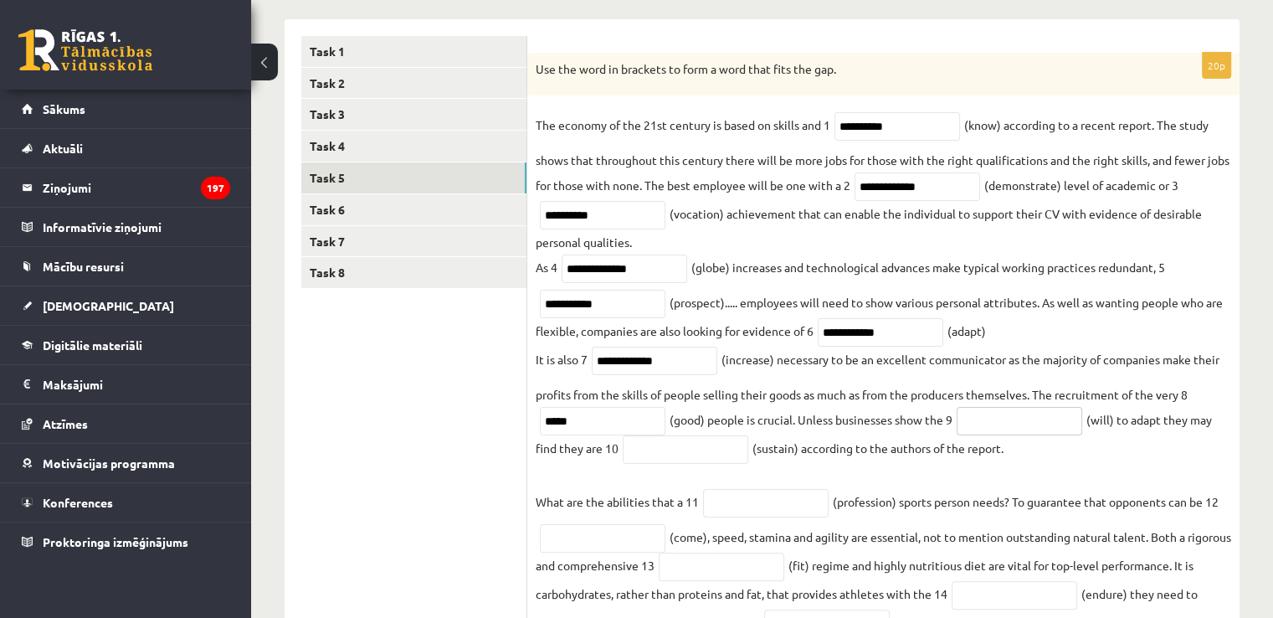
click at [1003, 415] on input "text" at bounding box center [1020, 421] width 126 height 28
type input "**********"
click at [680, 460] on input "text" at bounding box center [686, 449] width 126 height 28
type input "**********"
click at [778, 490] on input "text" at bounding box center [766, 503] width 126 height 28
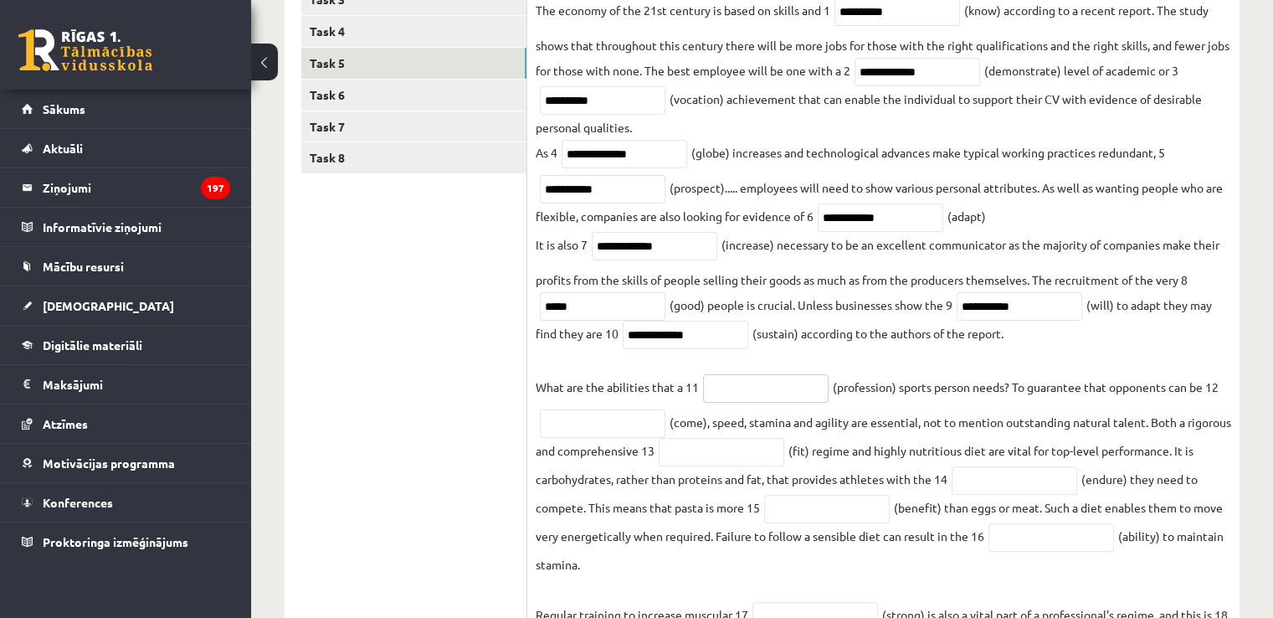
scroll to position [432, 0]
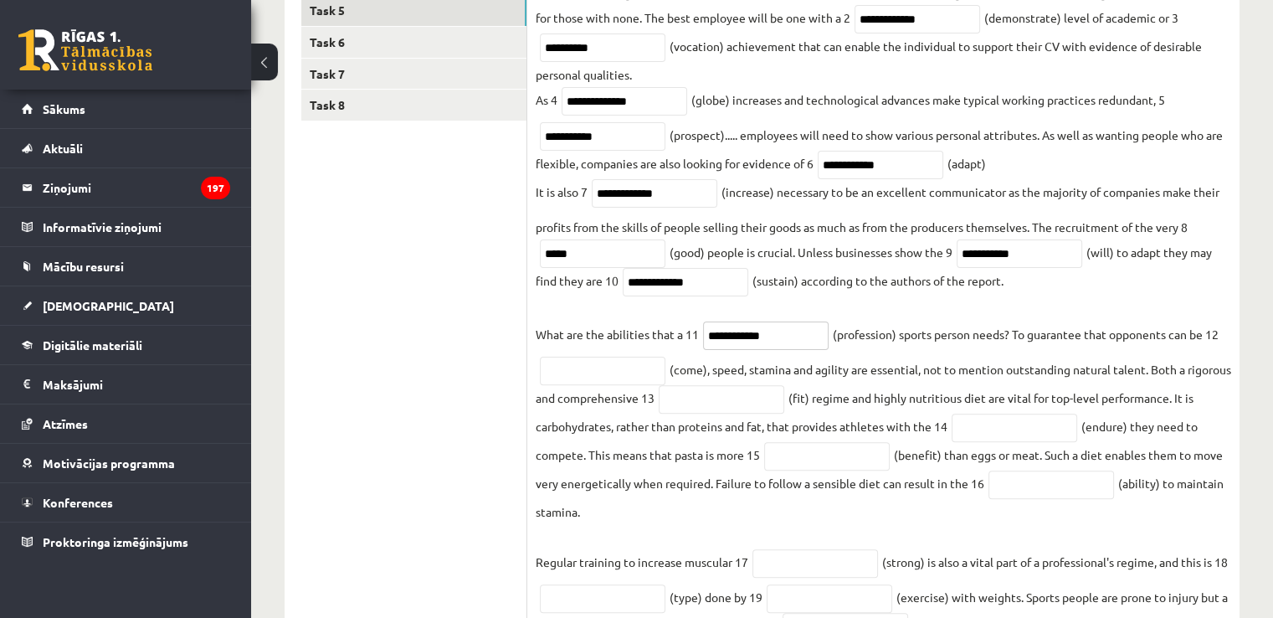
click at [743, 346] on input "**********" at bounding box center [766, 335] width 126 height 28
click at [749, 345] on input "**********" at bounding box center [766, 335] width 126 height 28
type input "**********"
click at [628, 372] on input "text" at bounding box center [603, 370] width 126 height 28
type input "********"
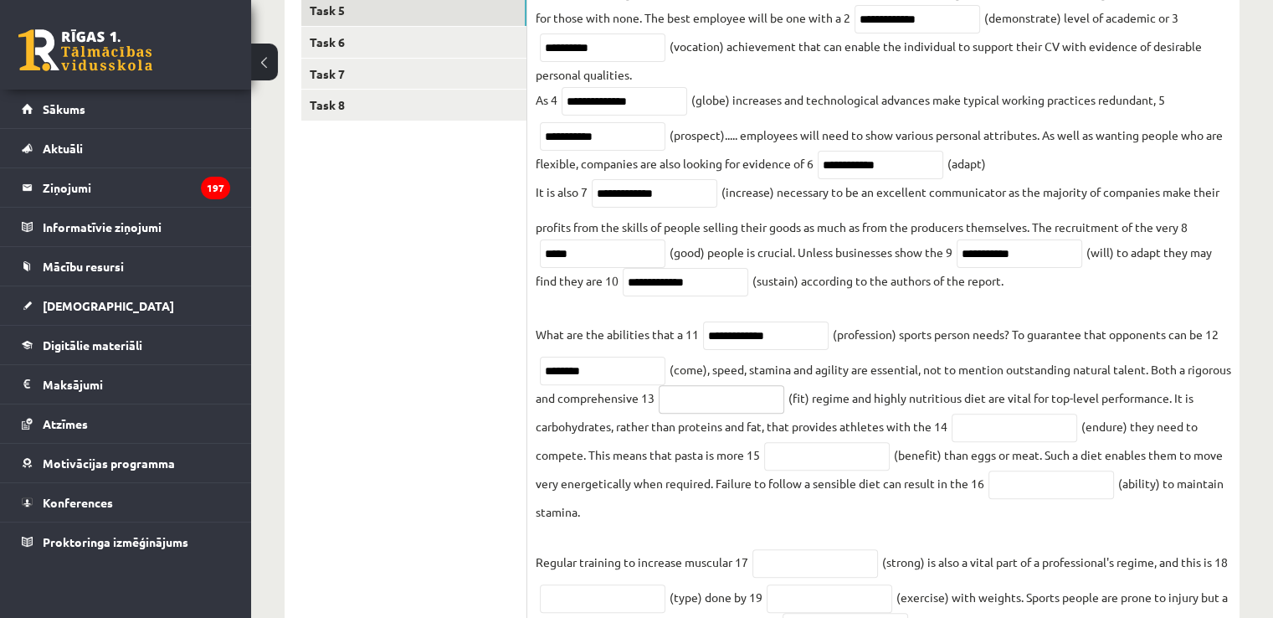
click at [784, 399] on input "text" at bounding box center [722, 399] width 126 height 28
type input "*******"
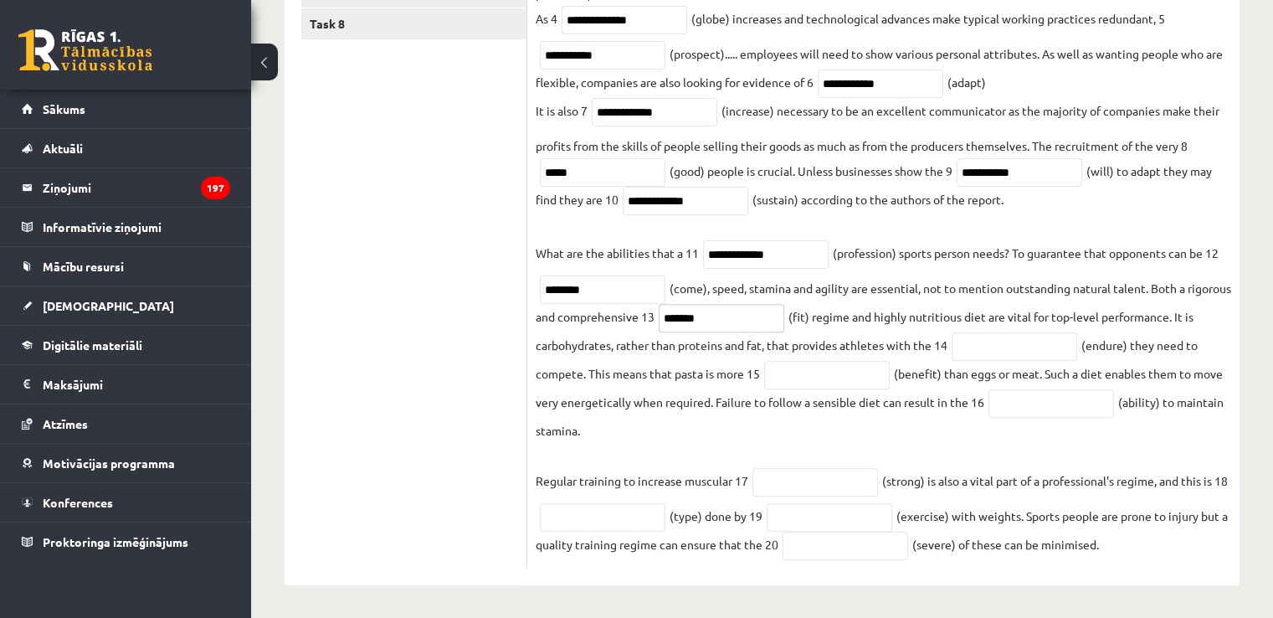
scroll to position [515, 0]
click at [1016, 337] on input "text" at bounding box center [1014, 345] width 126 height 28
type input "*********"
click at [813, 373] on input "text" at bounding box center [827, 373] width 126 height 28
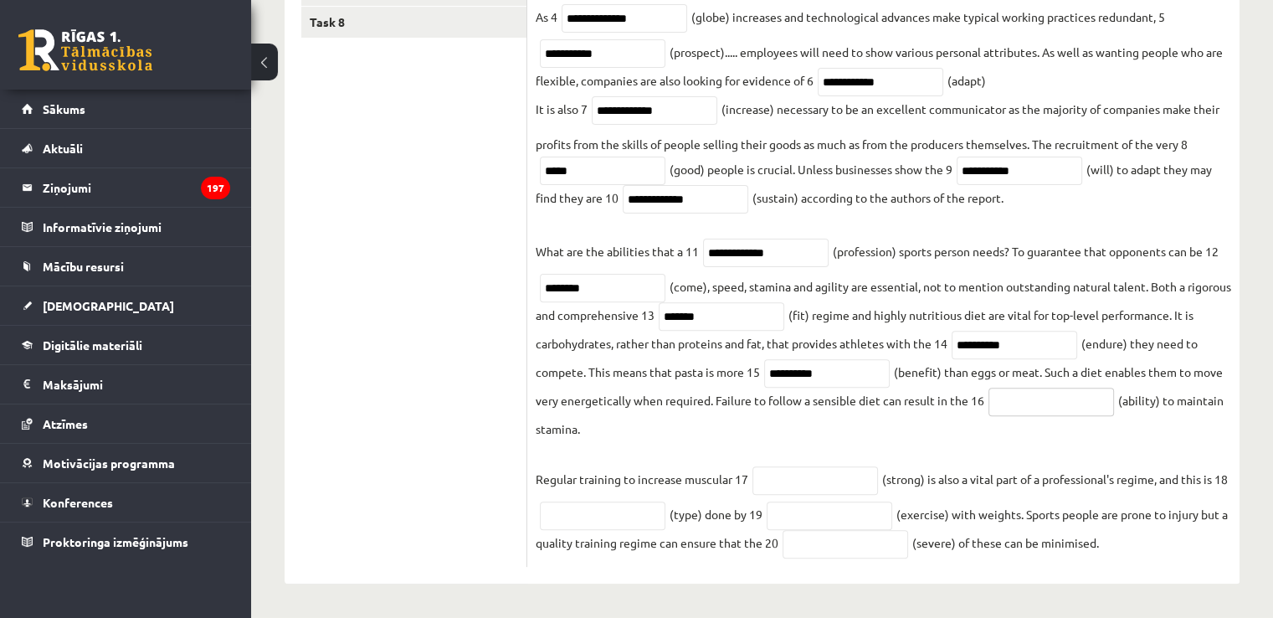
click at [1036, 408] on input "text" at bounding box center [1051, 401] width 126 height 28
click at [837, 376] on input "**********" at bounding box center [827, 373] width 126 height 28
type input "**********"
click at [1090, 399] on input "text" at bounding box center [1051, 401] width 126 height 28
type input "*********"
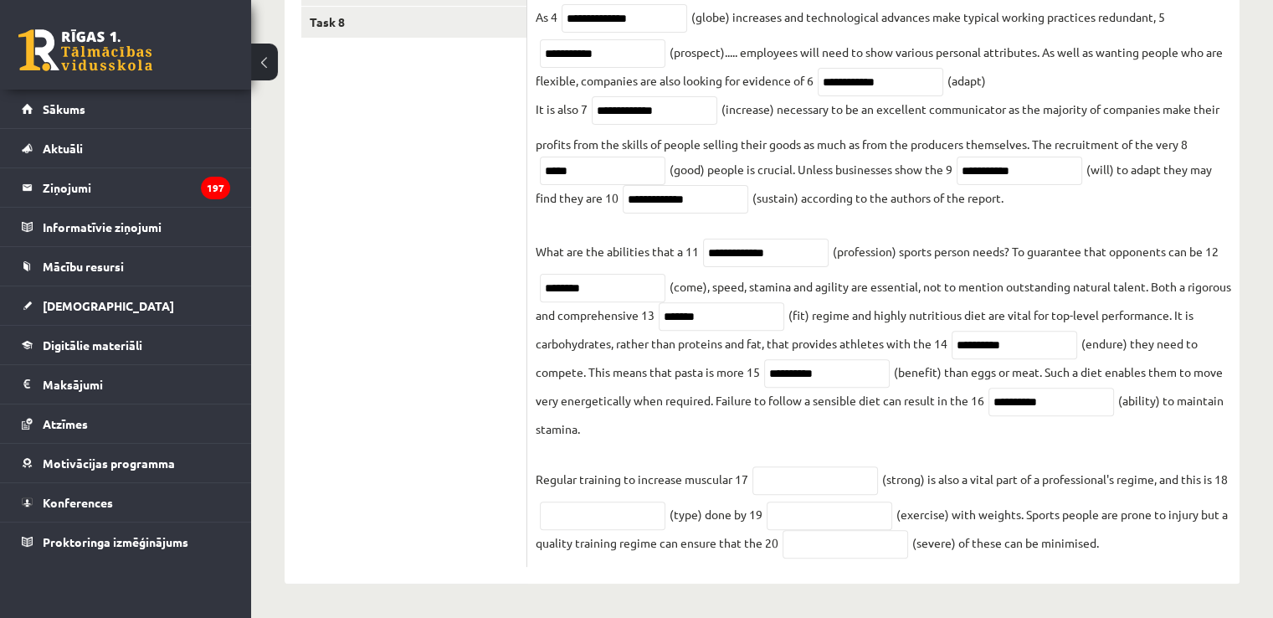
click at [825, 496] on fieldset "**********" at bounding box center [883, 210] width 695 height 696
click at [813, 475] on input "text" at bounding box center [815, 480] width 126 height 28
click at [615, 517] on input "text" at bounding box center [603, 515] width 126 height 28
click at [857, 460] on fieldset "**********" at bounding box center [883, 210] width 695 height 696
click at [854, 483] on input "********" at bounding box center [815, 480] width 126 height 28
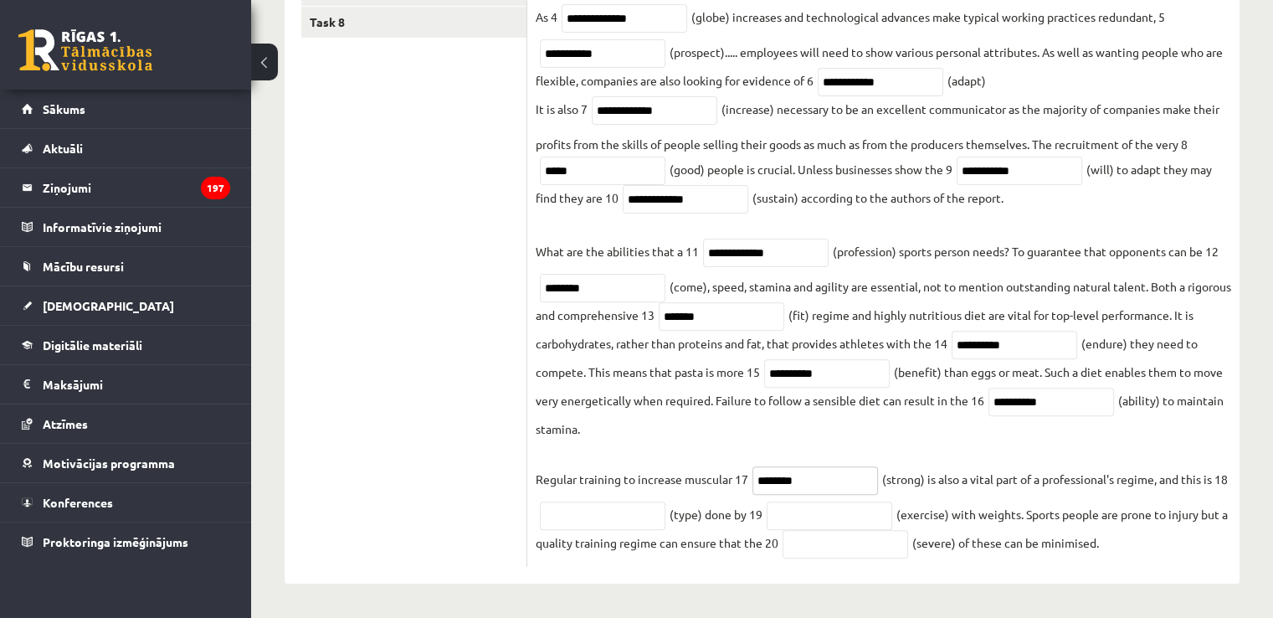
click at [814, 480] on input "********" at bounding box center [815, 480] width 126 height 28
type input "********"
click at [623, 503] on input "text" at bounding box center [603, 515] width 126 height 28
type input "*********"
click at [849, 503] on input "text" at bounding box center [830, 515] width 126 height 28
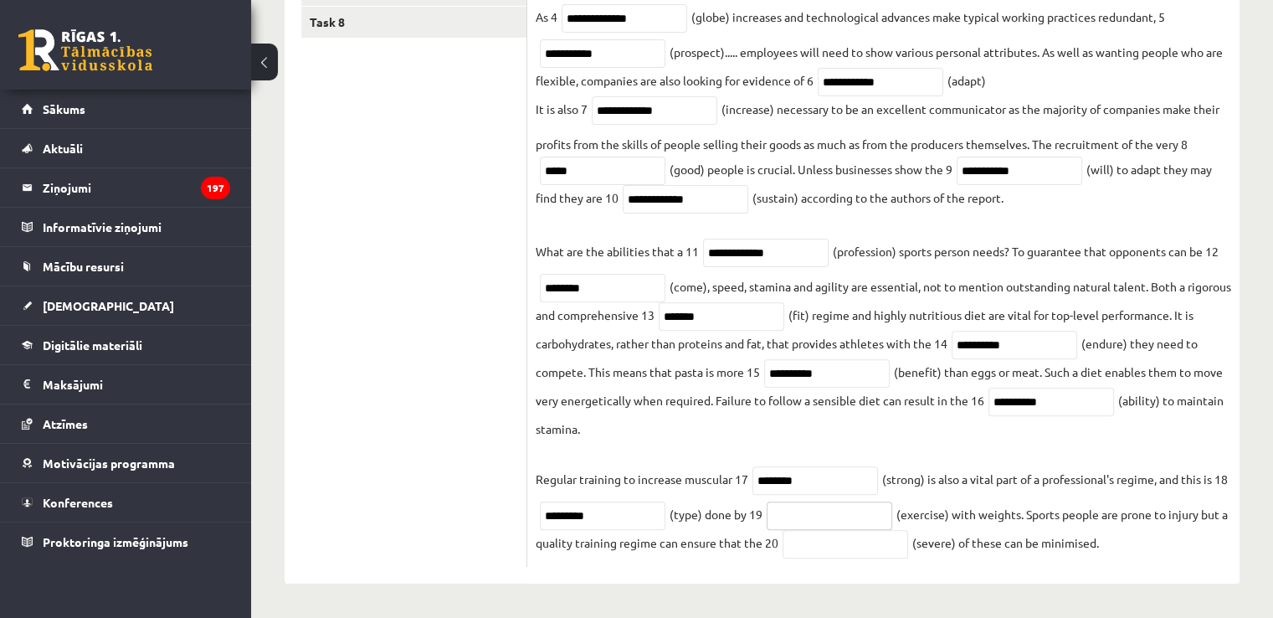
click at [849, 514] on input "text" at bounding box center [830, 515] width 126 height 28
type input "**********"
click at [908, 546] on input "text" at bounding box center [845, 544] width 126 height 28
type input "********"
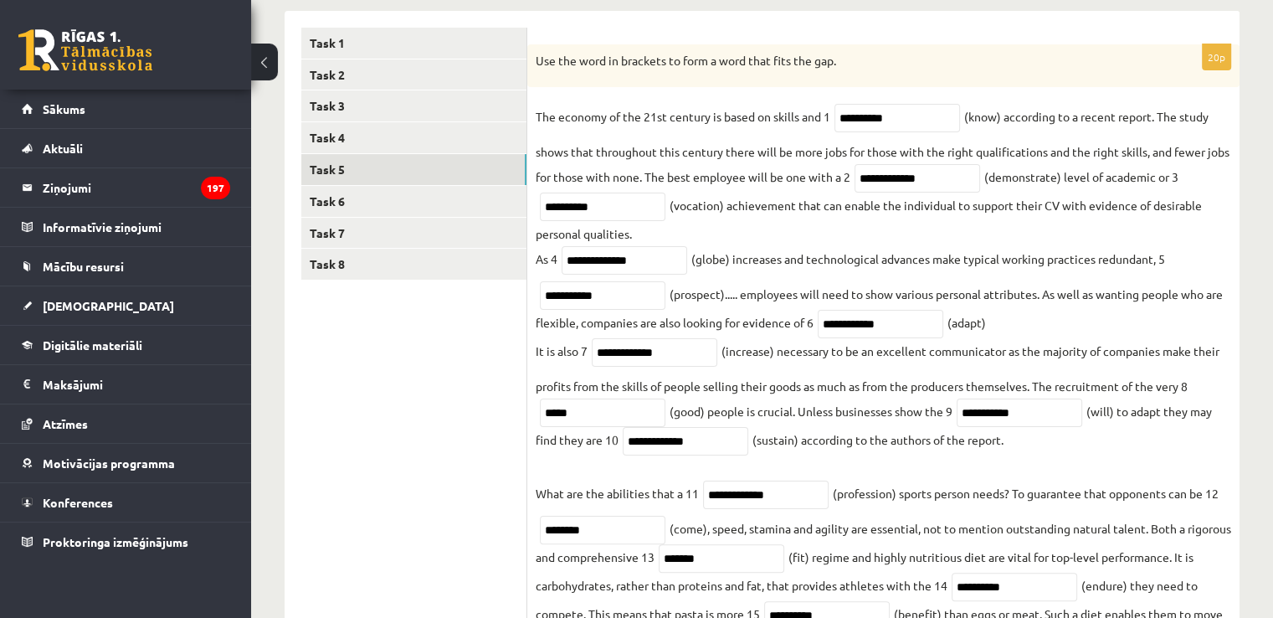
scroll to position [264, 0]
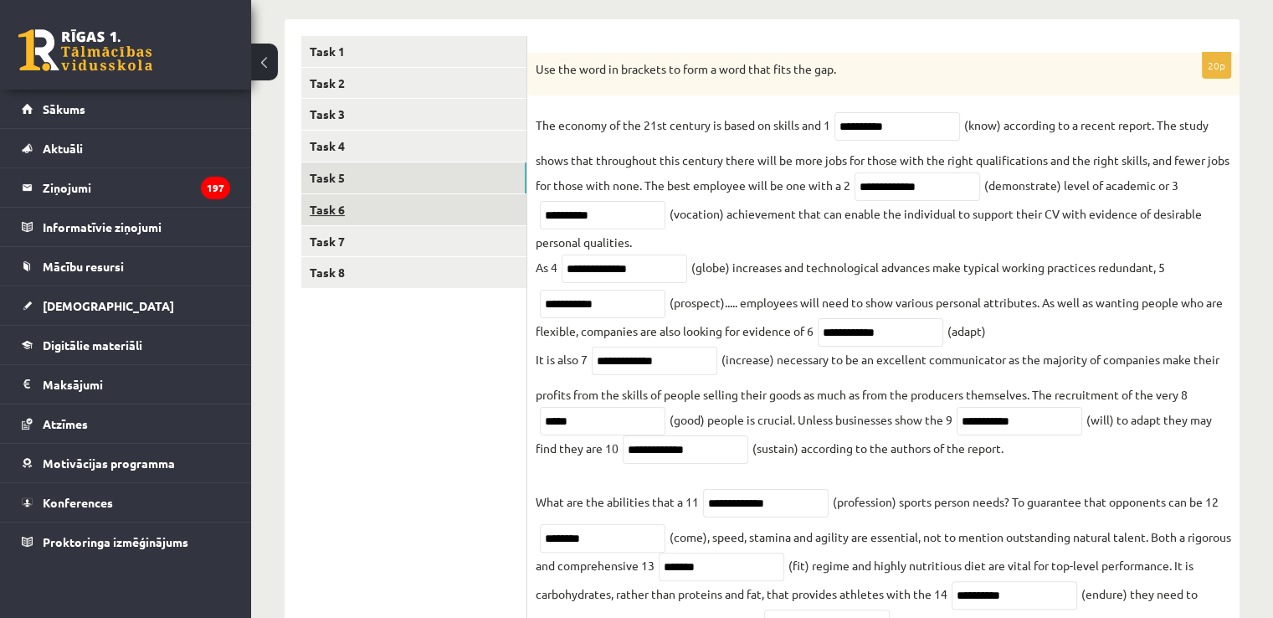
click at [405, 216] on link "Task 6" at bounding box center [413, 209] width 225 height 31
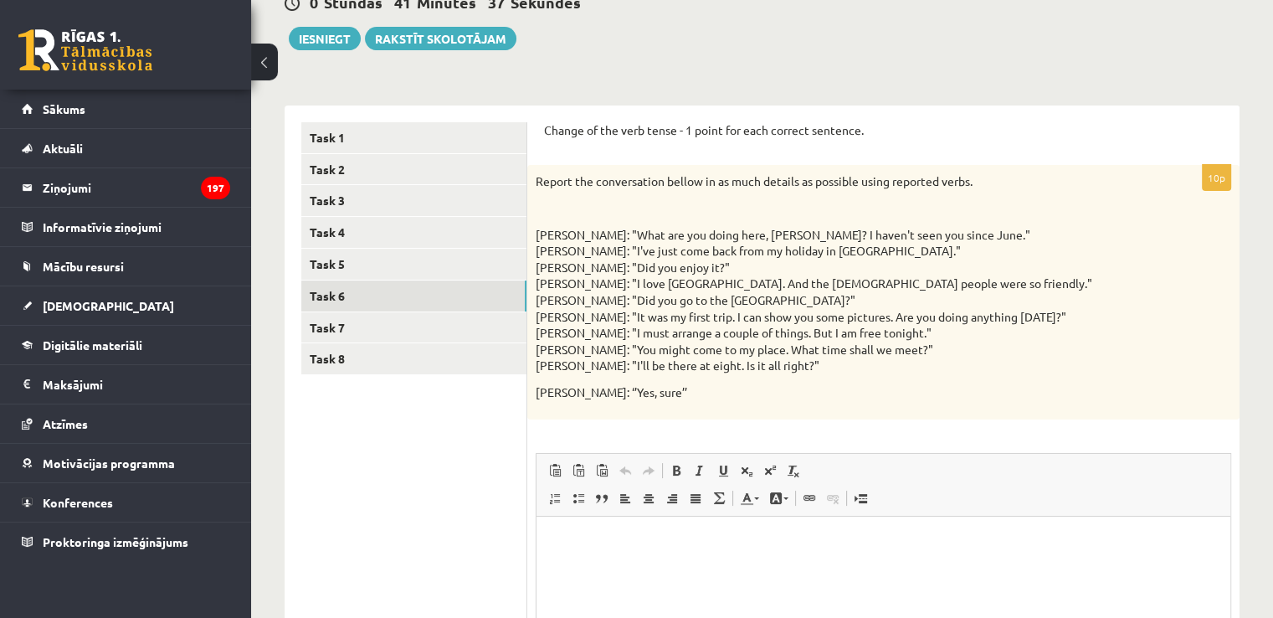
scroll to position [181, 0]
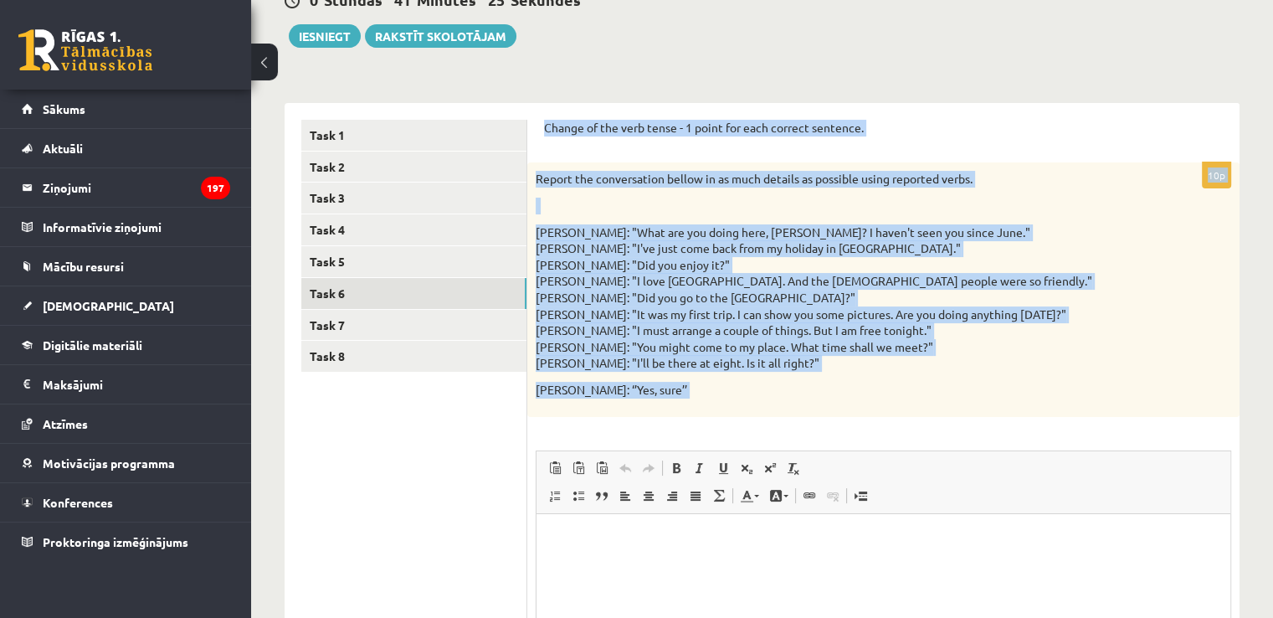
drag, startPoint x: 532, startPoint y: 118, endPoint x: 1054, endPoint y: 474, distance: 631.1
click at [1054, 474] on div "Change of the verb tense - 1 point for each correct sentence. 10p Report the co…" at bounding box center [883, 459] width 712 height 712
copy form "Loremi do sit amet conse - 3 adipi eli sedd eiusmod temporin. 85u Labore etd ma…"
click at [977, 340] on p "[PERSON_NAME]: "What are you doing here, [PERSON_NAME]? I haven't seen you sinc…" at bounding box center [842, 297] width 612 height 147
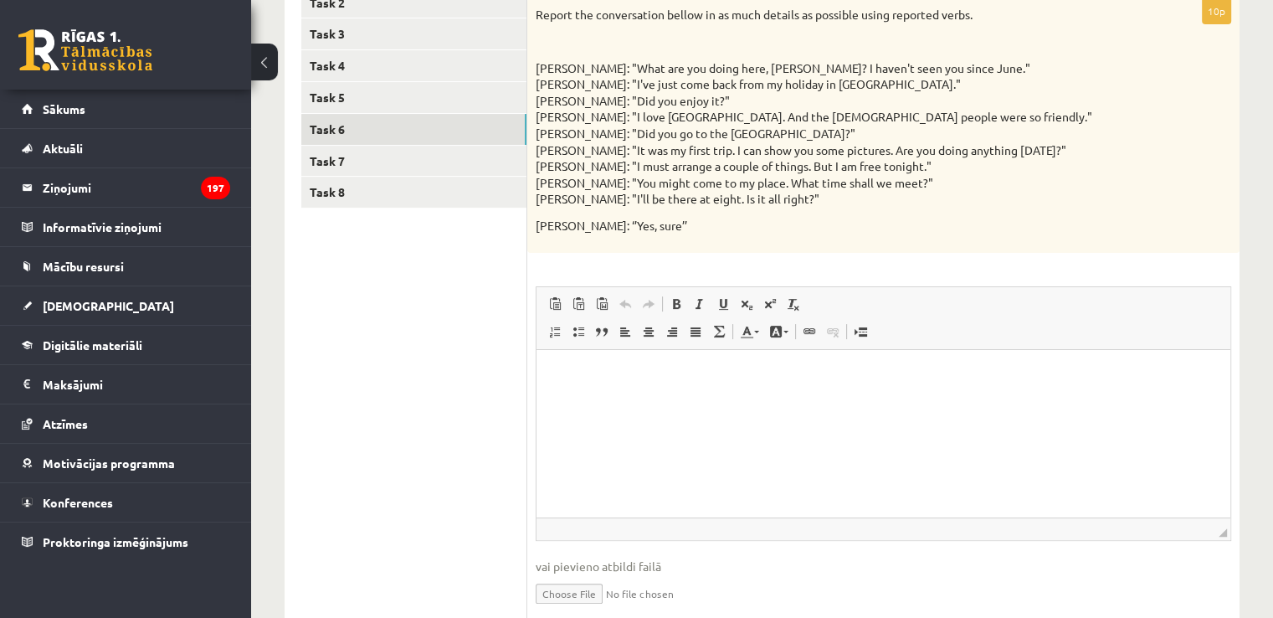
scroll to position [348, 0]
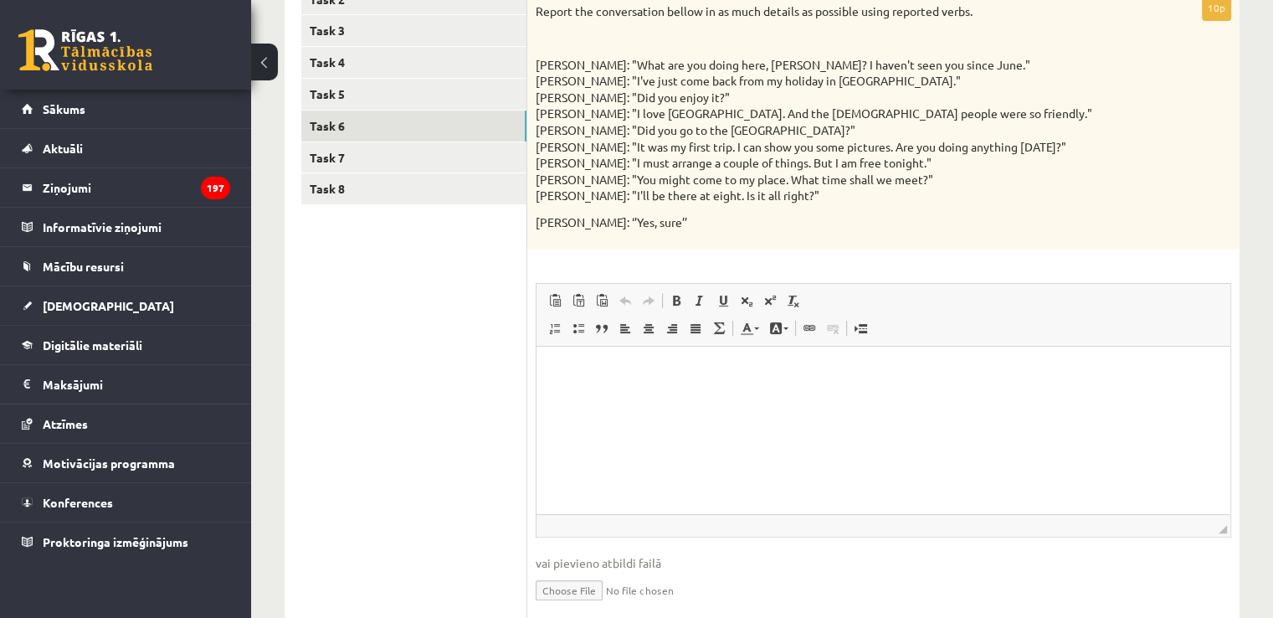
click at [557, 382] on html at bounding box center [883, 371] width 694 height 51
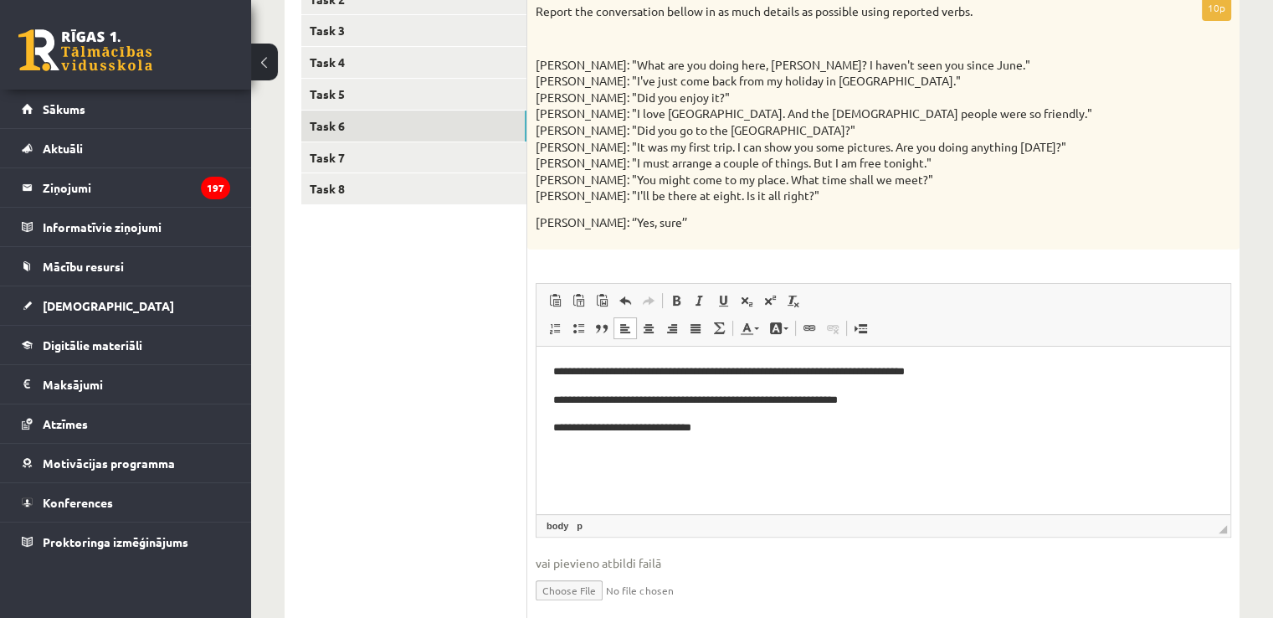
click at [649, 370] on p "**********" at bounding box center [883, 371] width 661 height 18
drag, startPoint x: 652, startPoint y: 372, endPoint x: 705, endPoint y: 404, distance: 62.0
click at [654, 372] on p "**********" at bounding box center [883, 371] width 661 height 18
drag, startPoint x: 707, startPoint y: 431, endPoint x: 765, endPoint y: 431, distance: 57.7
click at [712, 431] on p "**********" at bounding box center [883, 427] width 661 height 18
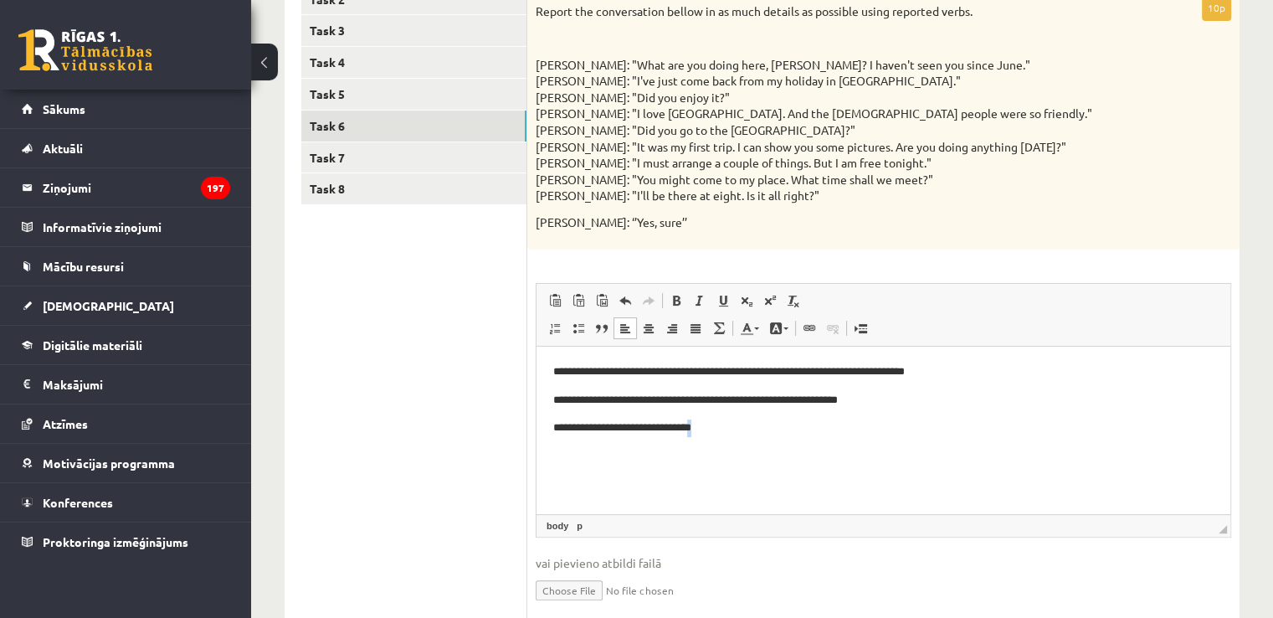
click at [744, 431] on p "**********" at bounding box center [883, 427] width 661 height 18
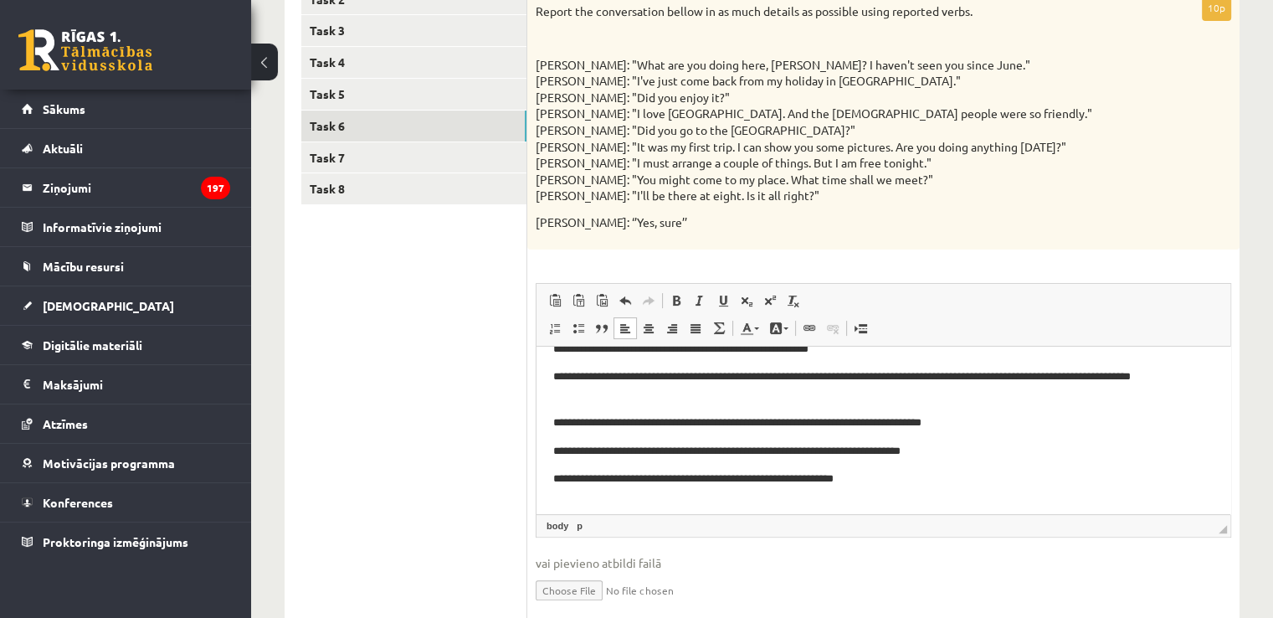
scroll to position [136, 0]
drag, startPoint x: 557, startPoint y: 508, endPoint x: 573, endPoint y: 511, distance: 17.1
click at [560, 508] on p "**********" at bounding box center [877, 506] width 648 height 18
click at [631, 508] on p "**********" at bounding box center [877, 506] width 648 height 18
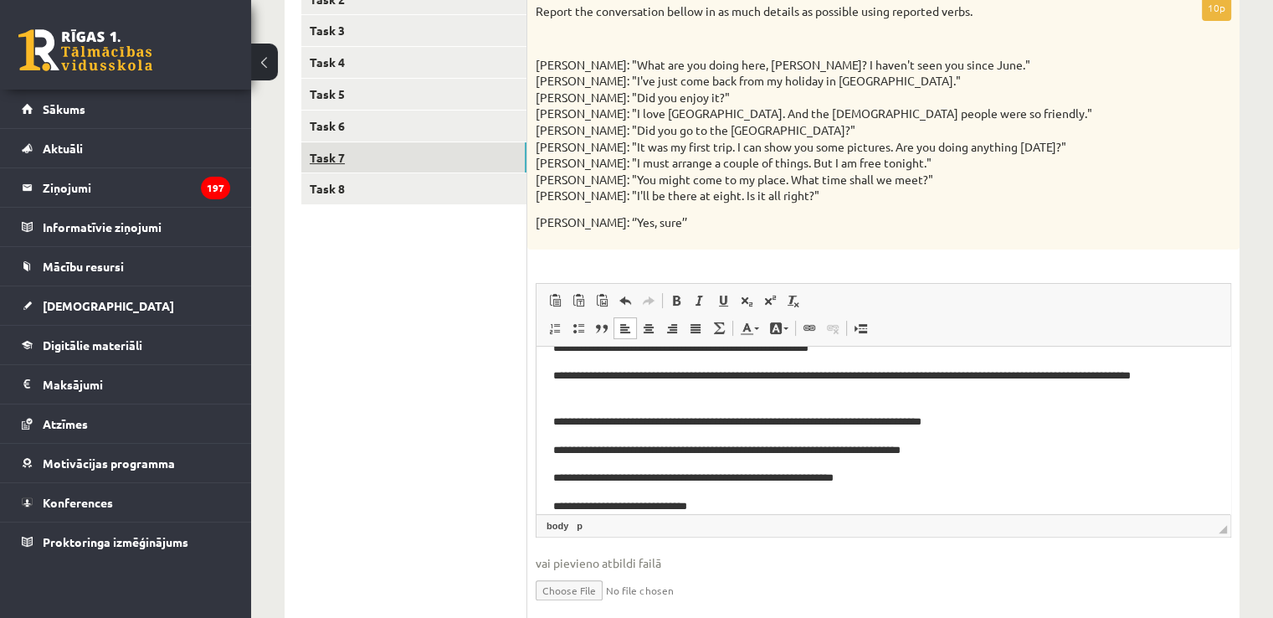
click at [371, 163] on link "Task 7" at bounding box center [413, 157] width 225 height 31
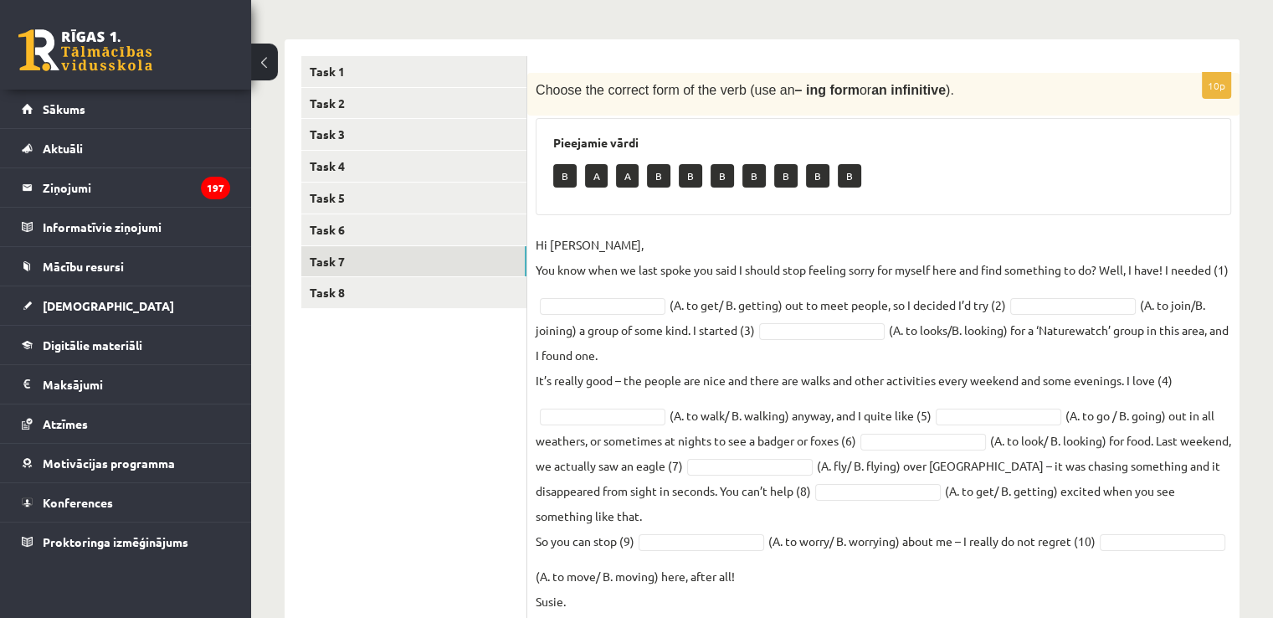
scroll to position [241, 0]
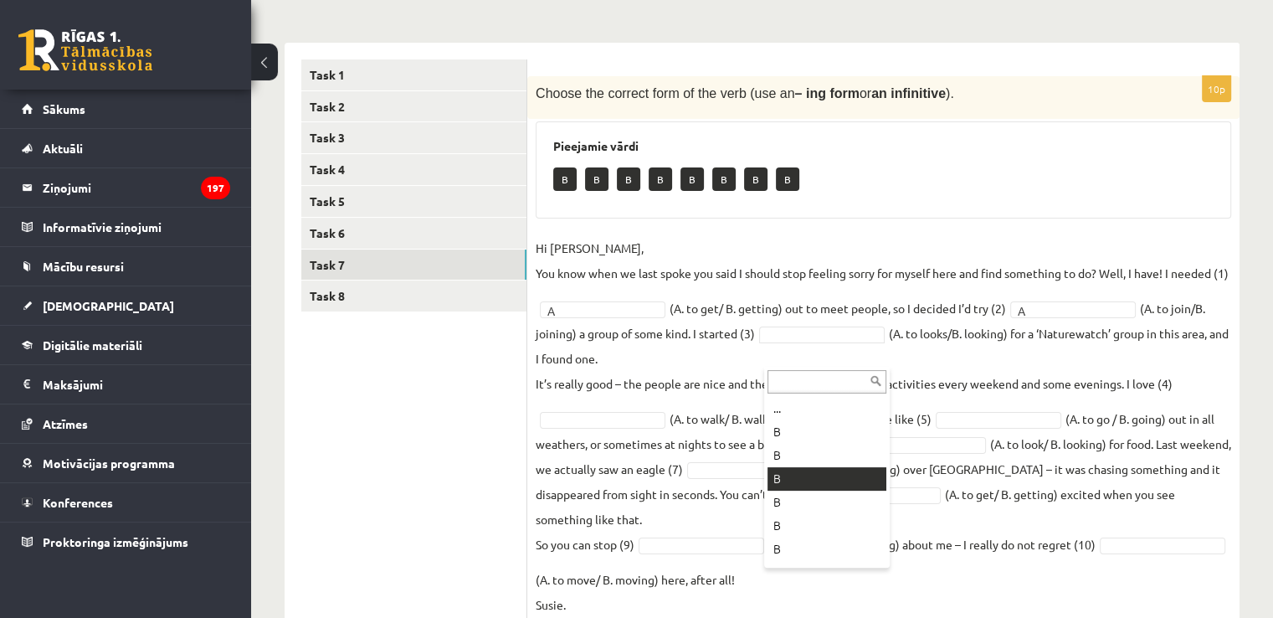
drag, startPoint x: 832, startPoint y: 480, endPoint x: 929, endPoint y: 449, distance: 101.9
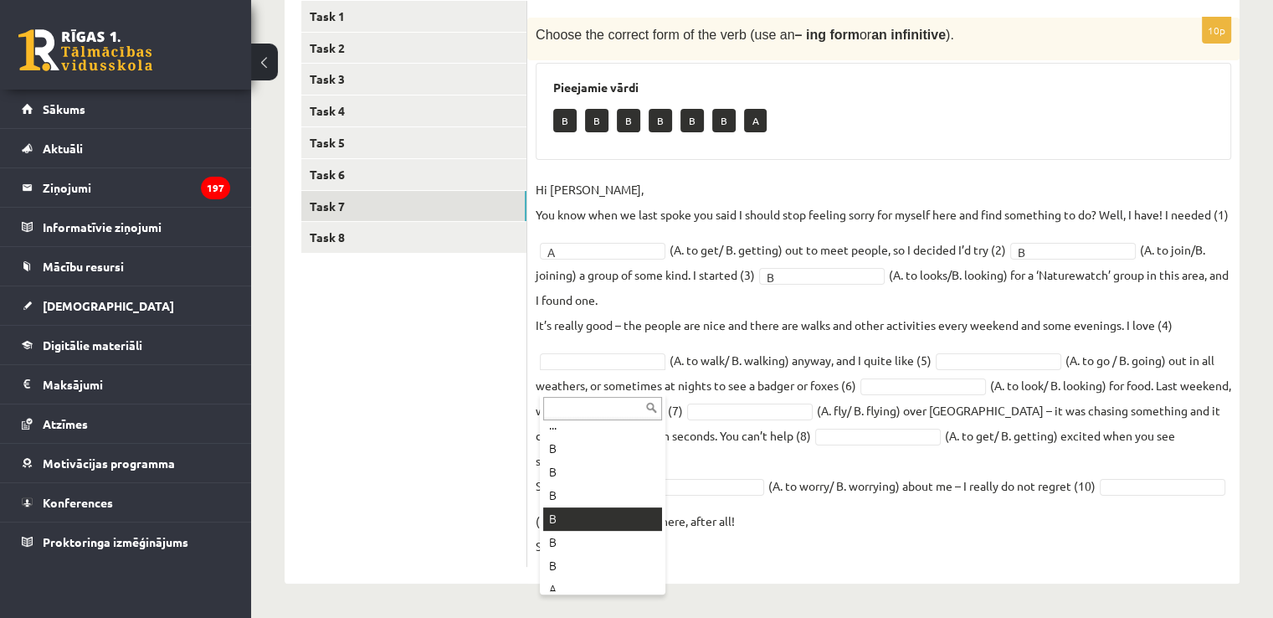
scroll to position [20, 0]
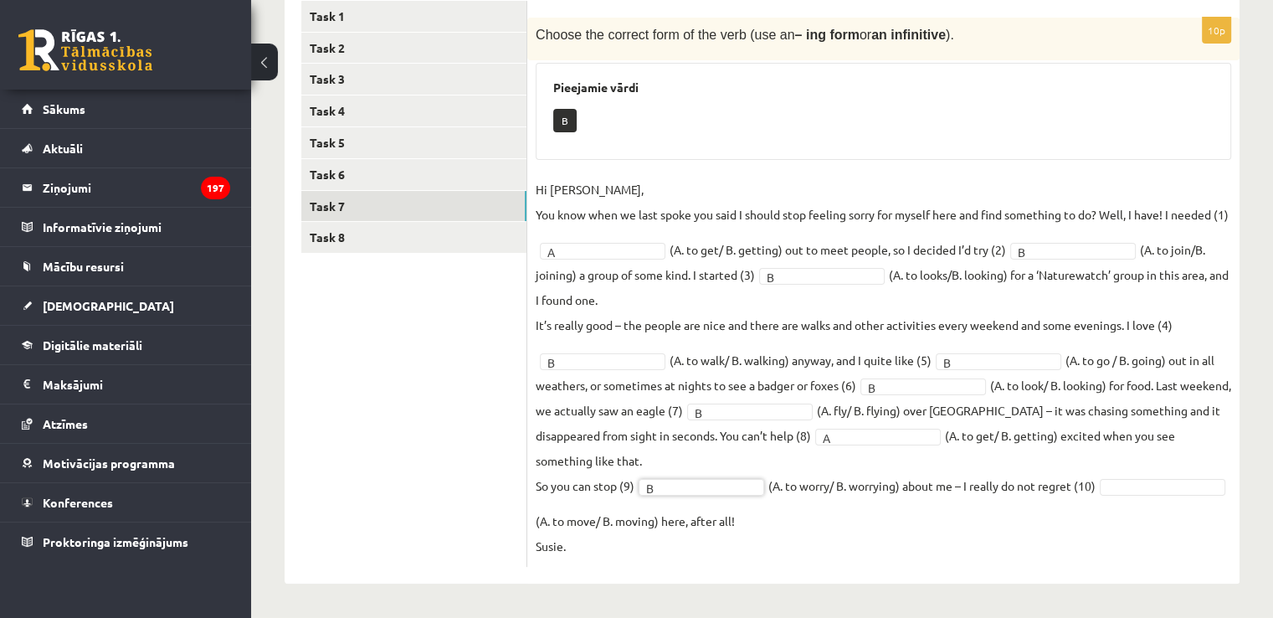
click at [592, 531] on fieldset "Hi [PERSON_NAME], You know when we last spoke you said I should stop feeling so…" at bounding box center [883, 368] width 695 height 382
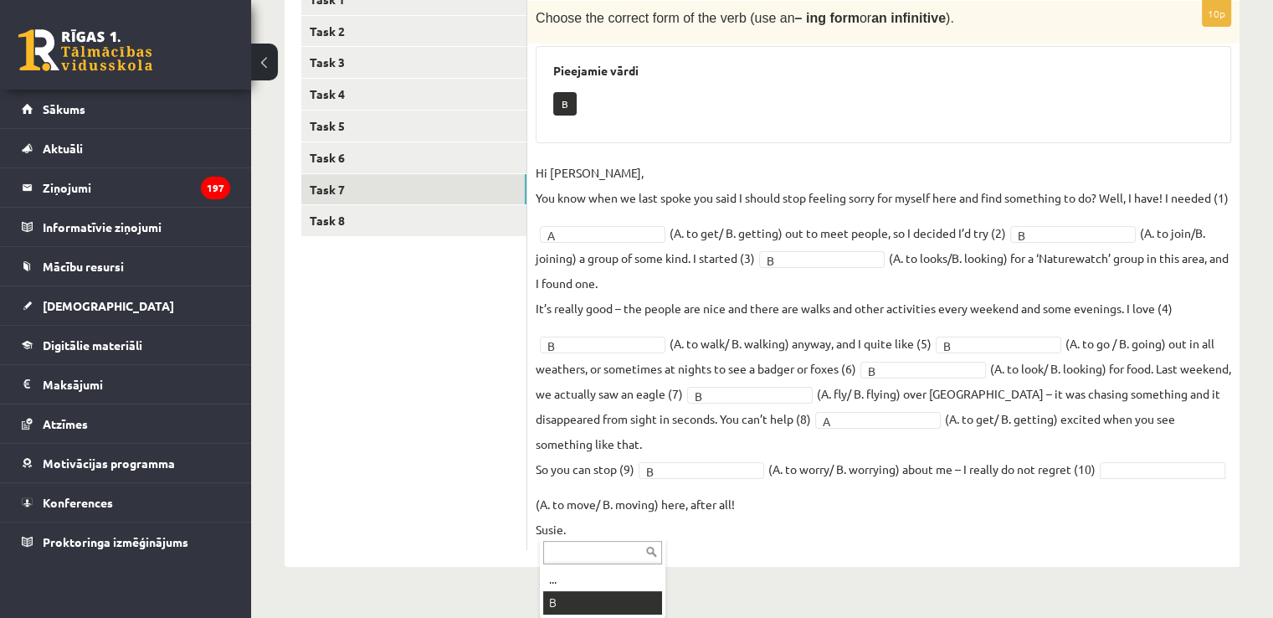
scroll to position [285, 0]
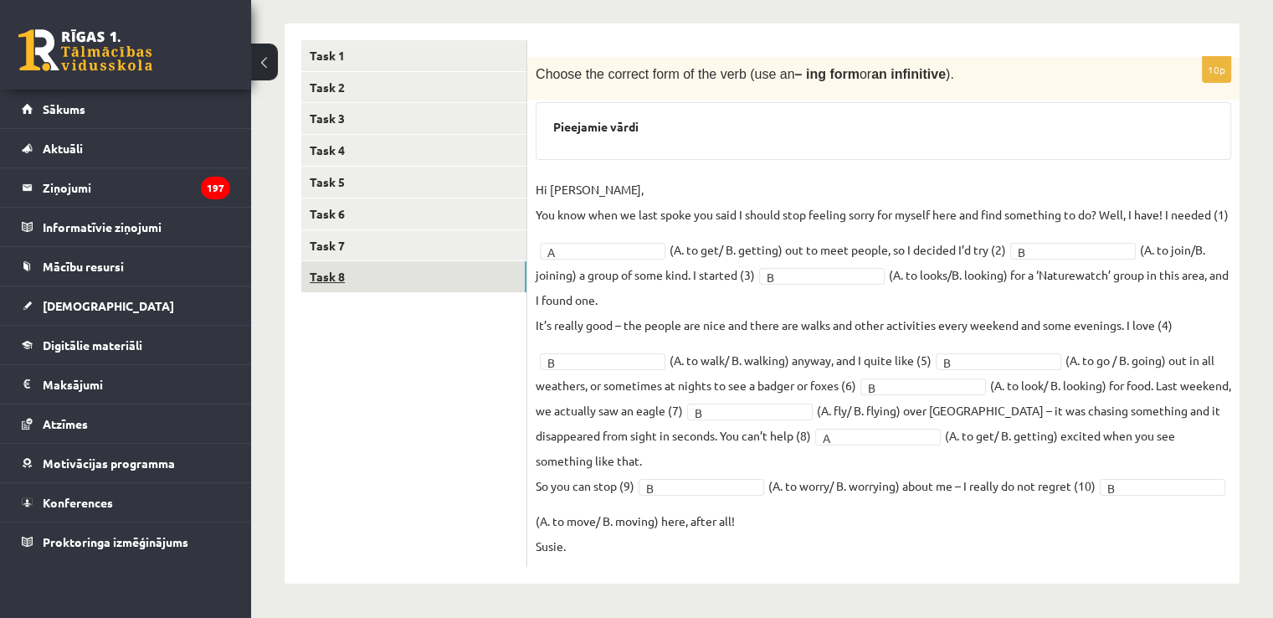
click at [397, 261] on link "Task 8" at bounding box center [413, 276] width 225 height 31
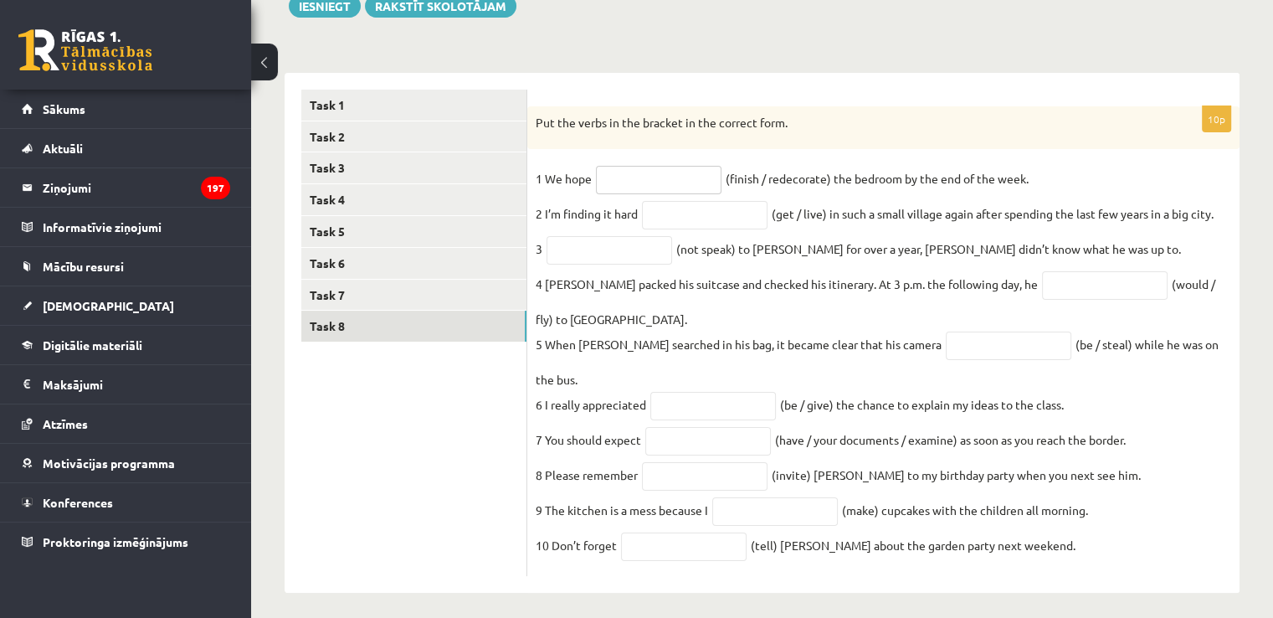
click at [634, 180] on input "text" at bounding box center [659, 180] width 126 height 28
click at [690, 221] on input "text" at bounding box center [705, 215] width 126 height 28
click at [713, 187] on input "**********" at bounding box center [659, 180] width 126 height 28
click at [718, 184] on input "**********" at bounding box center [659, 180] width 126 height 28
drag, startPoint x: 718, startPoint y: 215, endPoint x: 721, endPoint y: 229, distance: 14.6
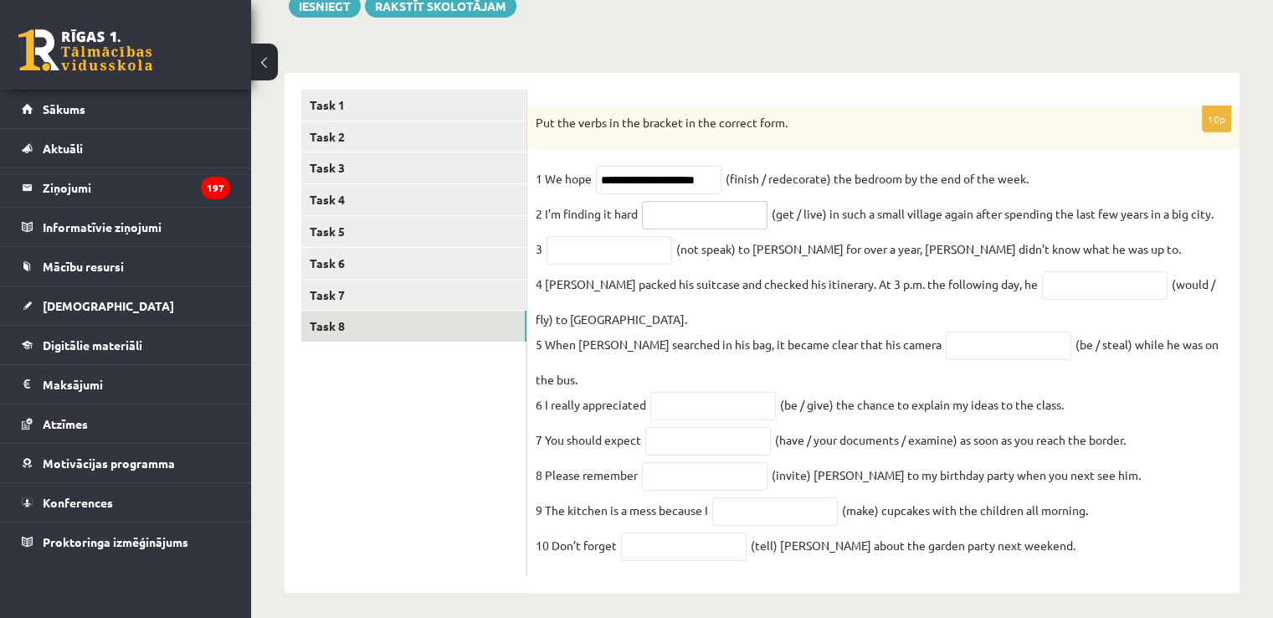
click at [717, 215] on input "text" at bounding box center [705, 215] width 126 height 28
click at [720, 182] on input "**********" at bounding box center [659, 180] width 126 height 28
drag, startPoint x: 685, startPoint y: 184, endPoint x: 730, endPoint y: 203, distance: 48.8
click at [686, 184] on input "**********" at bounding box center [659, 180] width 126 height 28
type input "**********"
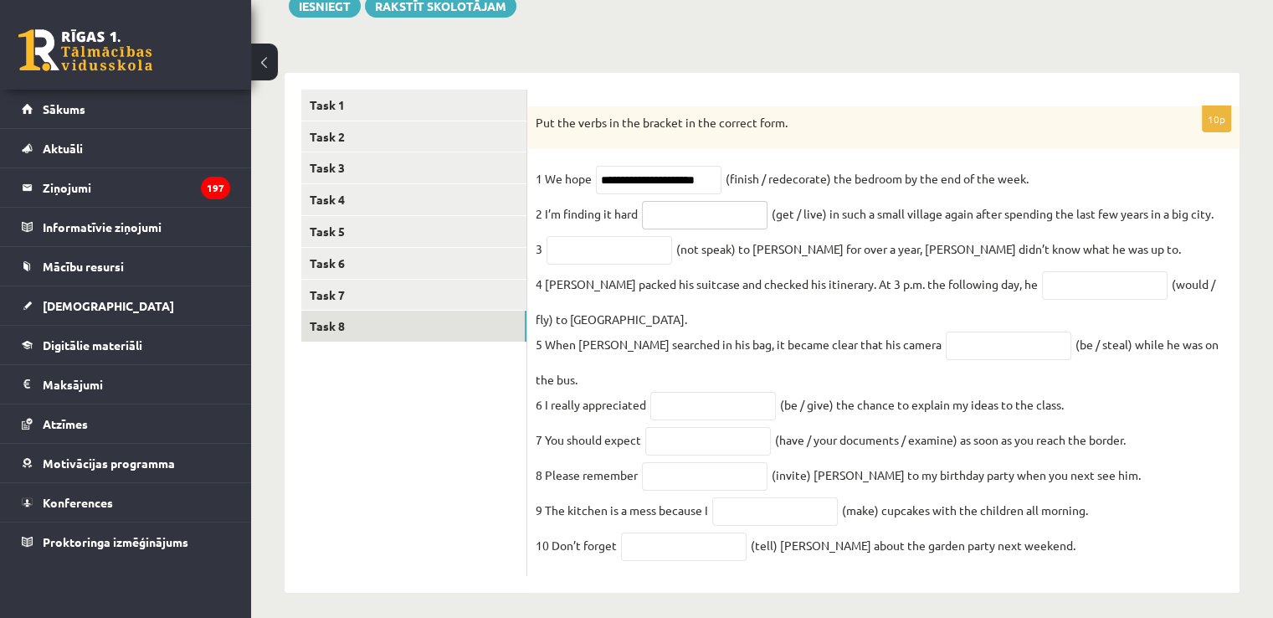
click at [709, 214] on input "text" at bounding box center [705, 215] width 126 height 28
click at [1064, 347] on fieldset "**********" at bounding box center [883, 367] width 695 height 402
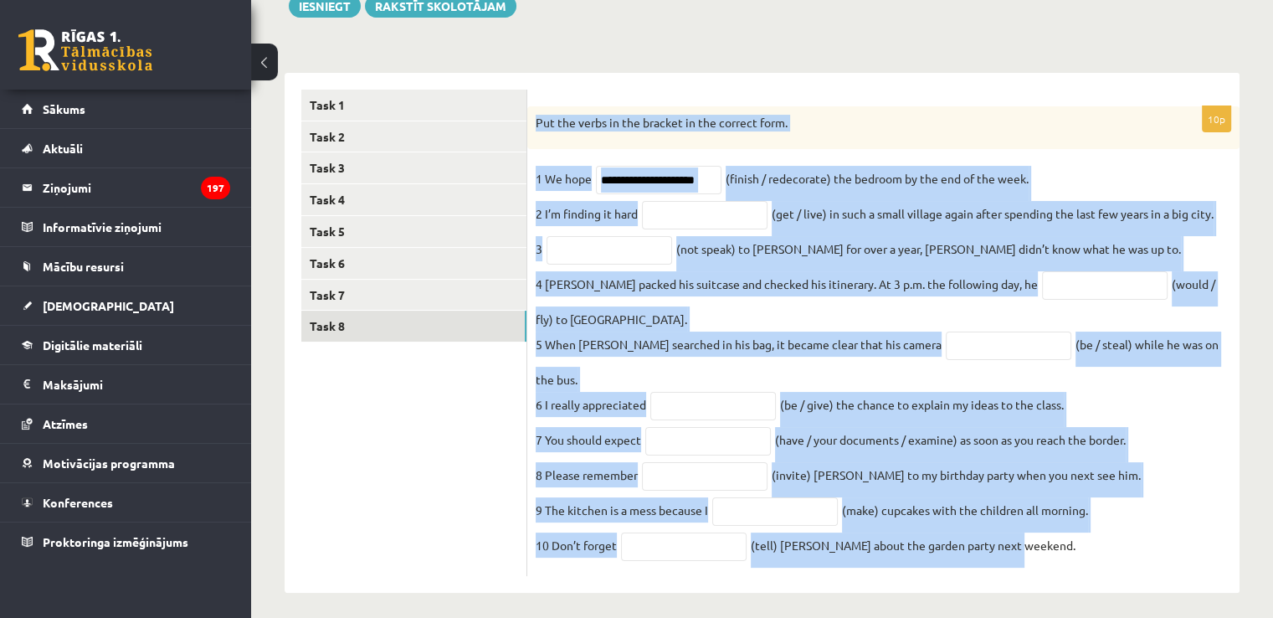
drag, startPoint x: 535, startPoint y: 123, endPoint x: 1072, endPoint y: 578, distance: 704.2
click at [1072, 578] on div "**********" at bounding box center [883, 333] width 712 height 521
copy div "Put the verbs in the bracket in the correct form. 1 We hope (finish / redecorat…"
click at [686, 217] on input "text" at bounding box center [705, 215] width 126 height 28
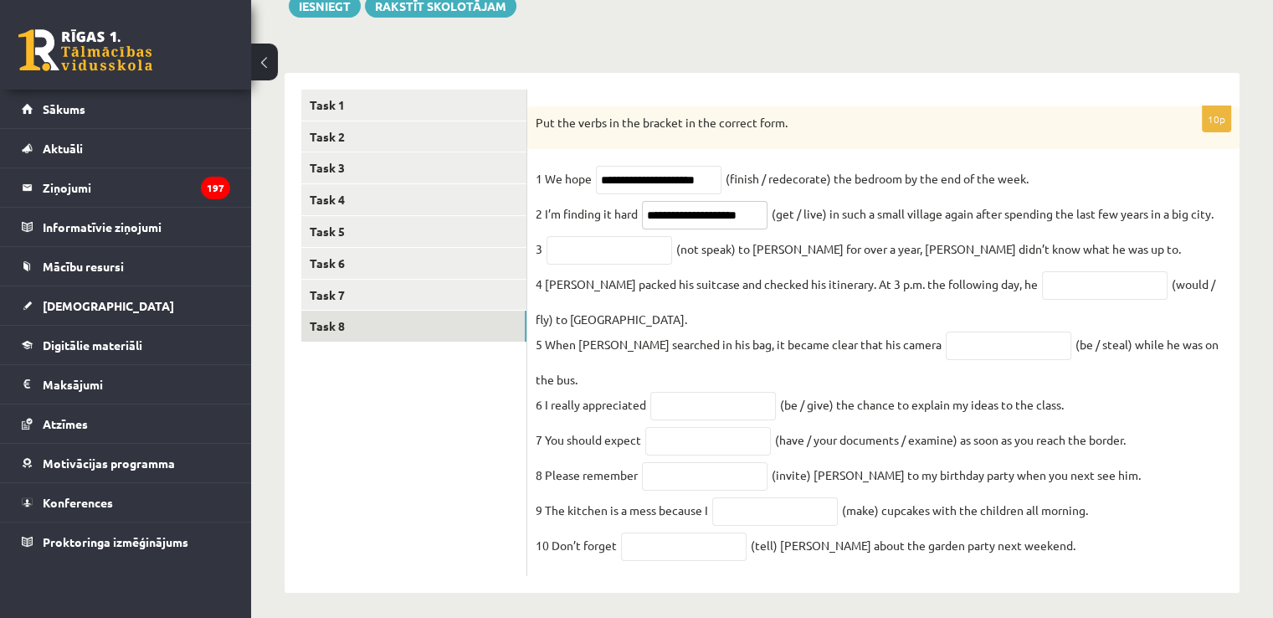
type input "**********"
drag, startPoint x: 623, startPoint y: 259, endPoint x: 643, endPoint y: 268, distance: 22.1
click at [623, 259] on input "text" at bounding box center [609, 250] width 126 height 28
type input "**********"
click at [1066, 300] on input "text" at bounding box center [1105, 285] width 126 height 28
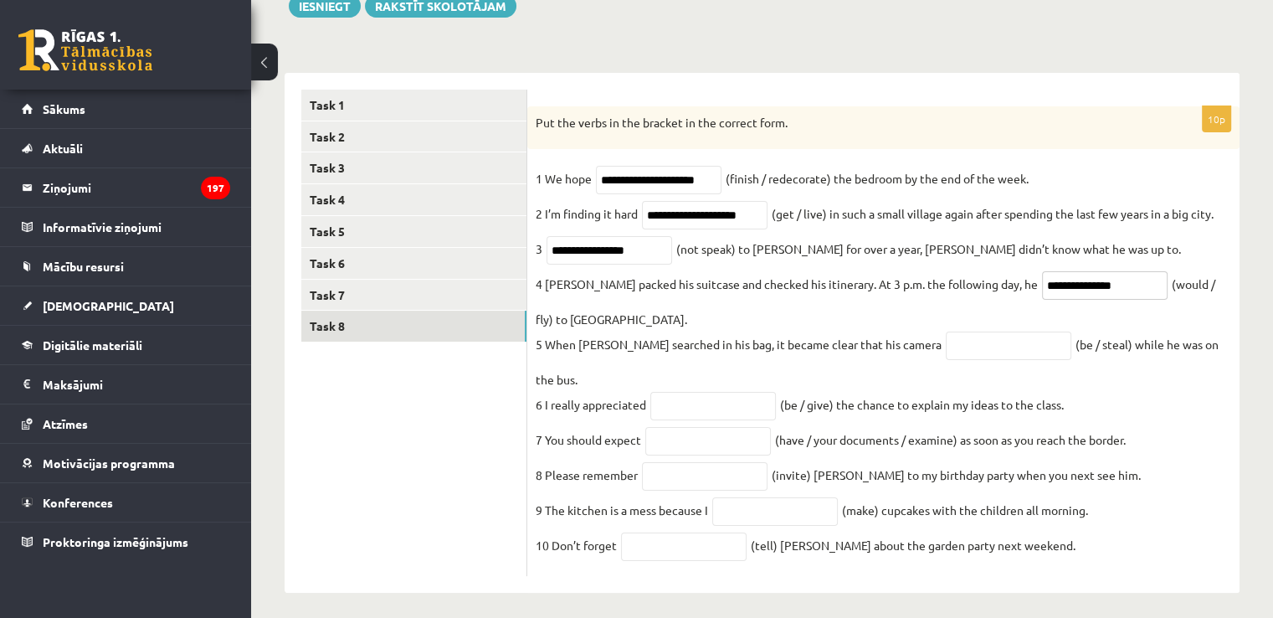
type input "**********"
click at [956, 356] on input "text" at bounding box center [1009, 345] width 126 height 28
click at [946, 357] on input "*********" at bounding box center [1009, 345] width 126 height 28
click at [951, 353] on input "********" at bounding box center [1009, 345] width 126 height 28
type input "**********"
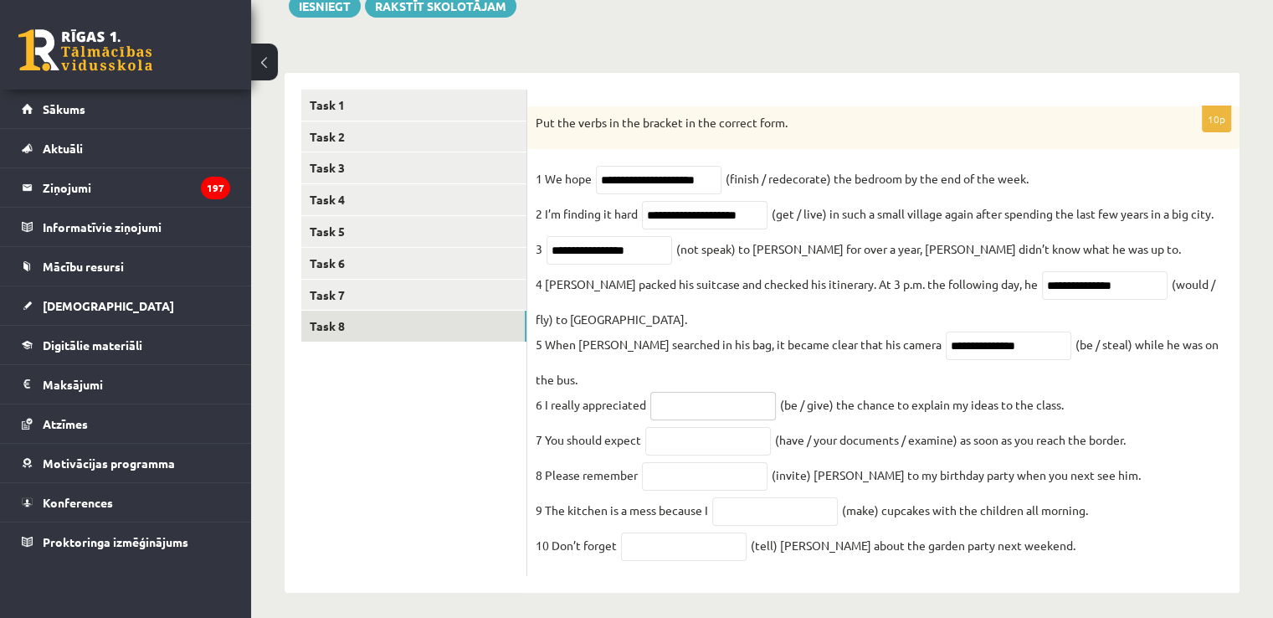
click at [665, 392] on input "text" at bounding box center [713, 406] width 126 height 28
click at [685, 392] on input "**********" at bounding box center [713, 406] width 126 height 28
type input "**********"
click at [710, 427] on input "text" at bounding box center [708, 441] width 126 height 28
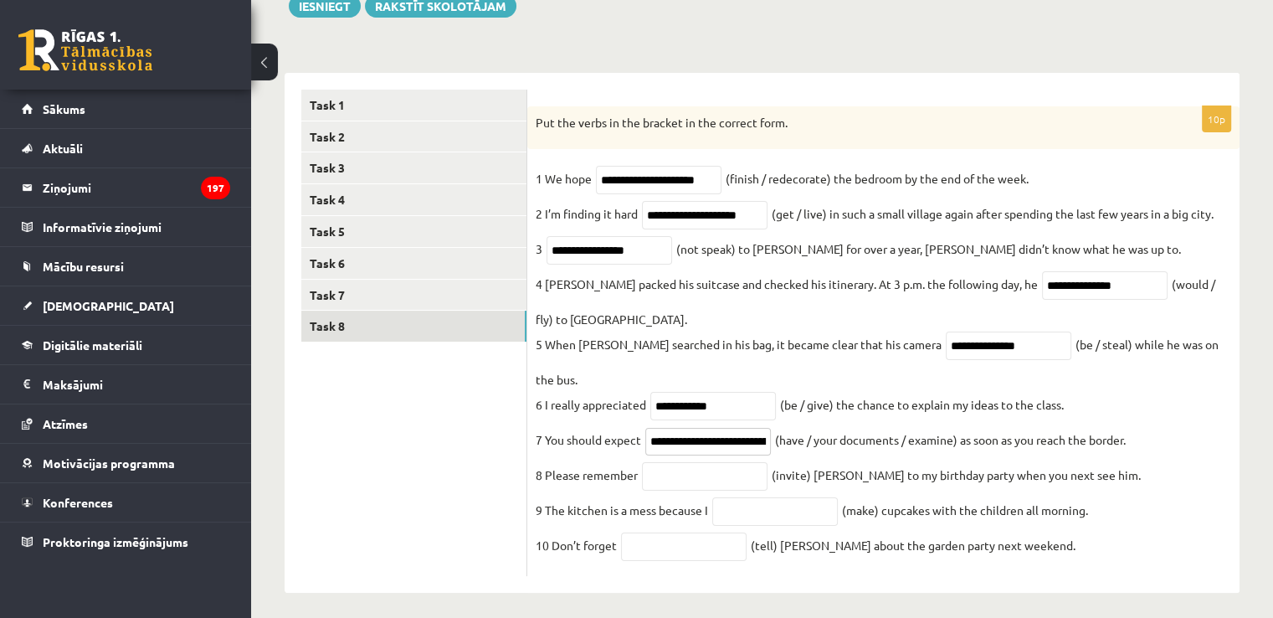
click at [763, 429] on input "**********" at bounding box center [708, 442] width 126 height 28
drag, startPoint x: 760, startPoint y: 428, endPoint x: 783, endPoint y: 429, distance: 23.5
click at [802, 428] on fieldset "**********" at bounding box center [883, 367] width 695 height 402
click at [767, 429] on input "**********" at bounding box center [708, 442] width 126 height 28
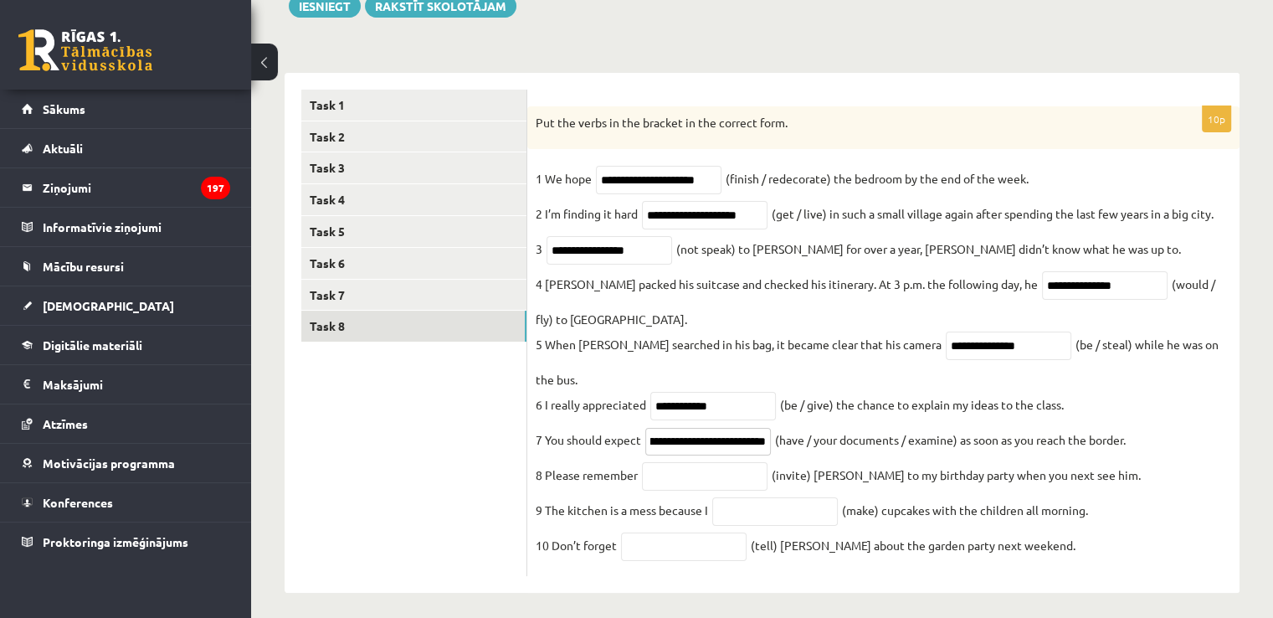
click at [753, 433] on input "**********" at bounding box center [708, 442] width 126 height 28
type input "**********"
click at [710, 462] on input "text" at bounding box center [705, 476] width 126 height 28
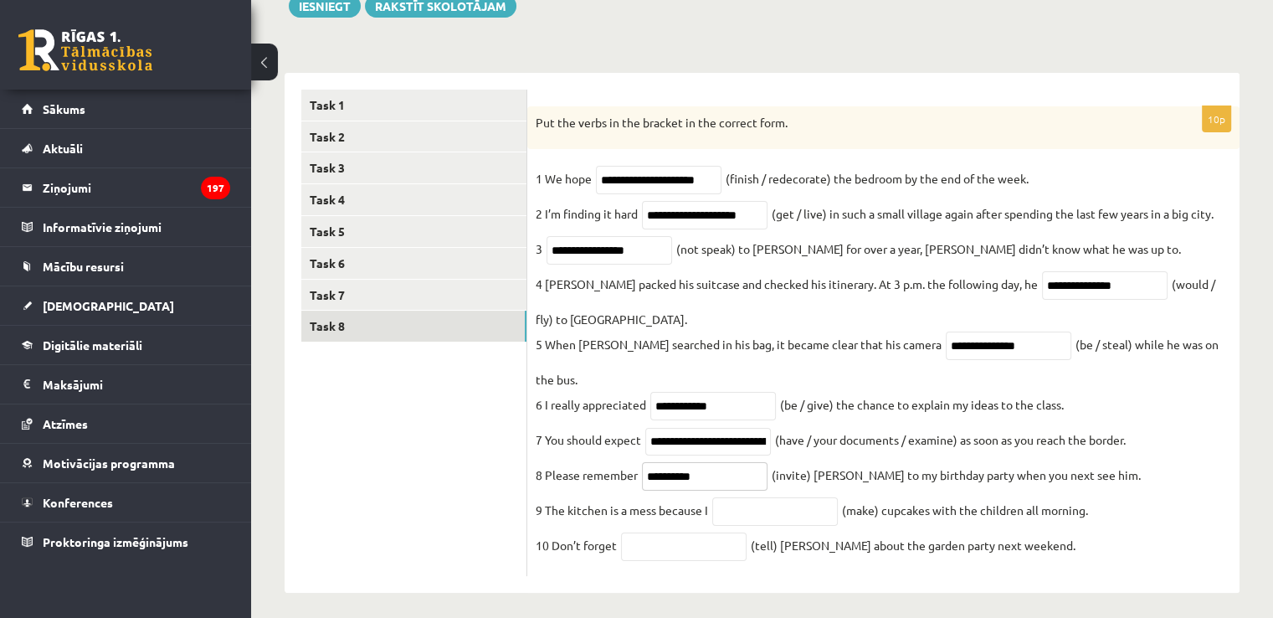
type input "*********"
click at [773, 503] on input "text" at bounding box center [775, 511] width 126 height 28
type input "*"
type input "**********"
click at [660, 532] on input "text" at bounding box center [684, 546] width 126 height 28
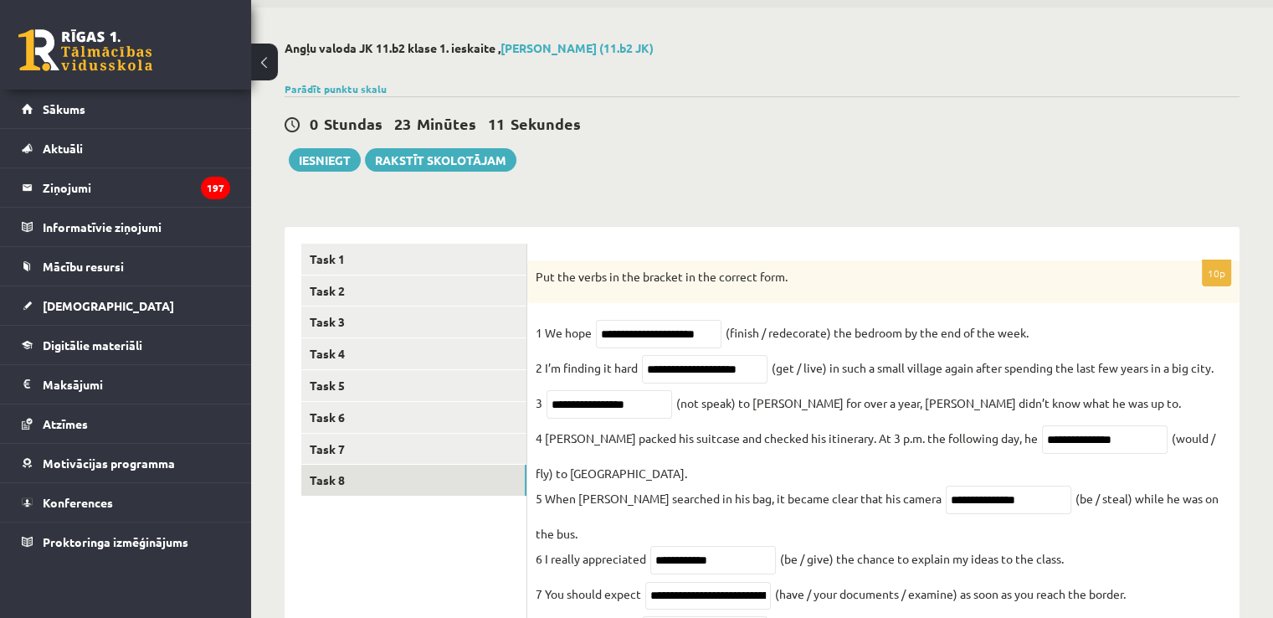
scroll to position [44, 0]
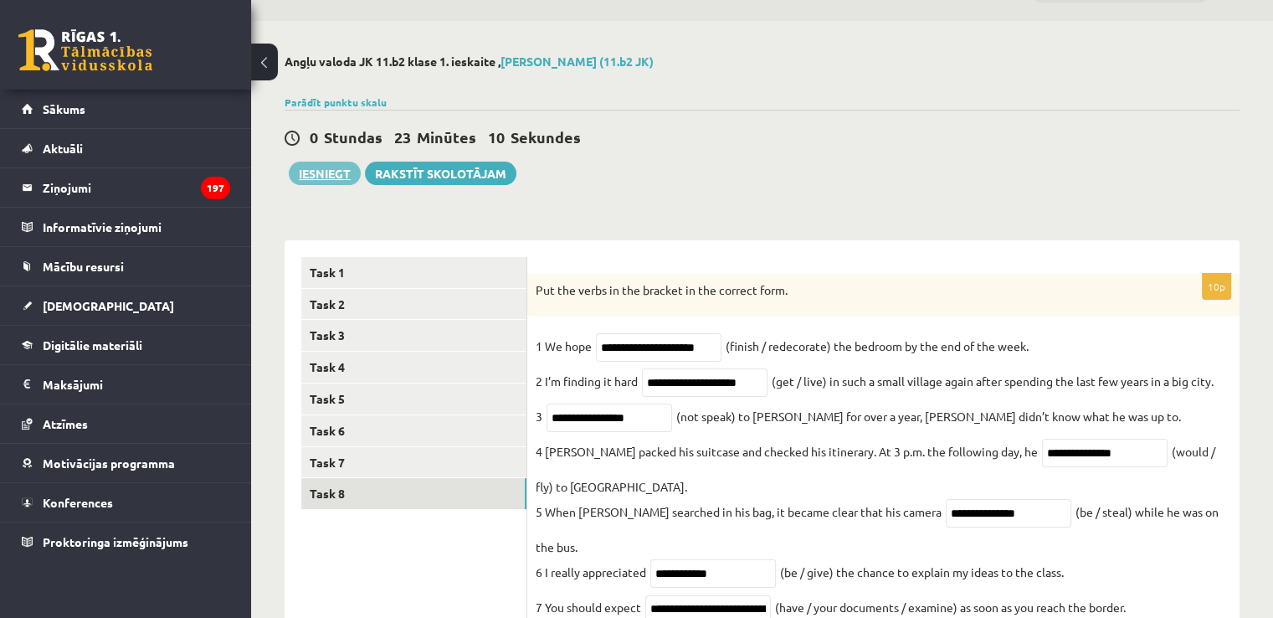
type input "*******"
click at [321, 175] on button "Iesniegt" at bounding box center [325, 173] width 72 height 23
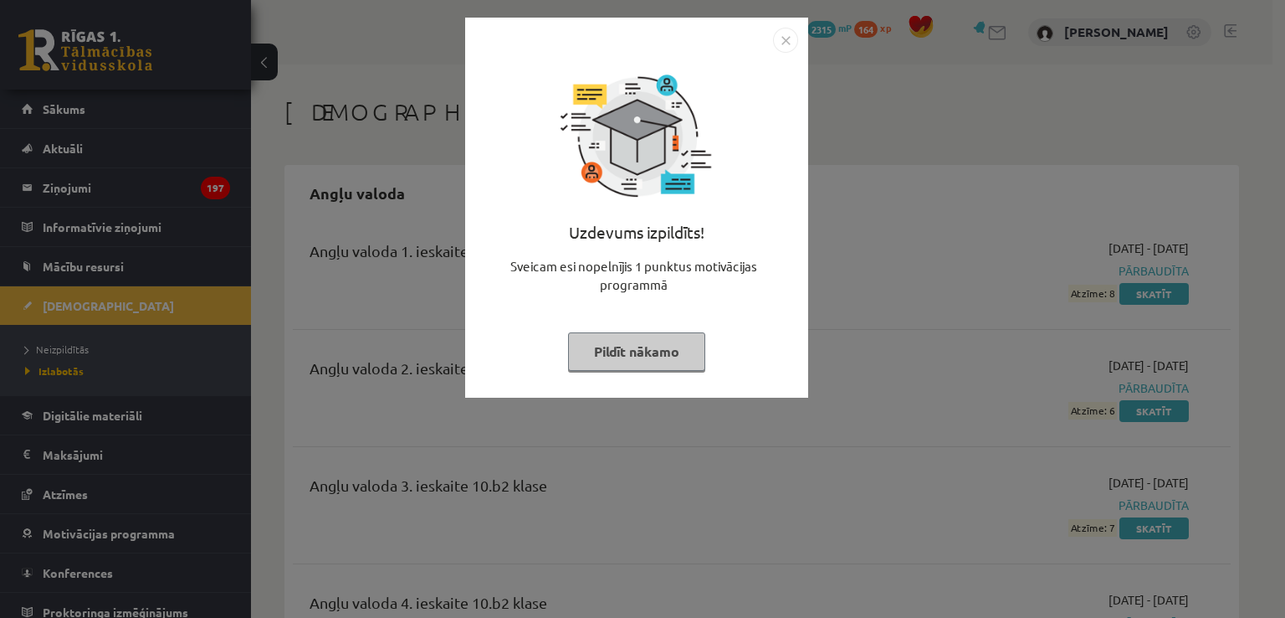
click at [592, 362] on button "Pildīt nākamo" at bounding box center [636, 351] width 137 height 38
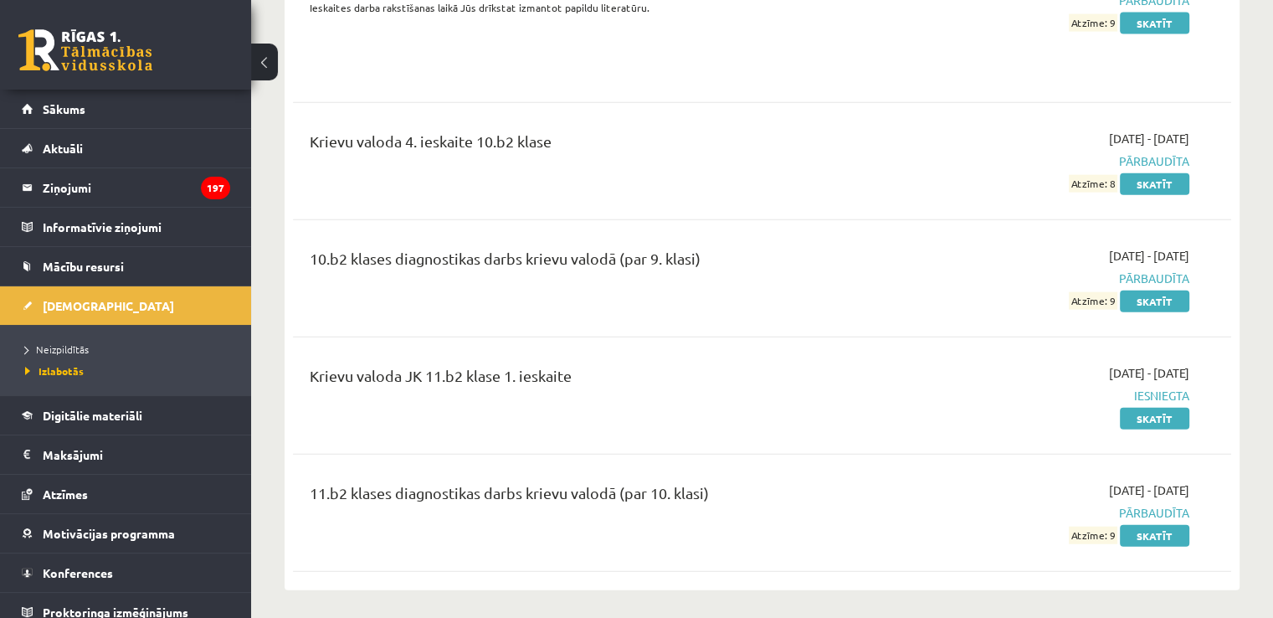
scroll to position [3933, 0]
